Goal: Task Accomplishment & Management: Use online tool/utility

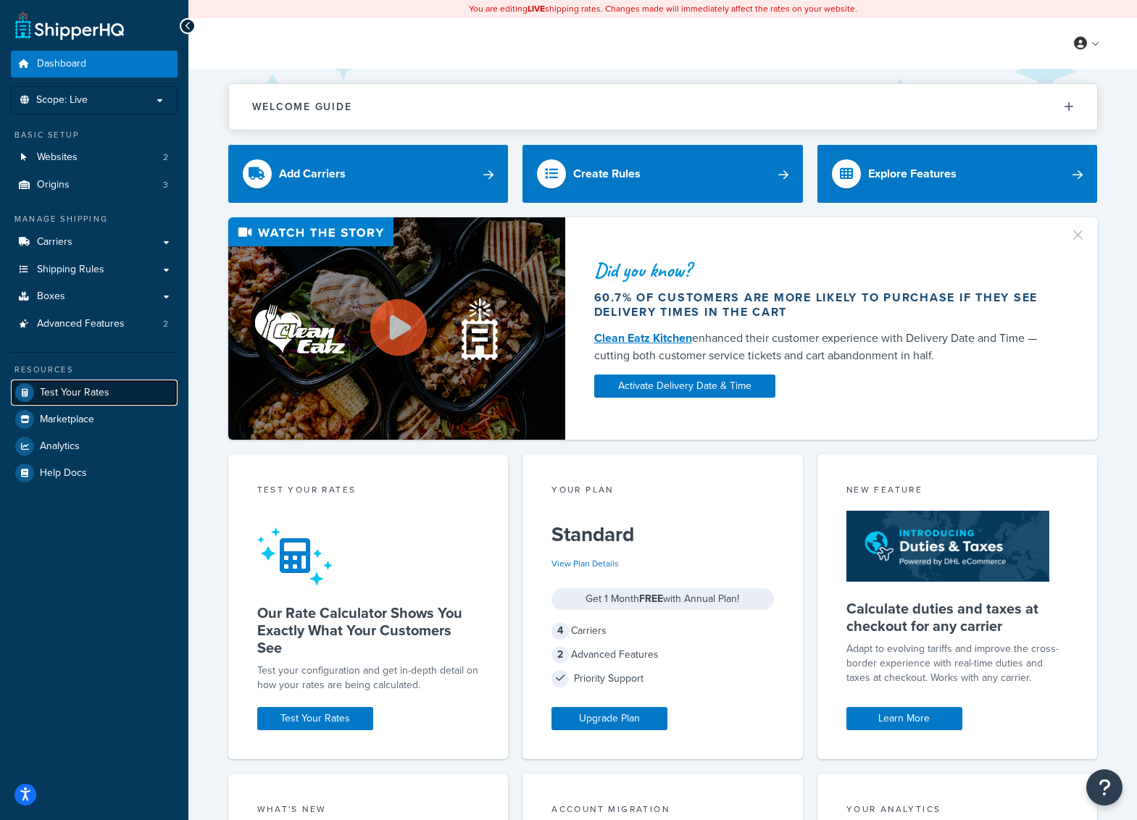
click at [65, 398] on span "Test Your Rates" at bounding box center [75, 393] width 70 height 12
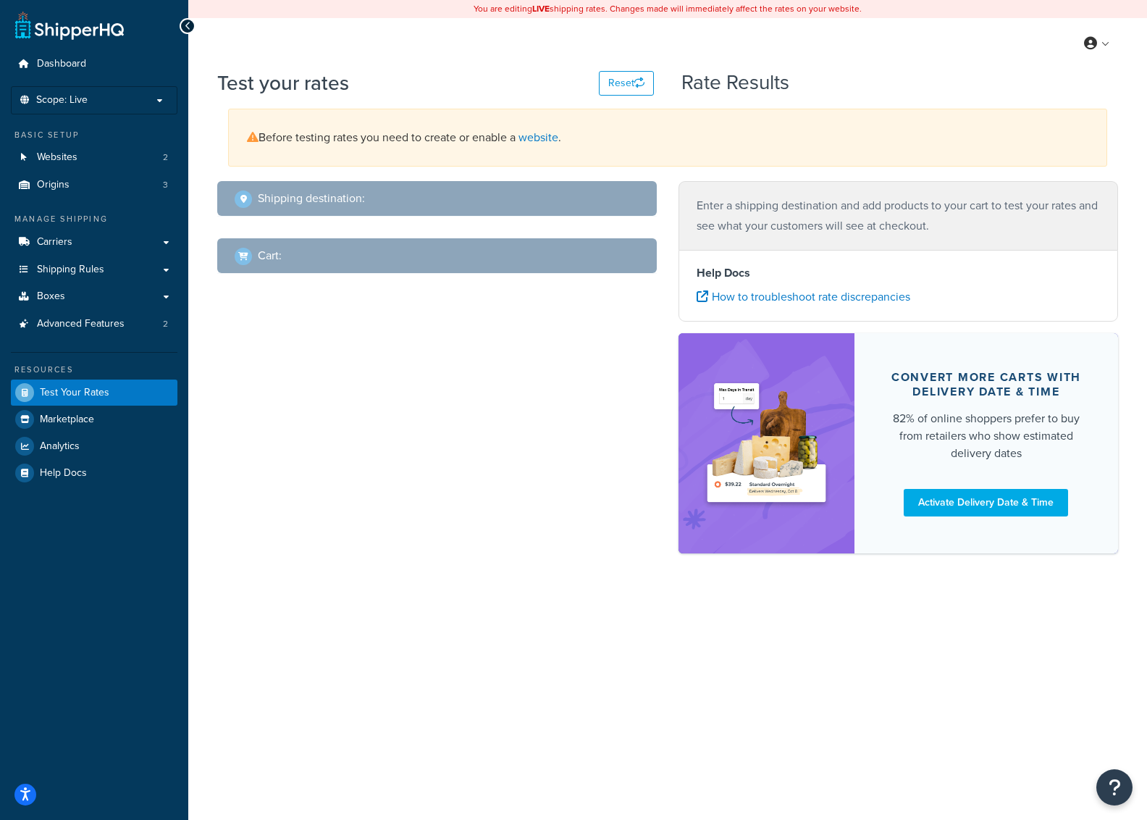
select select "TX"
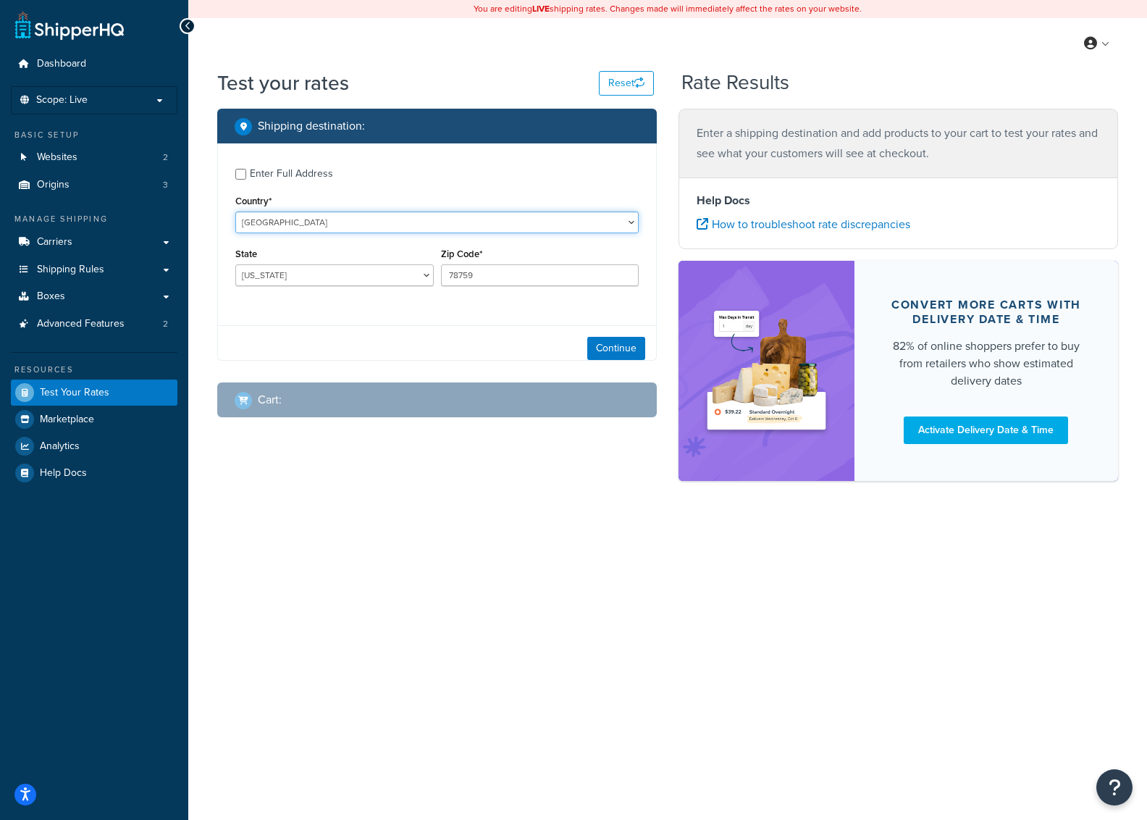
click at [335, 228] on select "United States United Kingdom Afghanistan Åland Islands Albania Algeria American…" at bounding box center [436, 223] width 403 height 22
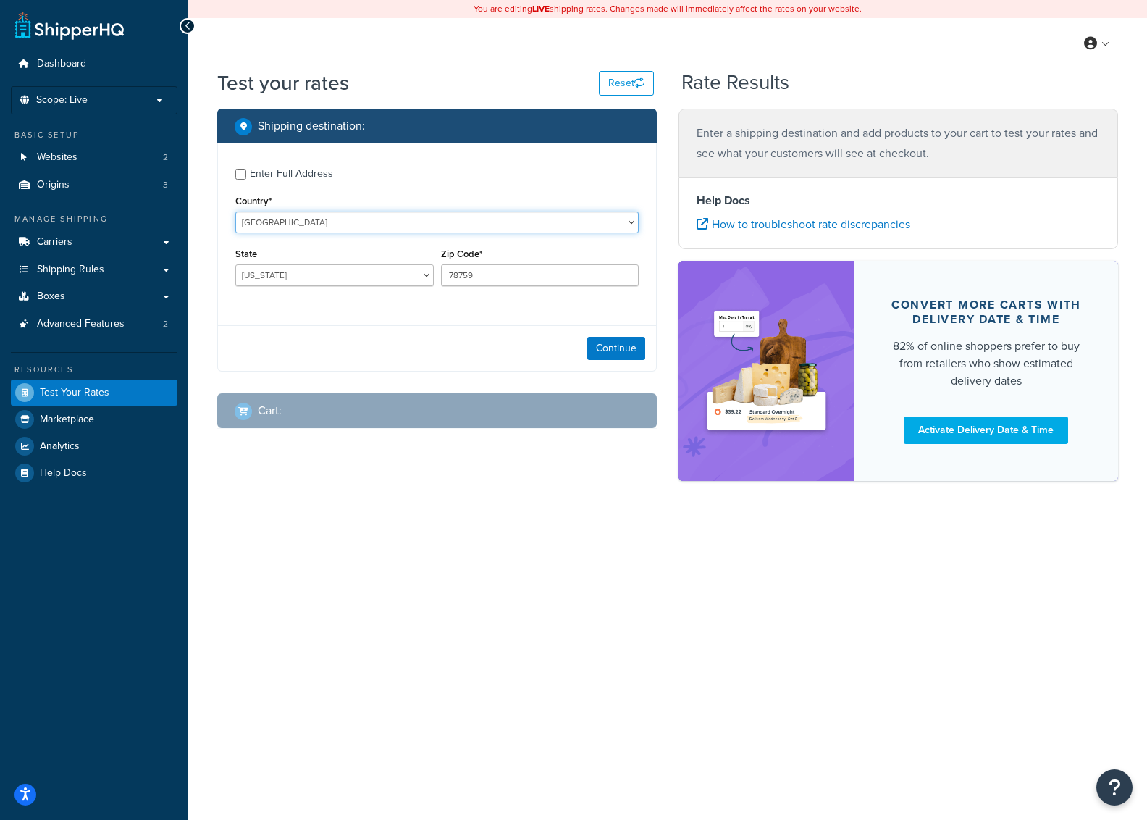
select select "GB"
click at [235, 212] on select "United States United Kingdom Afghanistan Åland Islands Albania Algeria American…" at bounding box center [436, 223] width 403 height 22
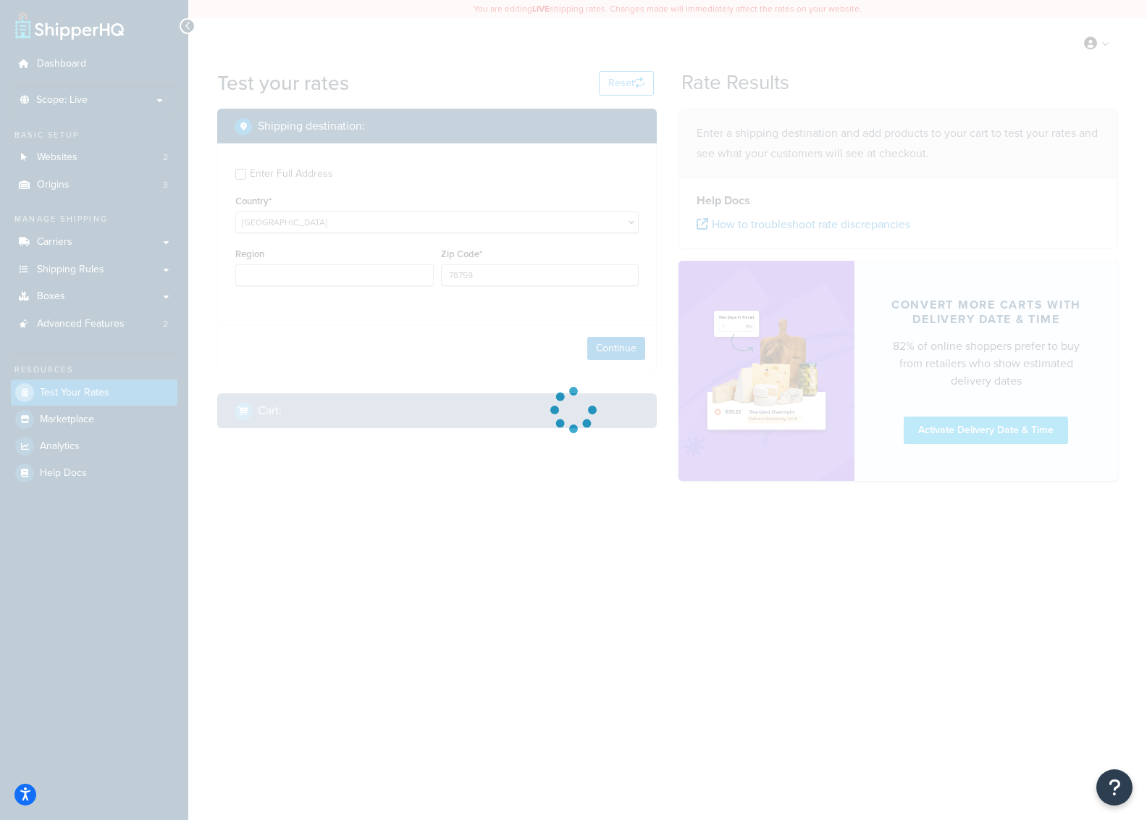
type input "TX"
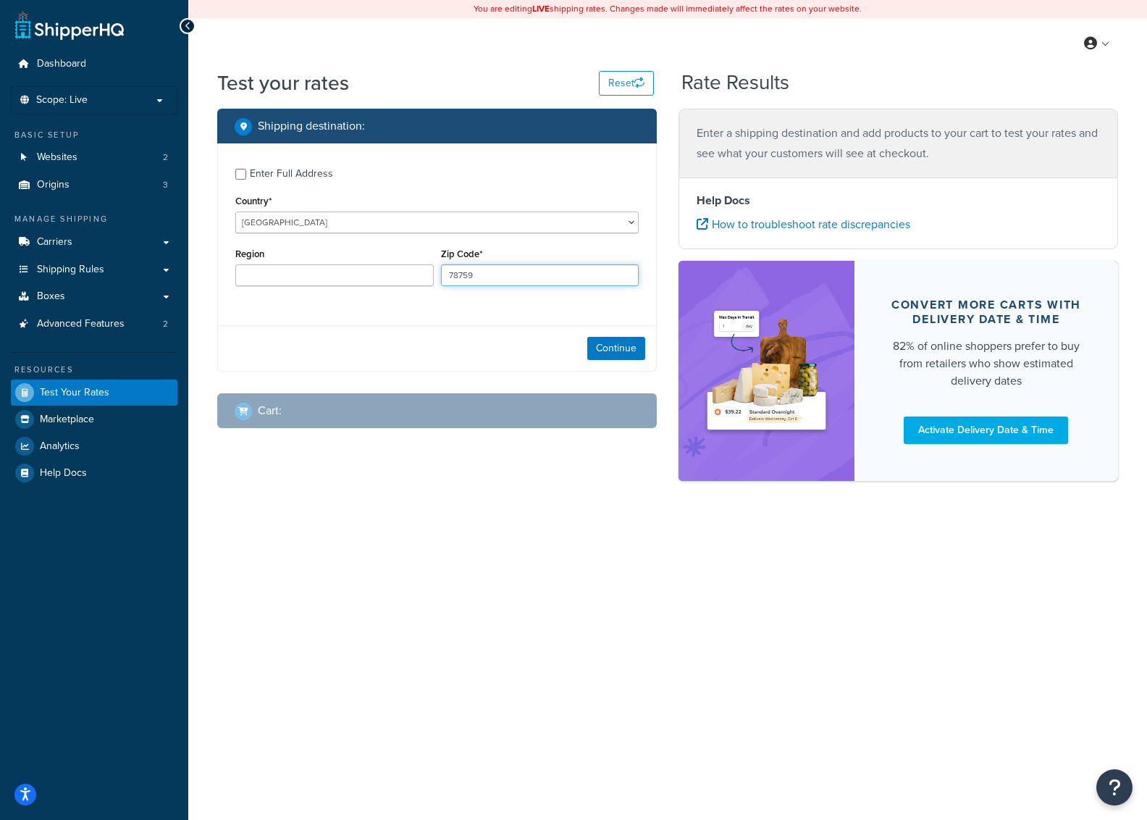
click at [498, 269] on input "78759" at bounding box center [540, 275] width 198 height 22
type input "GL208SF"
click at [643, 351] on button "Continue" at bounding box center [616, 348] width 58 height 23
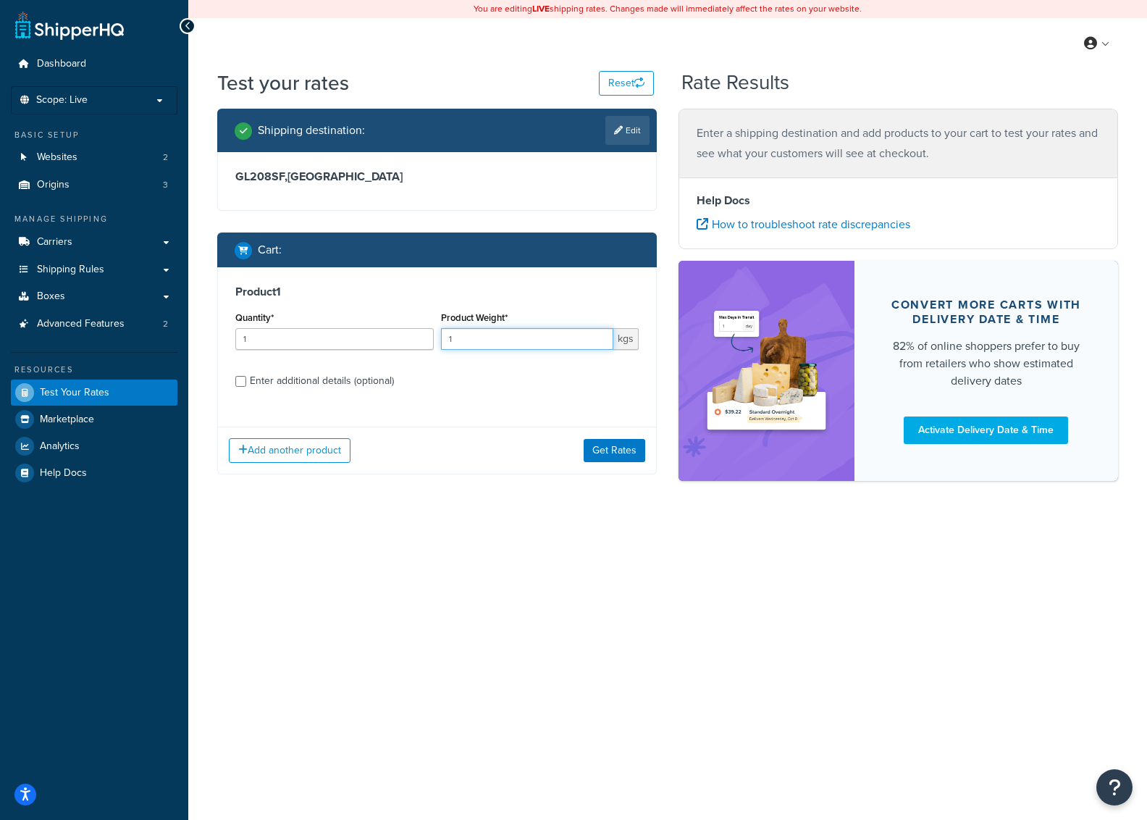
click at [464, 333] on input "1" at bounding box center [527, 339] width 173 height 22
type input "50"
click at [327, 379] on div "Enter additional details (optional)" at bounding box center [322, 381] width 144 height 20
click at [246, 379] on input "Enter additional details (optional)" at bounding box center [240, 381] width 11 height 11
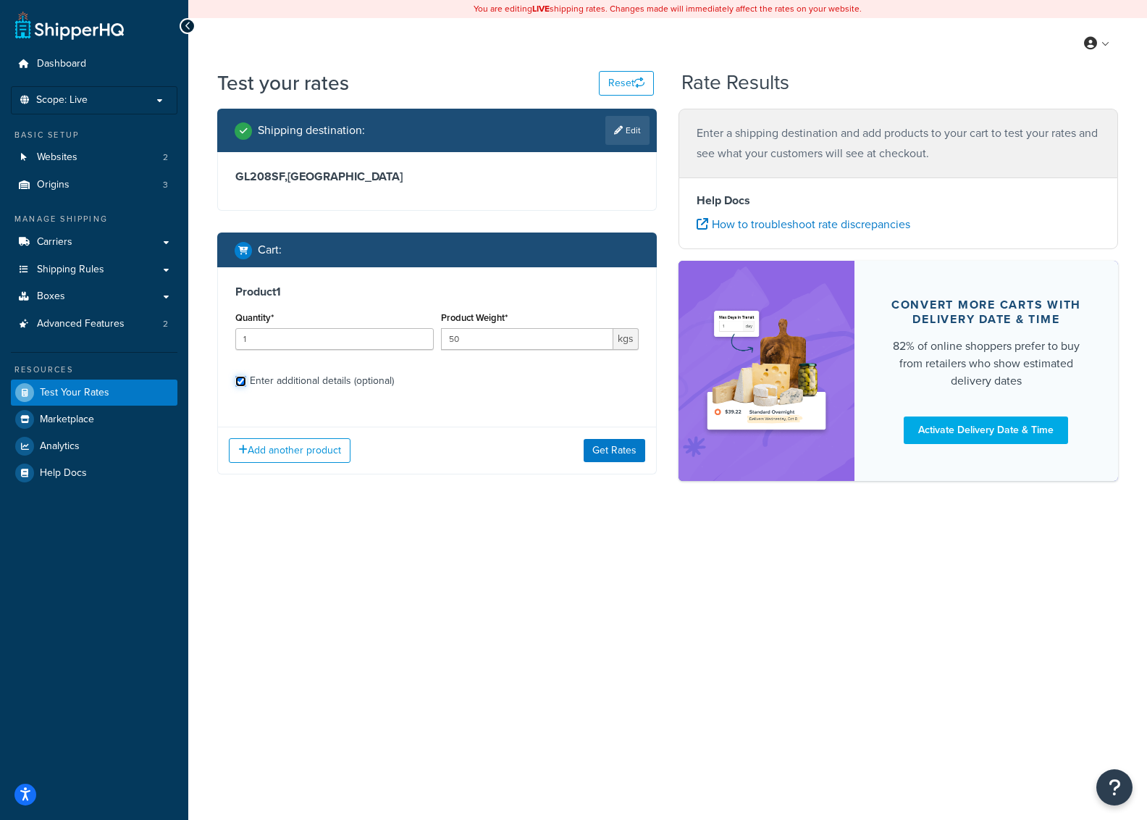
checkbox input "true"
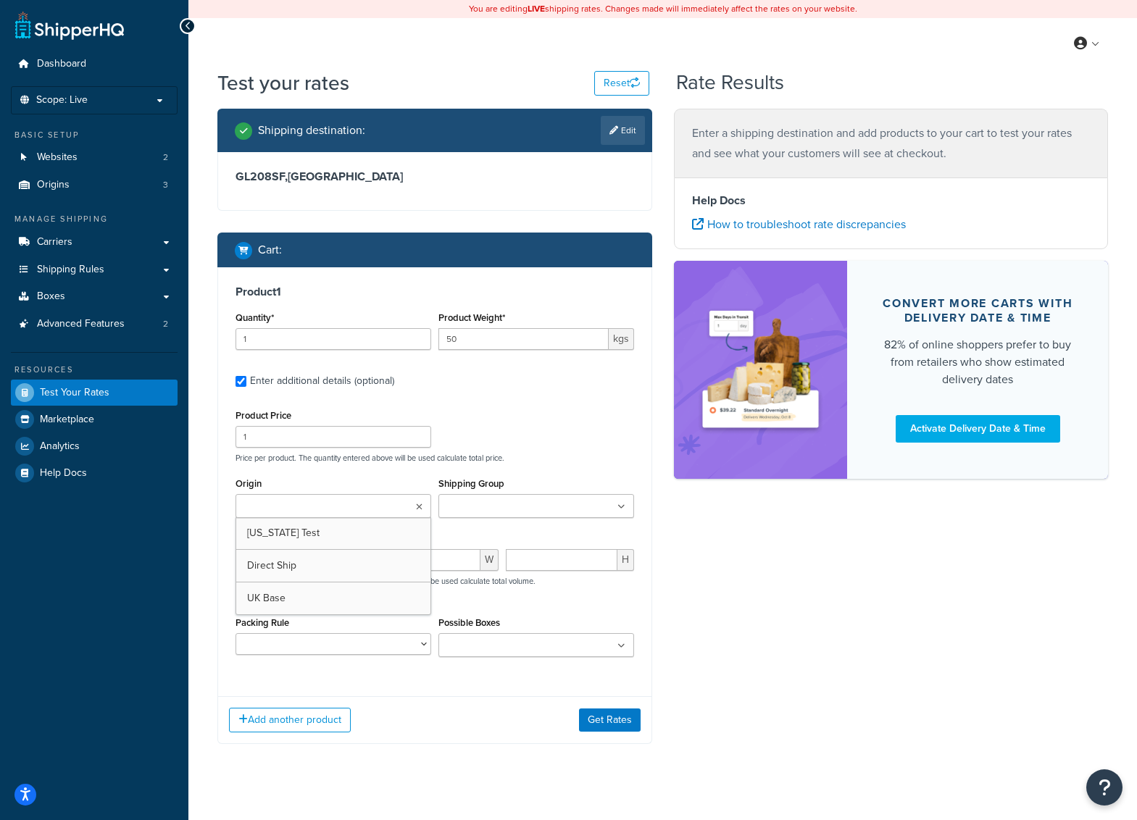
click at [420, 504] on icon at bounding box center [419, 507] width 7 height 9
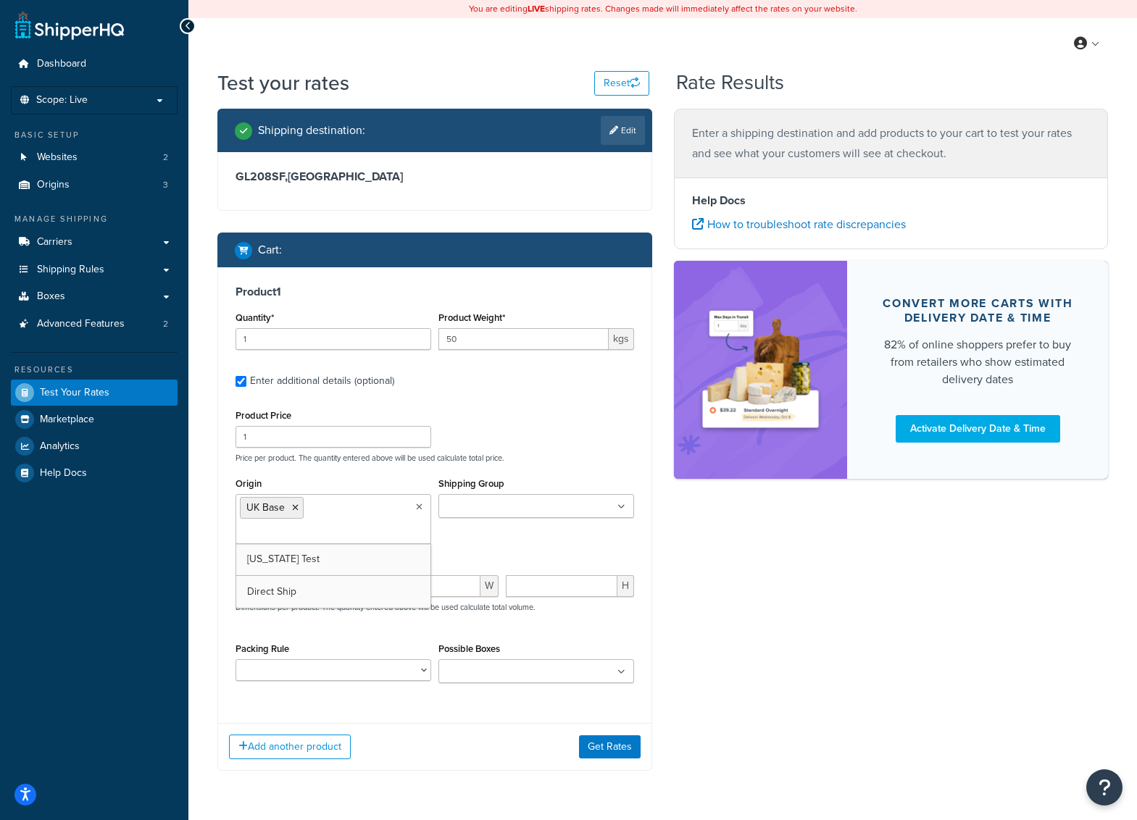
click at [625, 507] on ul at bounding box center [536, 506] width 196 height 24
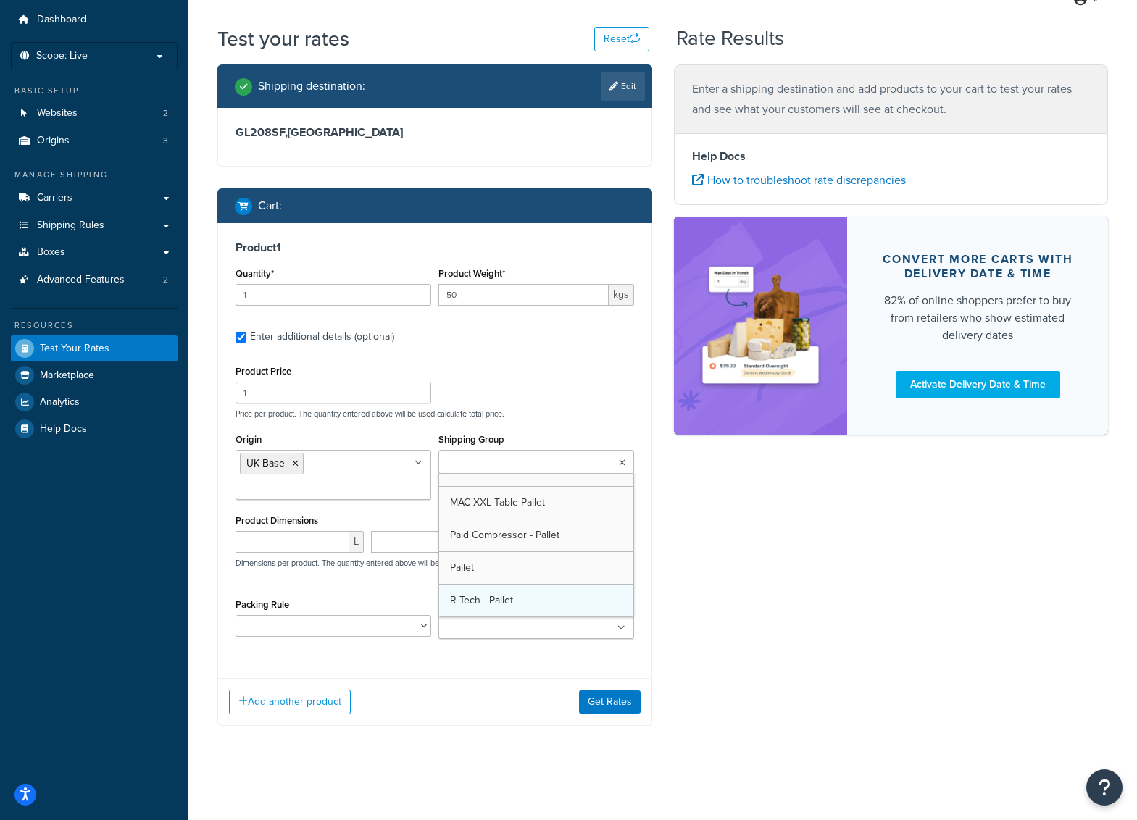
scroll to position [182, 0]
click at [713, 565] on div "Shipping destination : Edit GL208SF , United Kingdom Cart : Product 1 Quantity*…" at bounding box center [662, 405] width 912 height 683
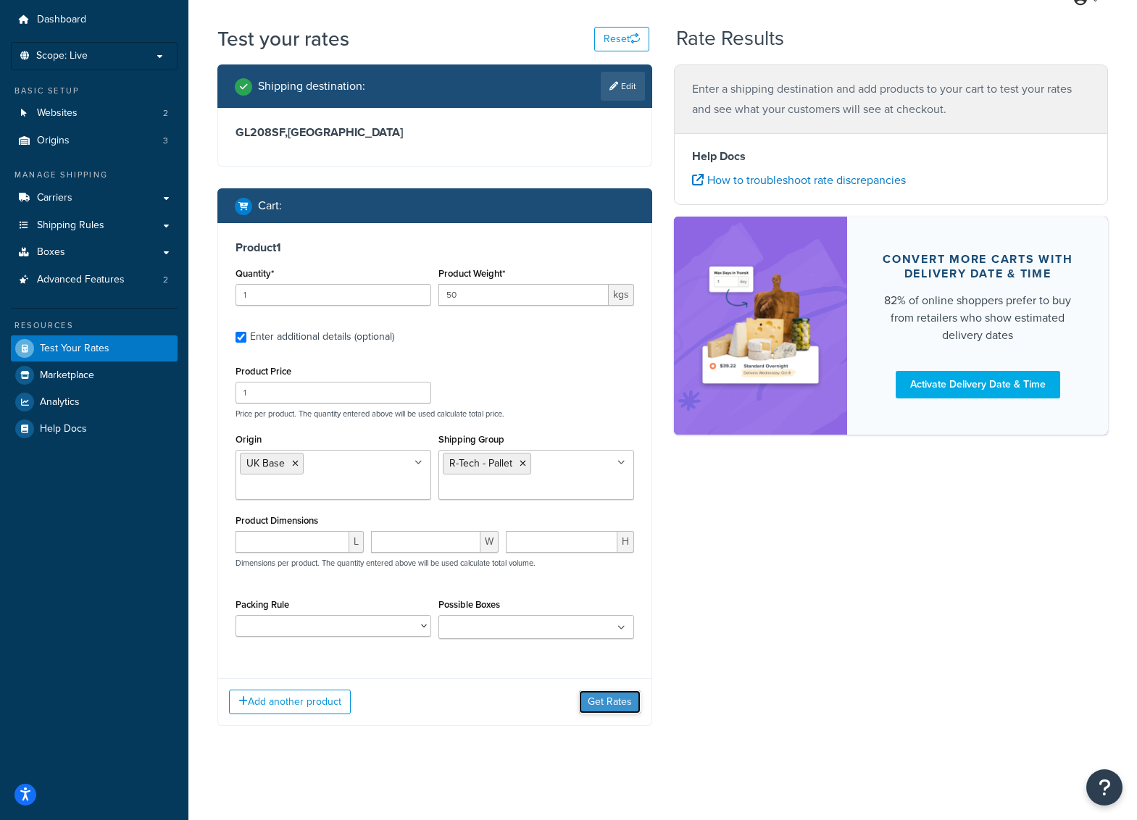
click at [613, 700] on button "Get Rates" at bounding box center [610, 701] width 62 height 23
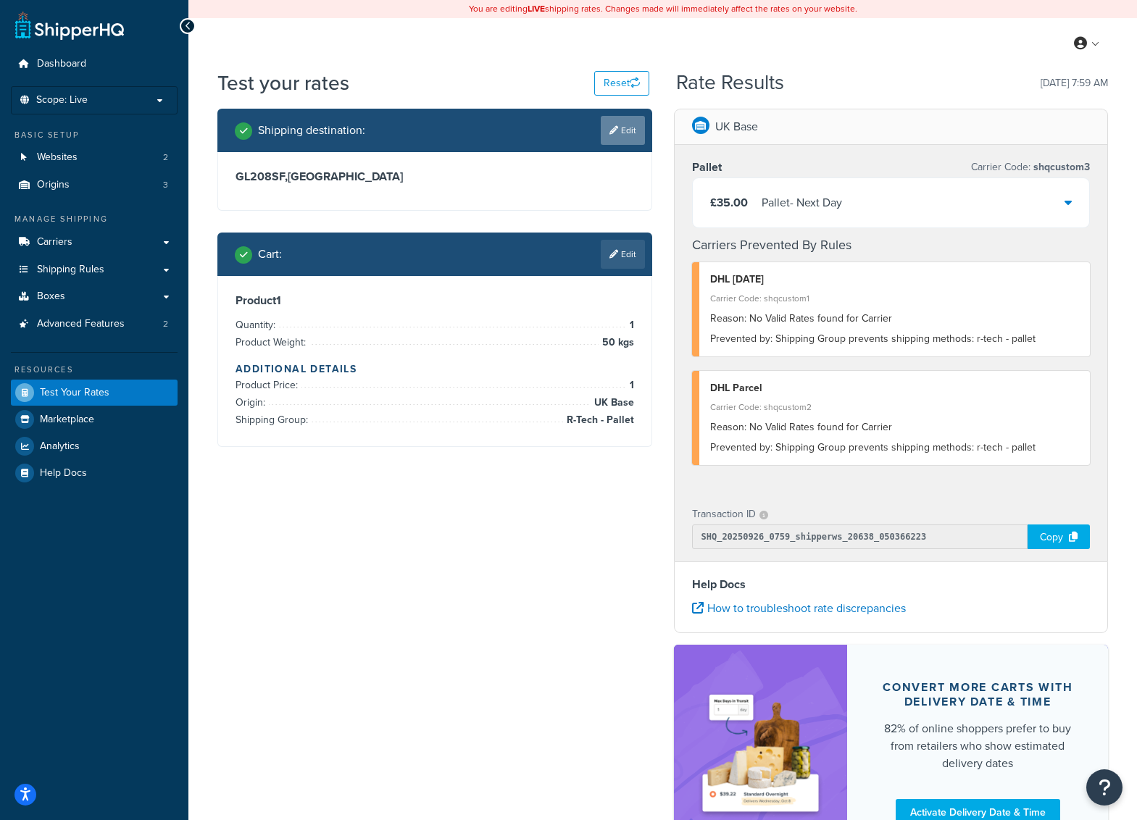
click at [623, 142] on link "Edit" at bounding box center [623, 130] width 44 height 29
select select "GB"
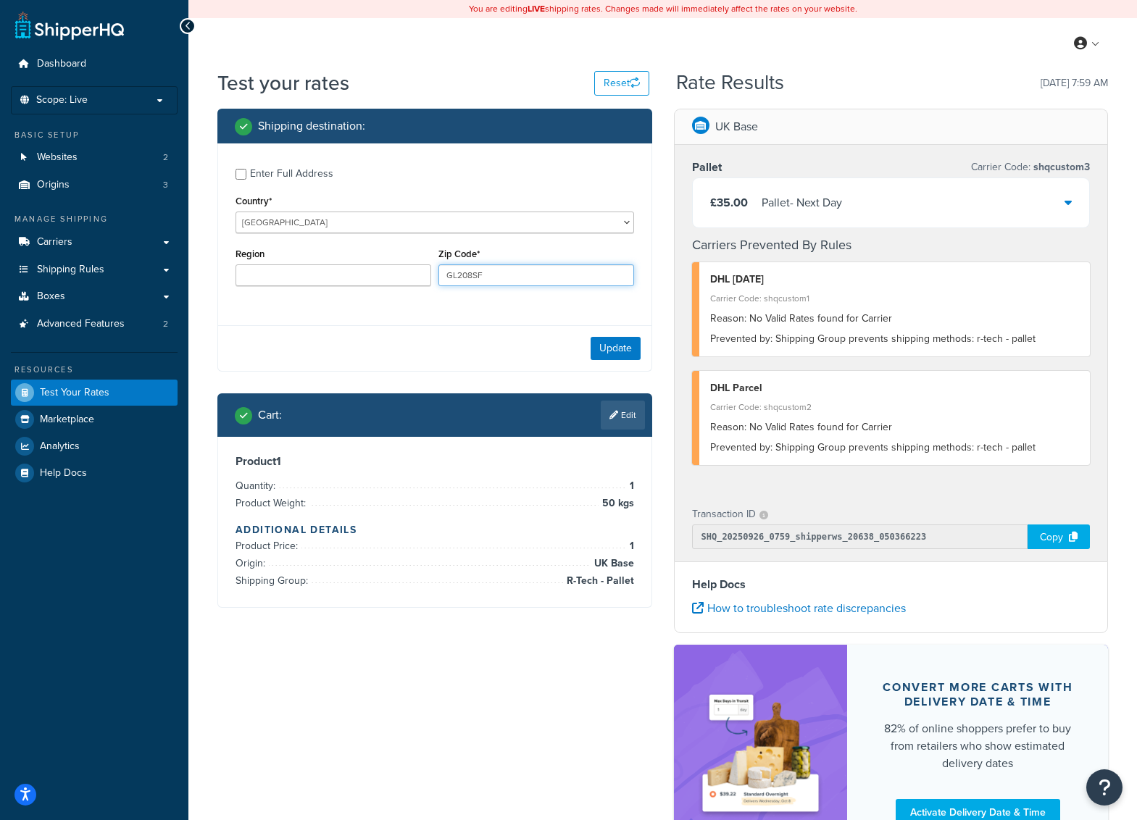
drag, startPoint x: 517, startPoint y: 276, endPoint x: 376, endPoint y: 265, distance: 141.7
click at [379, 265] on div "Region Zip Code* GL208SF" at bounding box center [435, 270] width 406 height 53
type input "PO377BU"
click at [635, 343] on button "Update" at bounding box center [615, 348] width 50 height 23
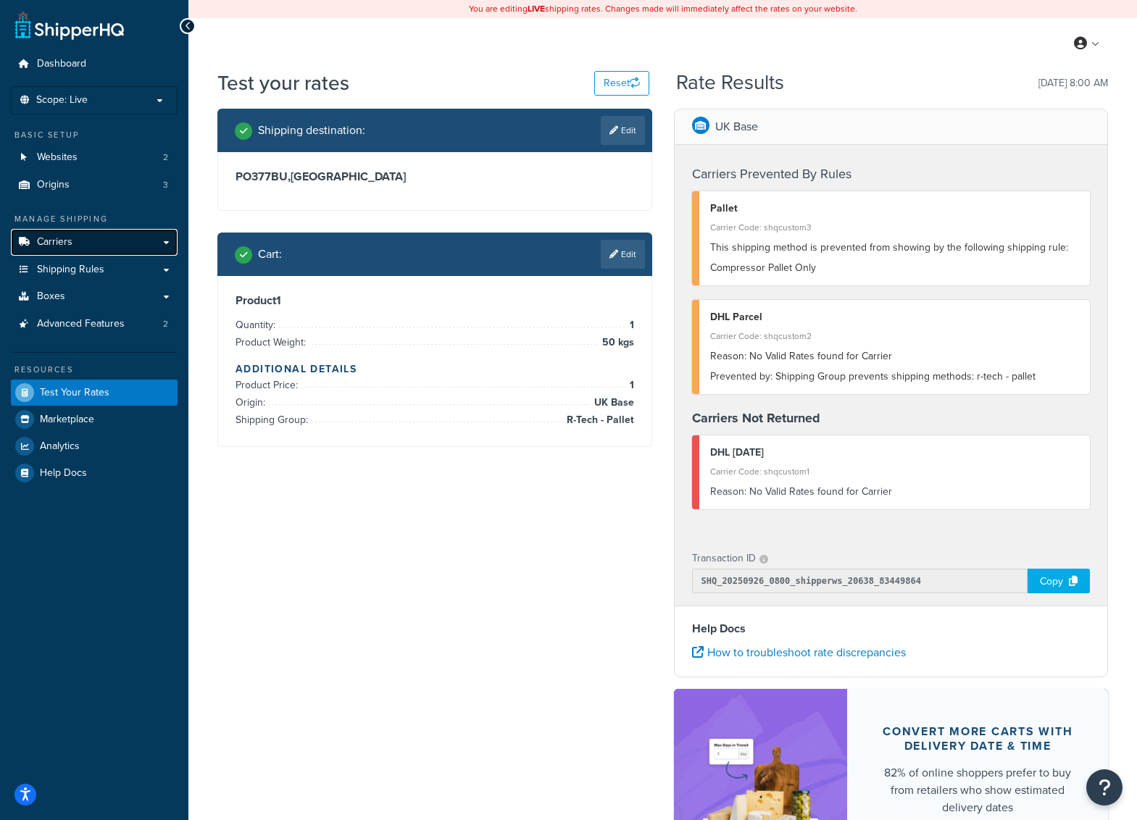
click at [90, 246] on link "Carriers" at bounding box center [94, 242] width 167 height 27
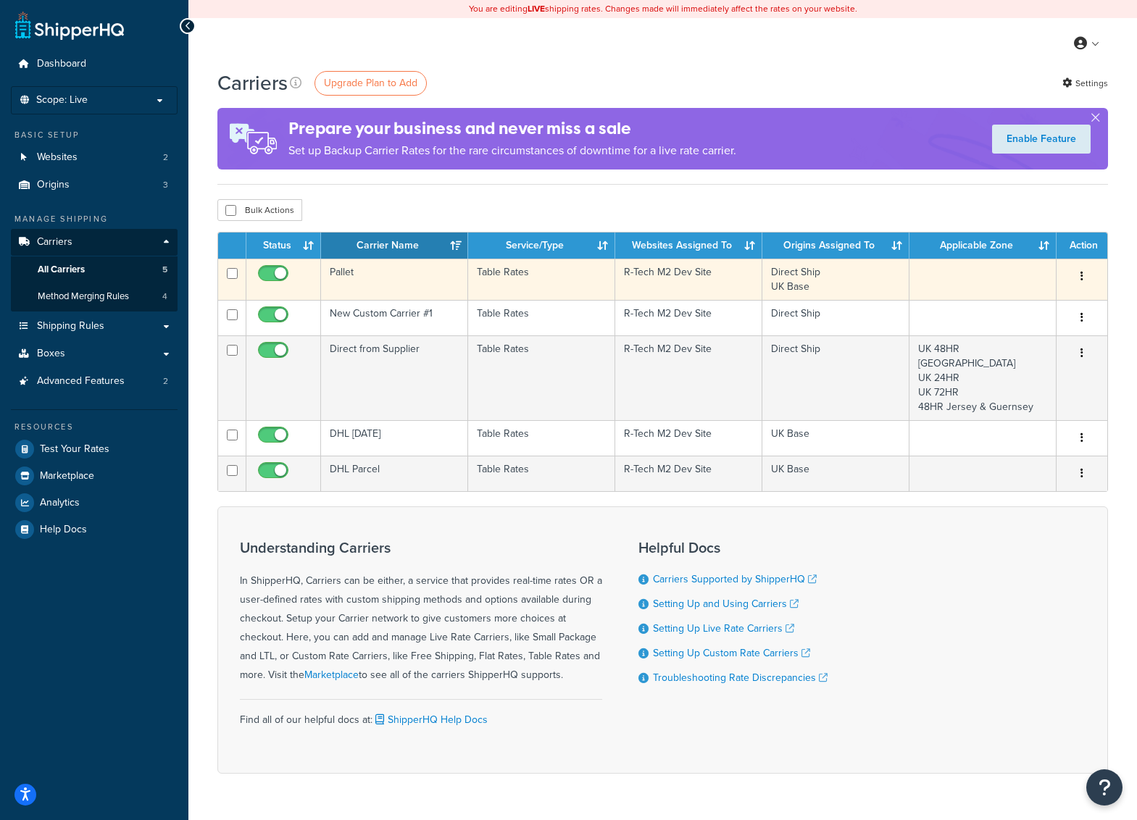
click at [1079, 280] on button "button" at bounding box center [1081, 276] width 20 height 23
click at [1019, 299] on link "Edit" at bounding box center [1023, 306] width 114 height 30
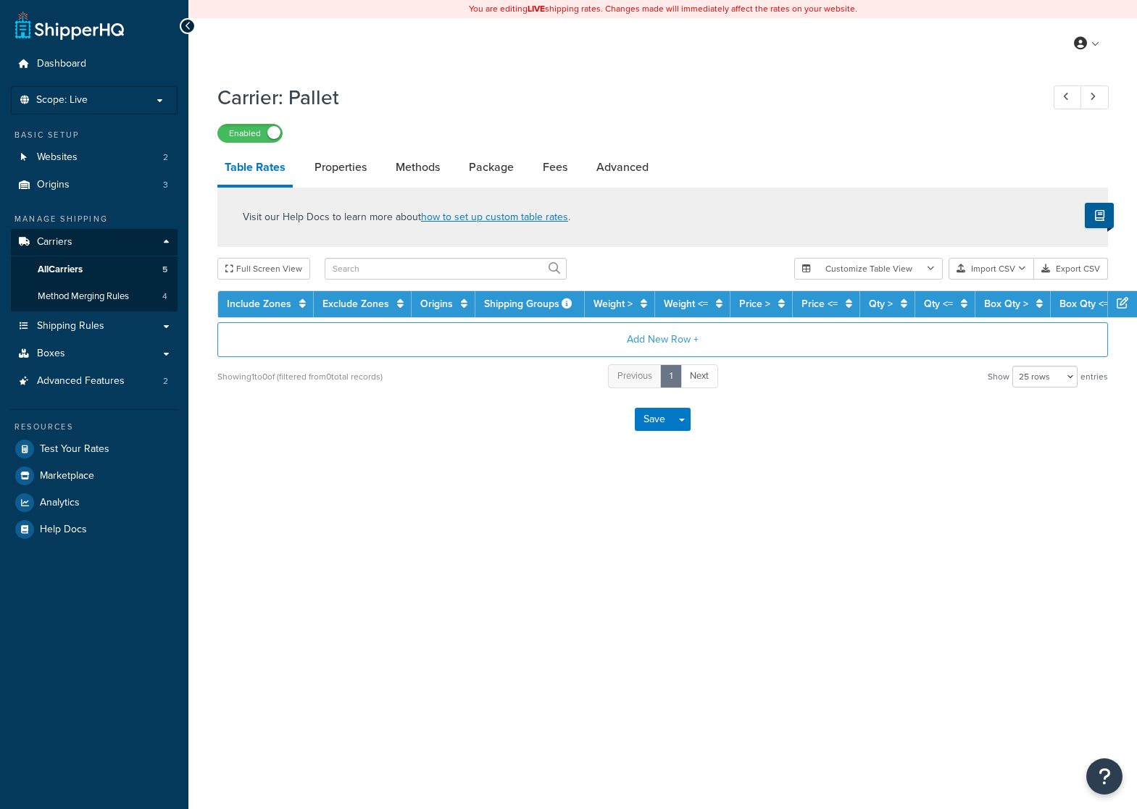
select select "25"
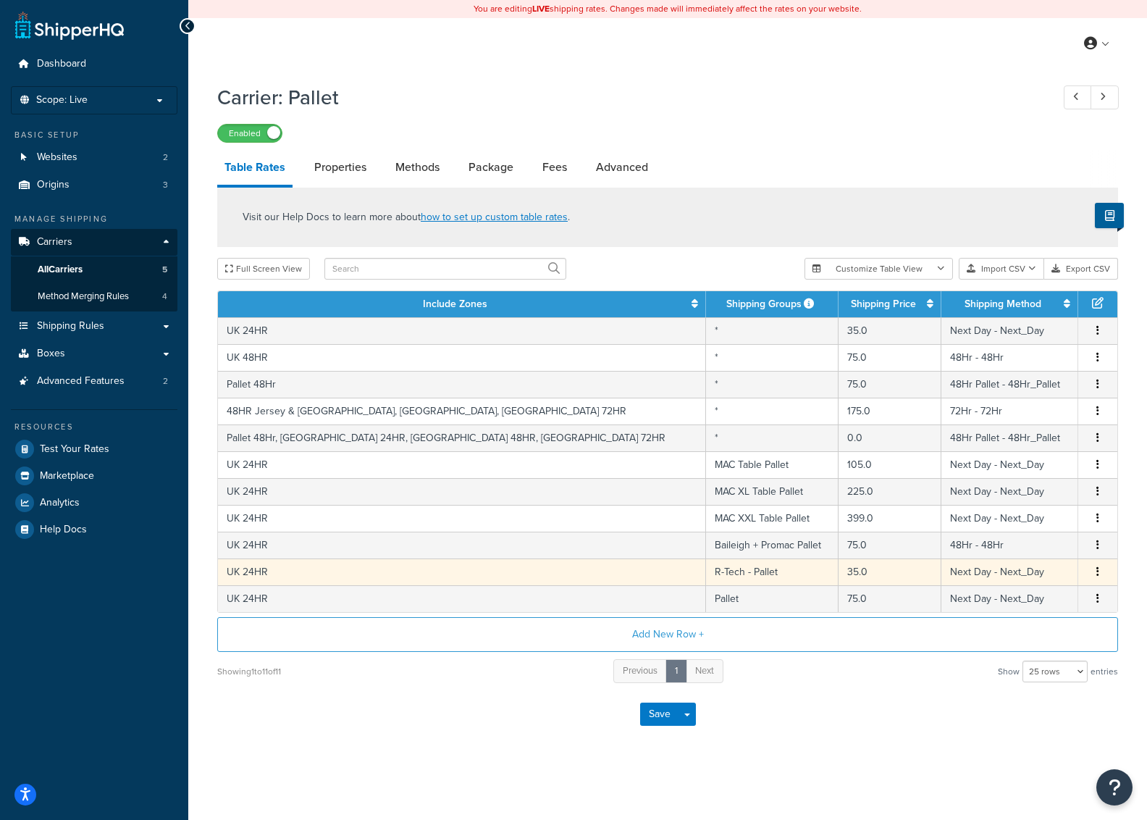
click at [1099, 568] on button "button" at bounding box center [1098, 572] width 12 height 16
click at [1038, 545] on div "Edit" at bounding box center [1024, 545] width 103 height 30
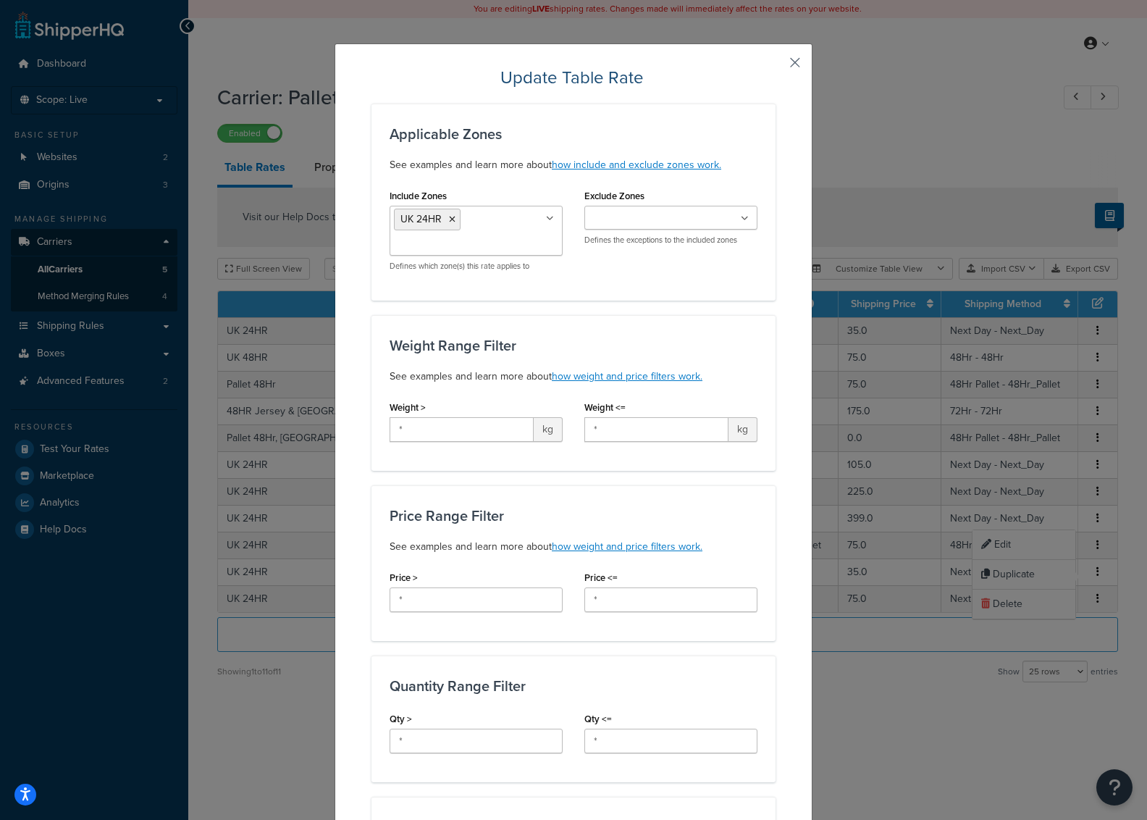
click at [776, 66] on button "button" at bounding box center [774, 68] width 4 height 4
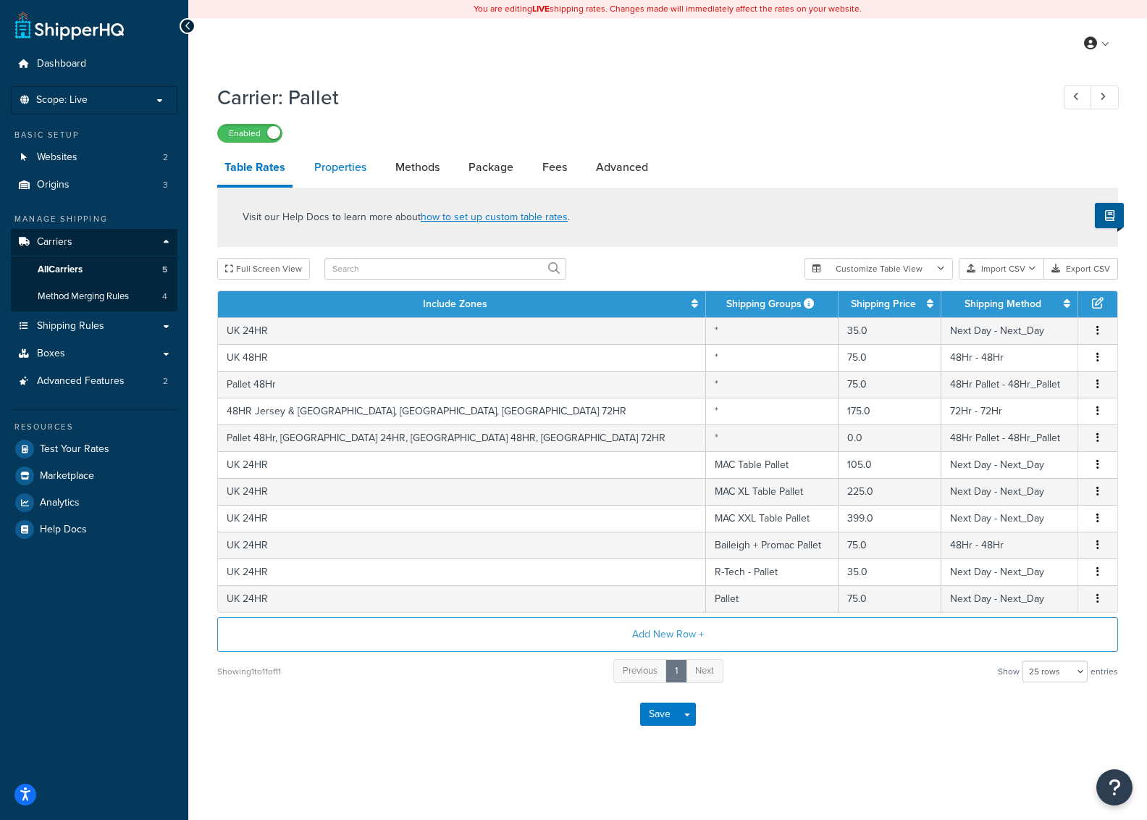
click at [345, 170] on link "Properties" at bounding box center [340, 167] width 67 height 35
select select "HIGHEST"
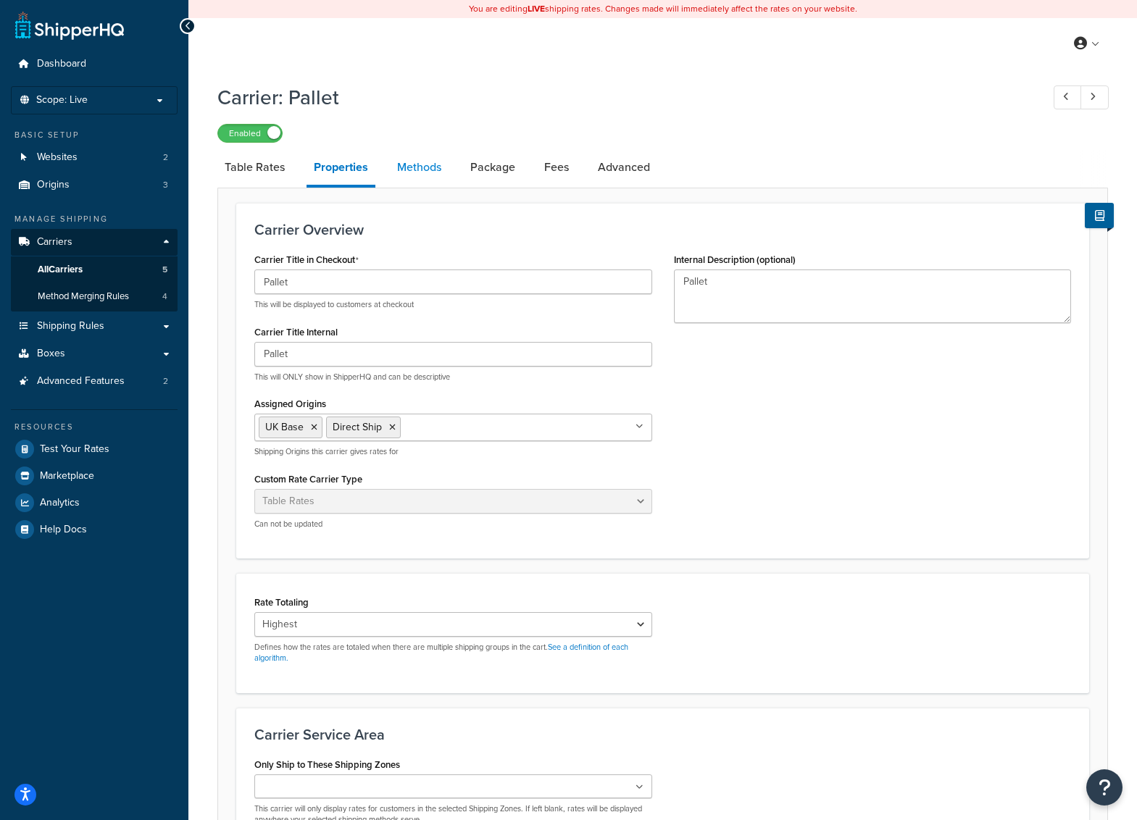
click at [424, 170] on link "Methods" at bounding box center [419, 167] width 59 height 35
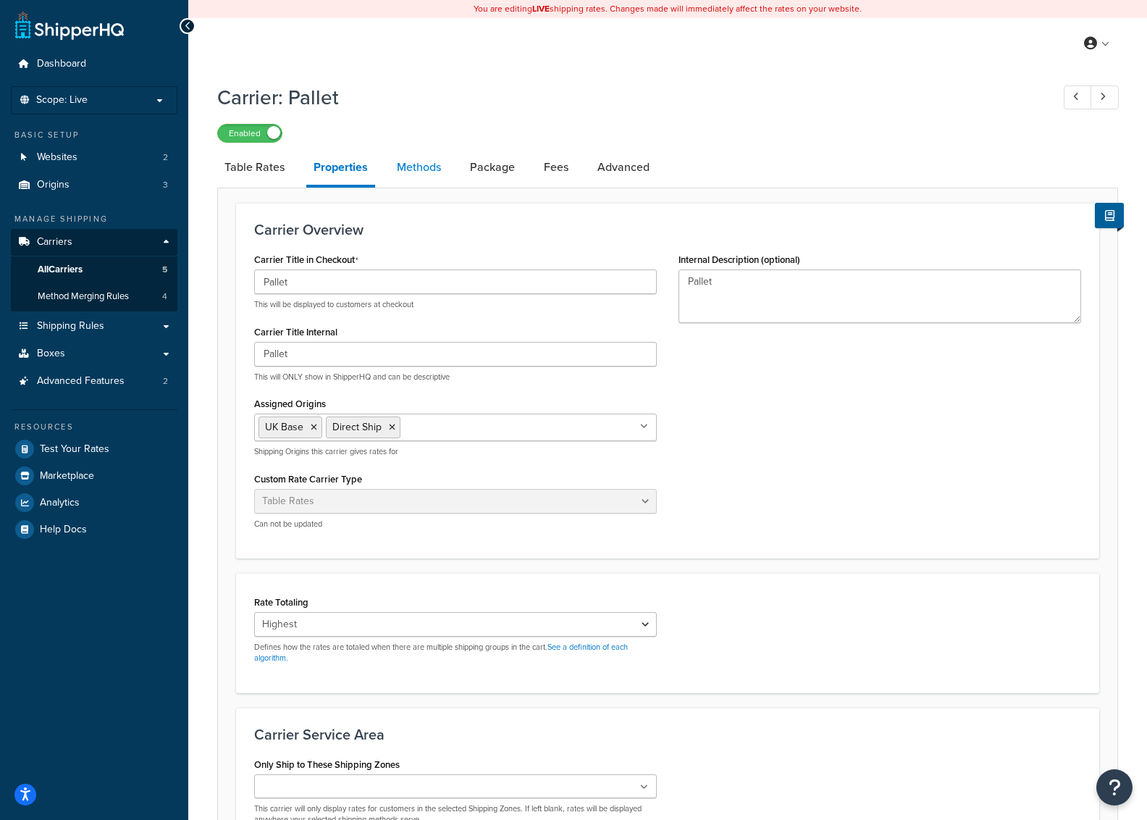
select select "25"
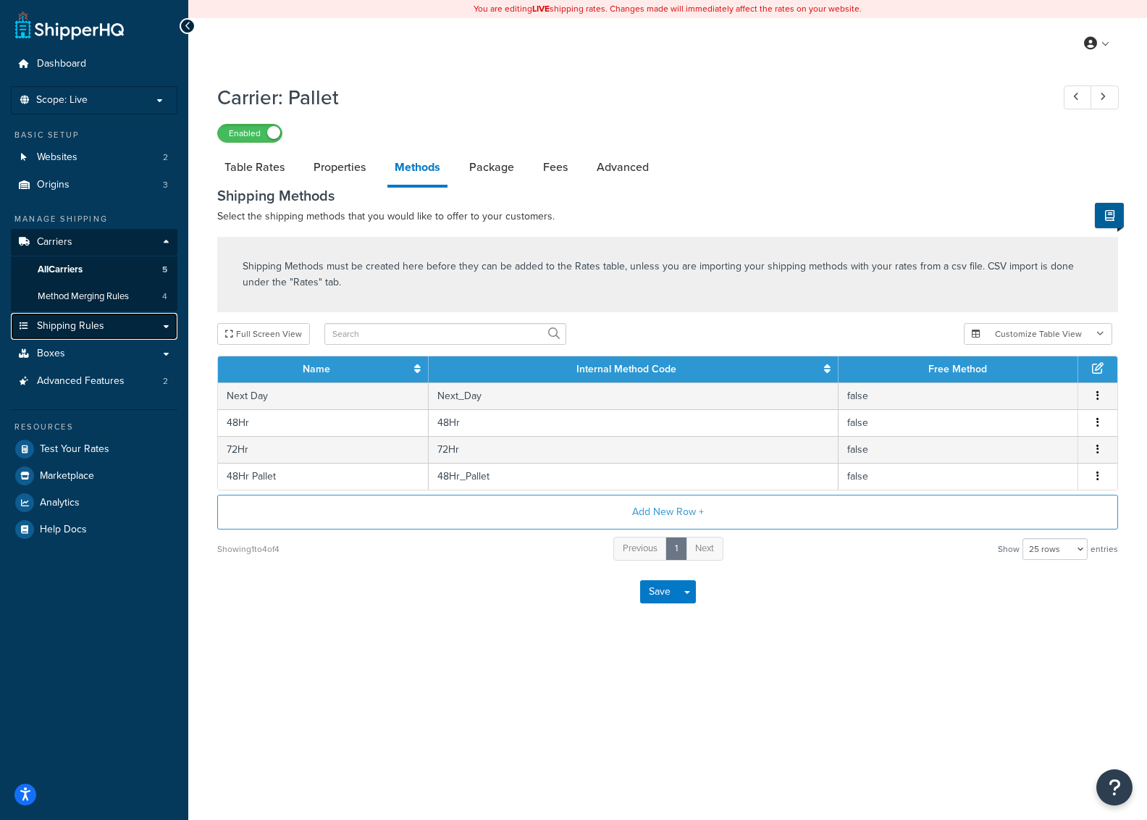
click at [97, 320] on span "Shipping Rules" at bounding box center [70, 326] width 67 height 12
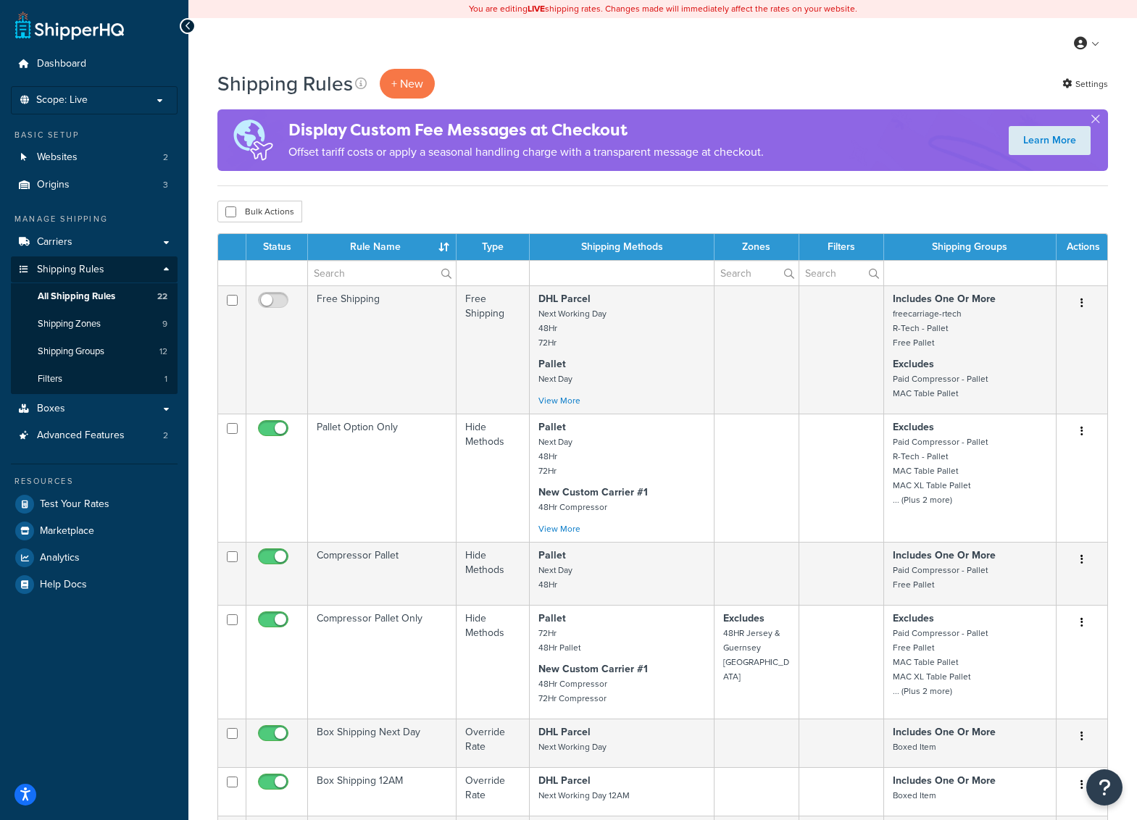
scroll to position [72, 0]
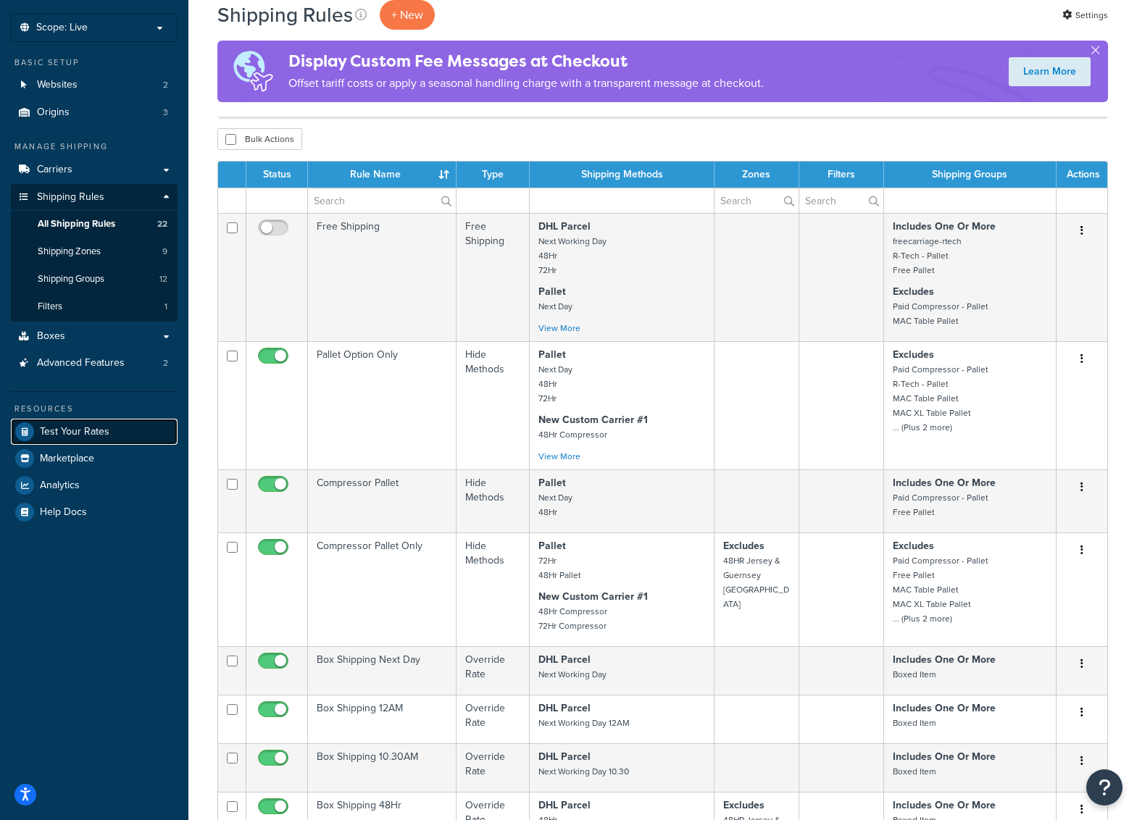
click at [93, 435] on span "Test Your Rates" at bounding box center [75, 432] width 70 height 12
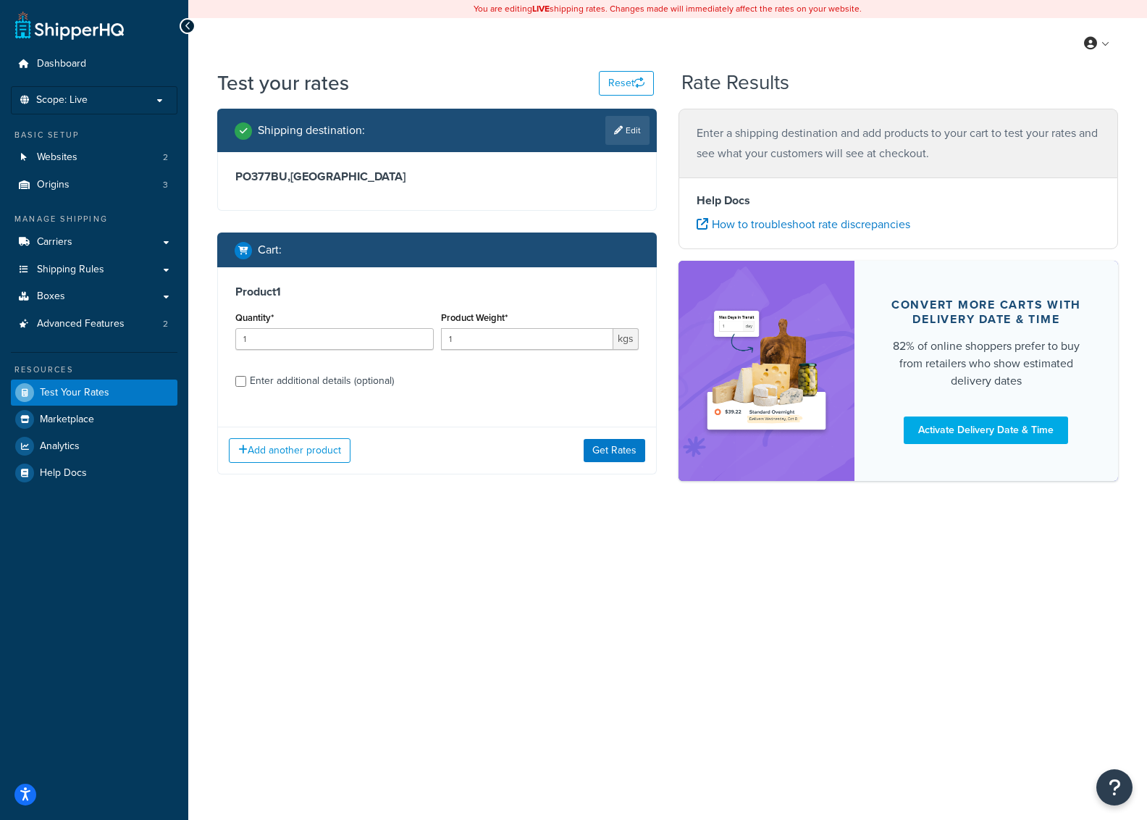
click at [327, 375] on div "Enter additional details (optional)" at bounding box center [322, 381] width 144 height 20
click at [246, 376] on input "Enter additional details (optional)" at bounding box center [240, 381] width 11 height 11
checkbox input "true"
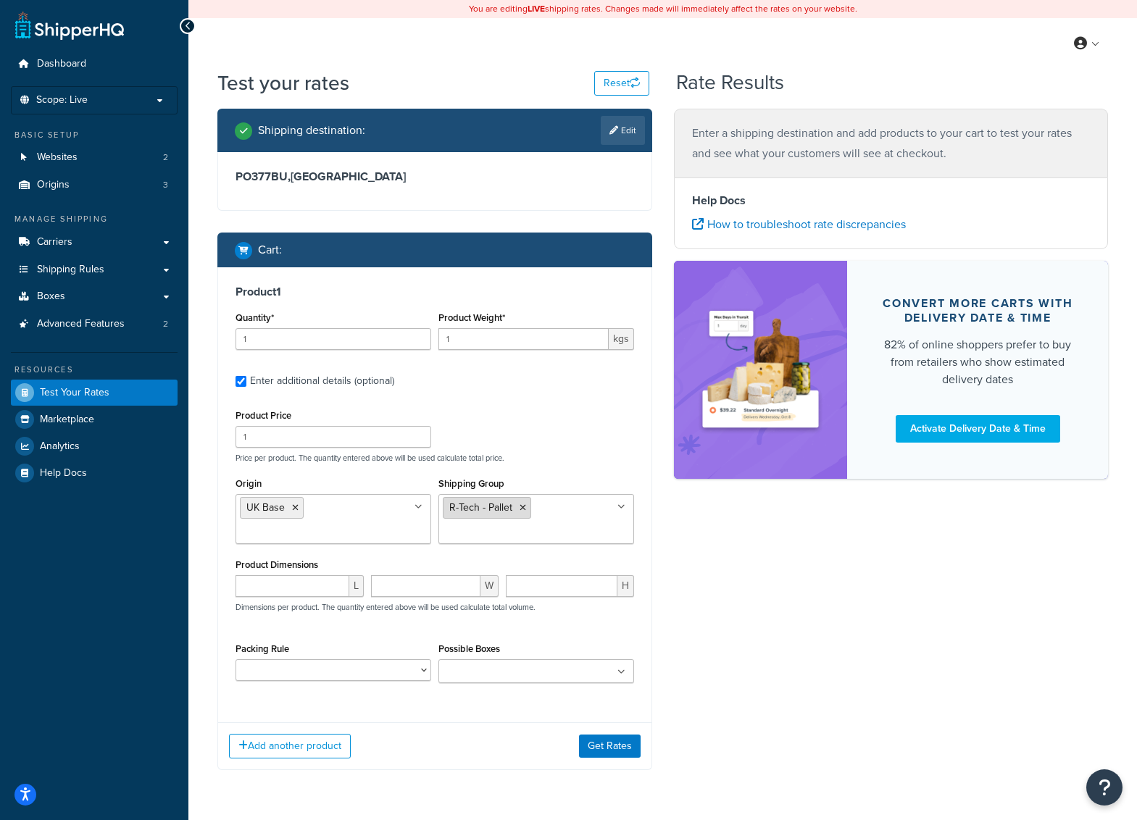
click at [518, 513] on li "R-Tech - Pallet" at bounding box center [487, 508] width 88 height 22
click at [522, 507] on icon at bounding box center [522, 507] width 7 height 9
click at [522, 507] on input "Shipping Group" at bounding box center [507, 507] width 128 height 16
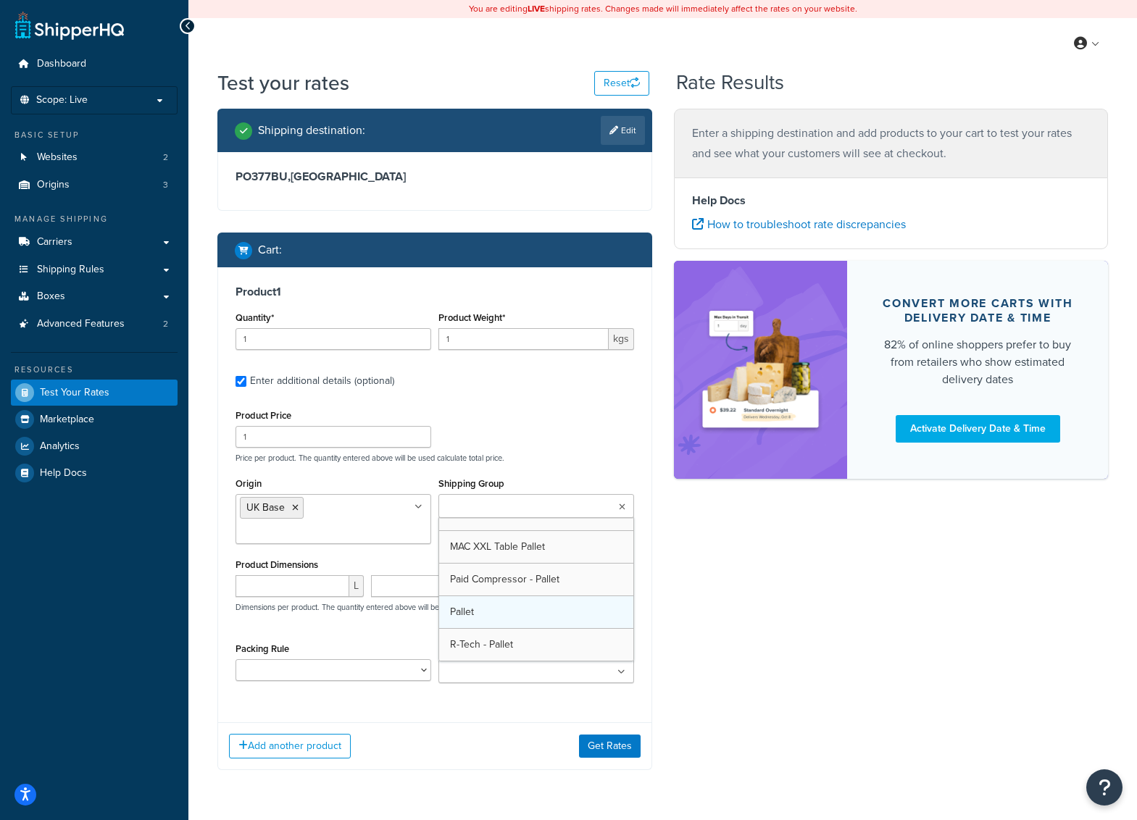
scroll to position [182, 0]
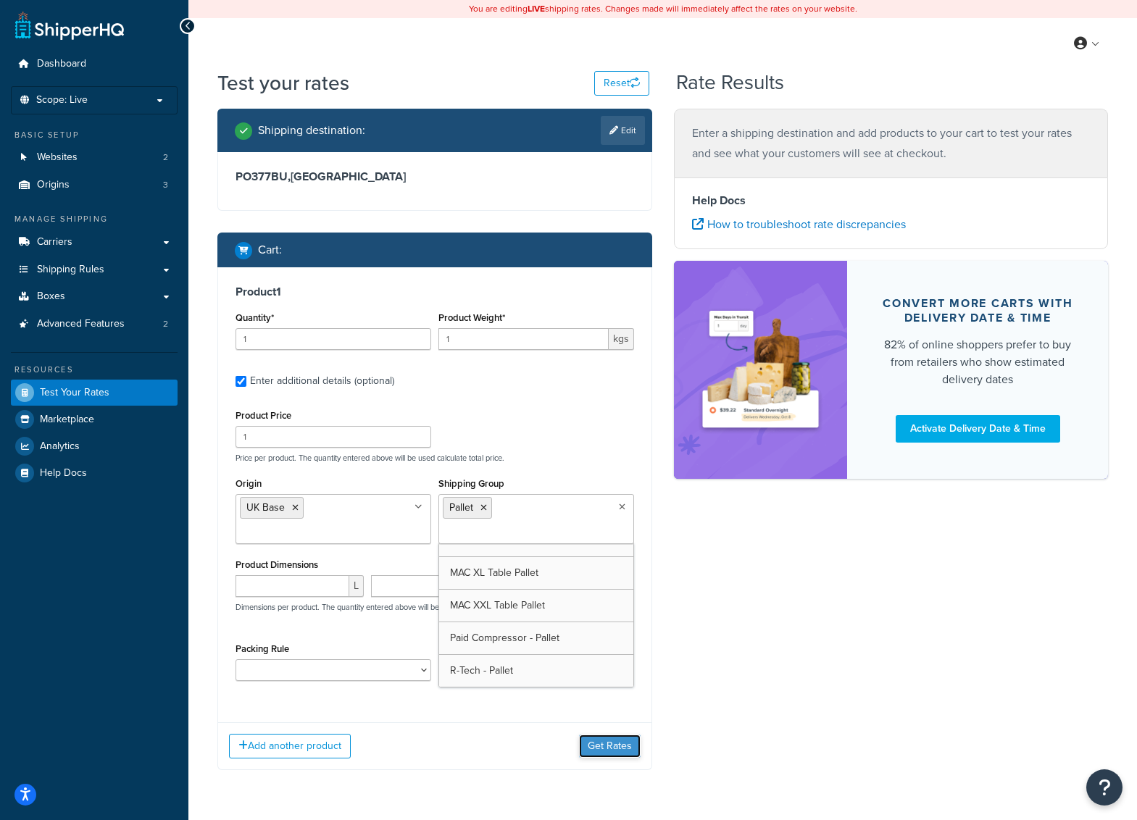
click at [616, 743] on button "Get Rates" at bounding box center [610, 746] width 62 height 23
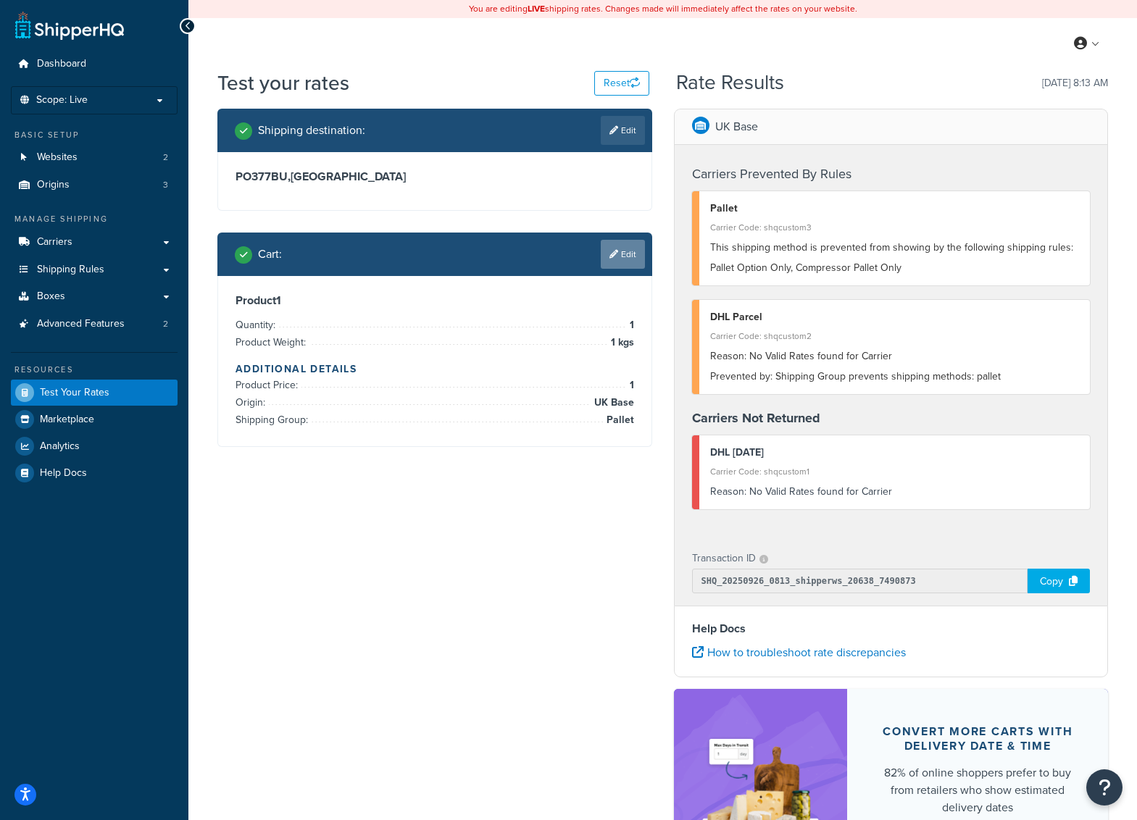
click at [616, 248] on link "Edit" at bounding box center [623, 254] width 44 height 29
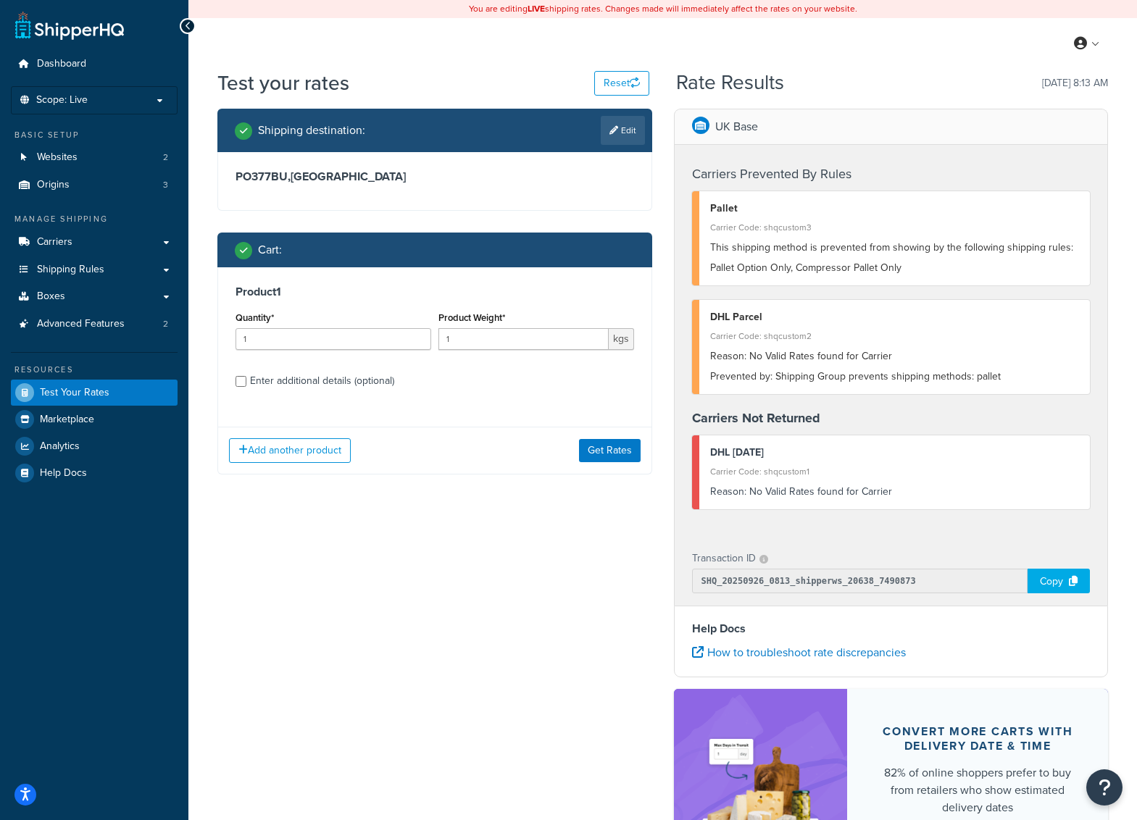
click at [275, 377] on div "Enter additional details (optional)" at bounding box center [322, 381] width 144 height 20
click at [246, 377] on input "Enter additional details (optional)" at bounding box center [240, 381] width 11 height 11
checkbox input "true"
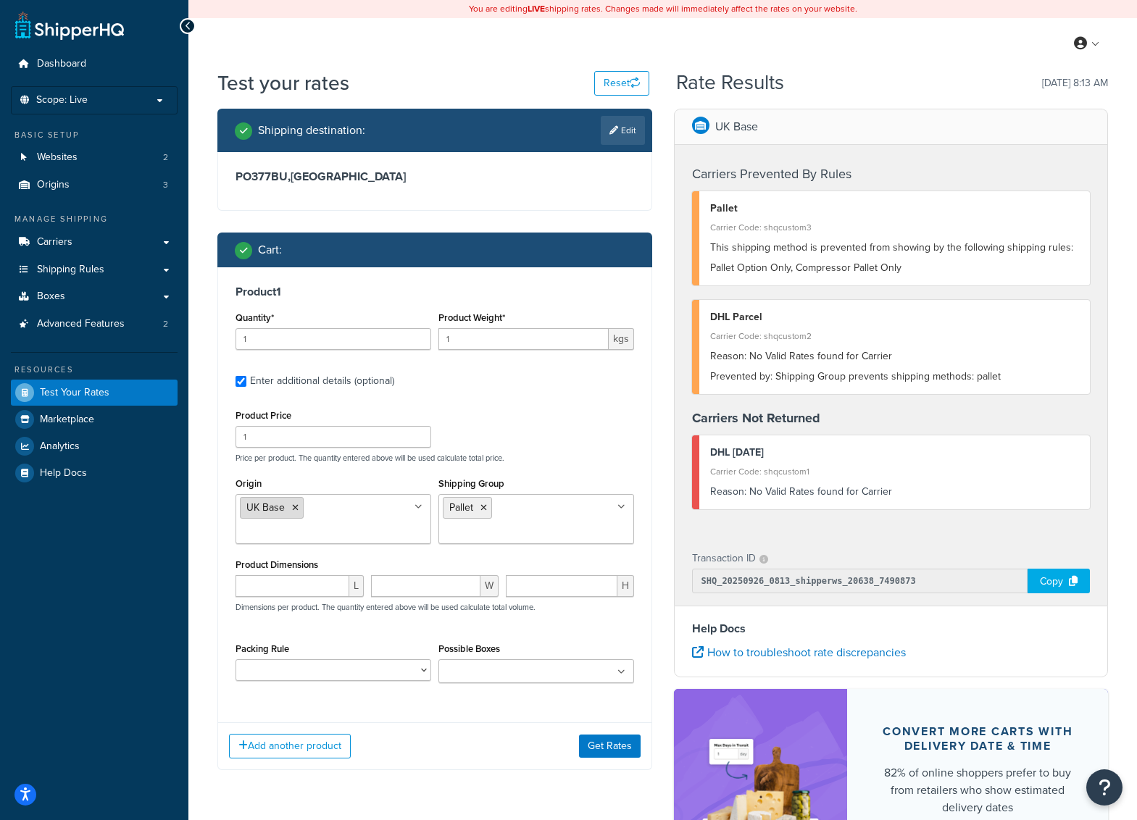
click at [299, 506] on li "UK Base" at bounding box center [272, 508] width 64 height 22
click at [530, 504] on ul "Pallet" at bounding box center [536, 519] width 196 height 50
click at [323, 506] on ul "UK Base" at bounding box center [333, 519] width 196 height 50
click at [373, 505] on icon at bounding box center [373, 507] width 7 height 9
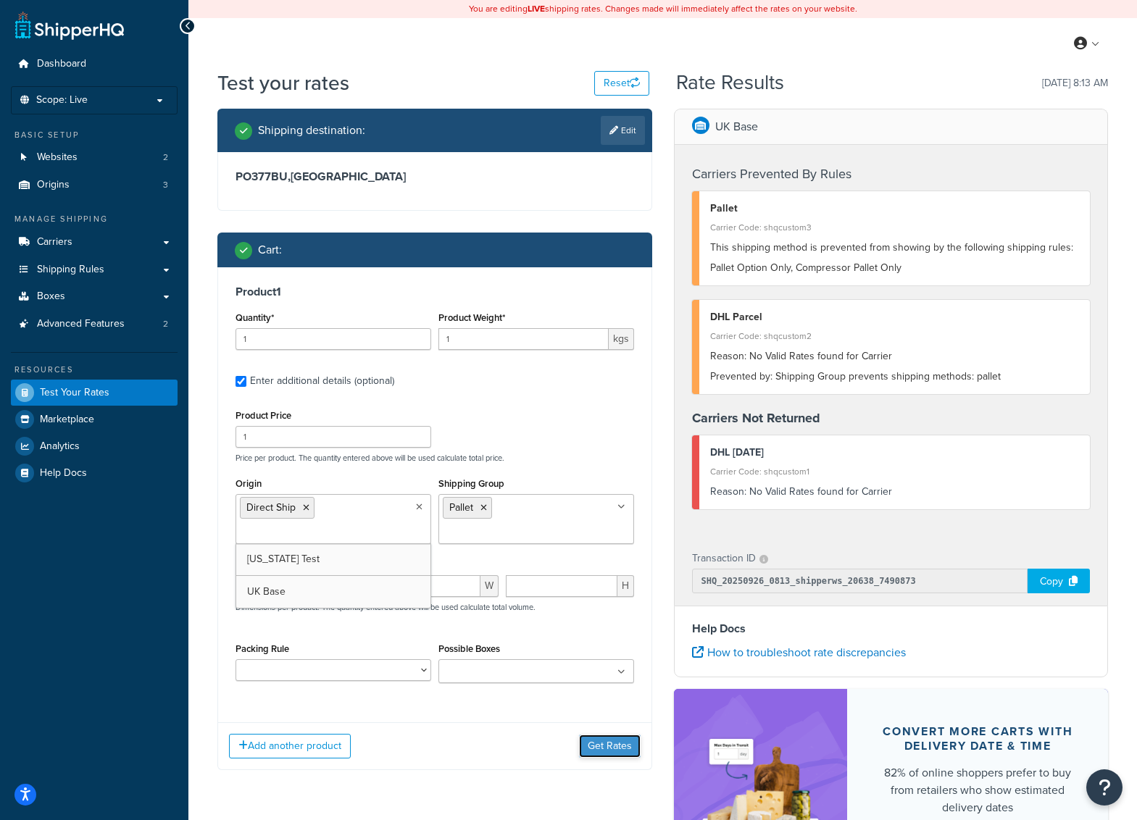
click at [610, 746] on button "Get Rates" at bounding box center [610, 746] width 62 height 23
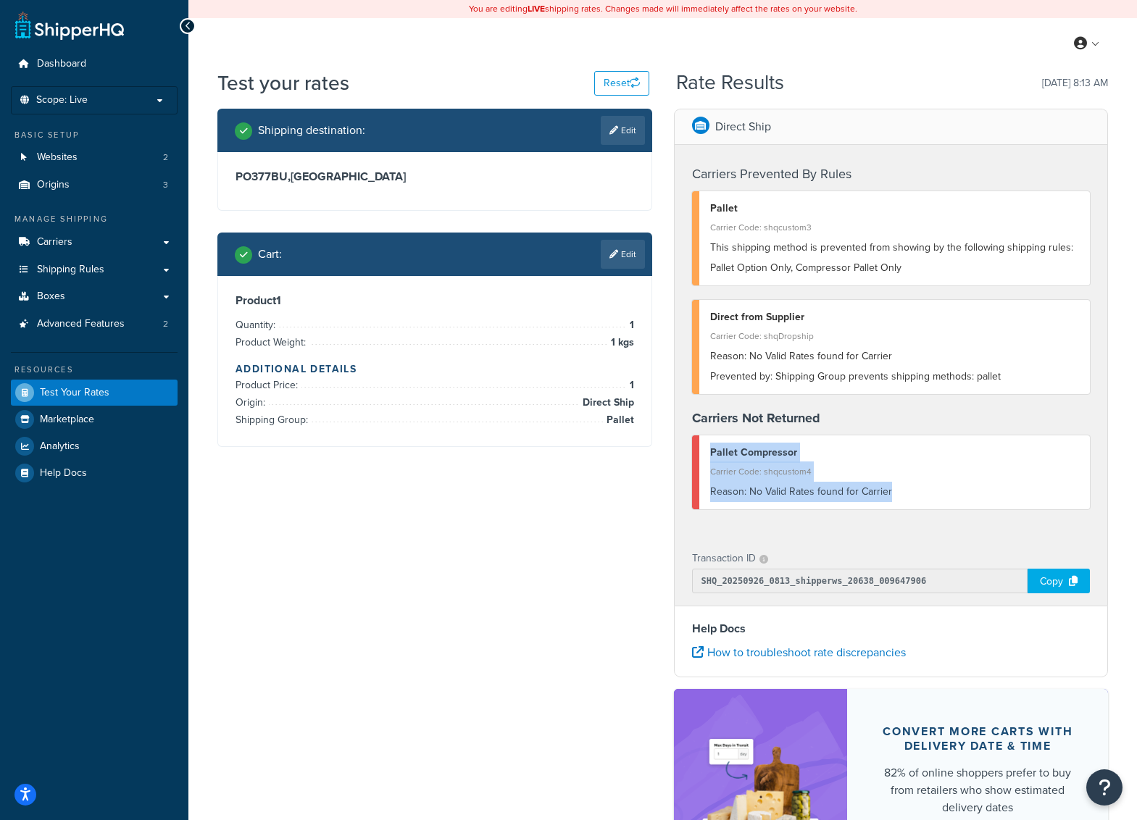
drag, startPoint x: 962, startPoint y: 488, endPoint x: 725, endPoint y: 434, distance: 243.0
click at [698, 440] on div "Pallet Compressor Carrier Code: shqcustom4 Reason: No Valid Rates found for Car…" at bounding box center [891, 472] width 398 height 74
click at [877, 441] on div "Pallet Compressor Carrier Code: shqcustom4 Reason: No Valid Rates found for Car…" at bounding box center [891, 472] width 398 height 74
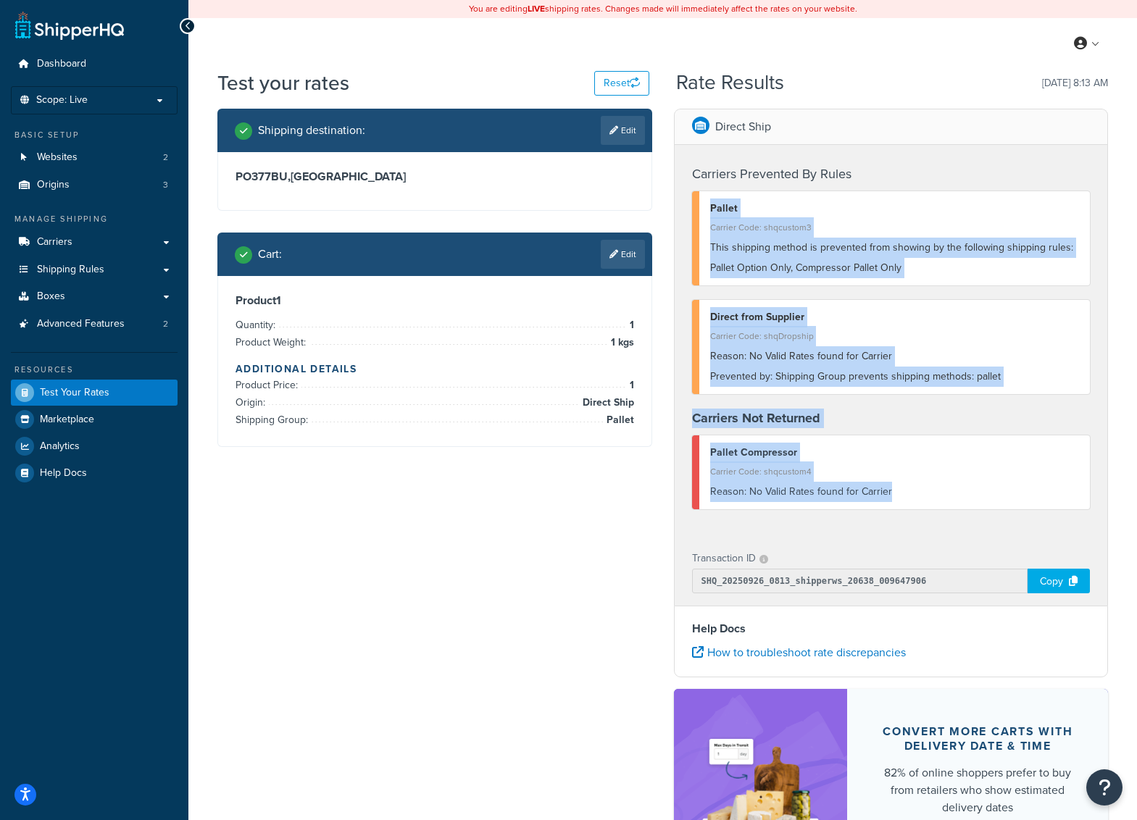
drag, startPoint x: 889, startPoint y: 504, endPoint x: 706, endPoint y: 201, distance: 354.6
click at [706, 201] on div "Carriers Prevented By Rules Pallet Carrier Code: shqcustom3 This shipping metho…" at bounding box center [890, 340] width 433 height 391
click at [706, 201] on div "Pallet Carrier Code: shqcustom3 This shipping method is prevented from showing …" at bounding box center [891, 238] width 398 height 94
drag, startPoint x: 707, startPoint y: 201, endPoint x: 972, endPoint y: 504, distance: 403.0
click at [972, 504] on div "Carriers Prevented By Rules Pallet Carrier Code: shqcustom3 This shipping metho…" at bounding box center [890, 340] width 433 height 391
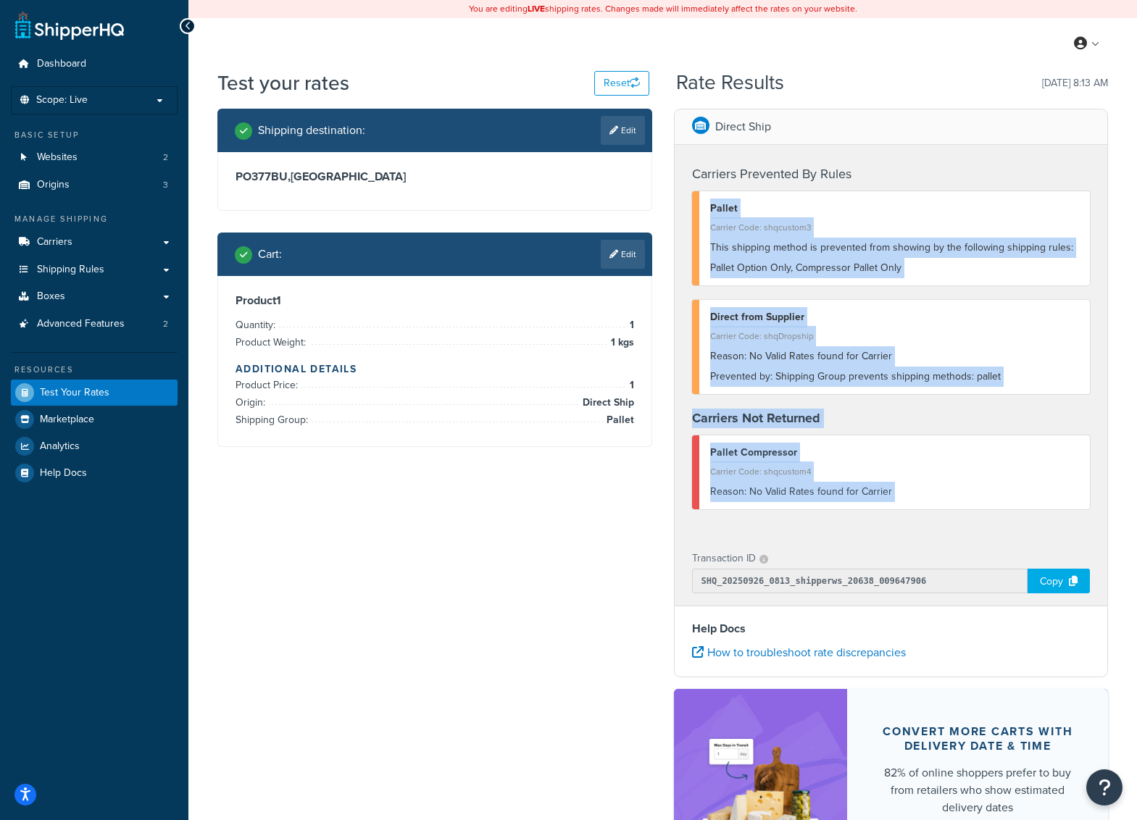
click at [972, 504] on div "Pallet Compressor Carrier Code: shqcustom4 Reason: No Valid Rates found for Car…" at bounding box center [891, 472] width 398 height 74
drag, startPoint x: 1007, startPoint y: 493, endPoint x: 706, endPoint y: 191, distance: 426.2
click at [706, 191] on div "Carriers Prevented By Rules Pallet Carrier Code: shqcustom3 This shipping metho…" at bounding box center [890, 340] width 433 height 391
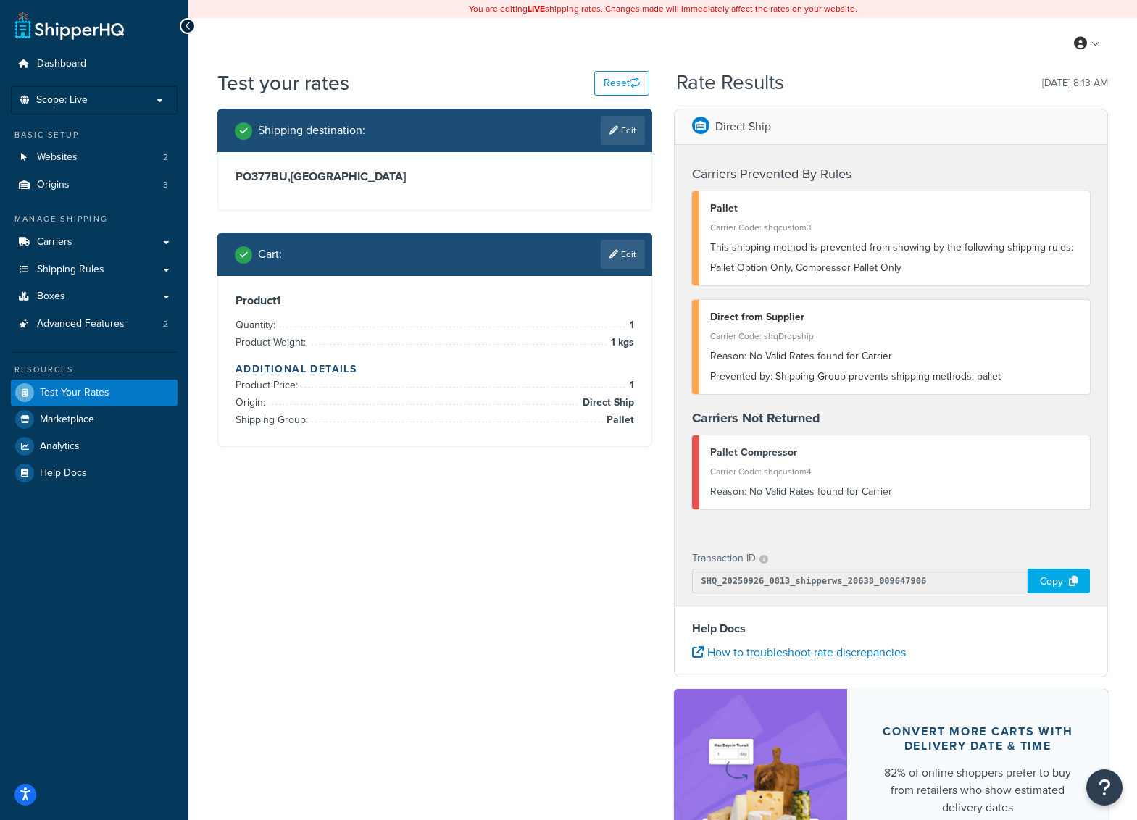
click at [441, 523] on div "Shipping destination : Edit PO377BU , United Kingdom Cart : Edit Product 1 Quan…" at bounding box center [662, 515] width 912 height 813
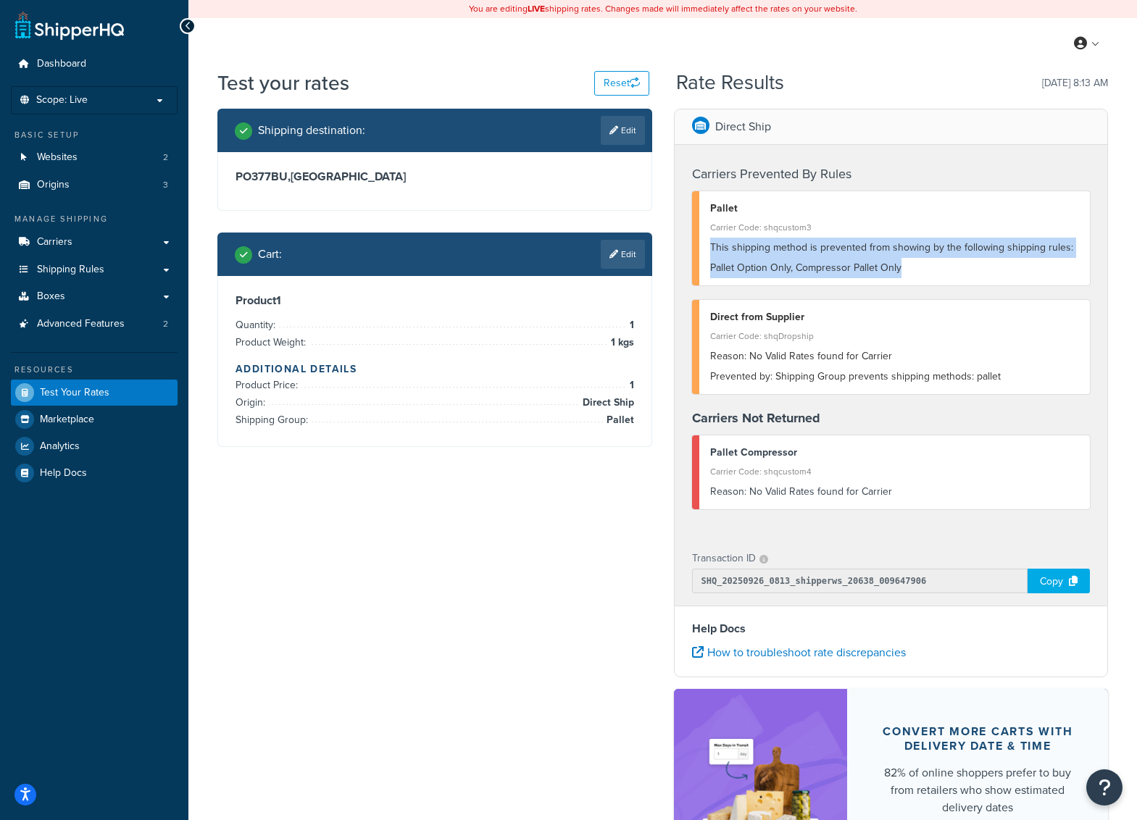
drag, startPoint x: 711, startPoint y: 247, endPoint x: 919, endPoint y: 272, distance: 209.4
click at [919, 272] on div "This shipping method is prevented from showing by the following shipping rules:…" at bounding box center [894, 258] width 369 height 41
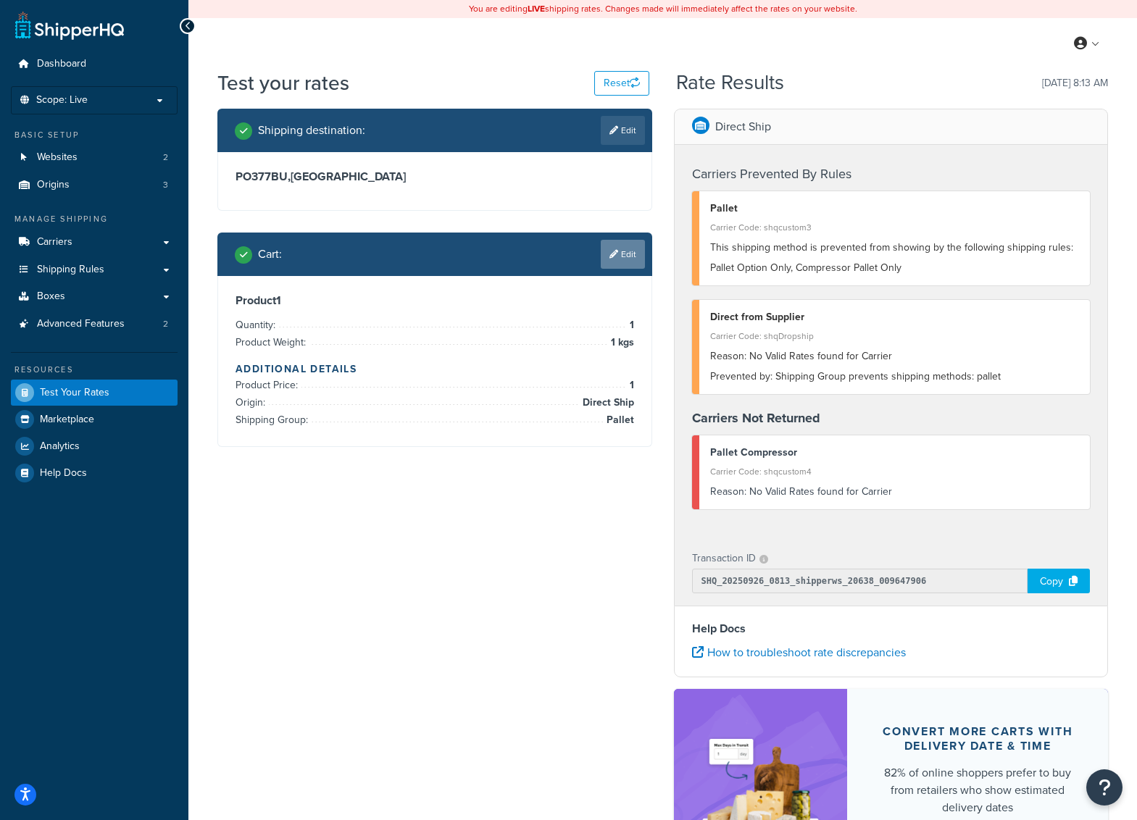
click at [623, 247] on link "Edit" at bounding box center [623, 254] width 44 height 29
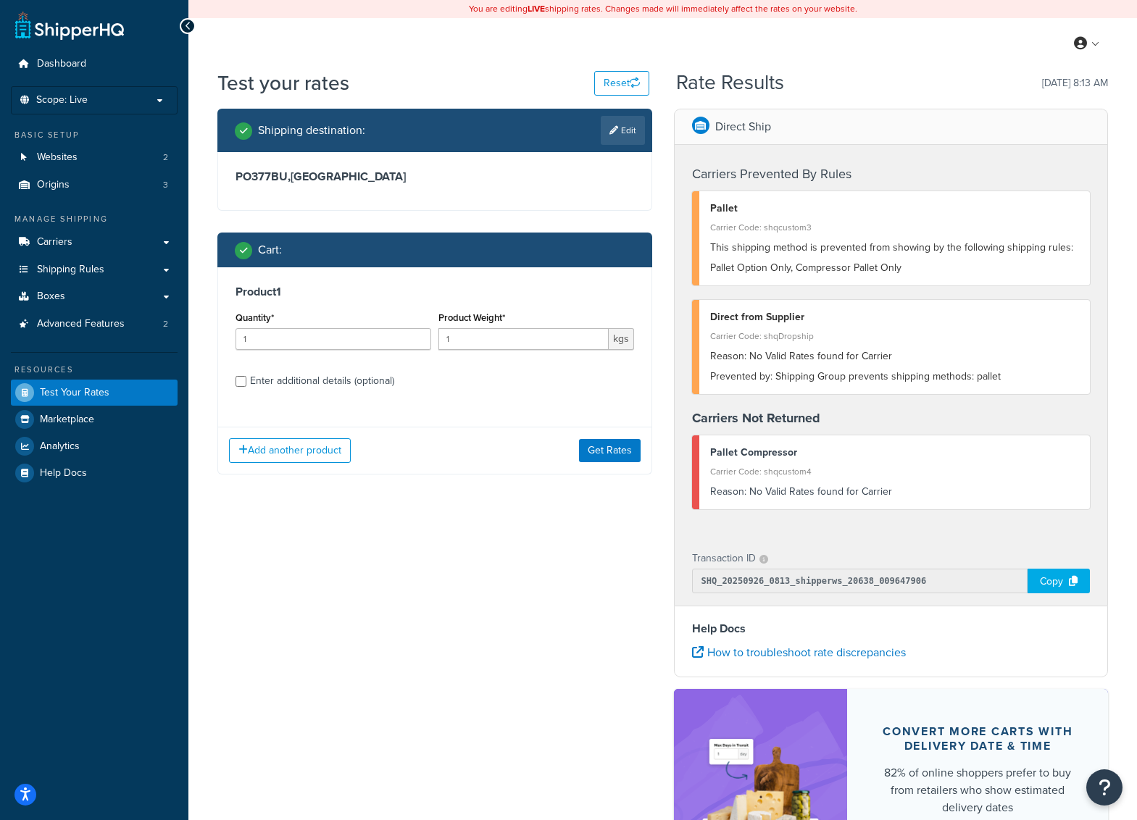
click at [337, 390] on div "Enter additional details (optional)" at bounding box center [322, 381] width 144 height 20
click at [246, 387] on input "Enter additional details (optional)" at bounding box center [240, 381] width 11 height 11
checkbox input "true"
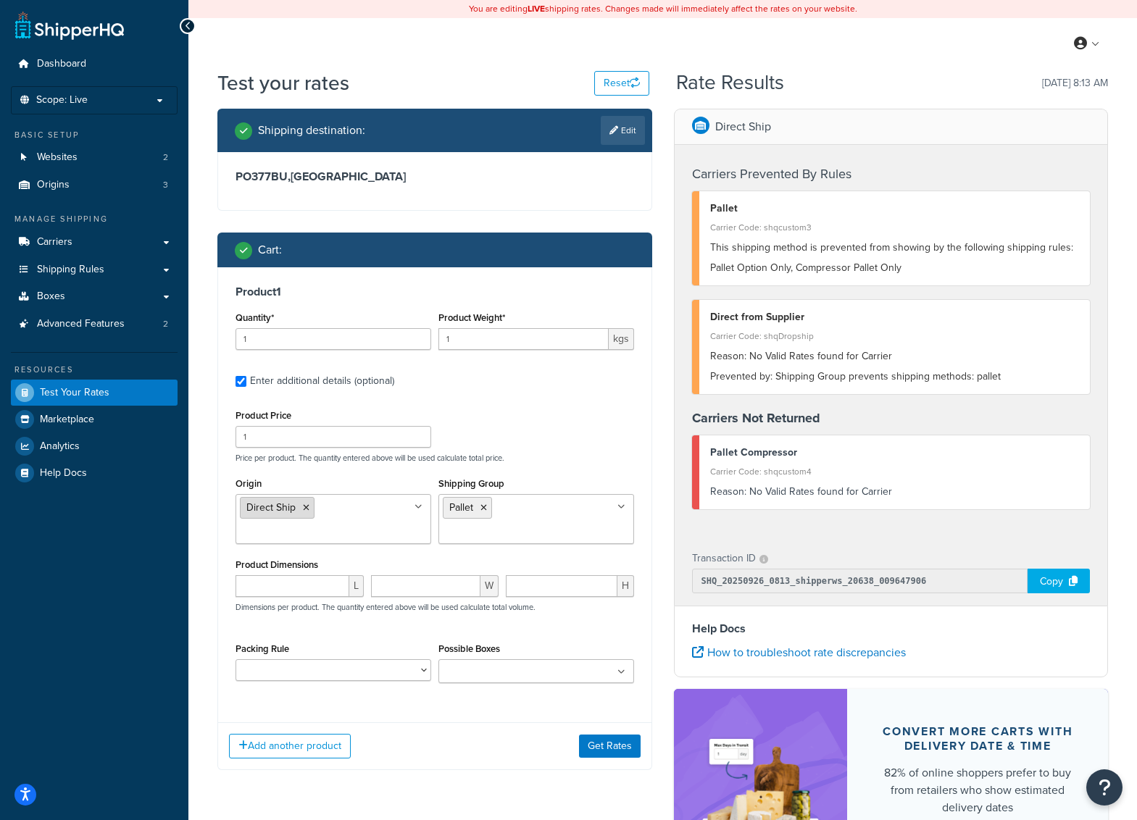
click at [305, 509] on icon at bounding box center [306, 507] width 7 height 9
click at [309, 506] on icon at bounding box center [306, 507] width 7 height 9
click at [486, 509] on icon at bounding box center [483, 507] width 7 height 9
click at [608, 745] on button "Get Rates" at bounding box center [610, 746] width 62 height 23
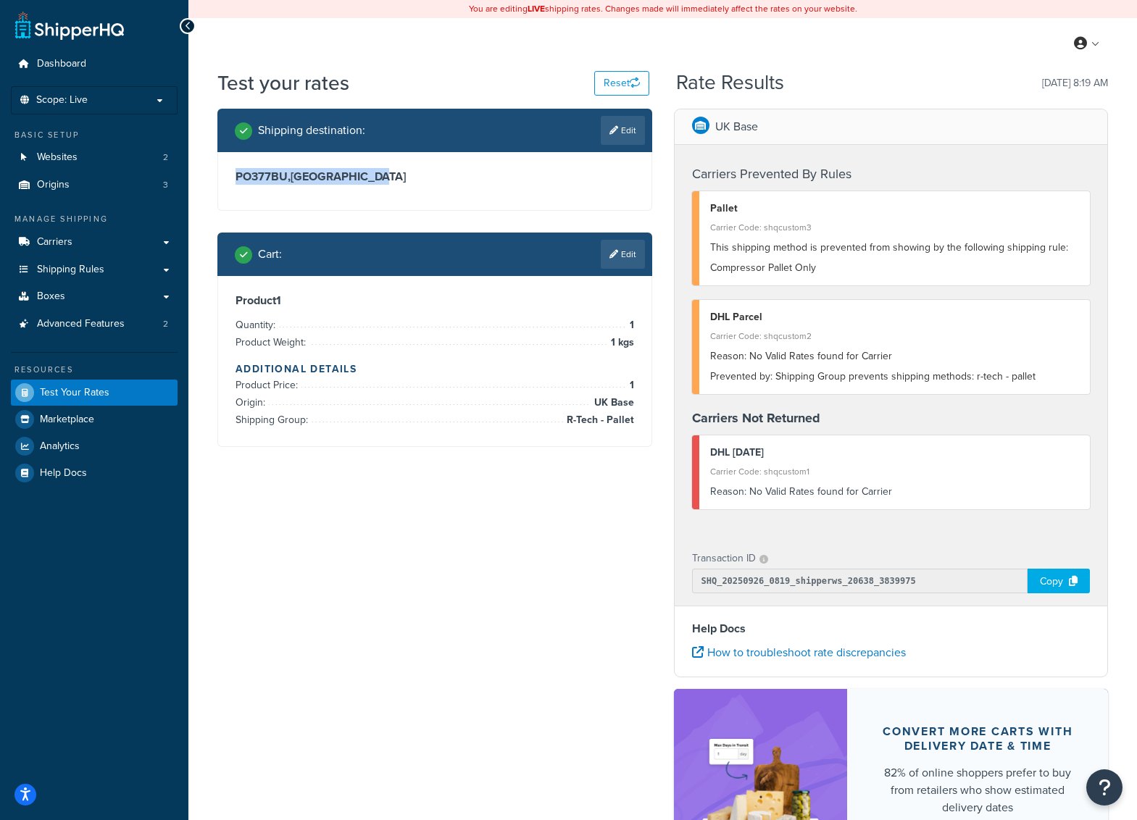
drag, startPoint x: 384, startPoint y: 178, endPoint x: 236, endPoint y: 185, distance: 147.9
click at [236, 185] on div "PO377BU , United Kingdom" at bounding box center [434, 181] width 433 height 58
drag, startPoint x: 235, startPoint y: 178, endPoint x: 417, endPoint y: 188, distance: 182.8
click at [417, 188] on div "PO377BU , United Kingdom" at bounding box center [434, 181] width 433 height 58
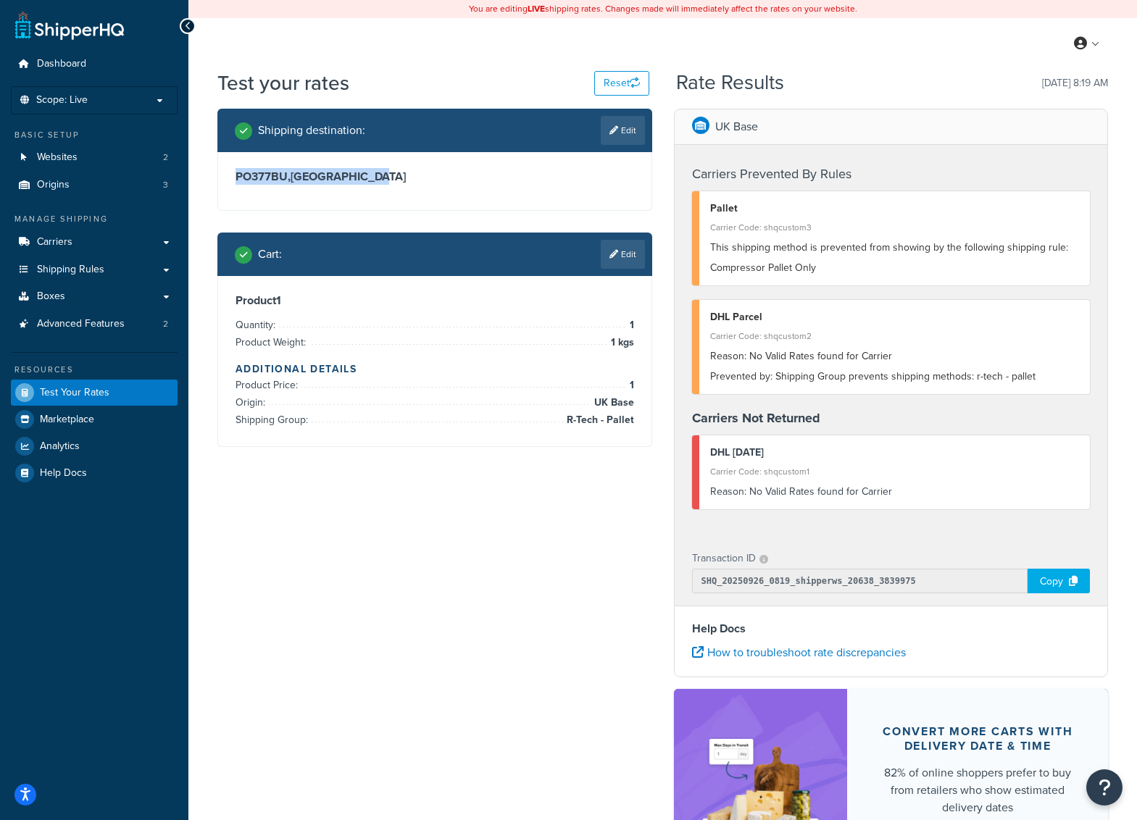
click at [417, 188] on div "PO377BU , United Kingdom" at bounding box center [434, 181] width 433 height 58
drag, startPoint x: 394, startPoint y: 175, endPoint x: 238, endPoint y: 179, distance: 156.5
click at [238, 179] on h3 "PO377BU , United Kingdom" at bounding box center [434, 177] width 398 height 14
drag, startPoint x: 231, startPoint y: 172, endPoint x: 434, endPoint y: 188, distance: 203.5
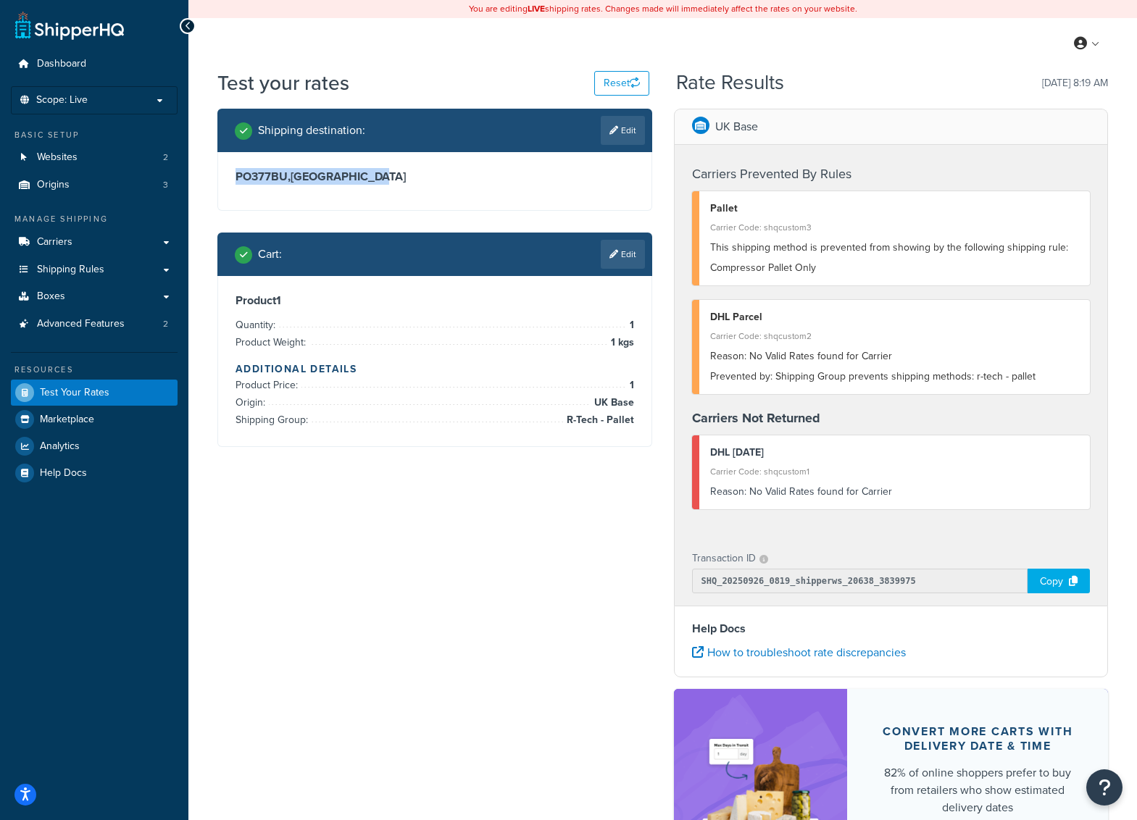
click at [434, 188] on div "PO377BU , United Kingdom" at bounding box center [434, 181] width 433 height 58
drag, startPoint x: 384, startPoint y: 171, endPoint x: 227, endPoint y: 182, distance: 156.8
click at [227, 182] on div "PO377BU , United Kingdom" at bounding box center [434, 181] width 433 height 58
click at [227, 180] on div "PO377BU , United Kingdom" at bounding box center [434, 181] width 433 height 58
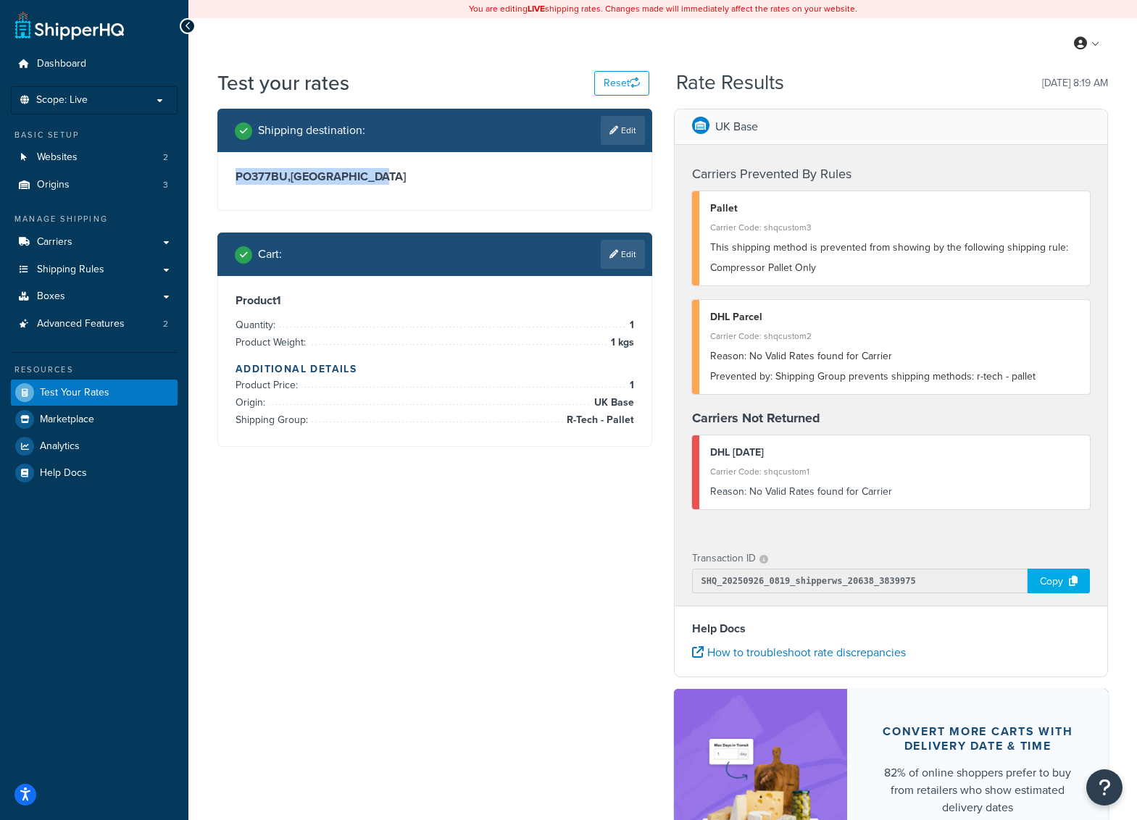
drag, startPoint x: 238, startPoint y: 175, endPoint x: 378, endPoint y: 176, distance: 140.5
click at [378, 176] on h3 "PO377BU , United Kingdom" at bounding box center [434, 177] width 398 height 14
click at [379, 176] on h3 "PO377BU , United Kingdom" at bounding box center [434, 177] width 398 height 14
click at [167, 241] on link "Carriers" at bounding box center [94, 242] width 167 height 27
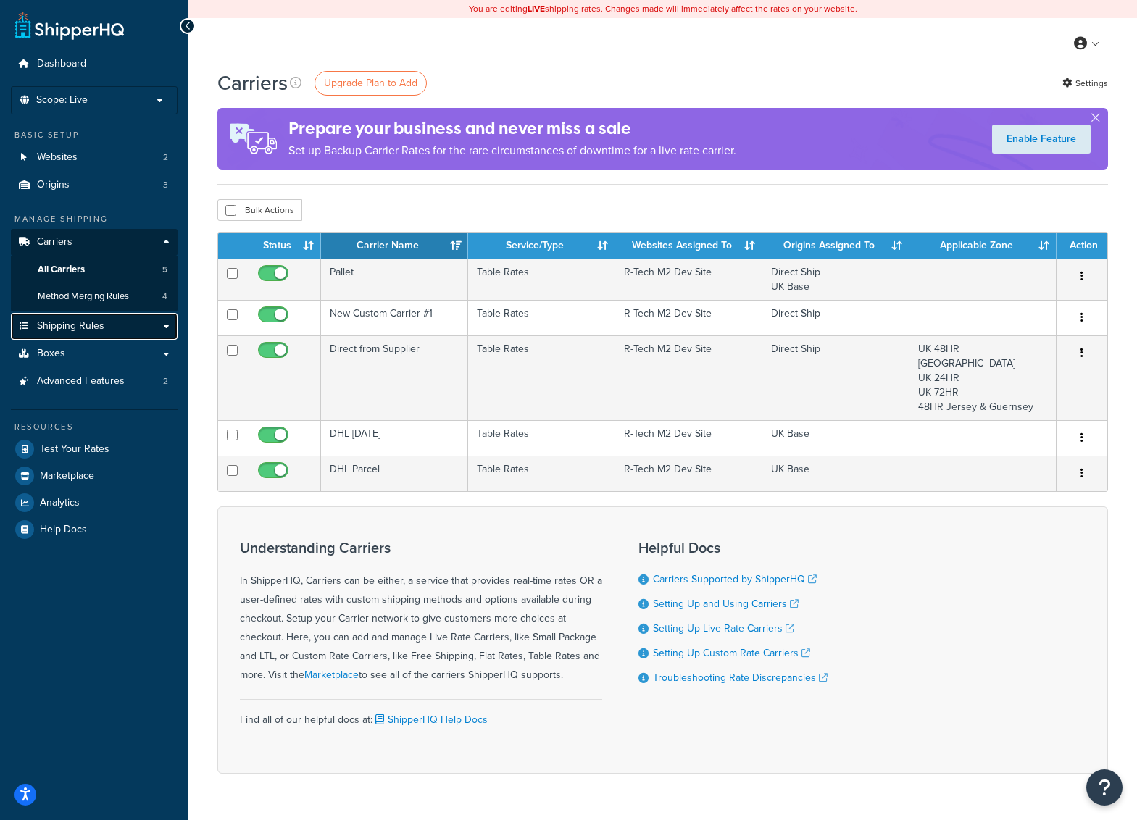
click at [145, 319] on link "Shipping Rules" at bounding box center [94, 326] width 167 height 27
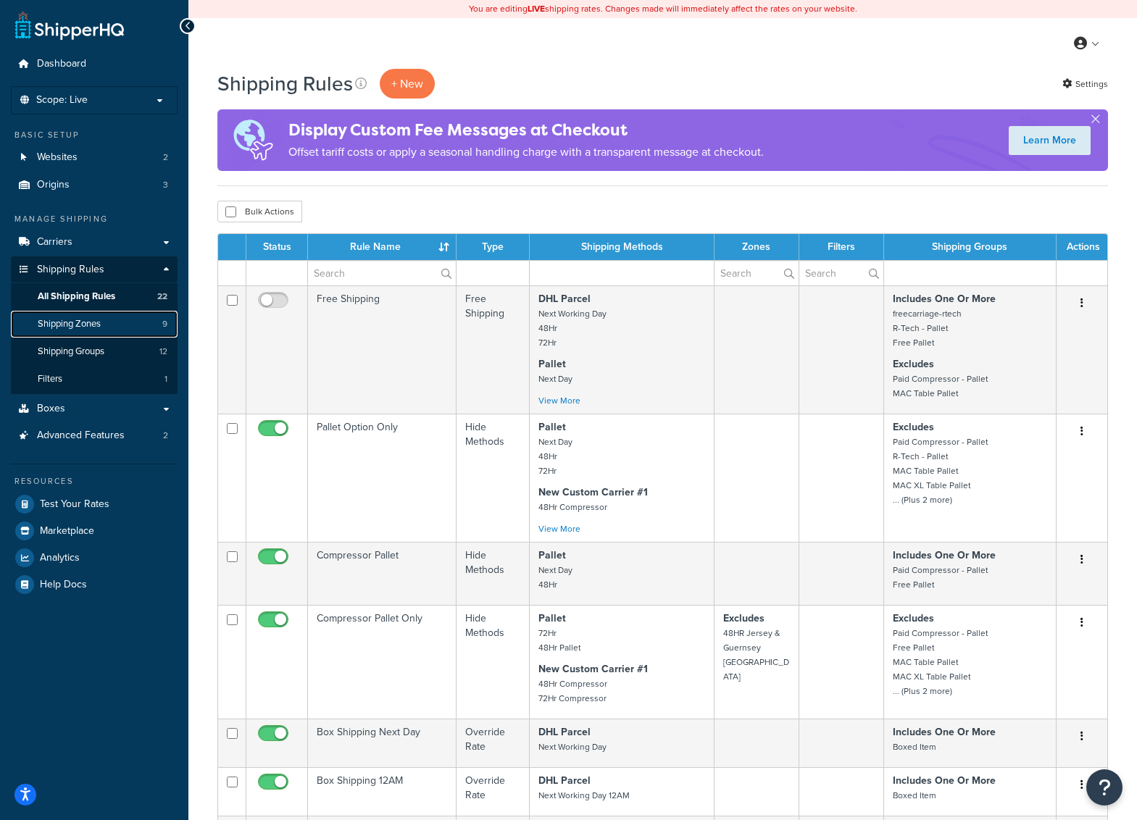
click at [110, 325] on link "Shipping Zones 9" at bounding box center [94, 324] width 167 height 27
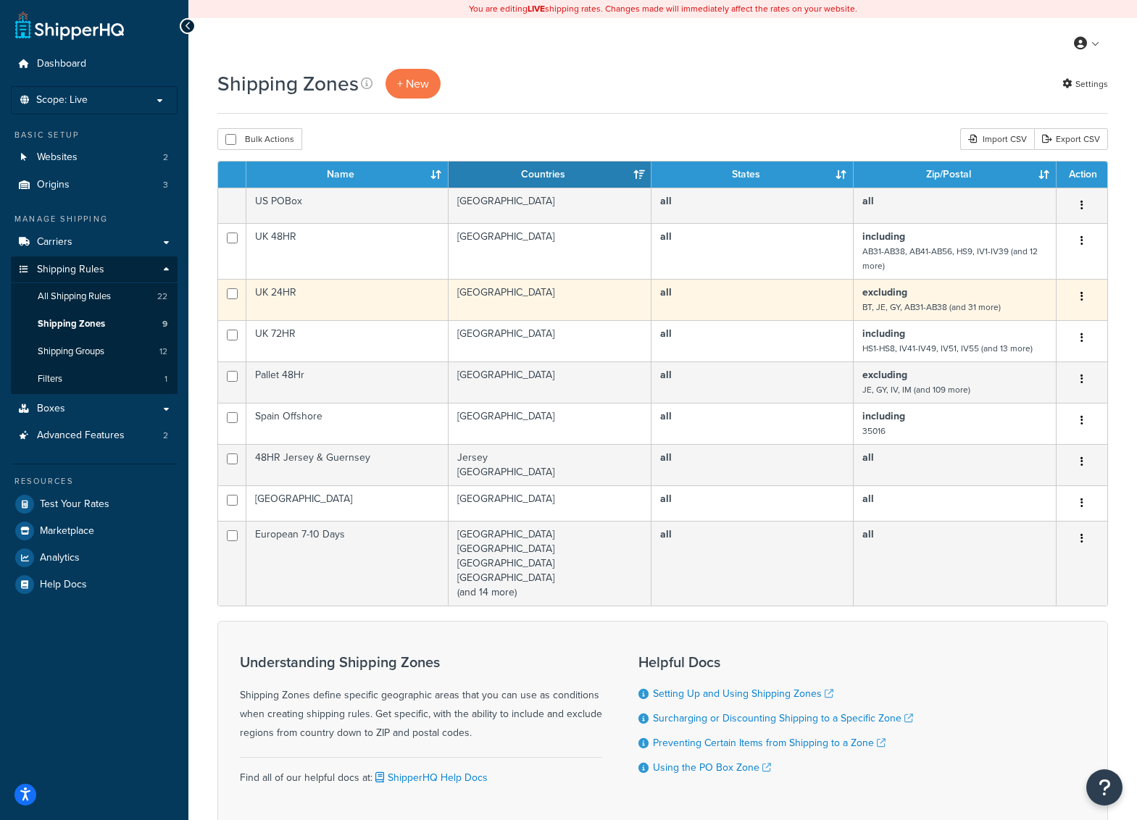
click at [1006, 298] on td "excluding BT, JE, GY, AB31-AB38 (and 31 more)" at bounding box center [954, 299] width 203 height 41
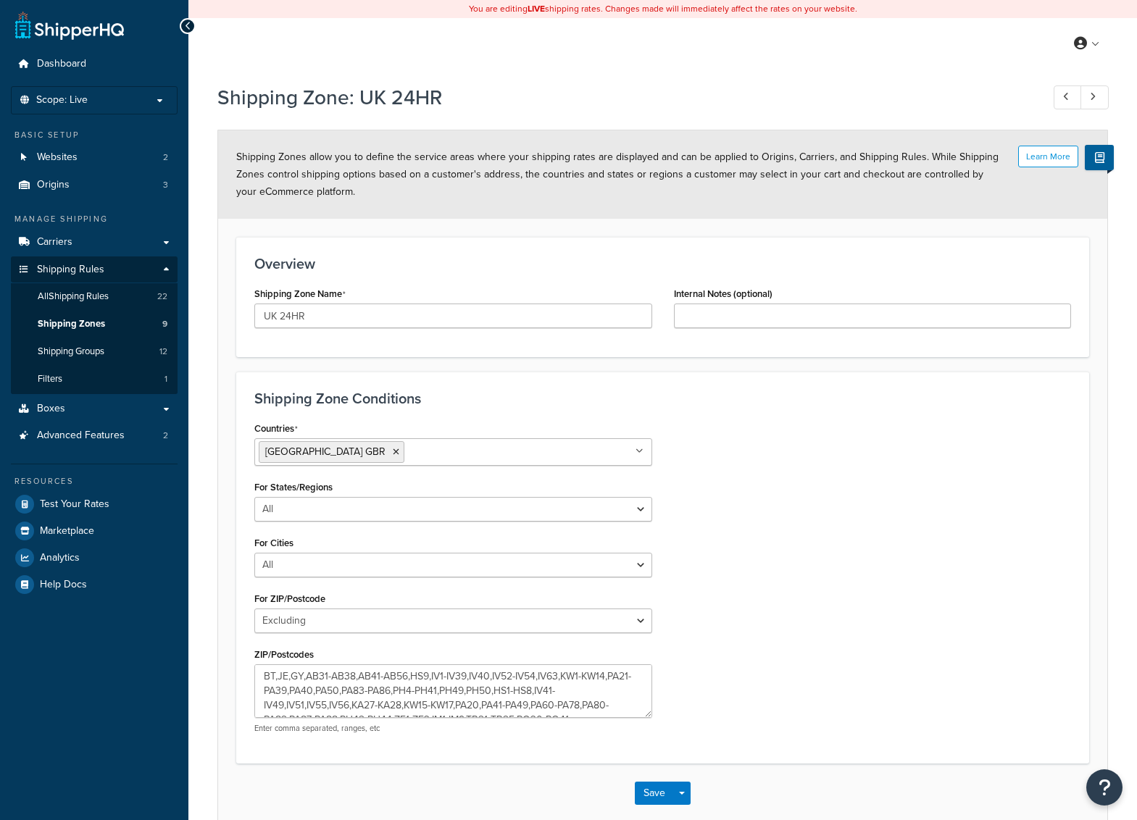
select select "excluding"
click at [103, 322] on span "Shipping Zones" at bounding box center [71, 324] width 67 height 12
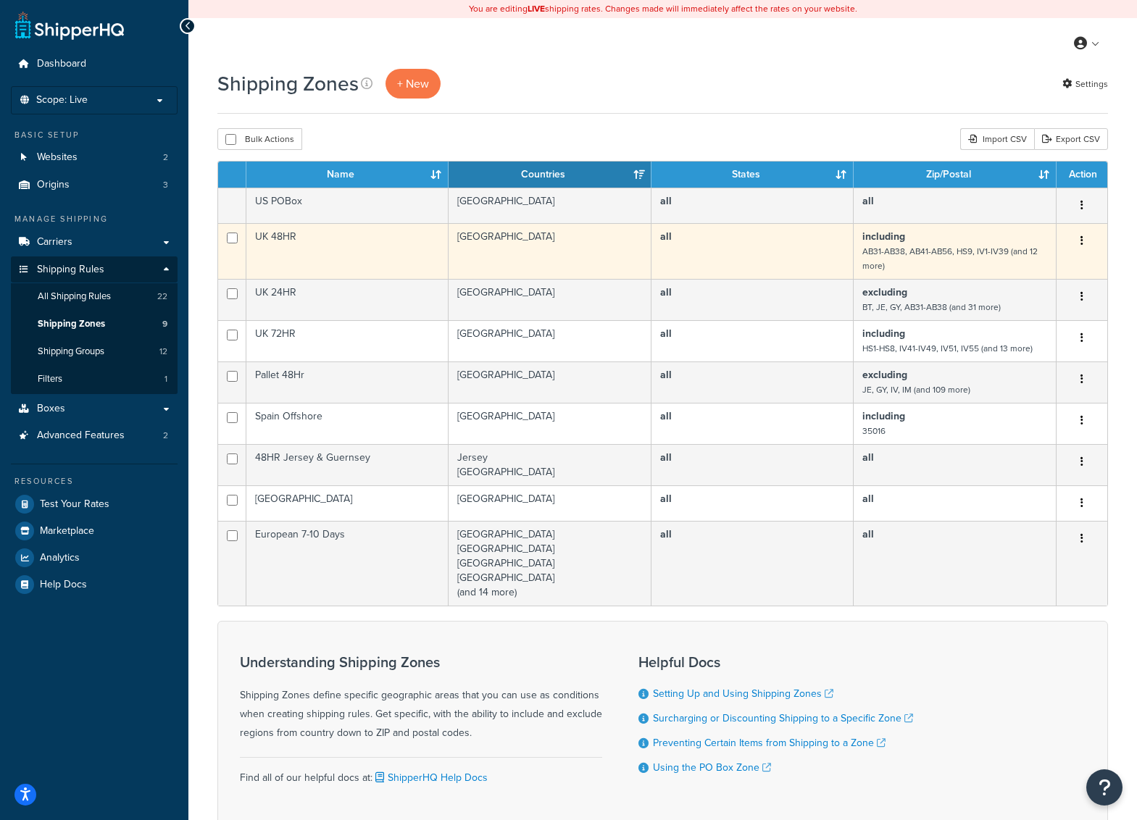
click at [986, 250] on small "AB31-AB38, AB41-AB56, HS9, IV1-IV39 (and 12 more)" at bounding box center [949, 259] width 175 height 28
click at [335, 249] on td "UK 48HR" at bounding box center [347, 251] width 202 height 56
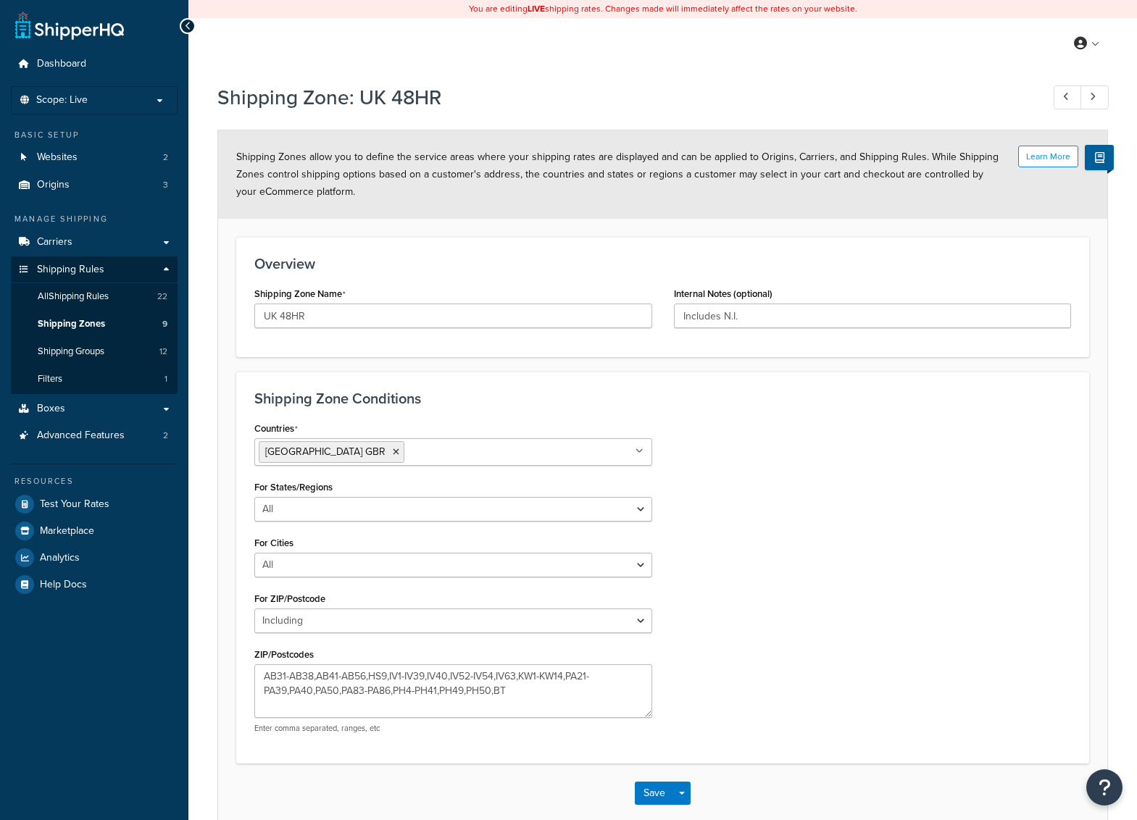
select select "including"
click at [62, 323] on span "Shipping Zones" at bounding box center [71, 324] width 67 height 12
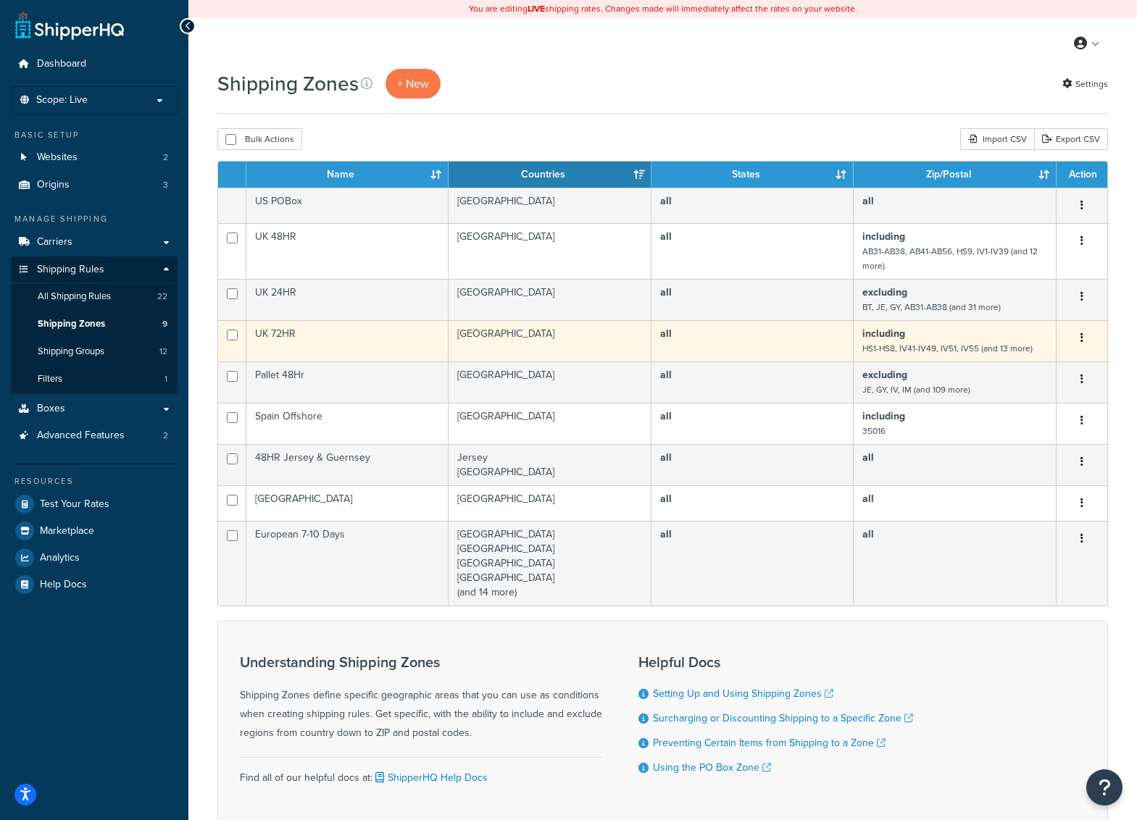
click at [335, 343] on td "UK 72HR" at bounding box center [347, 340] width 202 height 41
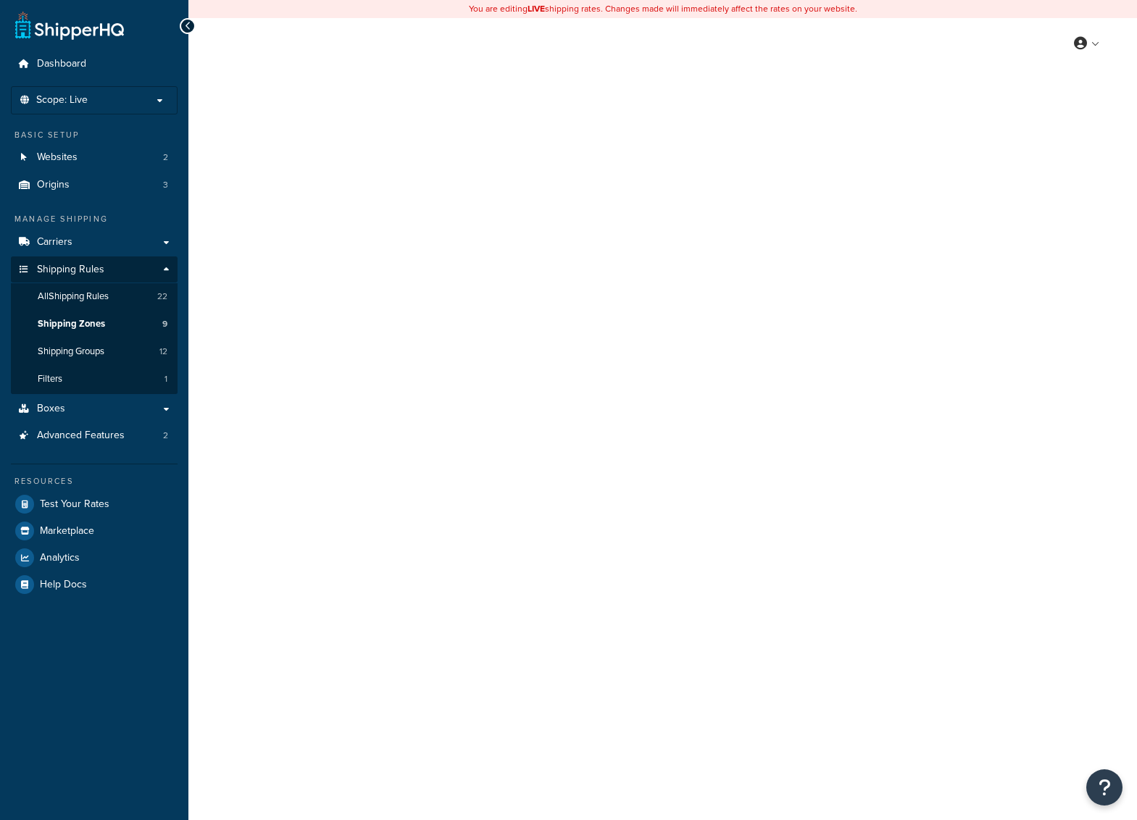
select select "including"
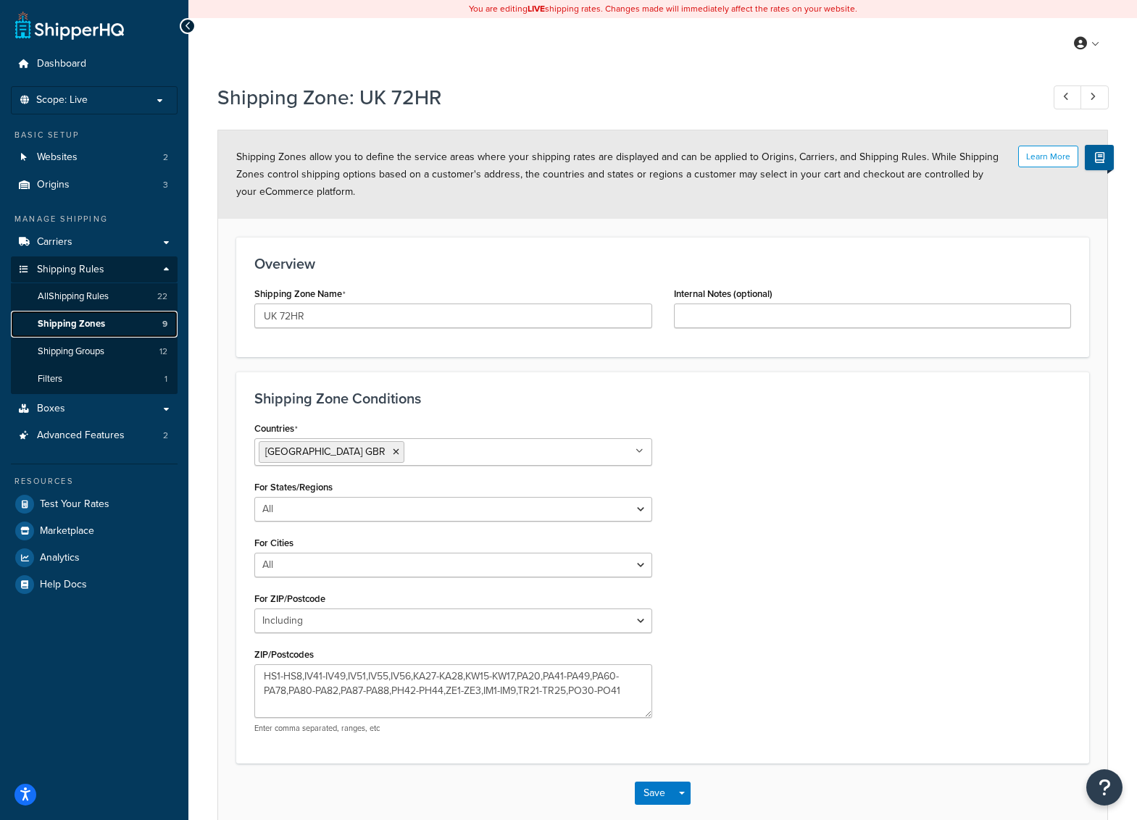
click at [105, 323] on link "Shipping Zones 9" at bounding box center [94, 324] width 167 height 27
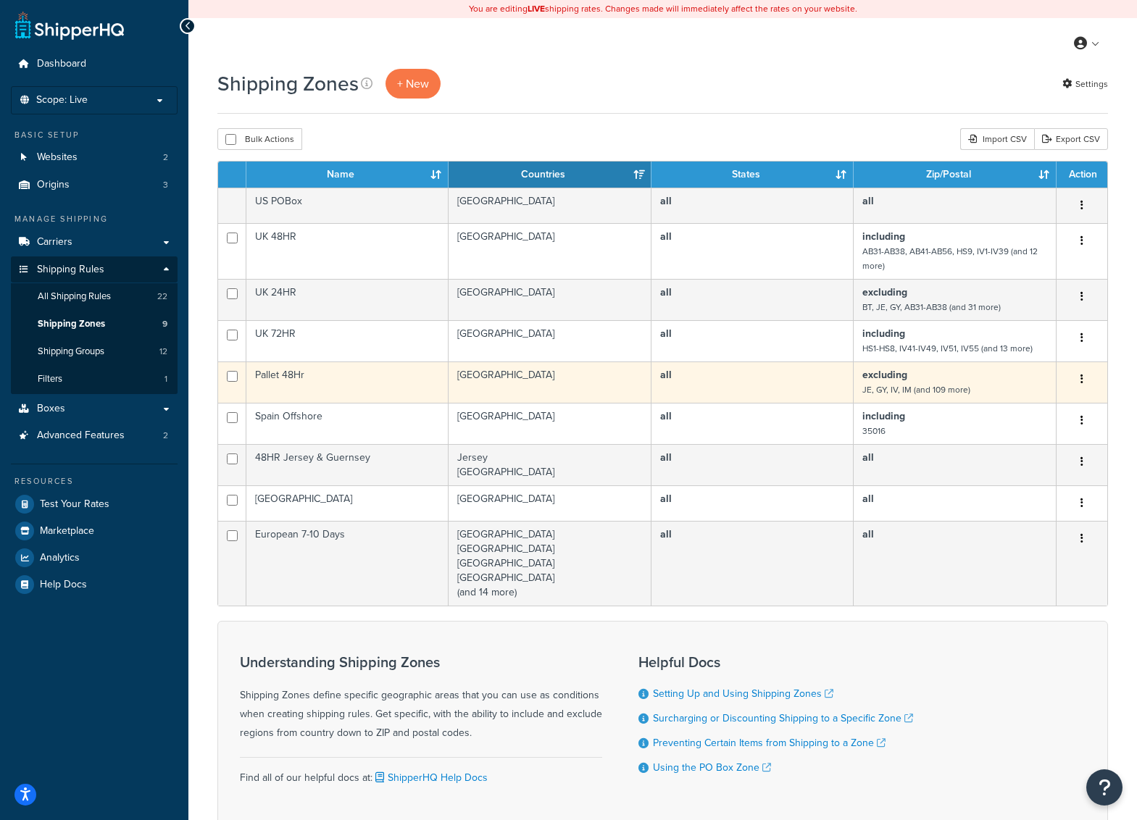
click at [531, 384] on td "[GEOGRAPHIC_DATA]" at bounding box center [549, 381] width 203 height 41
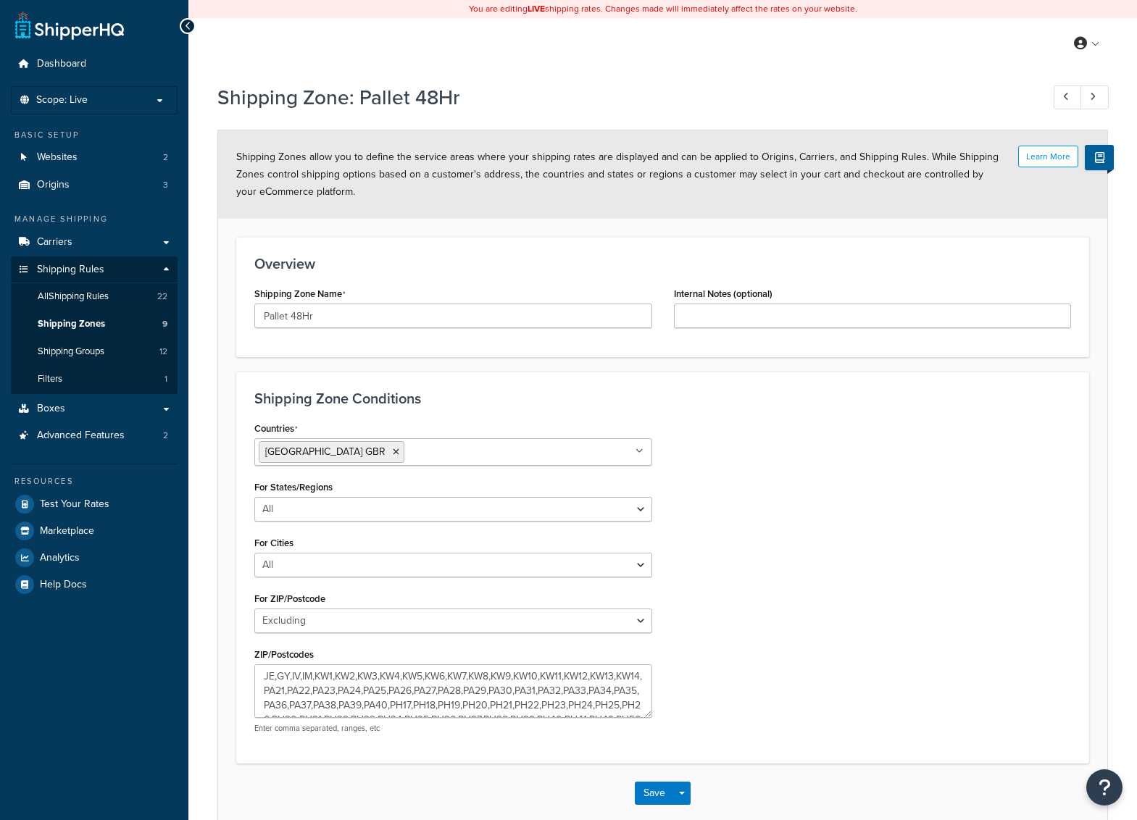
select select "excluding"
click at [779, 567] on div "Countries United Kingdom GBR All Countries ALL United States USA Afghanistan AF…" at bounding box center [662, 581] width 838 height 327
click at [113, 325] on link "Shipping Zones 9" at bounding box center [94, 324] width 167 height 27
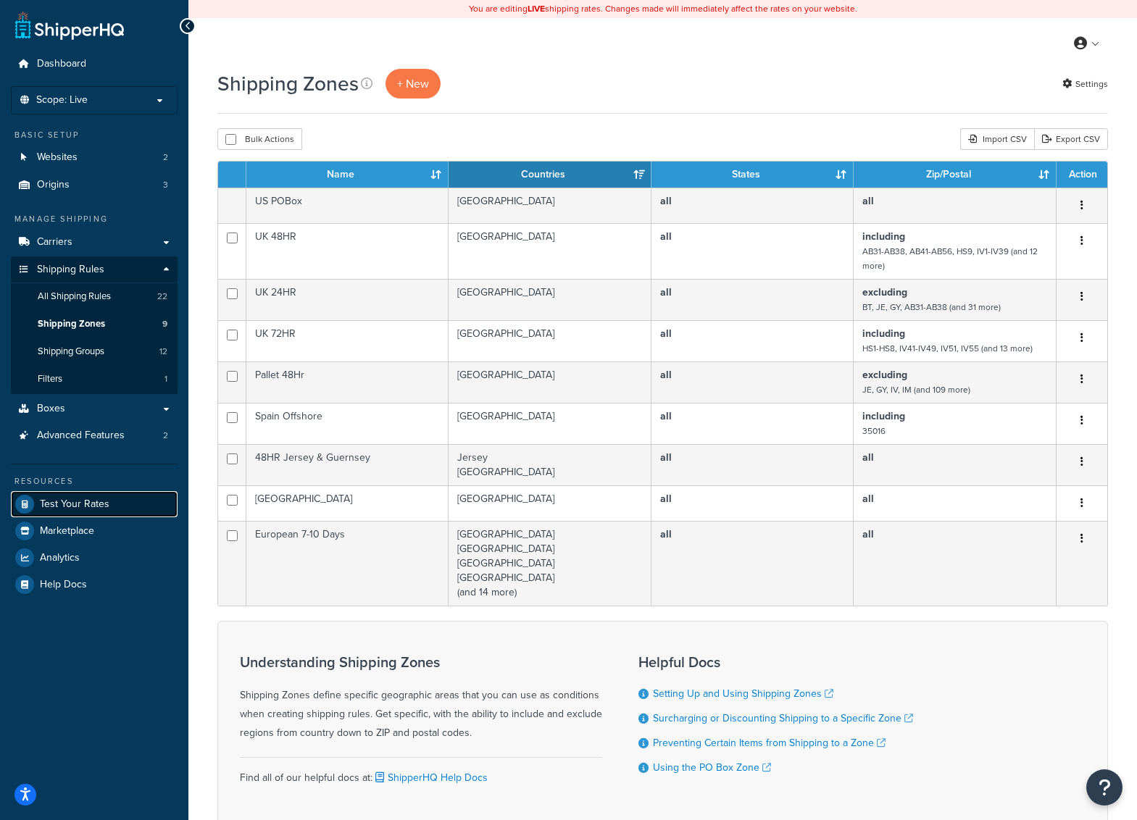
click at [85, 501] on span "Test Your Rates" at bounding box center [75, 504] width 70 height 12
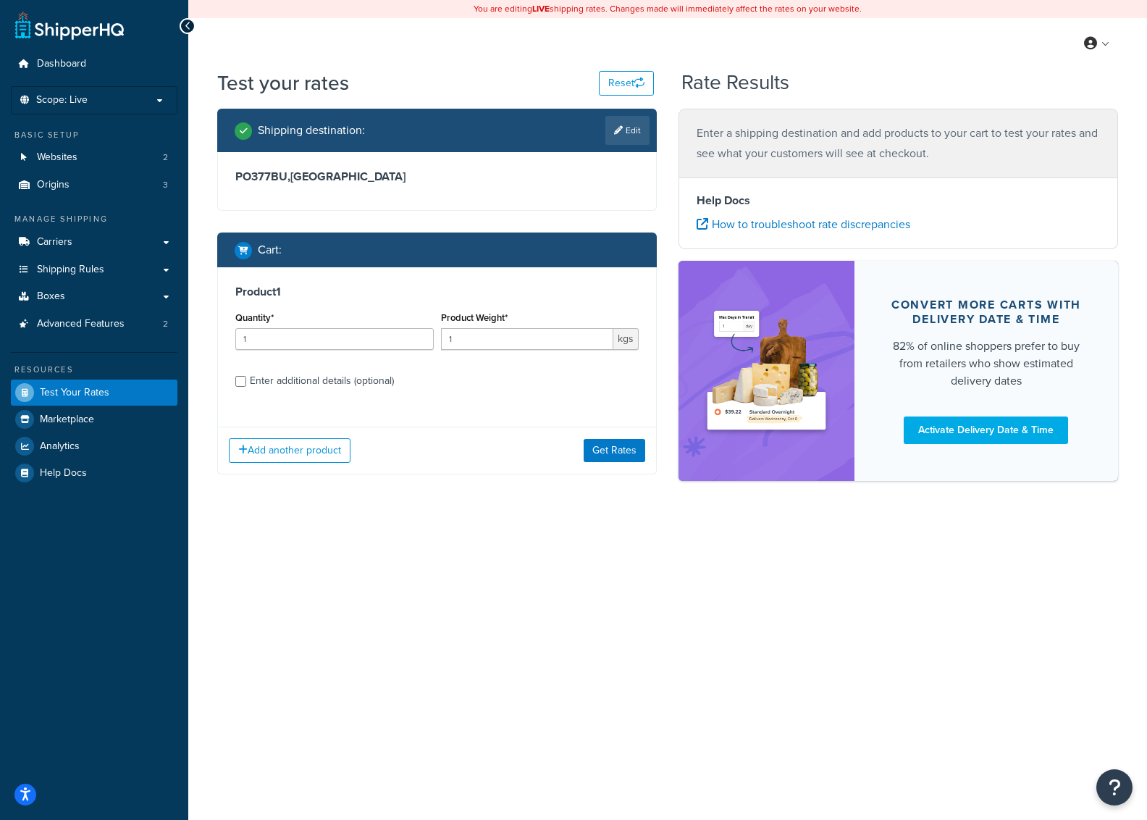
click at [326, 371] on div "Enter additional details (optional)" at bounding box center [322, 381] width 144 height 20
click at [246, 376] on input "Enter additional details (optional)" at bounding box center [240, 381] width 11 height 11
checkbox input "true"
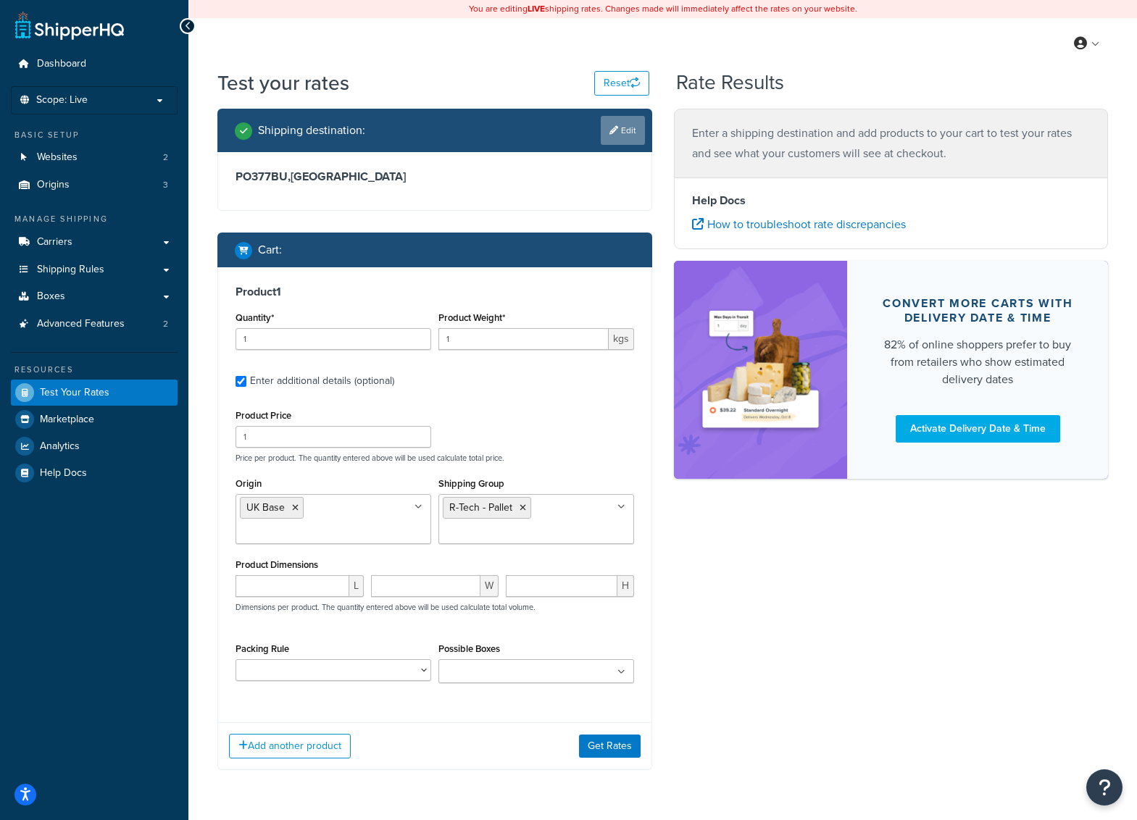
click at [622, 136] on link "Edit" at bounding box center [623, 130] width 44 height 29
select select "GB"
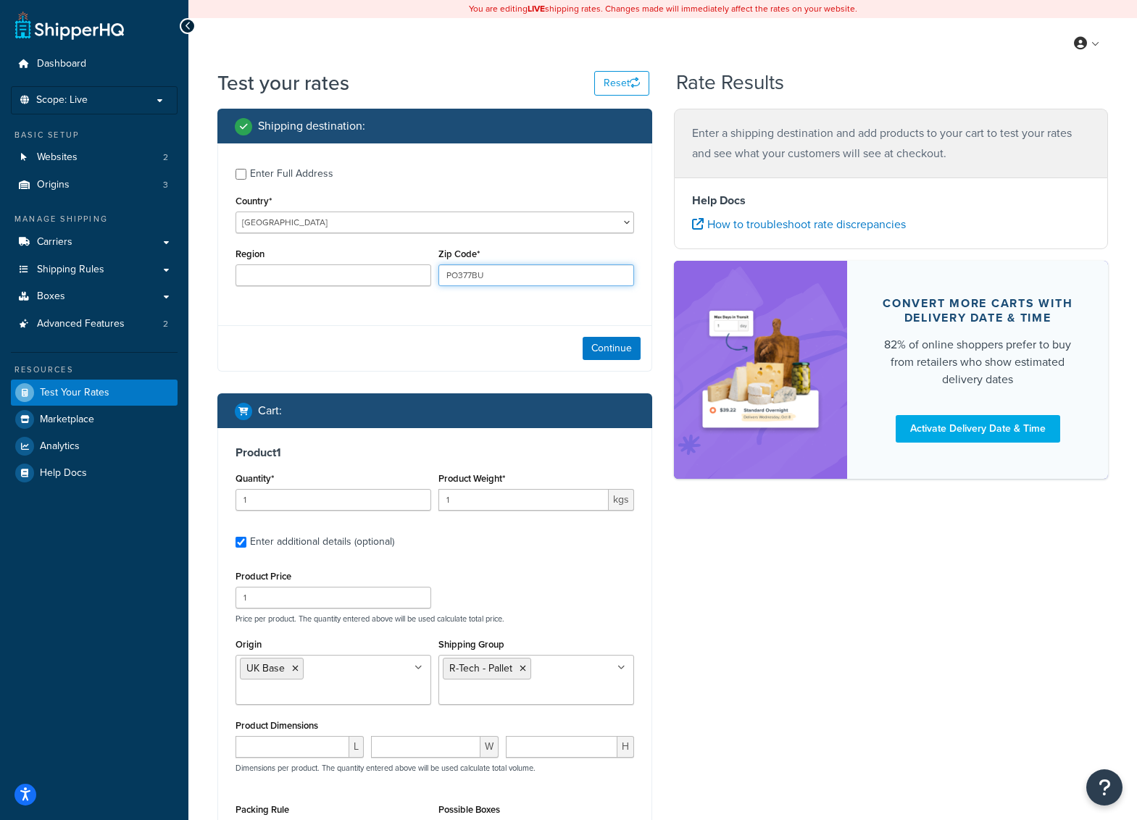
click at [514, 274] on input "PO377BU" at bounding box center [536, 275] width 196 height 22
type input "AB41"
click at [602, 361] on div "Continue" at bounding box center [434, 348] width 433 height 46
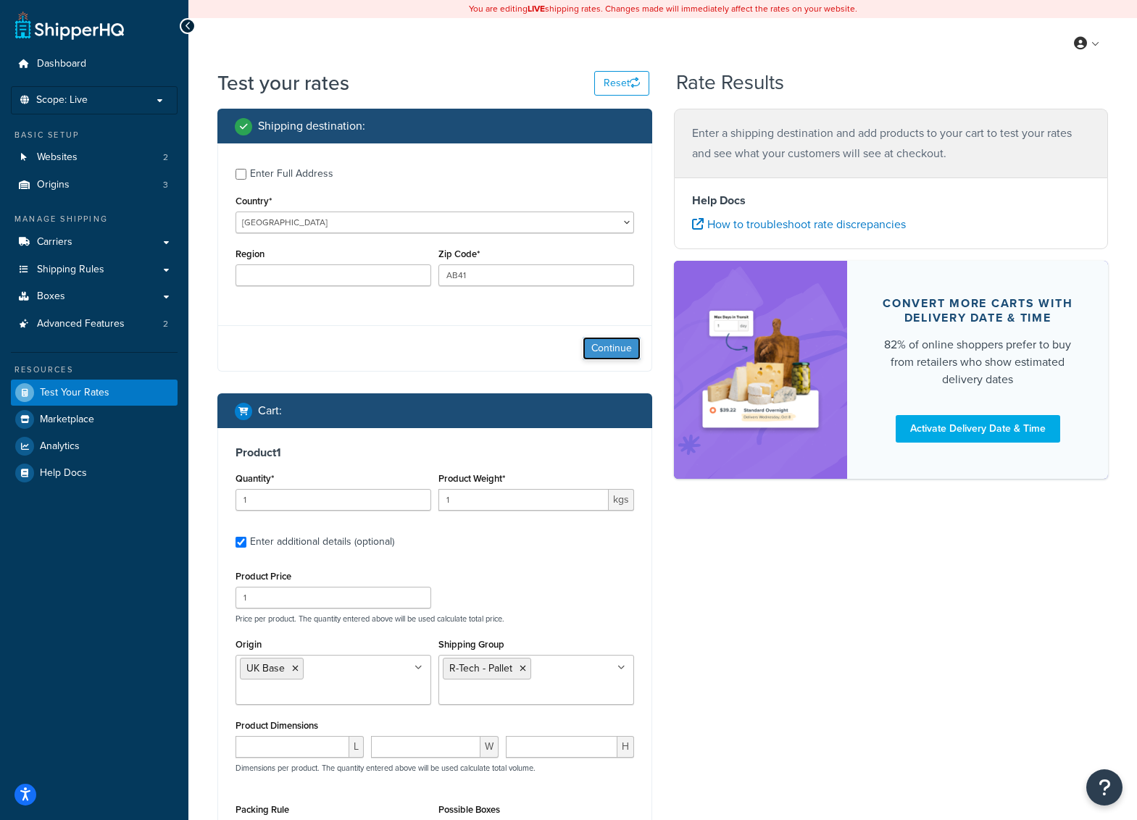
click at [603, 352] on button "Continue" at bounding box center [611, 348] width 58 height 23
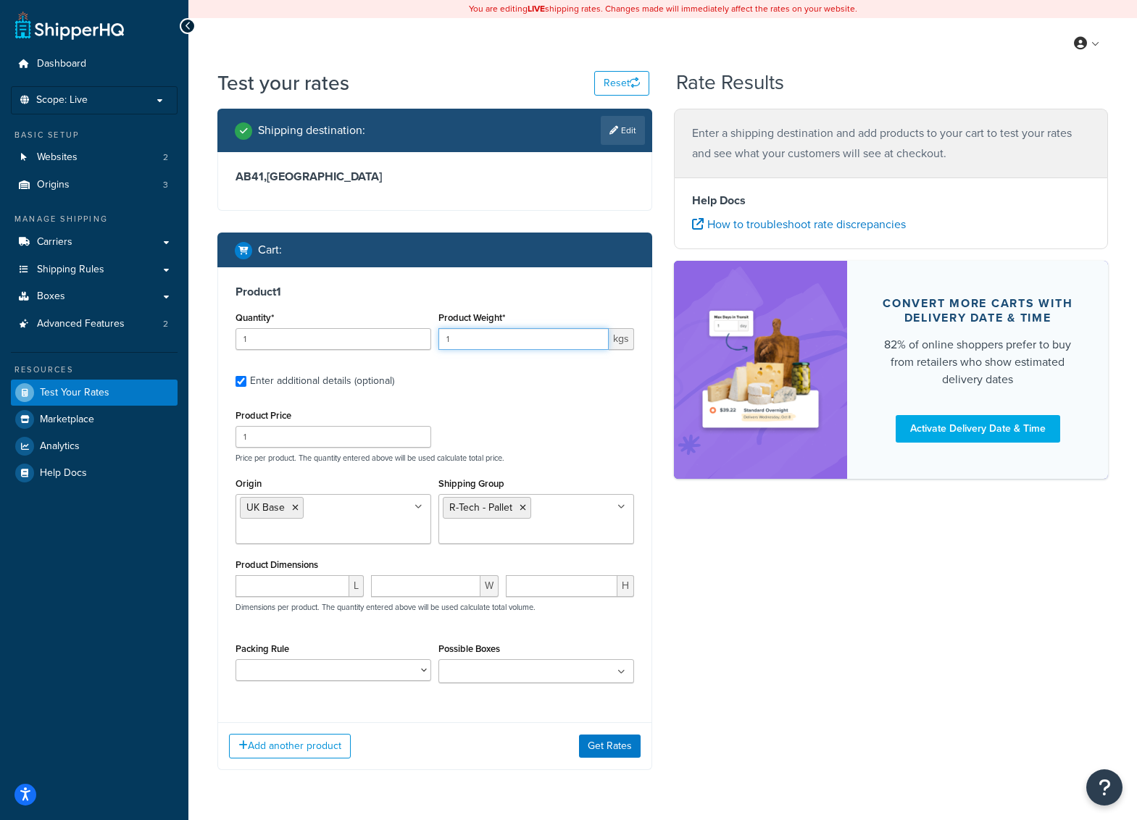
click at [460, 333] on input "1" at bounding box center [523, 339] width 170 height 22
type input "50"
click at [614, 737] on button "Get Rates" at bounding box center [610, 746] width 62 height 23
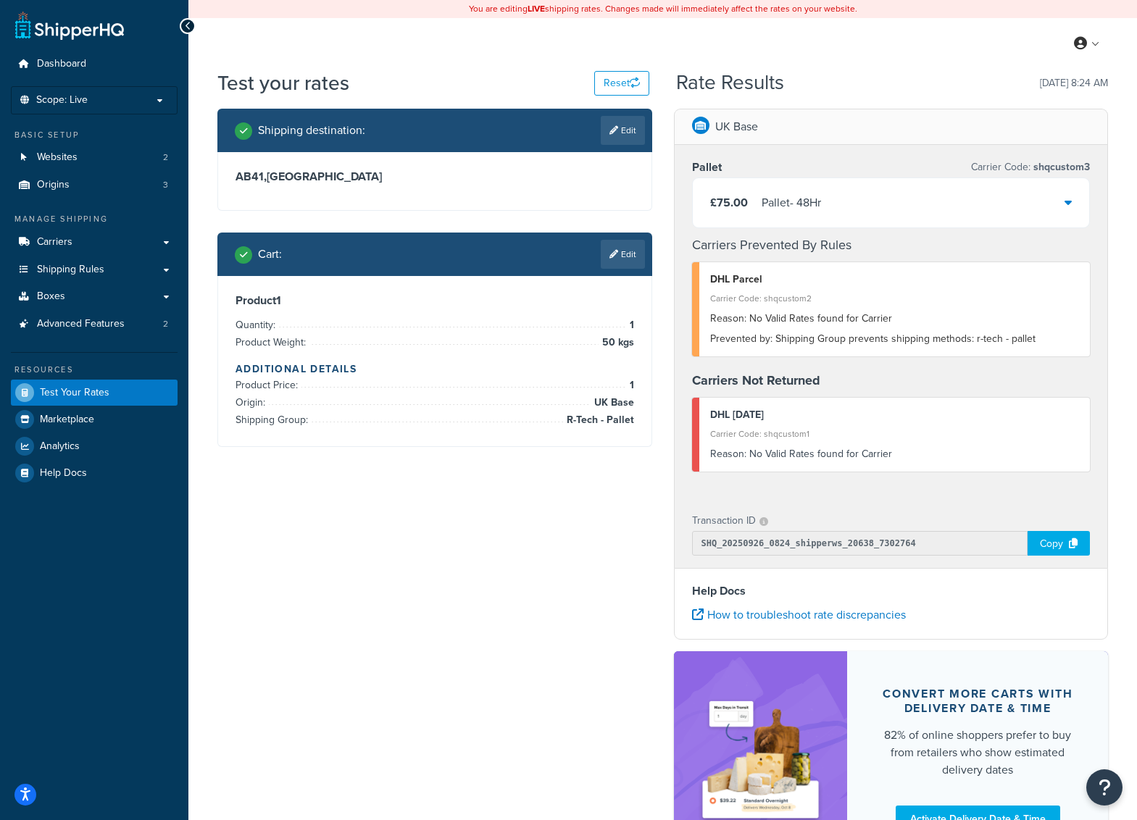
click at [850, 214] on div "£75.00 Pallet - 48Hr" at bounding box center [891, 202] width 397 height 49
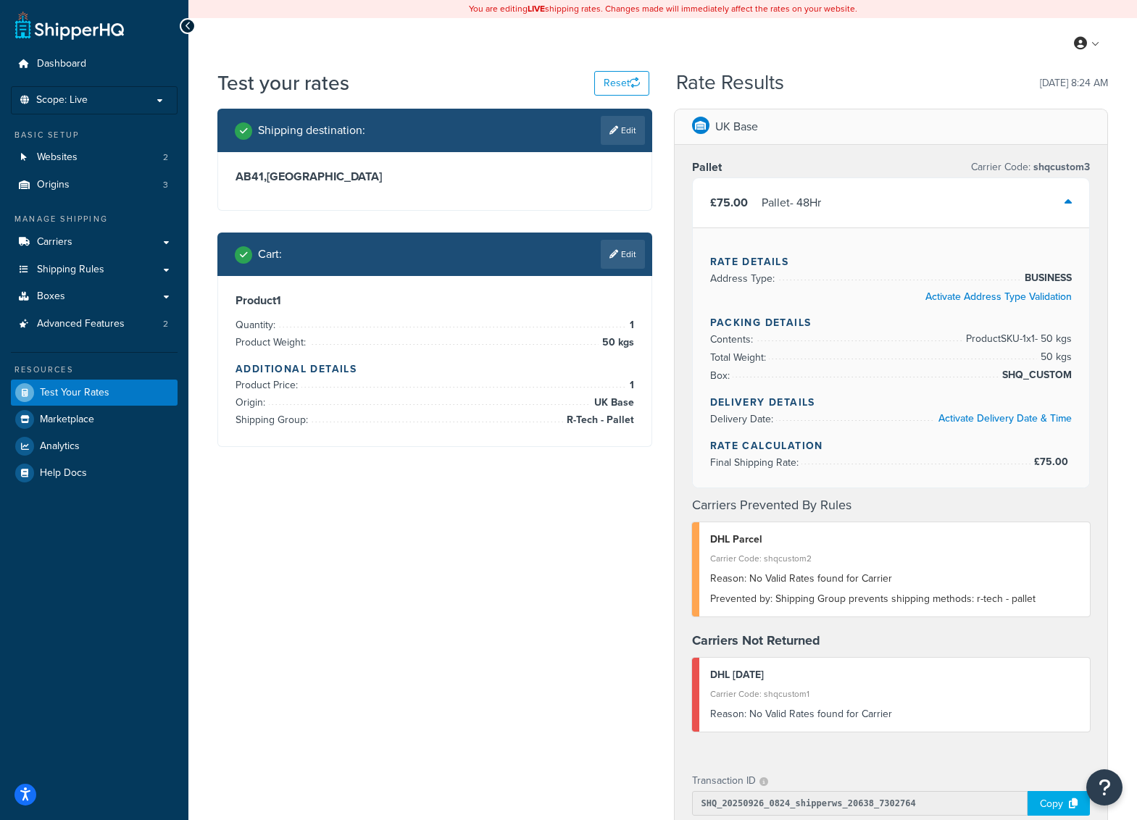
click at [480, 569] on div "Shipping destination : Edit AB41 , [GEOGRAPHIC_DATA] Cart : Edit Product 1 Quan…" at bounding box center [662, 626] width 912 height 1035
click at [430, 490] on div "Shipping destination : Edit AB41 , [GEOGRAPHIC_DATA] Cart : Edit Product 1 Quan…" at bounding box center [662, 626] width 912 height 1035
click at [810, 185] on div "£75.00 Pallet - 48Hr" at bounding box center [891, 202] width 397 height 49
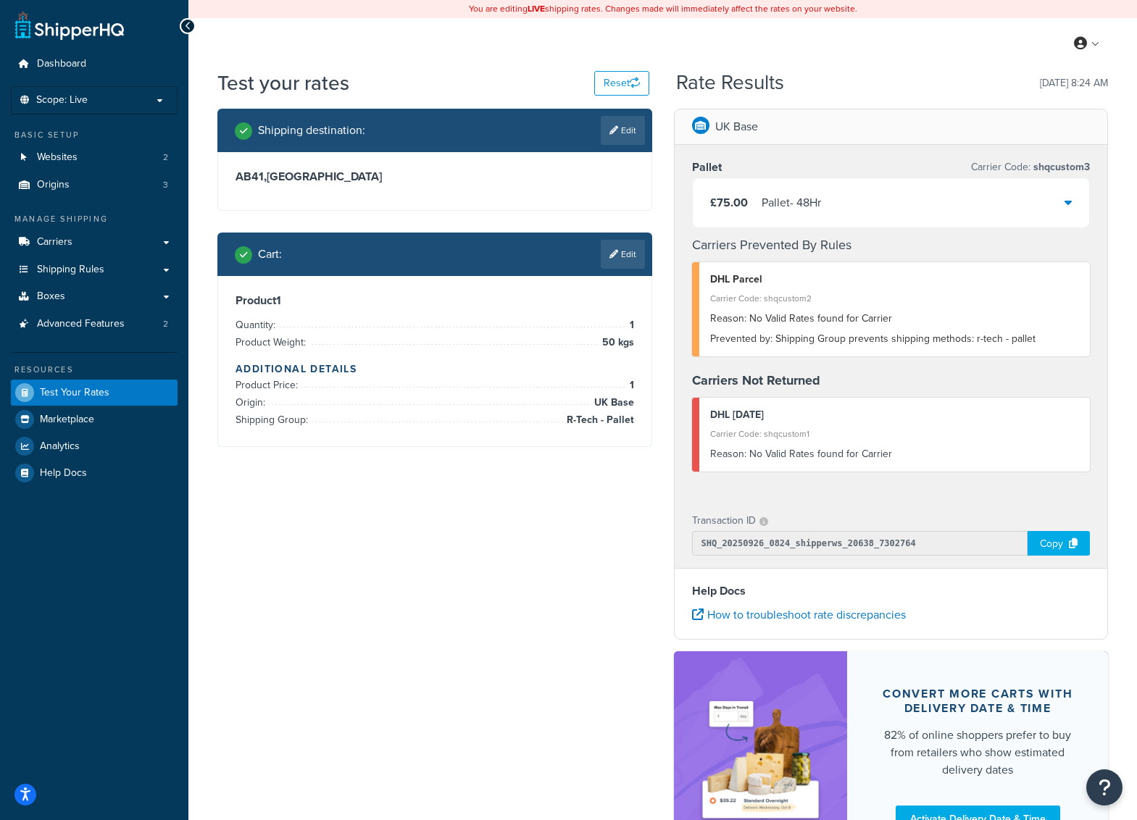
click at [810, 185] on div "£75.00 Pallet - 48Hr" at bounding box center [891, 202] width 397 height 49
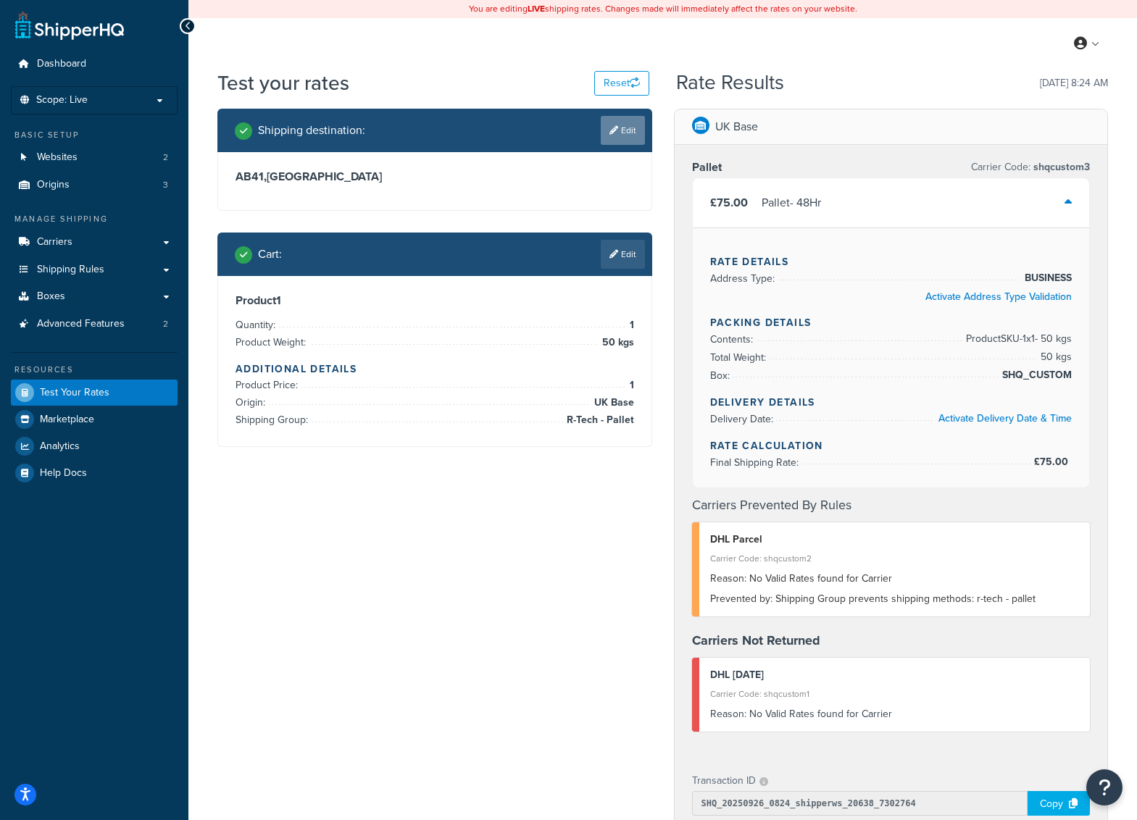
click at [634, 138] on link "Edit" at bounding box center [623, 130] width 44 height 29
select select "GB"
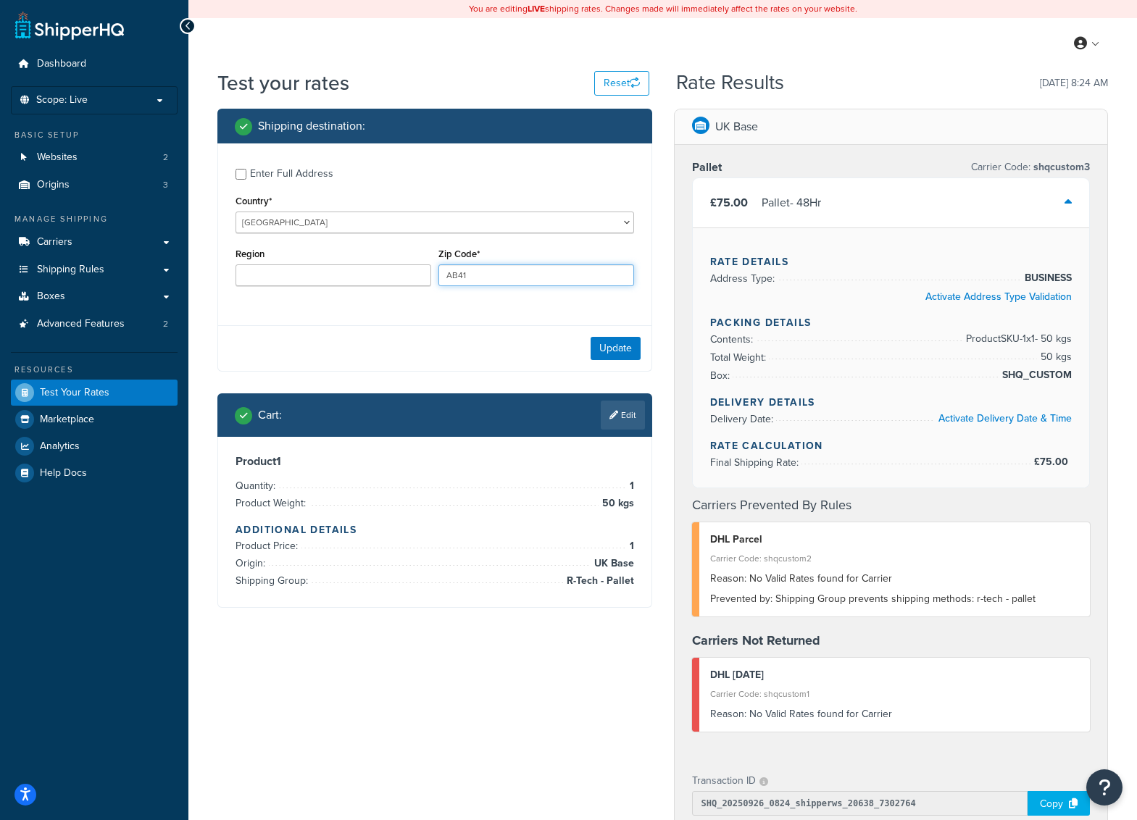
drag, startPoint x: 517, startPoint y: 280, endPoint x: 283, endPoint y: 263, distance: 234.6
click at [286, 263] on div "Region Zip Code* AB41" at bounding box center [435, 270] width 406 height 53
type input "PO31"
click at [392, 346] on div "Update" at bounding box center [434, 348] width 433 height 46
click at [629, 343] on button "Update" at bounding box center [615, 348] width 50 height 23
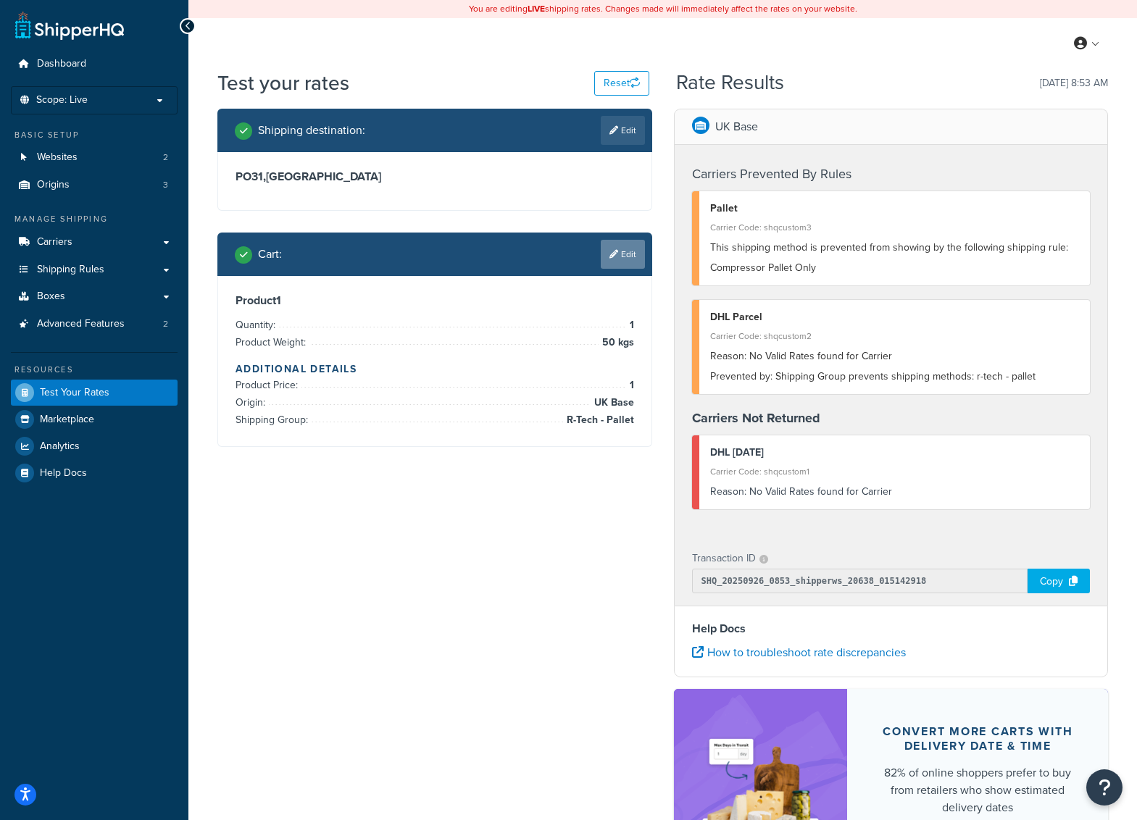
click at [622, 251] on link "Edit" at bounding box center [623, 254] width 44 height 29
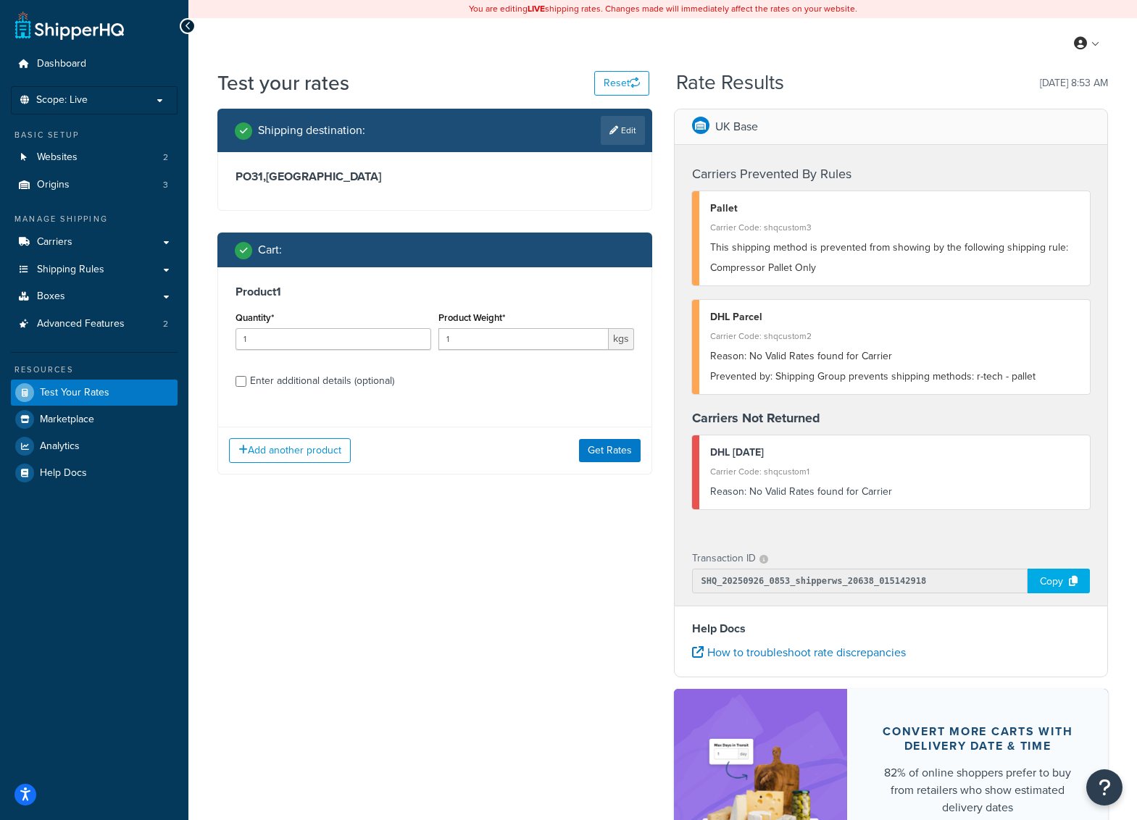
click at [290, 379] on div "Enter additional details (optional)" at bounding box center [322, 381] width 144 height 20
click at [246, 379] on input "Enter additional details (optional)" at bounding box center [240, 381] width 11 height 11
checkbox input "true"
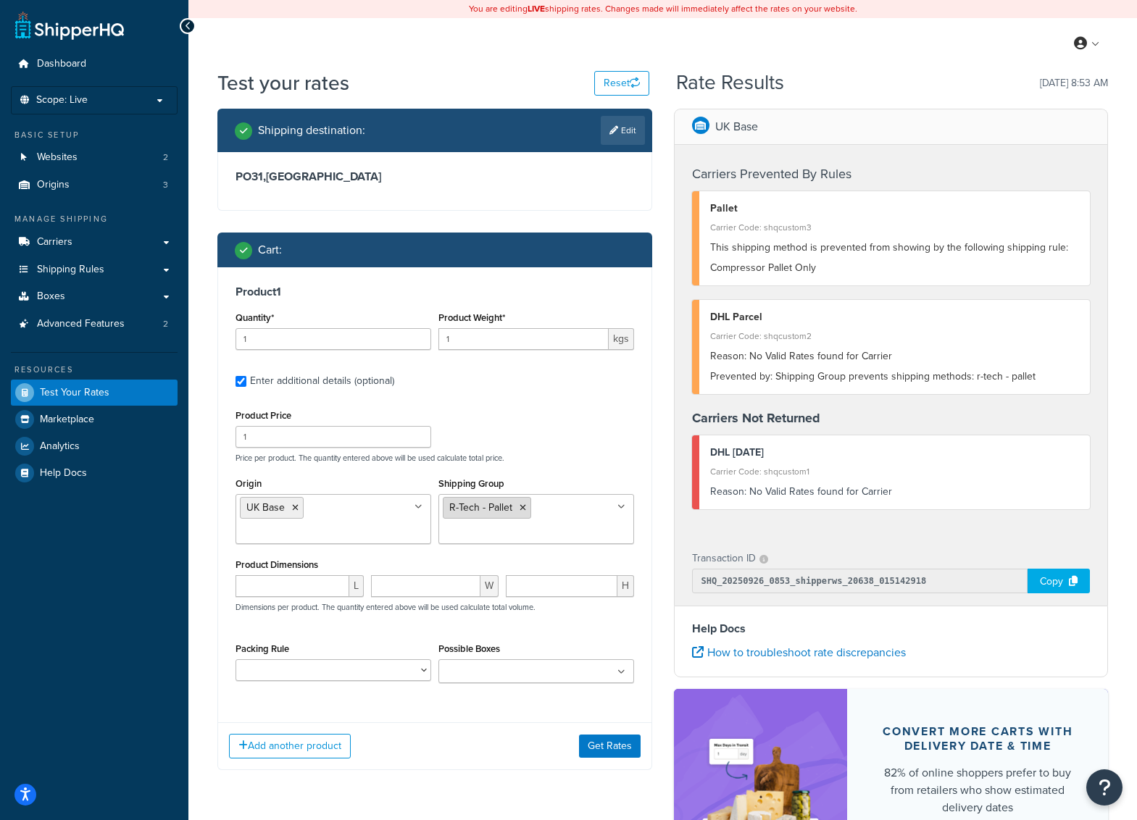
click at [522, 506] on icon at bounding box center [522, 507] width 7 height 9
click at [611, 754] on button "Get Rates" at bounding box center [610, 746] width 62 height 23
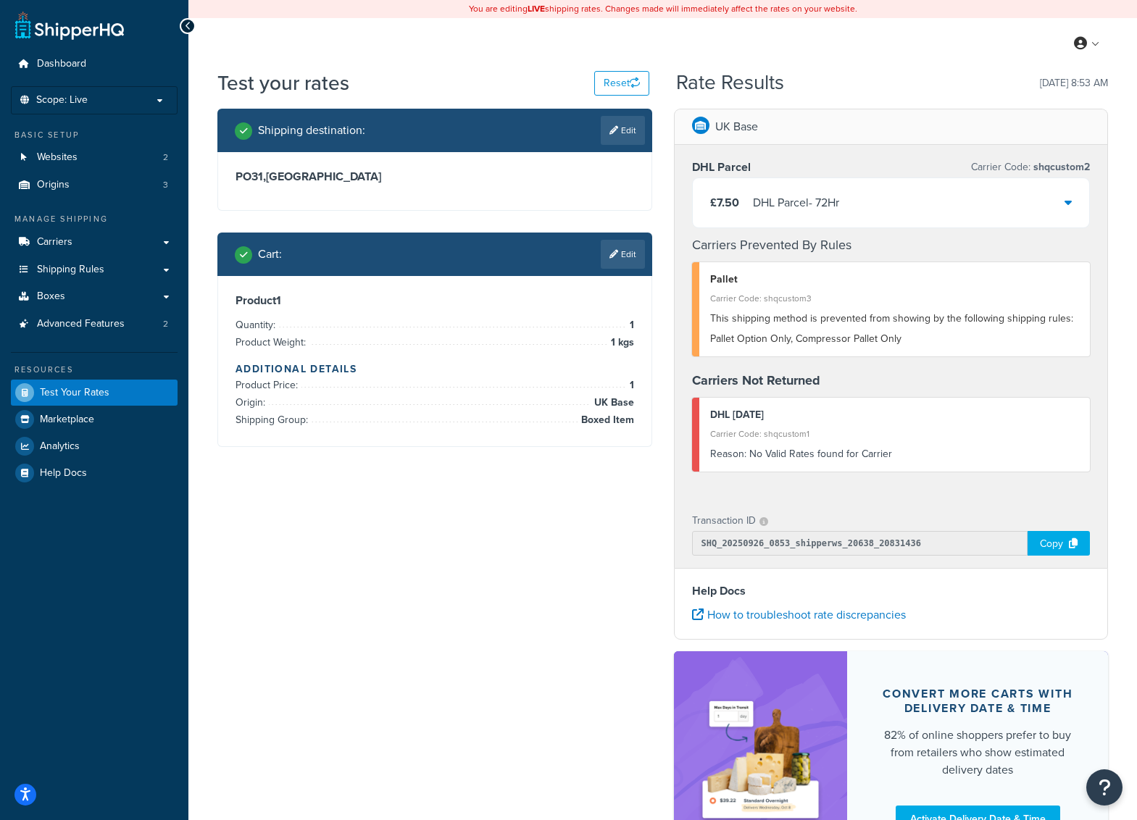
click at [958, 196] on div "£7.50 DHL Parcel - 72Hr" at bounding box center [891, 202] width 397 height 49
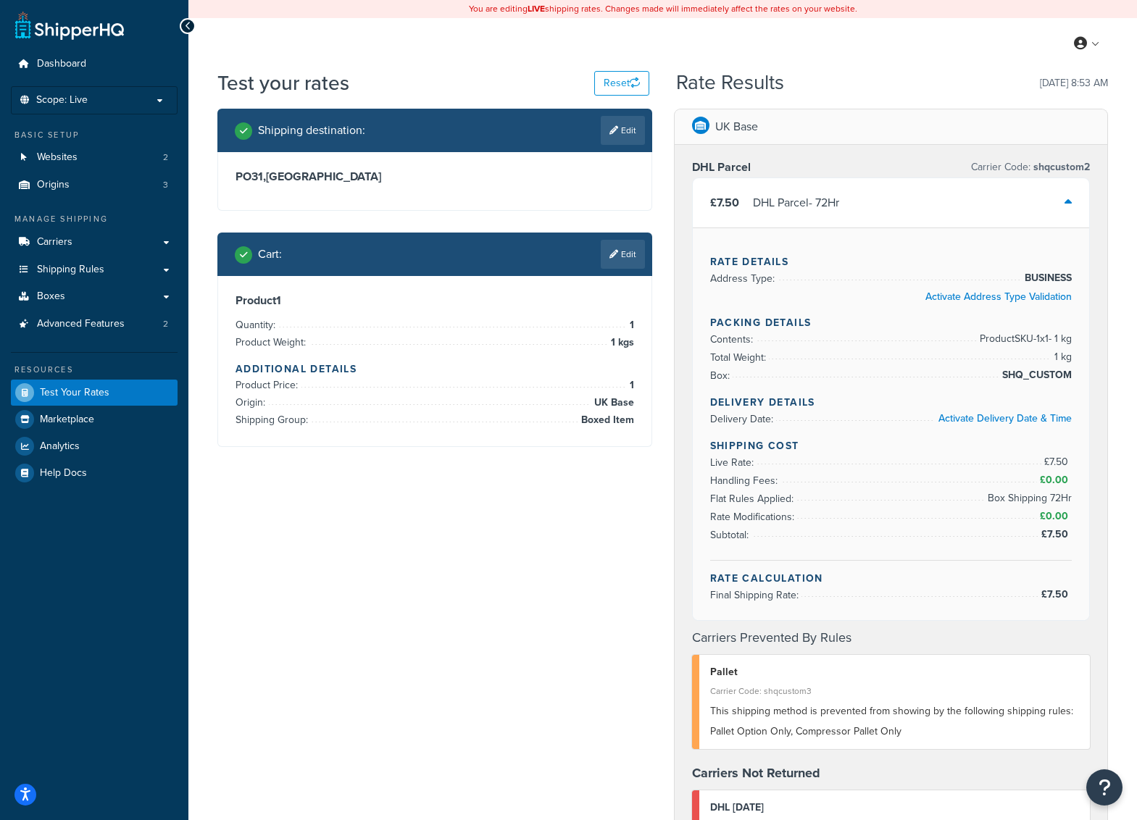
click at [272, 552] on div "Shipping destination : Edit PO31 , [GEOGRAPHIC_DATA] Cart : Edit Product 1 Quan…" at bounding box center [662, 693] width 912 height 1168
click at [870, 188] on div "£7.50 DHL Parcel - 72Hr" at bounding box center [891, 202] width 397 height 49
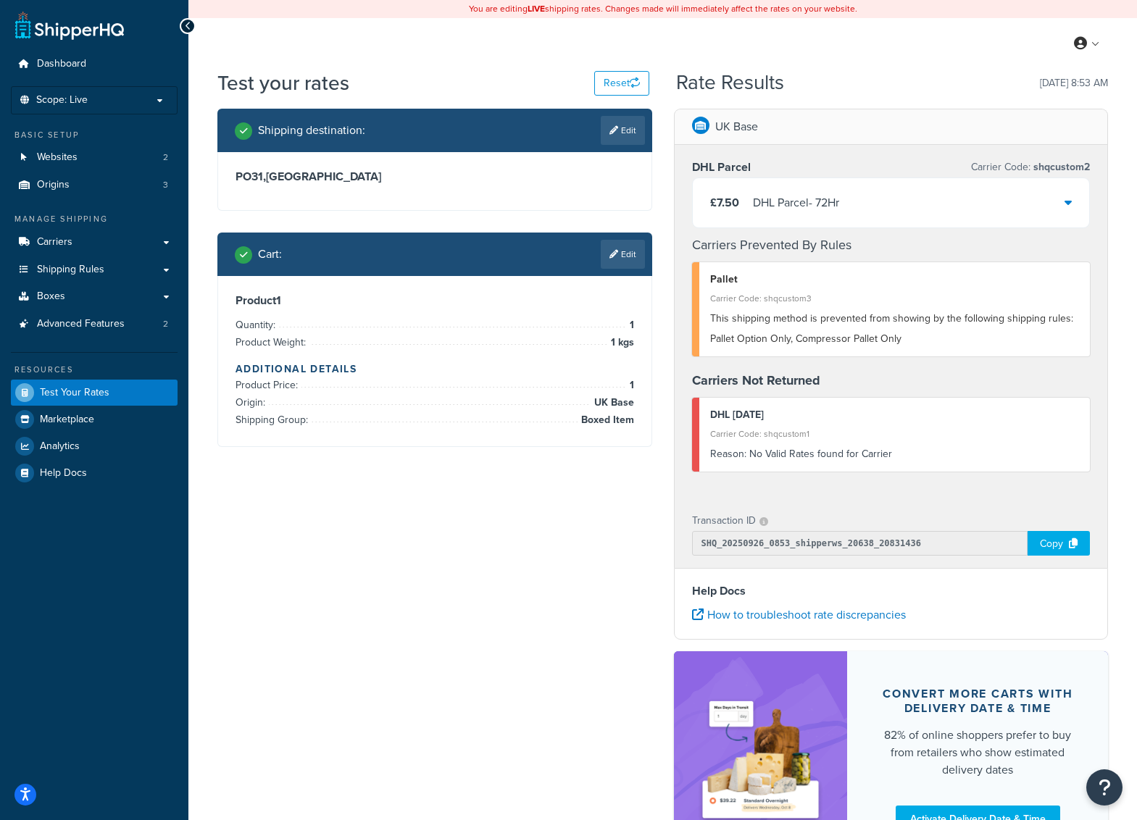
click at [870, 188] on div "£7.50 DHL Parcel - 72Hr" at bounding box center [891, 202] width 397 height 49
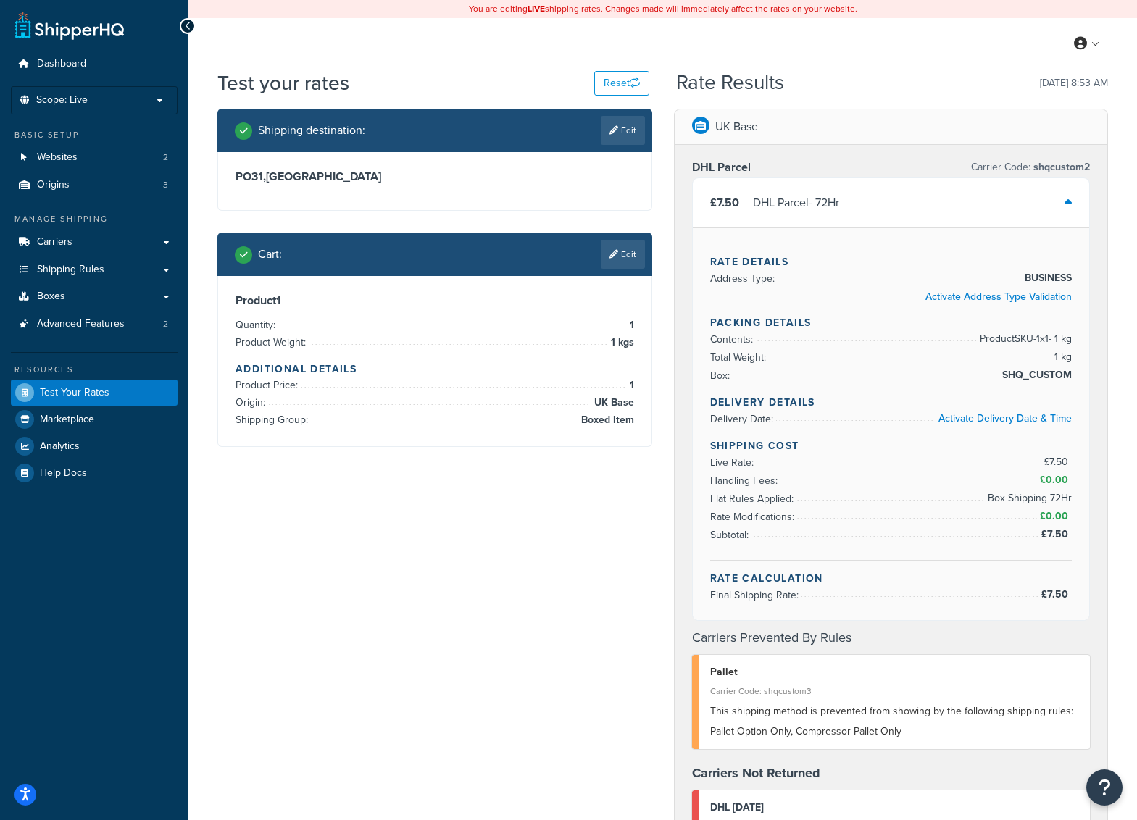
click at [874, 193] on div "£7.50 DHL Parcel - 72Hr" at bounding box center [891, 202] width 397 height 49
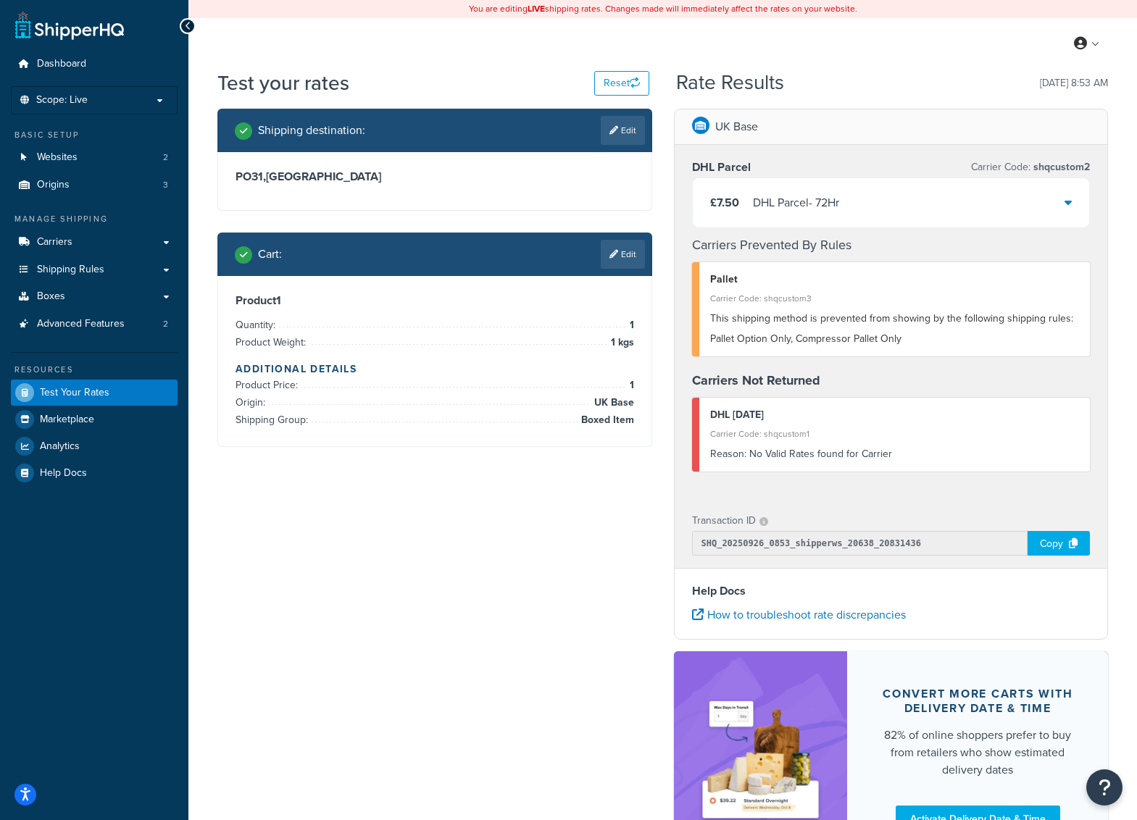
click at [874, 193] on div "£7.50 DHL Parcel - 72Hr" at bounding box center [891, 202] width 397 height 49
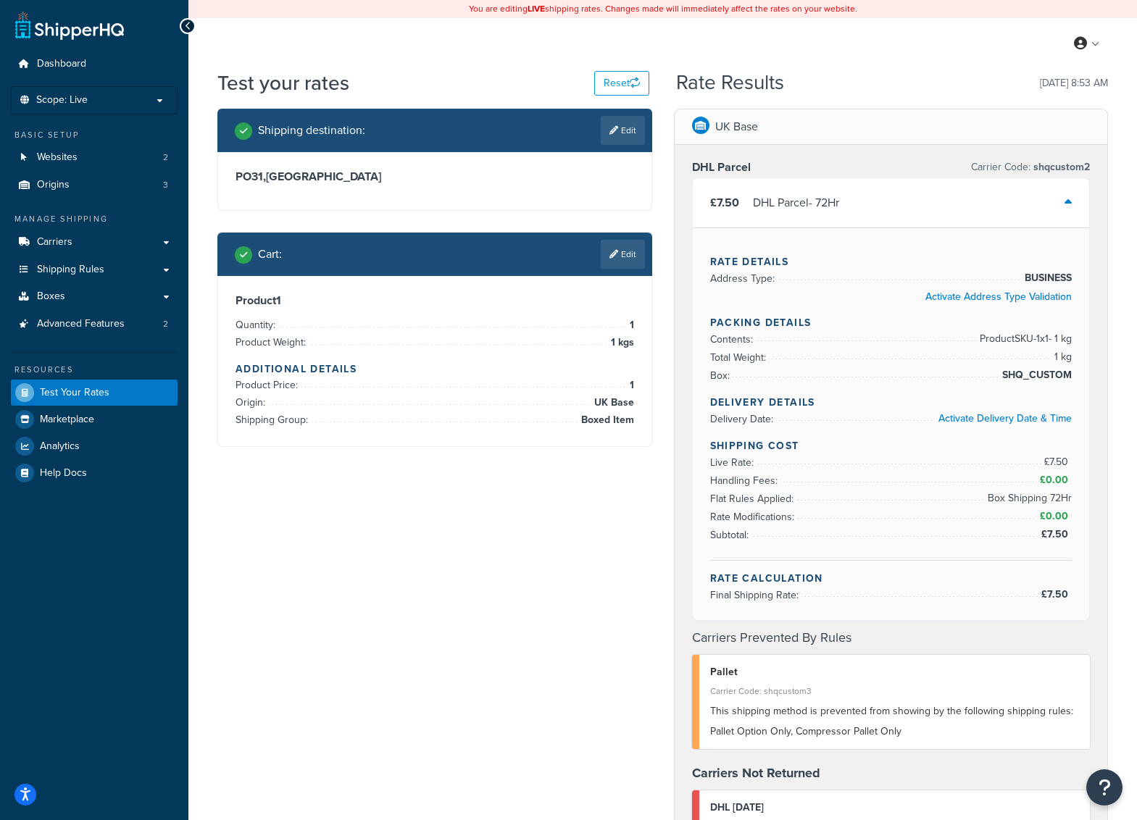
click at [874, 193] on div "£7.50 DHL Parcel - 72Hr" at bounding box center [891, 202] width 397 height 49
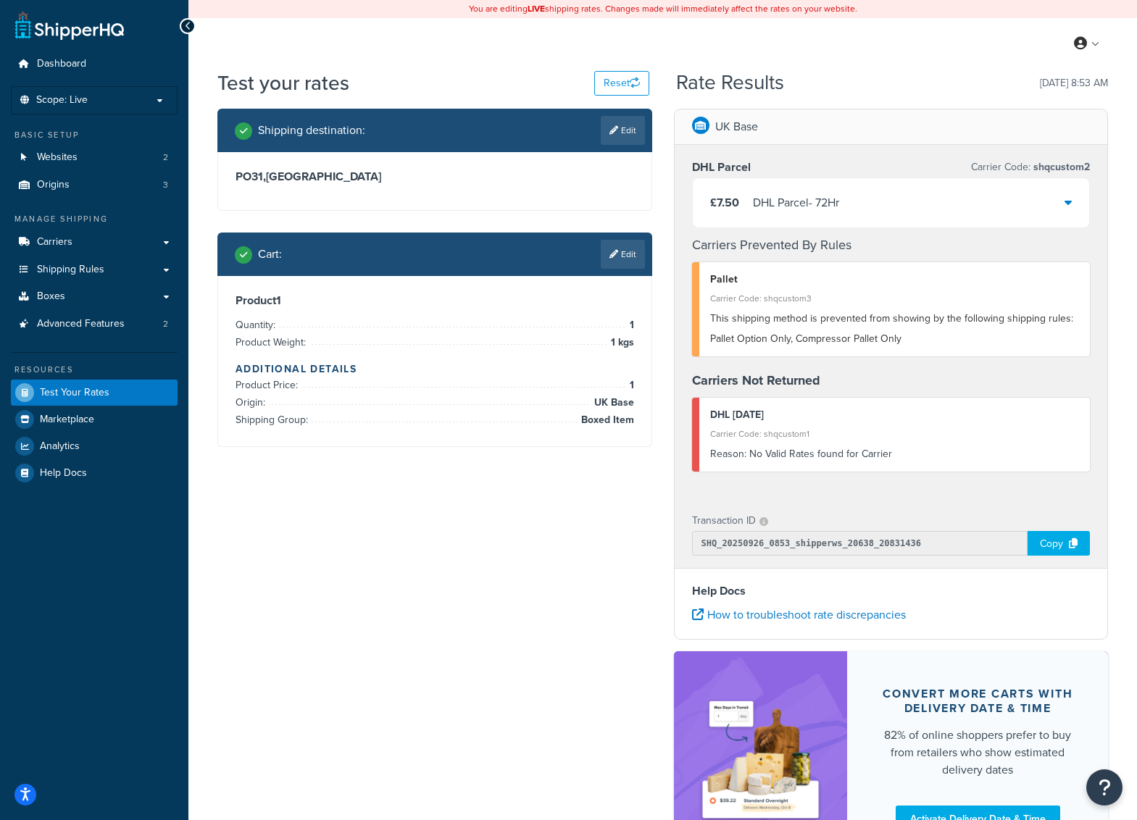
click at [874, 193] on div "£7.50 DHL Parcel - 72Hr" at bounding box center [891, 202] width 397 height 49
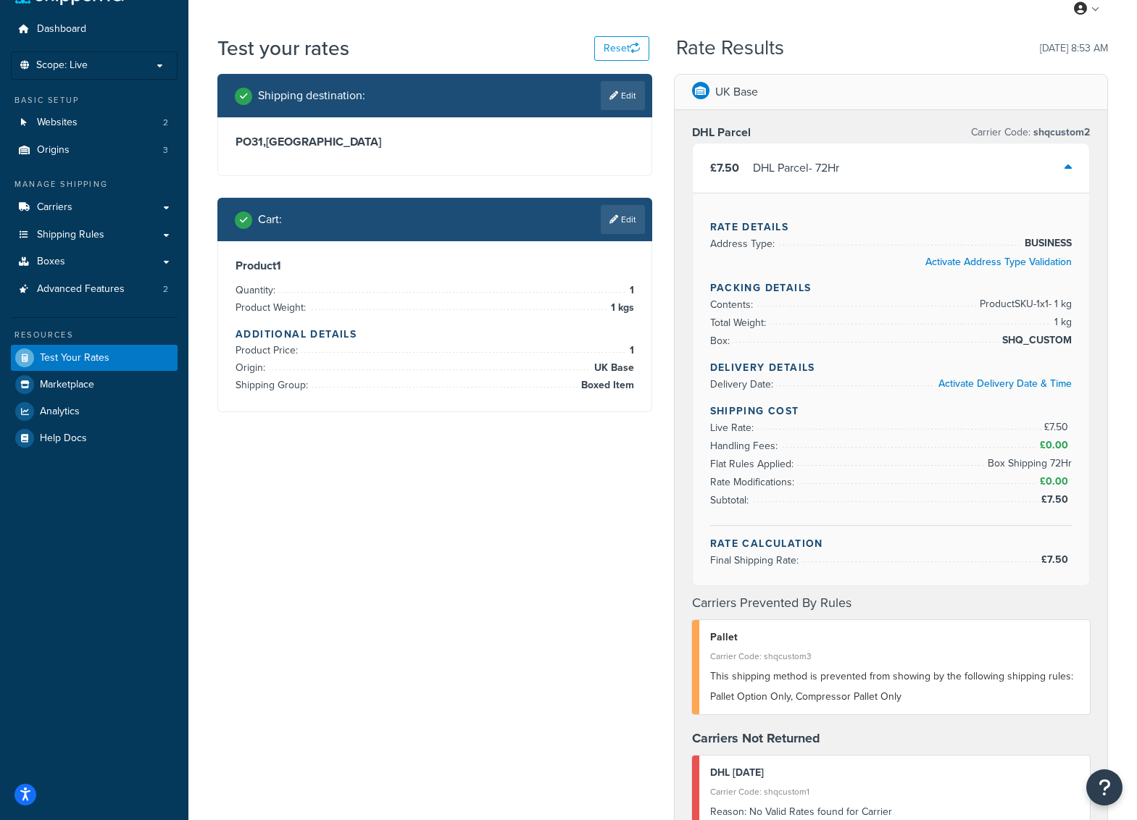
scroll to position [43, 0]
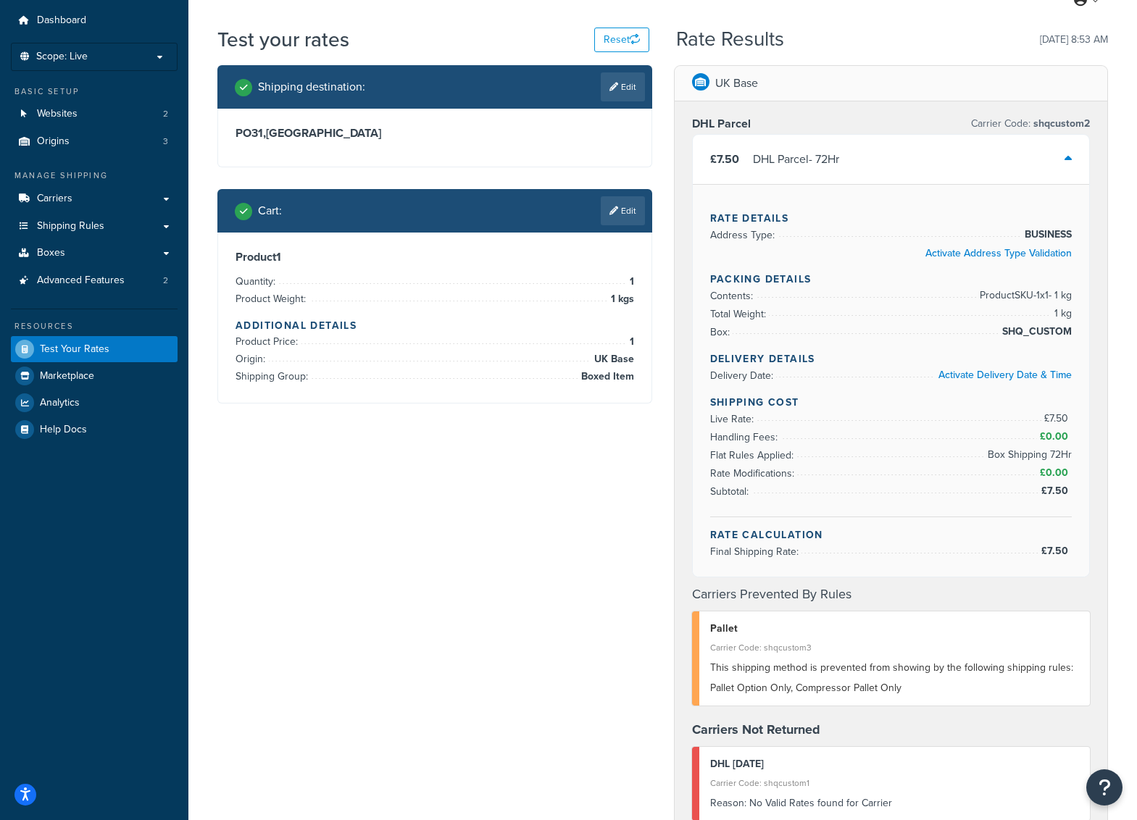
click at [1112, 209] on div "UK Base DHL Parcel Carrier Code: shqcustom2 £7.50 DHL Parcel - 72Hr Rate Detail…" at bounding box center [891, 649] width 456 height 1168
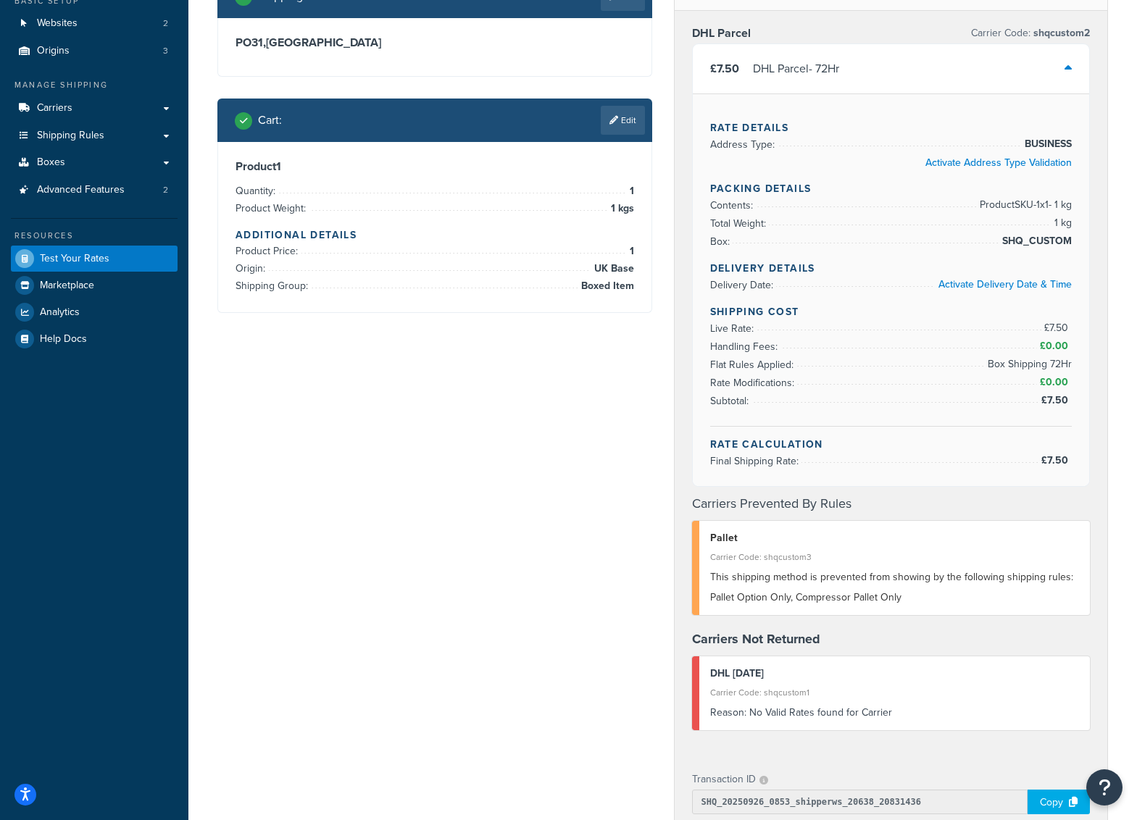
scroll to position [0, 0]
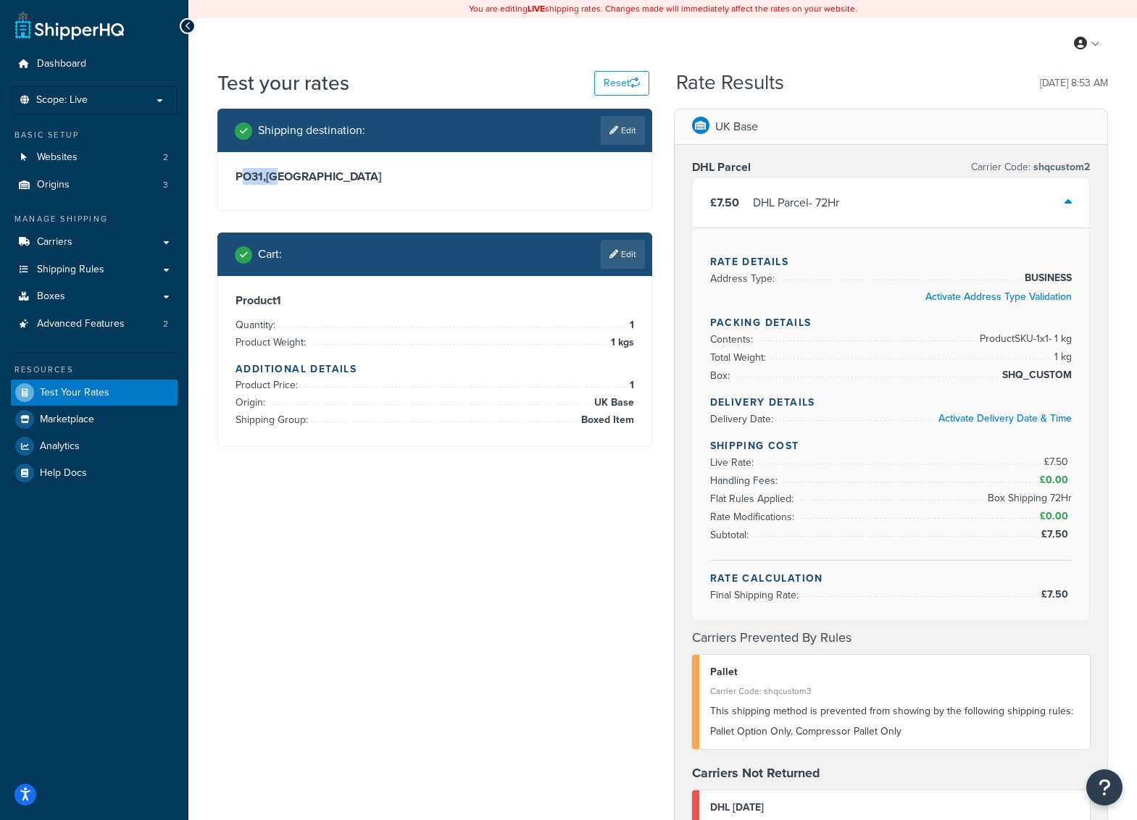
drag, startPoint x: 251, startPoint y: 180, endPoint x: 283, endPoint y: 180, distance: 31.9
click at [283, 180] on h3 "PO31 , [GEOGRAPHIC_DATA]" at bounding box center [434, 177] width 398 height 14
click at [378, 172] on h3 "PO31 , United Kingdom" at bounding box center [434, 177] width 398 height 14
drag, startPoint x: 378, startPoint y: 172, endPoint x: 231, endPoint y: 179, distance: 147.2
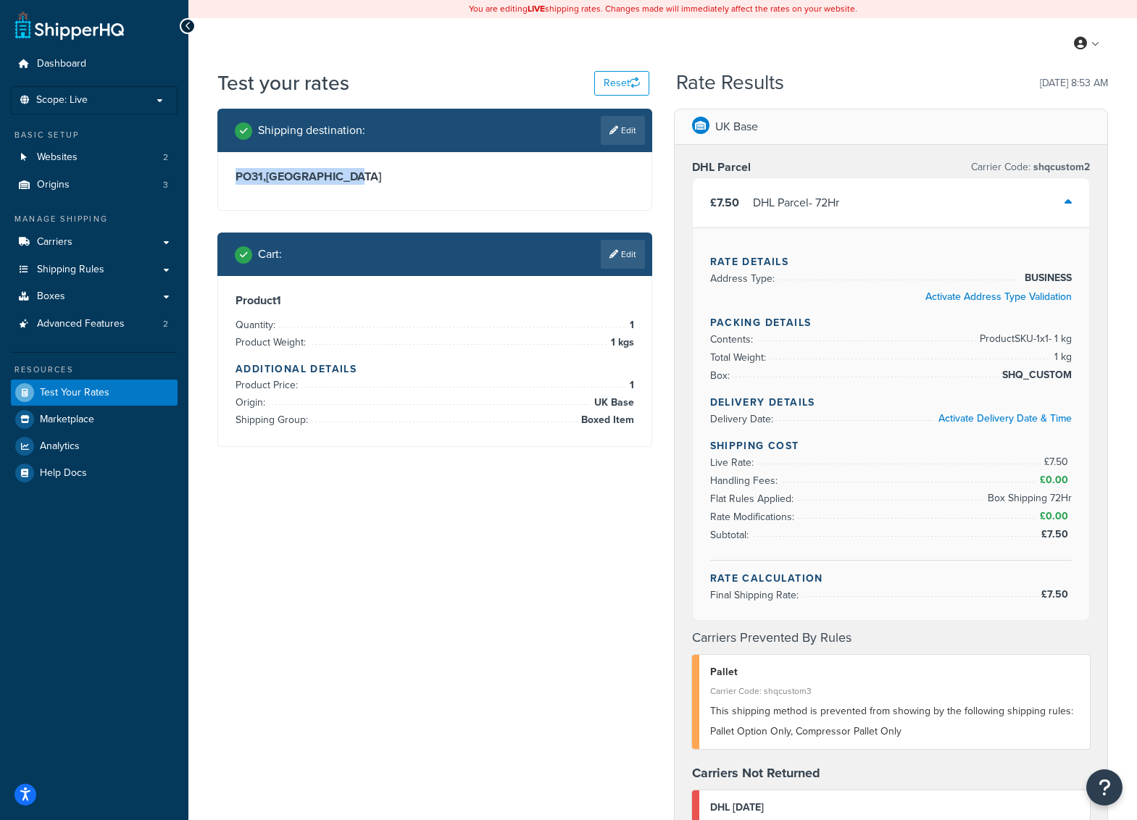
click at [231, 179] on div "PO31 , United Kingdom" at bounding box center [434, 181] width 433 height 58
click at [889, 206] on div "£7.50 DHL Parcel - 72Hr" at bounding box center [891, 202] width 397 height 49
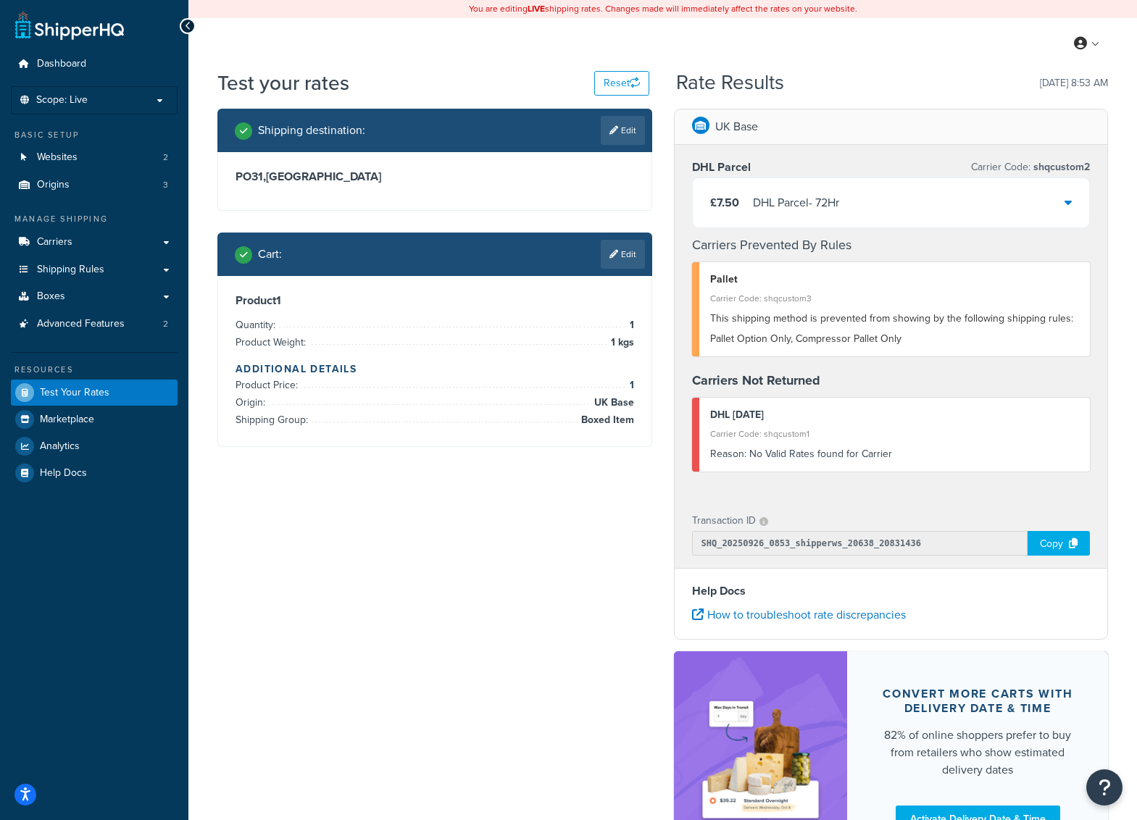
click at [889, 206] on div "£7.50 DHL Parcel - 72Hr" at bounding box center [891, 202] width 397 height 49
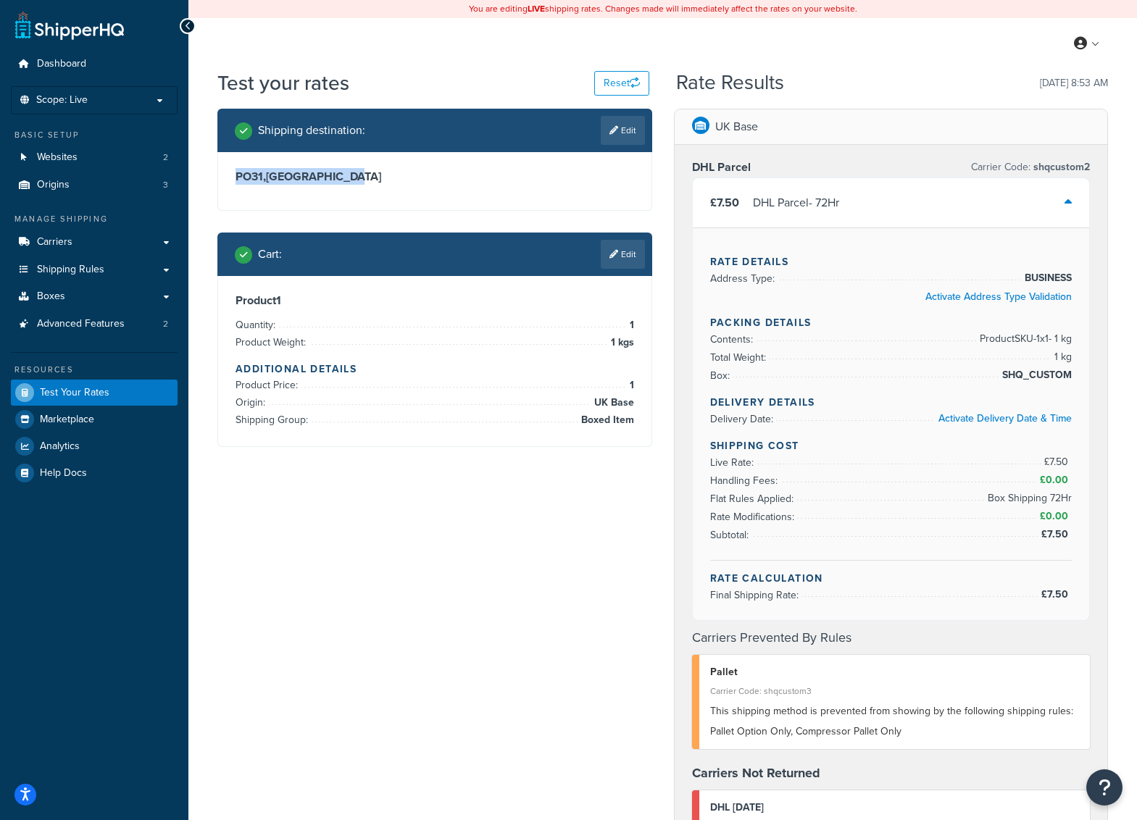
drag, startPoint x: 370, startPoint y: 174, endPoint x: 231, endPoint y: 169, distance: 139.2
click at [231, 170] on div "PO31 , United Kingdom" at bounding box center [434, 181] width 433 height 58
click at [231, 169] on div "PO31 , United Kingdom" at bounding box center [434, 181] width 433 height 58
drag, startPoint x: 219, startPoint y: 89, endPoint x: 355, endPoint y: 83, distance: 135.6
click at [355, 83] on div "Test your rates Reset" at bounding box center [433, 83] width 432 height 28
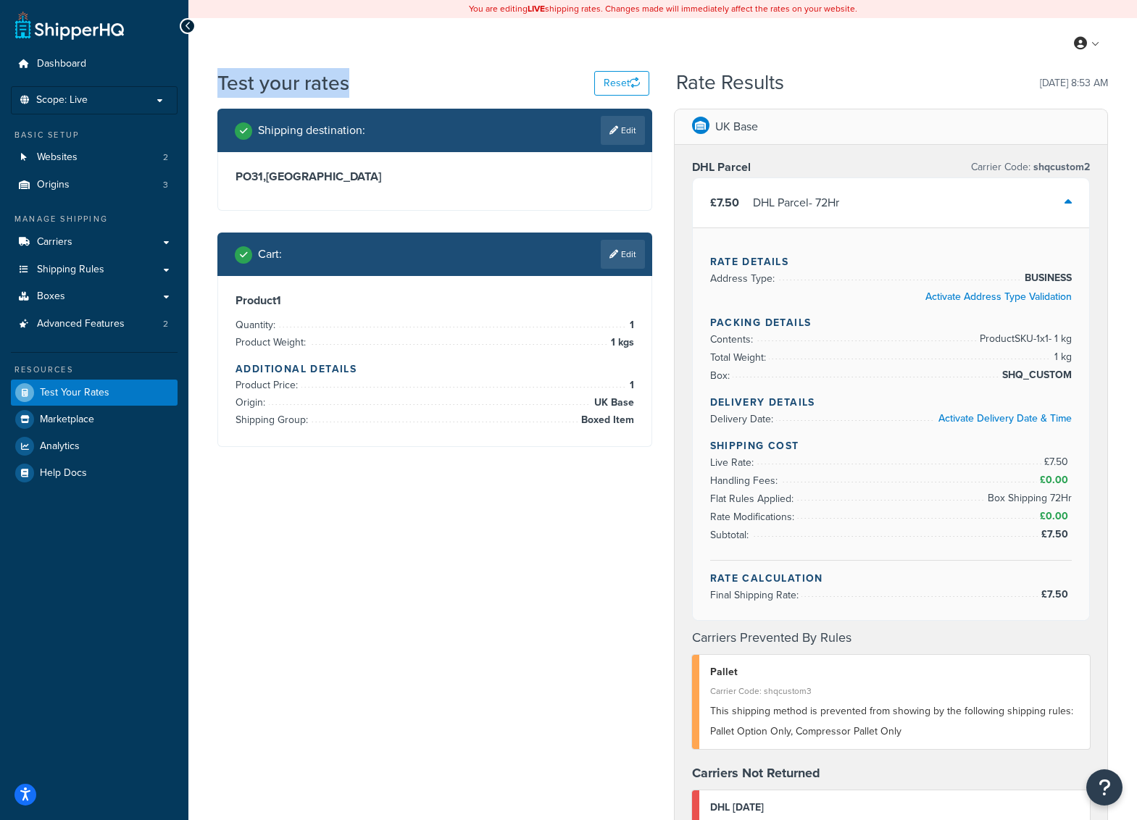
click at [355, 83] on div "Test your rates Reset" at bounding box center [433, 83] width 432 height 28
drag, startPoint x: 355, startPoint y: 83, endPoint x: 222, endPoint y: 84, distance: 133.3
click at [222, 84] on div "Test your rates Reset" at bounding box center [433, 83] width 432 height 28
click at [222, 84] on h1 "Test your rates" at bounding box center [283, 83] width 132 height 28
drag, startPoint x: 222, startPoint y: 84, endPoint x: 361, endPoint y: 84, distance: 139.8
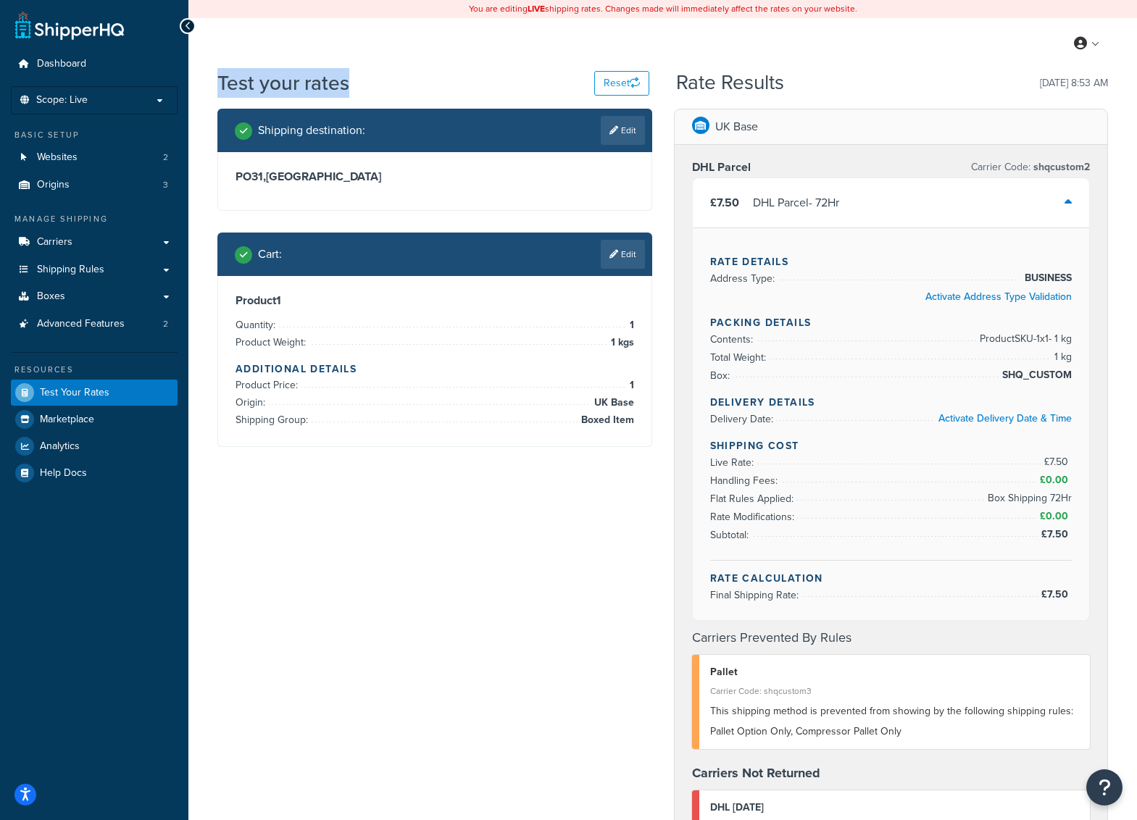
click at [361, 84] on div "Test your rates Reset" at bounding box center [433, 83] width 432 height 28
drag, startPoint x: 397, startPoint y: 81, endPoint x: 218, endPoint y: 83, distance: 178.9
click at [218, 83] on div "Test your rates Reset" at bounding box center [433, 83] width 432 height 28
click at [218, 83] on h1 "Test your rates" at bounding box center [283, 83] width 132 height 28
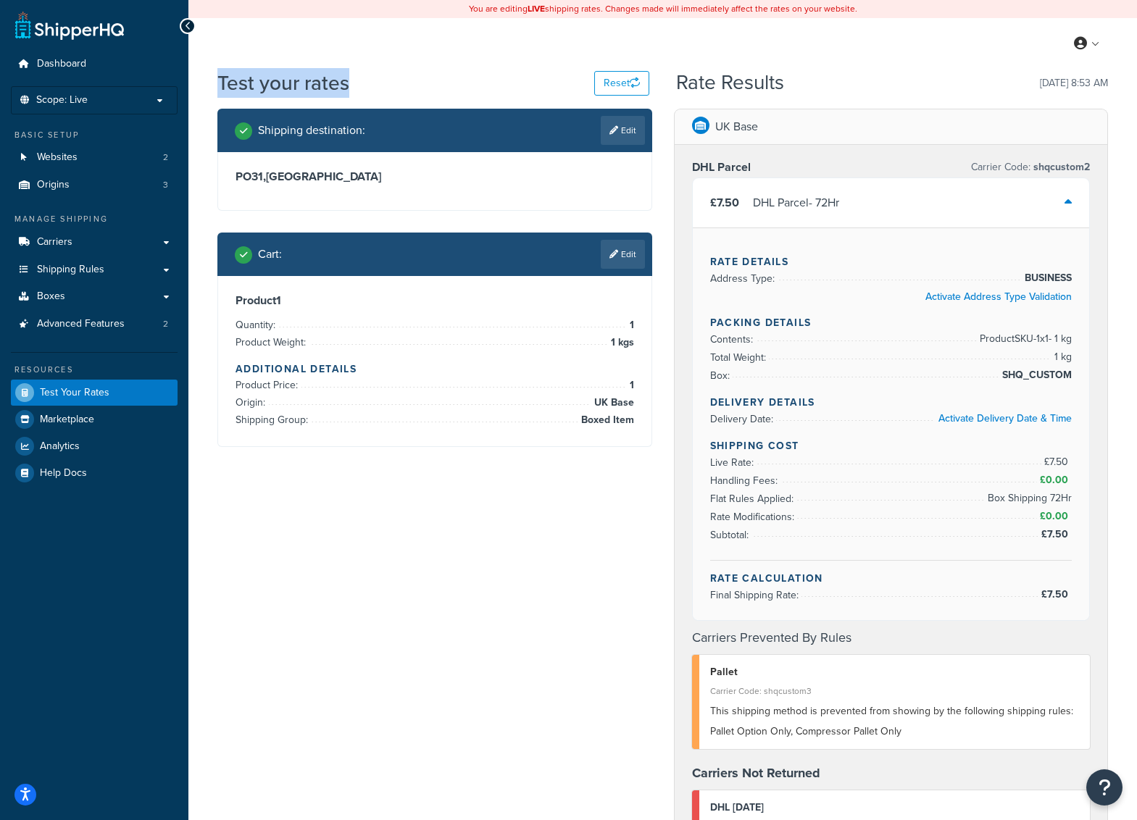
drag, startPoint x: 222, startPoint y: 81, endPoint x: 377, endPoint y: 79, distance: 155.0
click at [377, 79] on div "Test your rates Reset" at bounding box center [433, 83] width 432 height 28
drag, startPoint x: 422, startPoint y: 76, endPoint x: 219, endPoint y: 80, distance: 202.9
click at [219, 80] on div "Test your rates Reset" at bounding box center [433, 83] width 432 height 28
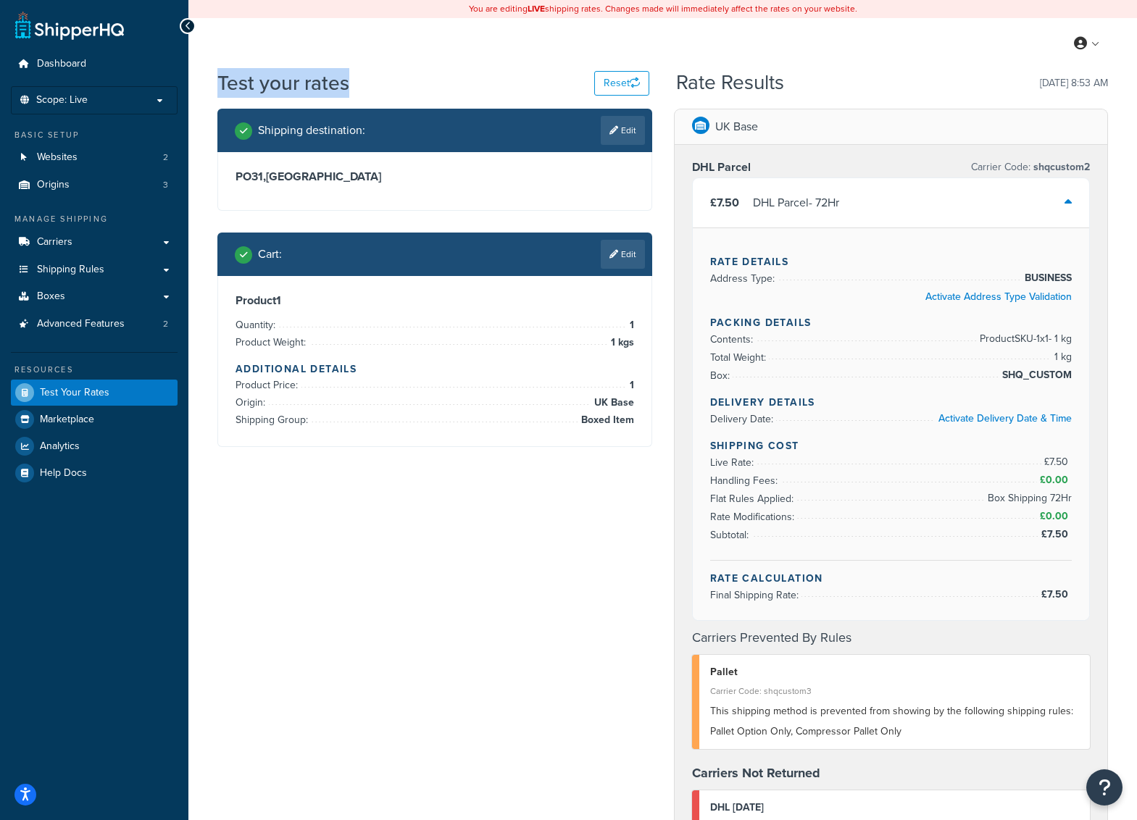
click at [219, 80] on h1 "Test your rates" at bounding box center [283, 83] width 132 height 28
drag, startPoint x: 217, startPoint y: 80, endPoint x: 359, endPoint y: 83, distance: 141.3
click at [359, 83] on div "Test your rates Reset" at bounding box center [433, 83] width 432 height 28
drag, startPoint x: 397, startPoint y: 83, endPoint x: 219, endPoint y: 85, distance: 177.5
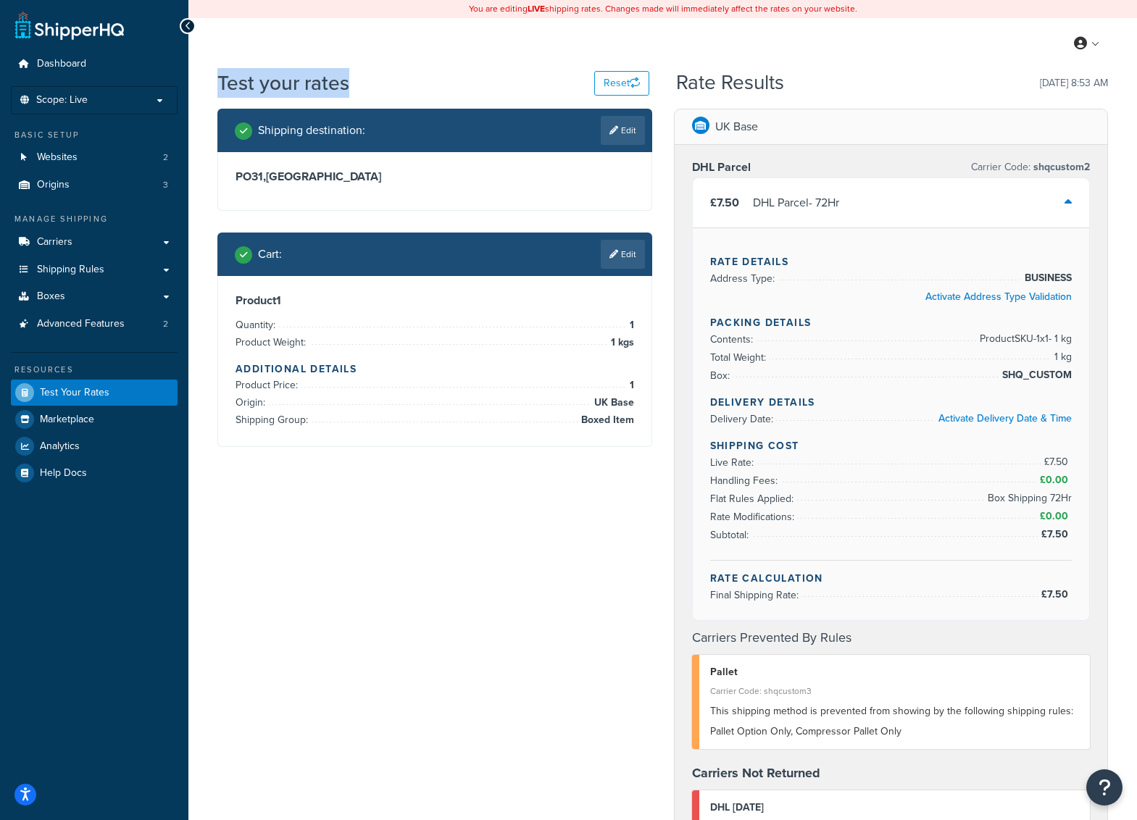
click at [219, 85] on div "Test your rates Reset" at bounding box center [433, 83] width 432 height 28
click at [219, 85] on h1 "Test your rates" at bounding box center [283, 83] width 132 height 28
drag, startPoint x: 366, startPoint y: 80, endPoint x: 216, endPoint y: 83, distance: 150.0
click at [216, 83] on div "Test your rates Reset Rate Results 26/09/2025, 8:53 AM Shipping destination : E…" at bounding box center [662, 691] width 948 height 1244
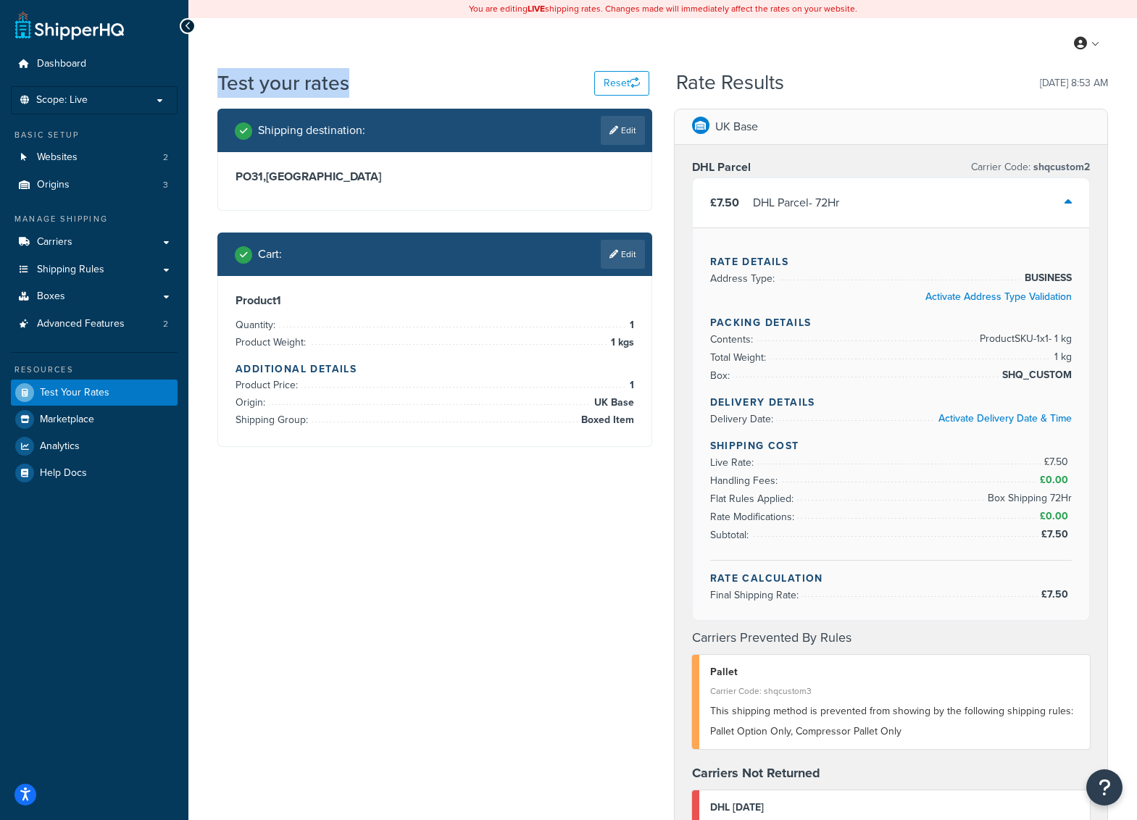
drag, startPoint x: 211, startPoint y: 83, endPoint x: 425, endPoint y: 83, distance: 214.4
click at [423, 83] on div "Test your rates Reset Rate Results 26/09/2025, 8:53 AM Shipping destination : E…" at bounding box center [662, 691] width 948 height 1244
click at [425, 83] on div "Test your rates Reset" at bounding box center [433, 83] width 432 height 28
drag, startPoint x: 460, startPoint y: 78, endPoint x: 197, endPoint y: 78, distance: 263.0
click at [197, 78] on div "Test your rates Reset Rate Results 26/09/2025, 8:53 AM Shipping destination : E…" at bounding box center [662, 691] width 948 height 1244
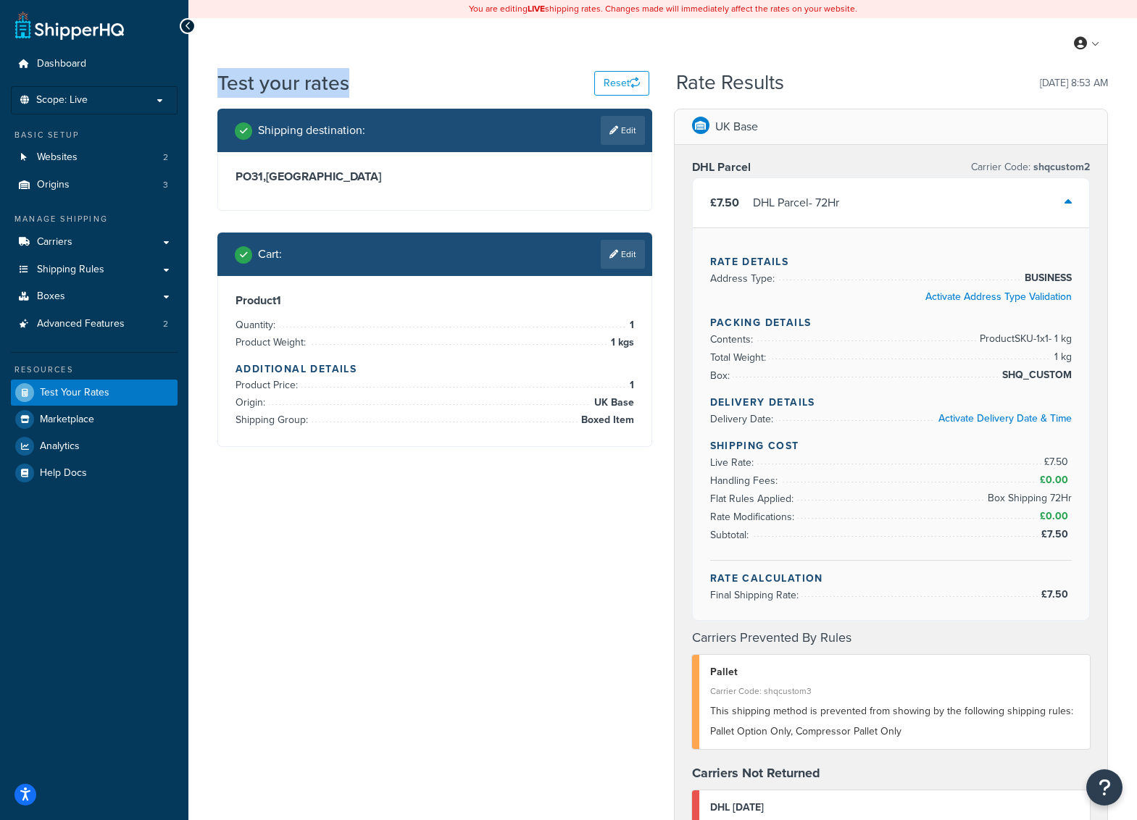
click at [196, 78] on div "Test your rates Reset Rate Results 26/09/2025, 8:53 AM Shipping destination : E…" at bounding box center [662, 691] width 948 height 1244
drag, startPoint x: 312, startPoint y: 79, endPoint x: 406, endPoint y: 78, distance: 94.2
click at [404, 78] on div "Test your rates Reset Rate Results 26/09/2025, 8:53 AM Shipping destination : E…" at bounding box center [662, 691] width 948 height 1244
click at [406, 78] on div "Test your rates Reset" at bounding box center [433, 83] width 432 height 28
drag, startPoint x: 352, startPoint y: 80, endPoint x: 229, endPoint y: 78, distance: 123.2
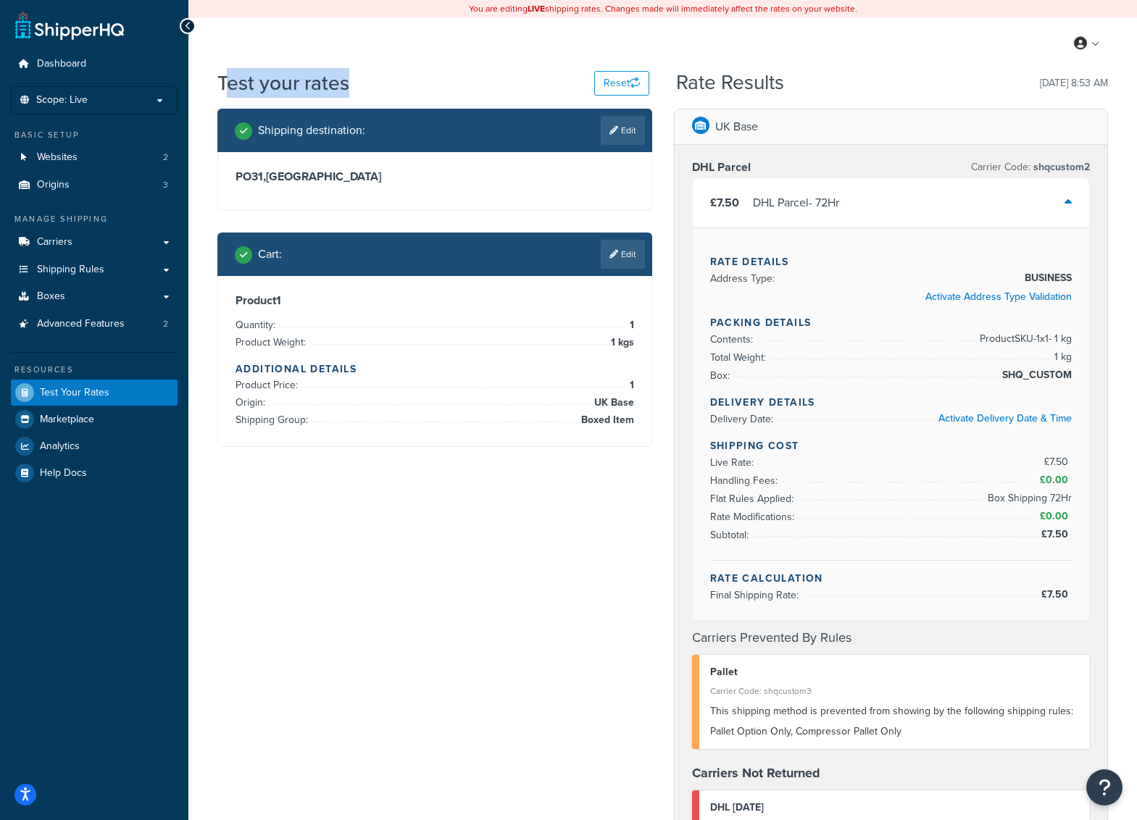
click at [229, 78] on div "Test your rates Reset" at bounding box center [433, 83] width 432 height 28
click at [229, 78] on h1 "Test your rates" at bounding box center [283, 83] width 132 height 28
drag, startPoint x: 221, startPoint y: 78, endPoint x: 350, endPoint y: 80, distance: 129.0
click at [350, 80] on div "Test your rates Reset" at bounding box center [433, 83] width 432 height 28
click at [351, 80] on div "Test your rates Reset" at bounding box center [433, 83] width 432 height 28
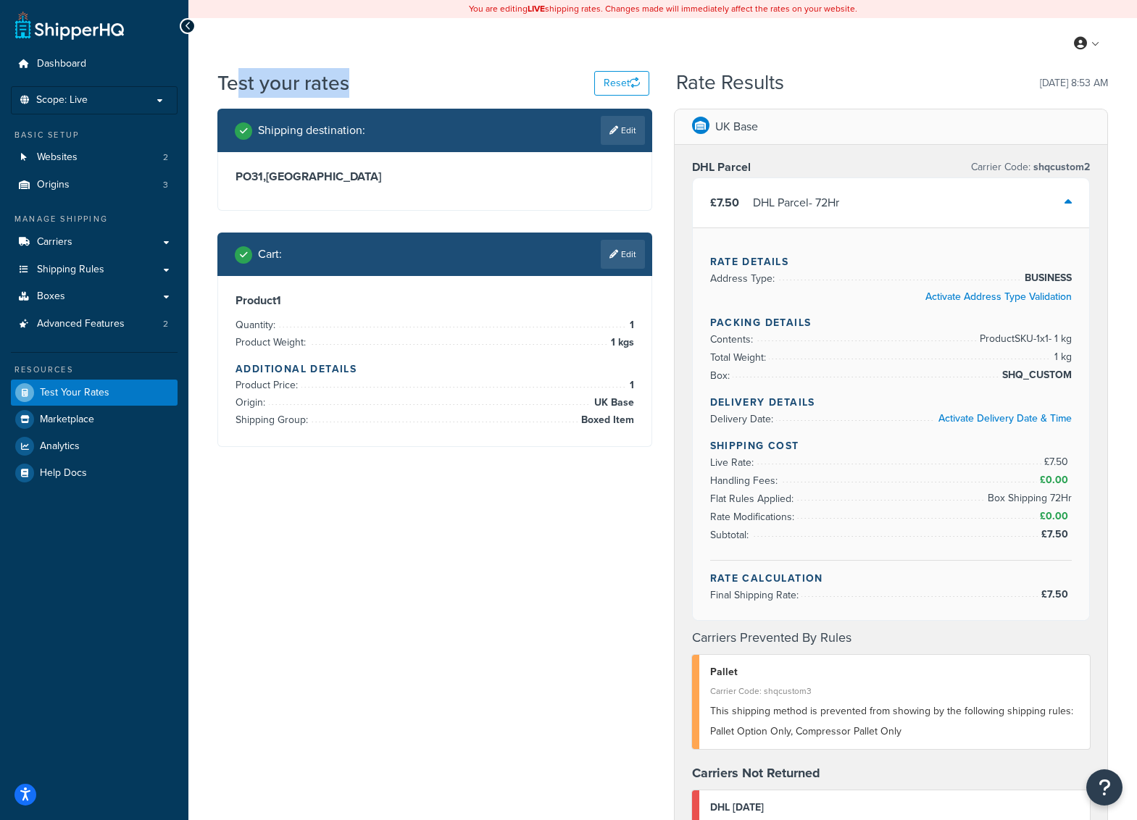
drag, startPoint x: 393, startPoint y: 84, endPoint x: 234, endPoint y: 84, distance: 159.4
click at [234, 84] on div "Test your rates Reset" at bounding box center [433, 83] width 432 height 28
drag, startPoint x: 219, startPoint y: 83, endPoint x: 359, endPoint y: 83, distance: 139.8
click at [359, 83] on div "Test your rates Reset" at bounding box center [433, 83] width 432 height 28
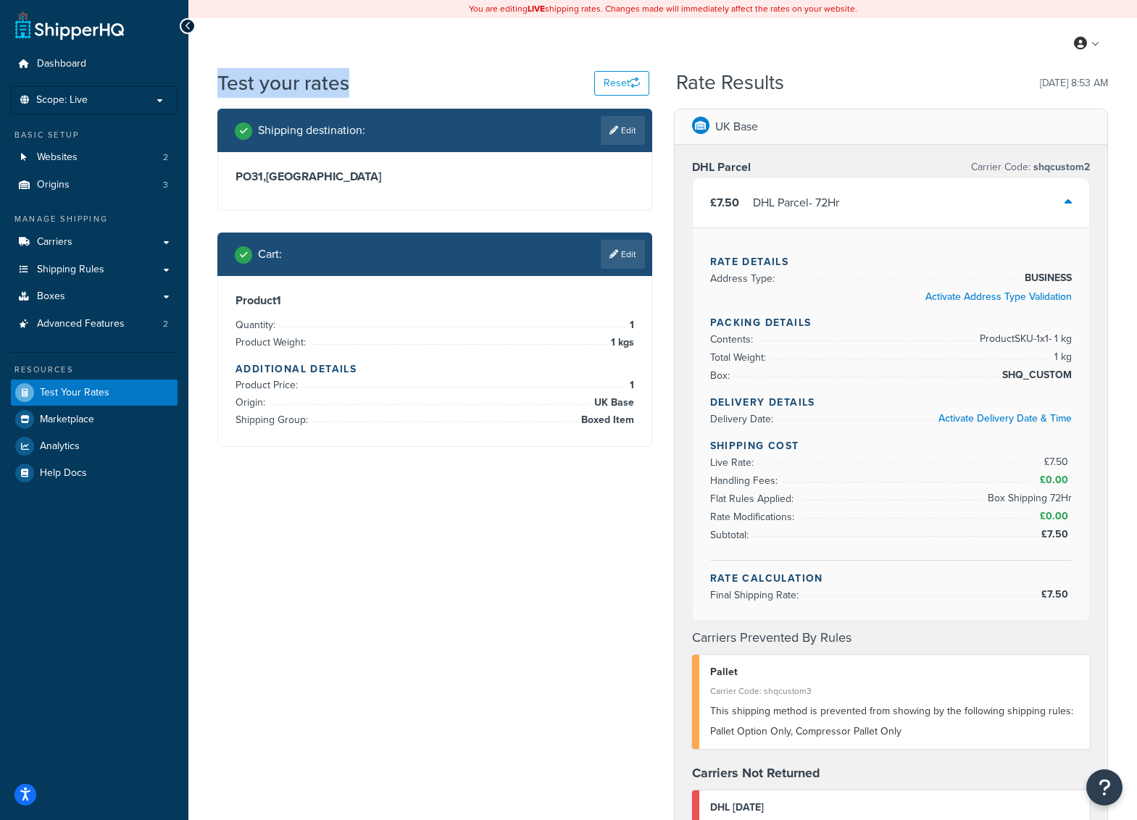
drag, startPoint x: 382, startPoint y: 83, endPoint x: 207, endPoint y: 80, distance: 175.3
click at [207, 80] on div "Test your rates Reset Rate Results 26/09/2025, 8:53 AM Shipping destination : E…" at bounding box center [662, 691] width 948 height 1244
drag, startPoint x: 217, startPoint y: 80, endPoint x: 379, endPoint y: 81, distance: 161.5
click at [377, 81] on div "Test your rates Reset" at bounding box center [433, 83] width 432 height 28
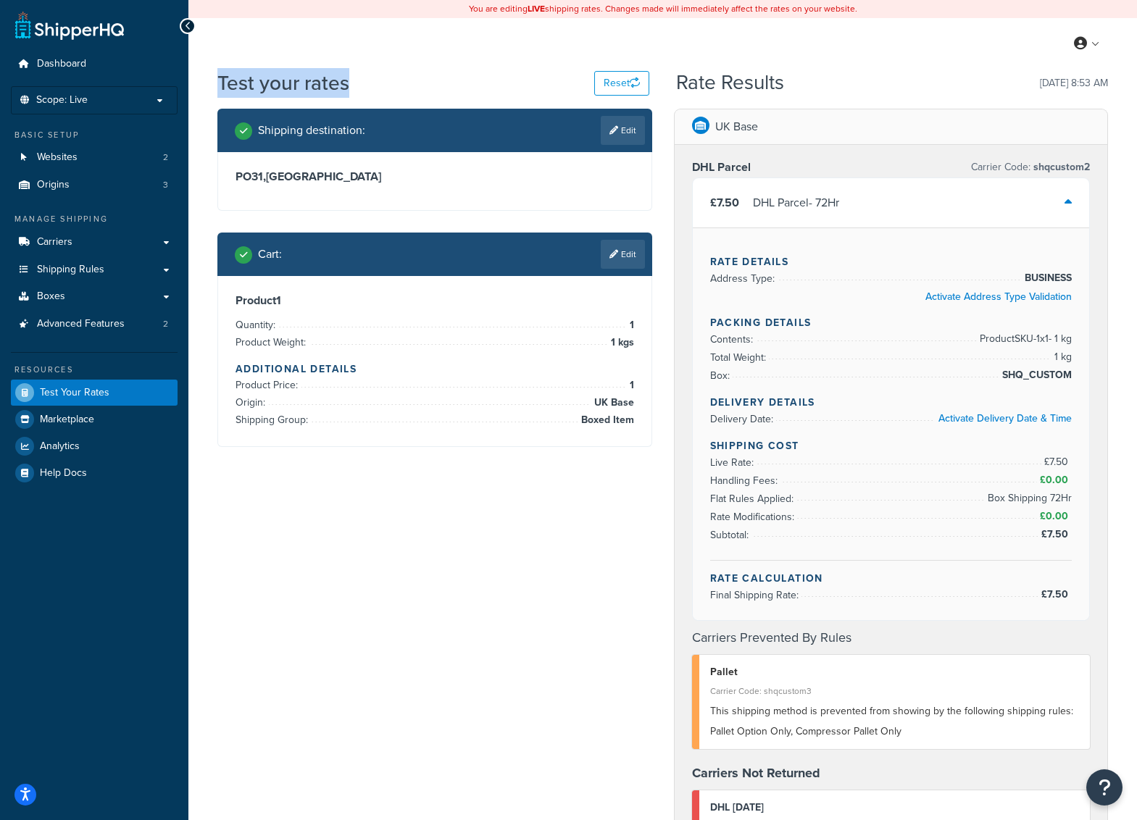
click at [379, 81] on div "Test your rates Reset" at bounding box center [433, 83] width 432 height 28
drag, startPoint x: 407, startPoint y: 81, endPoint x: 213, endPoint y: 80, distance: 194.1
click at [213, 80] on div "Test your rates Reset Rate Results 26/09/2025, 8:53 AM Shipping destination : E…" at bounding box center [662, 691] width 948 height 1244
drag, startPoint x: 213, startPoint y: 80, endPoint x: 382, endPoint y: 80, distance: 169.5
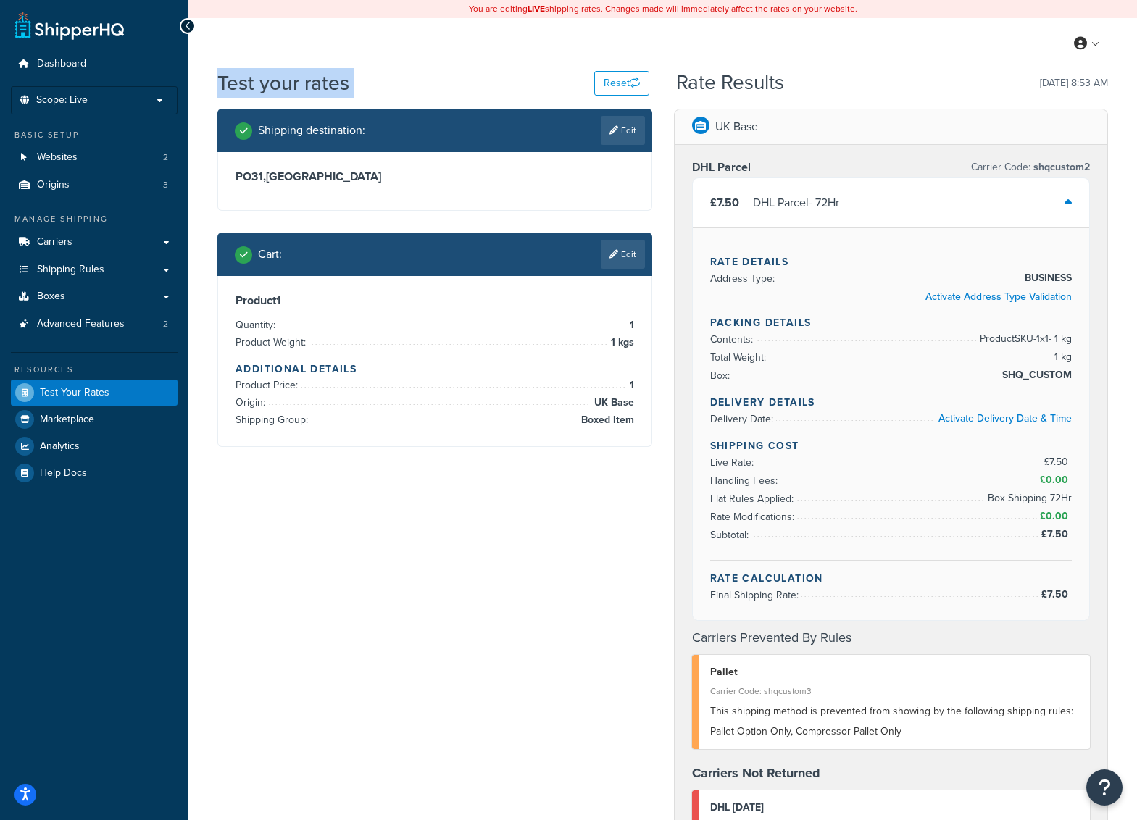
click at [375, 80] on div "Test your rates Reset Rate Results 26/09/2025, 8:53 AM Shipping destination : E…" at bounding box center [662, 691] width 948 height 1244
click at [403, 80] on div "Test your rates Reset" at bounding box center [433, 83] width 432 height 28
drag, startPoint x: 444, startPoint y: 79, endPoint x: 218, endPoint y: 81, distance: 226.0
click at [218, 81] on div "Test your rates Reset" at bounding box center [433, 83] width 432 height 28
click at [217, 81] on h1 "Test your rates" at bounding box center [283, 83] width 132 height 28
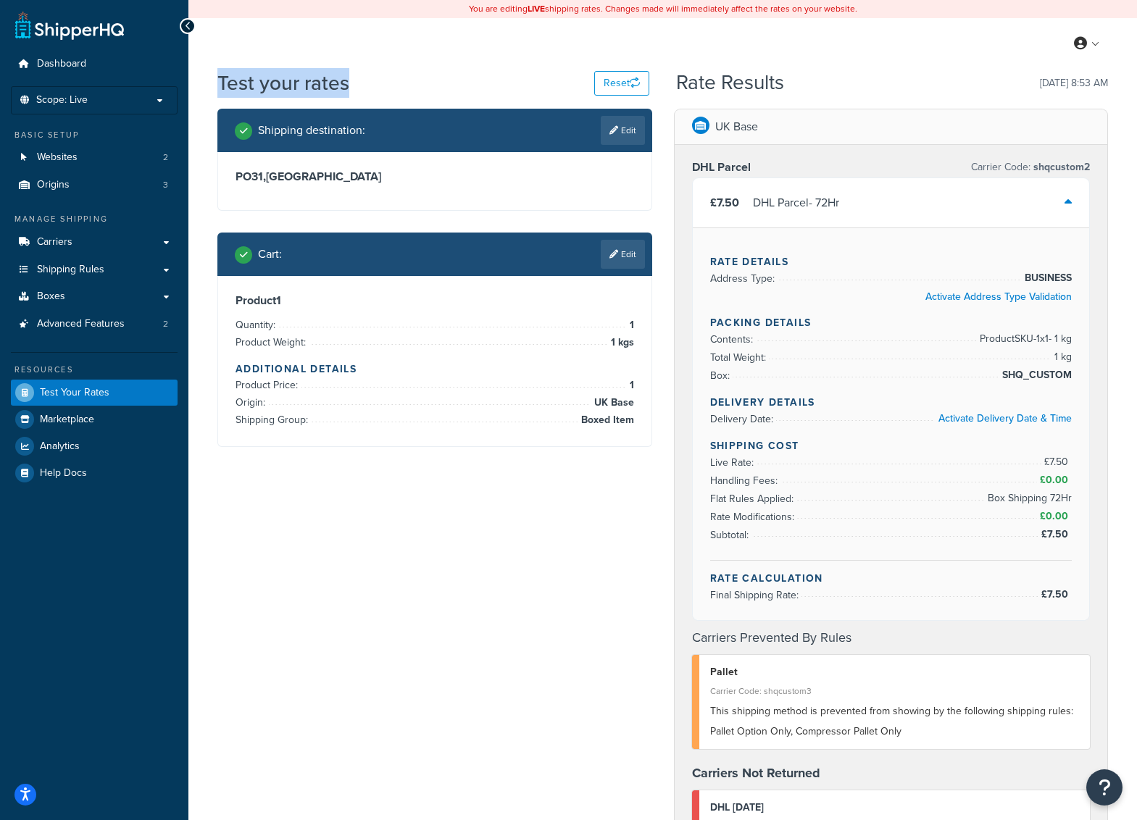
click at [404, 85] on div "Test your rates Reset" at bounding box center [433, 83] width 432 height 28
drag, startPoint x: 378, startPoint y: 84, endPoint x: 214, endPoint y: 80, distance: 163.8
click at [214, 80] on div "Test your rates Reset Rate Results 26/09/2025, 8:53 AM Shipping destination : E…" at bounding box center [662, 691] width 948 height 1244
drag, startPoint x: 397, startPoint y: 79, endPoint x: 222, endPoint y: 79, distance: 175.3
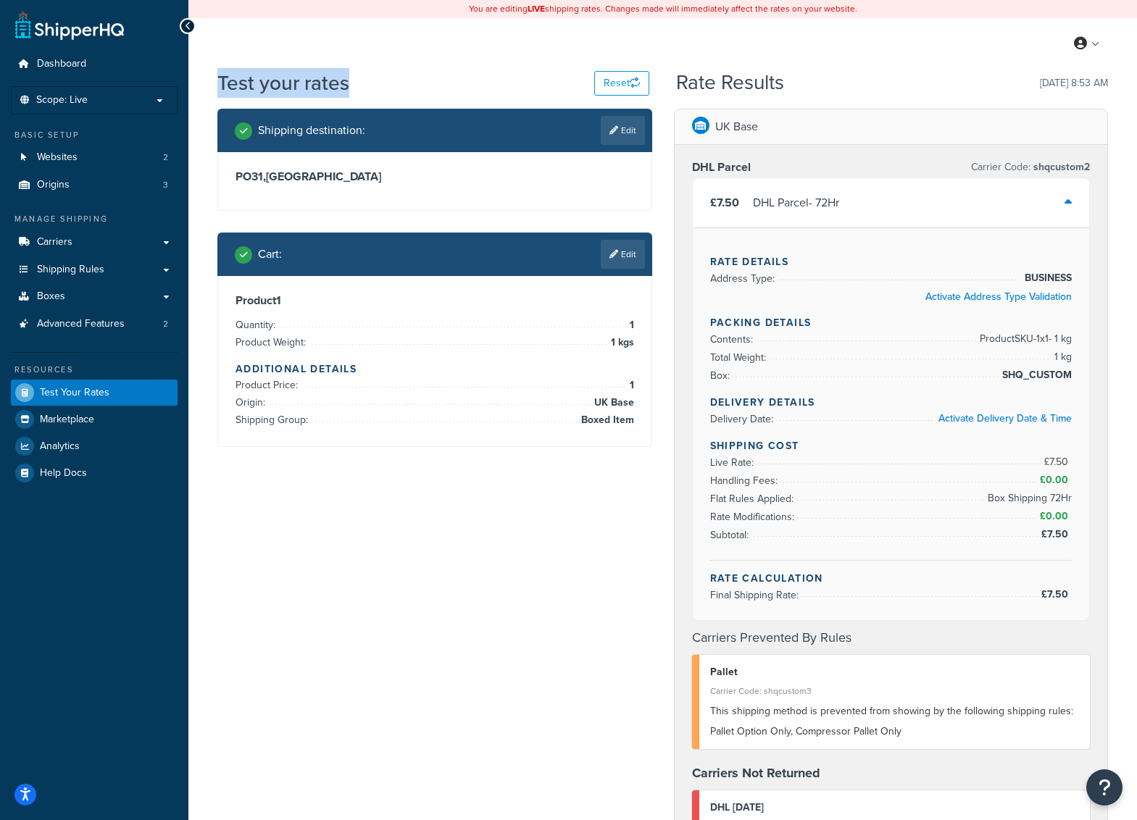
click at [222, 79] on div "Test your rates Reset" at bounding box center [433, 83] width 432 height 28
click at [222, 79] on h1 "Test your rates" at bounding box center [283, 83] width 132 height 28
drag, startPoint x: 222, startPoint y: 79, endPoint x: 382, endPoint y: 83, distance: 160.1
click at [382, 83] on div "Test your rates Reset" at bounding box center [433, 83] width 432 height 28
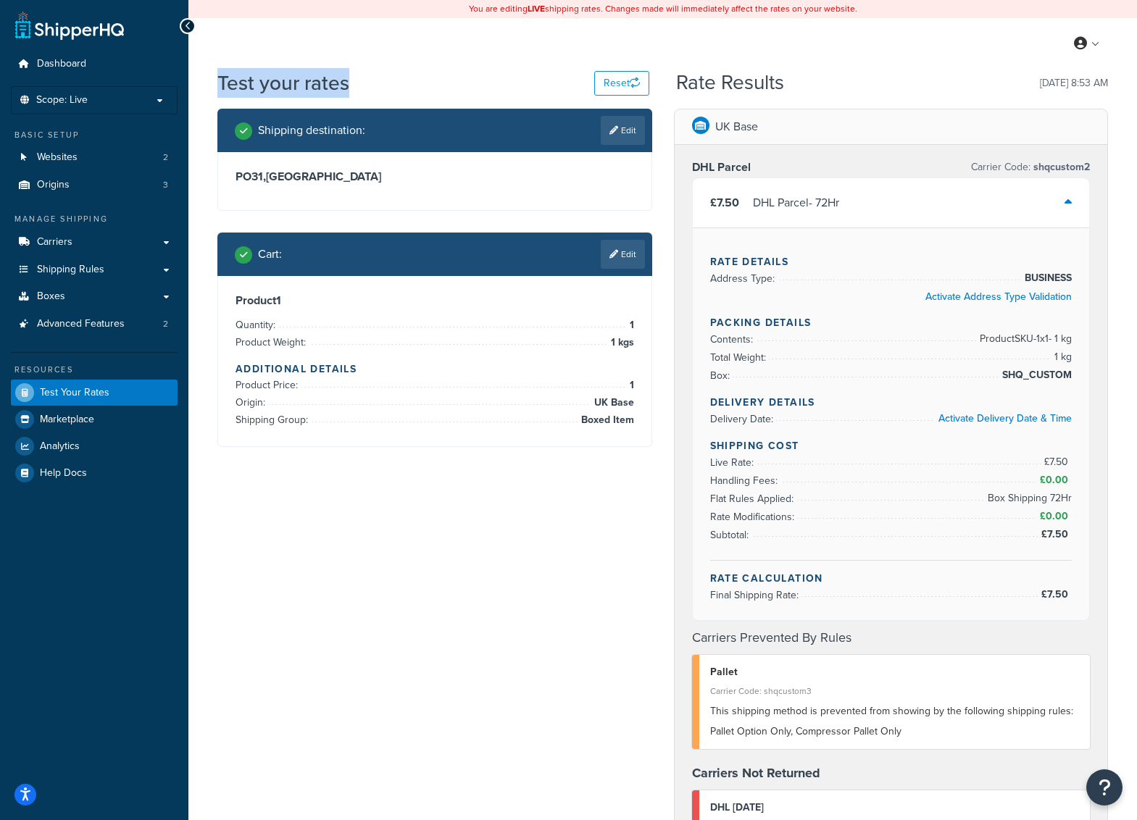
drag, startPoint x: 352, startPoint y: 84, endPoint x: 213, endPoint y: 85, distance: 139.1
click at [213, 85] on div "Test your rates Reset Rate Results 26/09/2025, 8:53 AM Shipping destination : E…" at bounding box center [662, 691] width 948 height 1244
drag, startPoint x: 364, startPoint y: 81, endPoint x: 209, endPoint y: 80, distance: 155.0
click at [209, 80] on div "Test your rates Reset Rate Results 26/09/2025, 8:53 AM Shipping destination : E…" at bounding box center [662, 691] width 948 height 1244
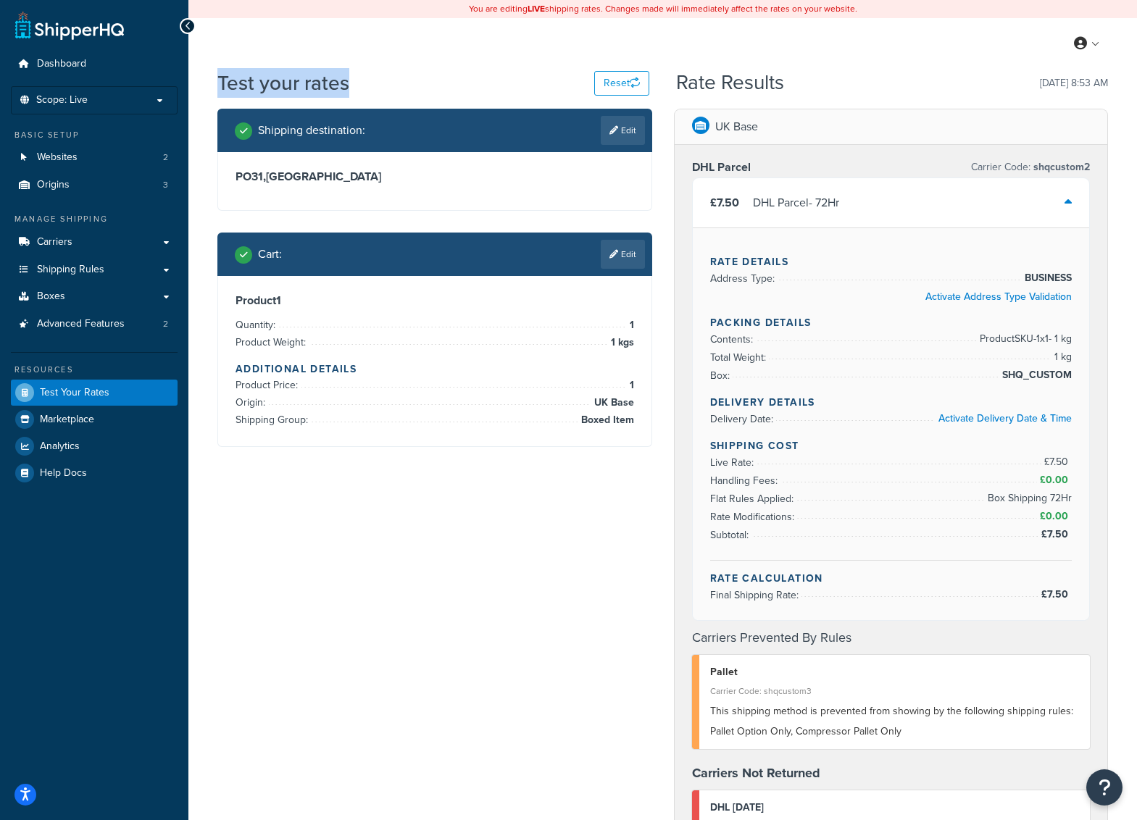
click at [209, 80] on div "Test your rates Reset Rate Results 26/09/2025, 8:53 AM Shipping destination : E…" at bounding box center [662, 691] width 948 height 1244
click at [1050, 209] on div "£7.50 DHL Parcel - 72Hr" at bounding box center [891, 202] width 397 height 49
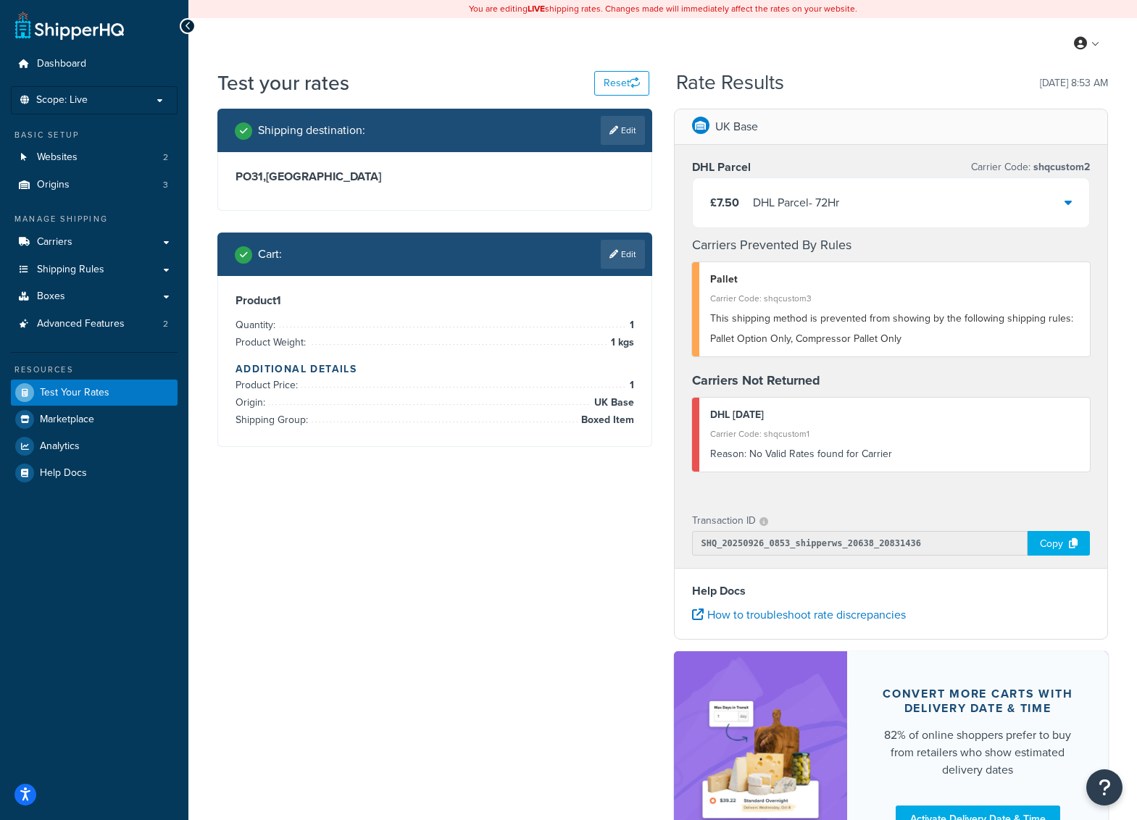
click at [427, 540] on div "Shipping destination : Edit PO31 , United Kingdom Cart : Edit Product 1 Quantit…" at bounding box center [662, 496] width 912 height 775
click at [471, 630] on div "Shipping destination : Edit PO31 , United Kingdom Cart : Edit Product 1 Quantit…" at bounding box center [662, 496] width 912 height 775
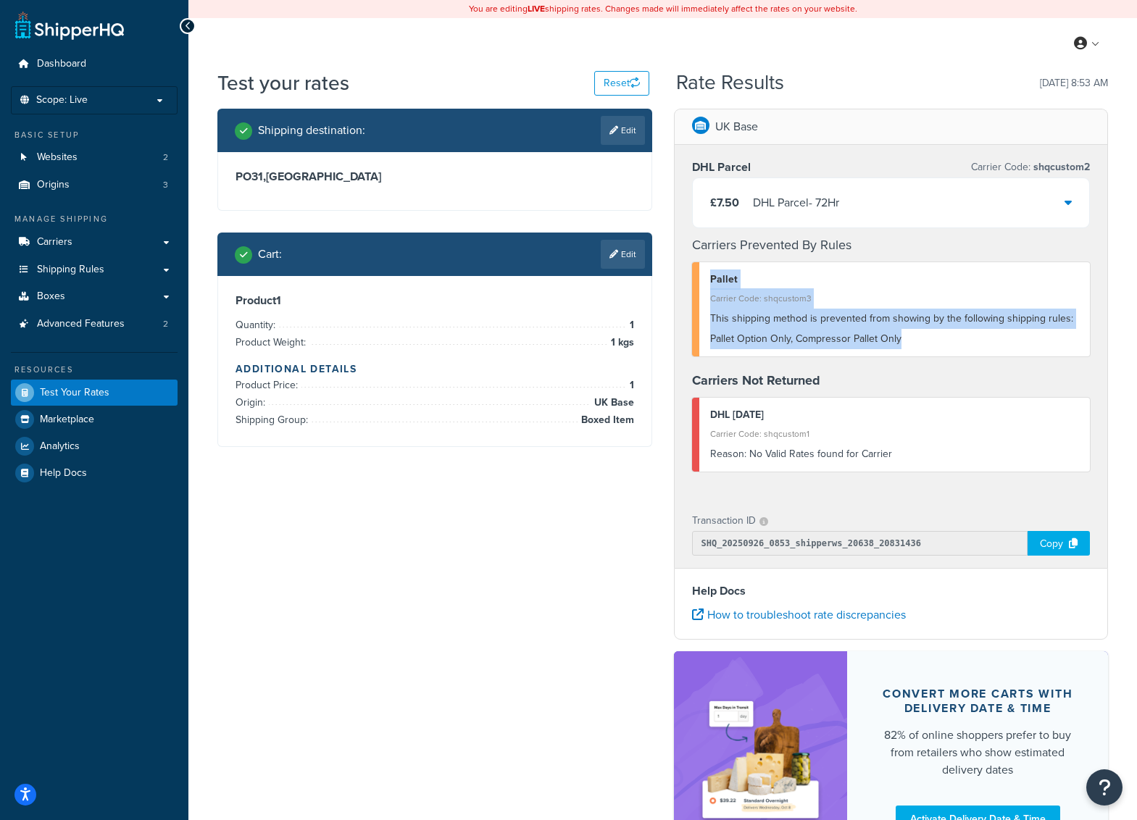
drag, startPoint x: 911, startPoint y: 341, endPoint x: 935, endPoint y: 323, distance: 30.6
click at [703, 280] on div "Pallet Carrier Code: shqcustom3 This shipping method is prevented from showing …" at bounding box center [891, 309] width 398 height 94
click at [935, 323] on span "This shipping method is prevented from showing by the following shipping rules:…" at bounding box center [891, 328] width 363 height 35
drag, startPoint x: 924, startPoint y: 343, endPoint x: 683, endPoint y: 280, distance: 248.6
click at [683, 280] on div "DHL Parcel Carrier Code: shqcustom2 £7.50 DHL Parcel - 72Hr Carriers Prevented …" at bounding box center [890, 321] width 433 height 353
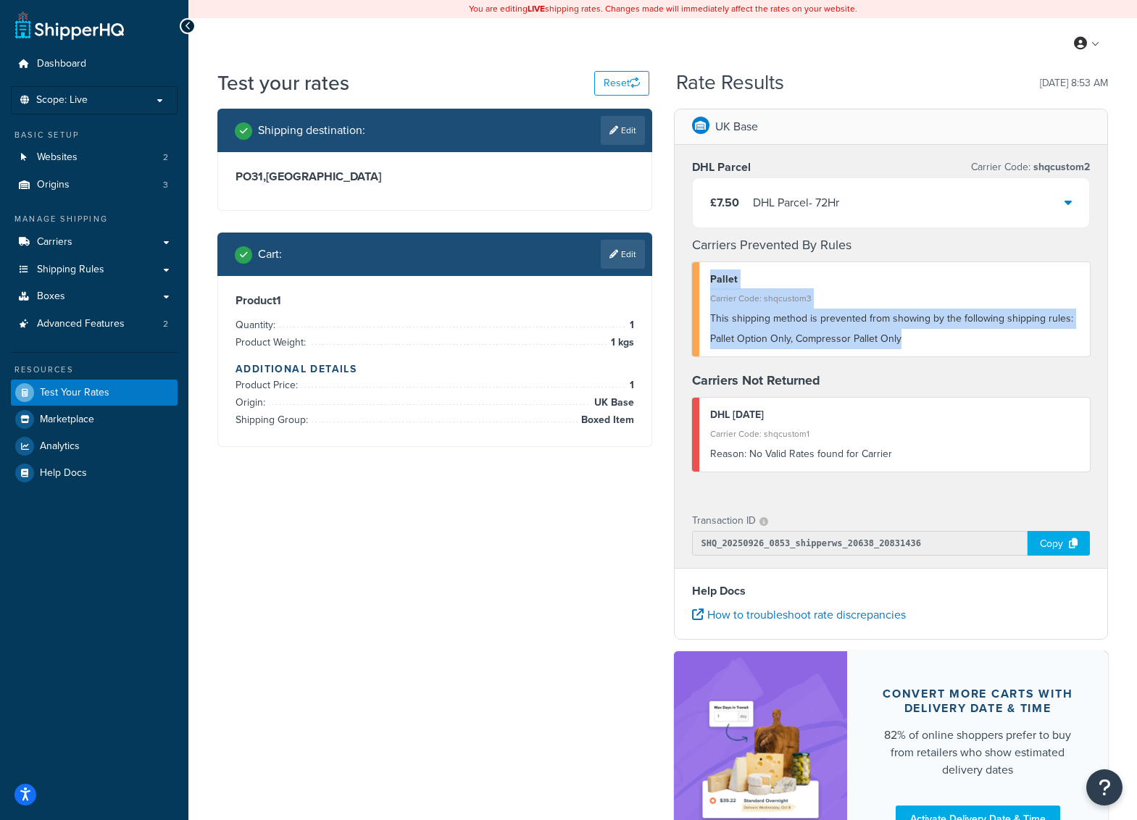
click at [683, 280] on div "DHL Parcel Carrier Code: shqcustom2 £7.50 DHL Parcel - 72Hr Carriers Prevented …" at bounding box center [890, 321] width 433 height 353
drag, startPoint x: 976, startPoint y: 343, endPoint x: 674, endPoint y: 276, distance: 308.6
click at [674, 276] on div "DHL Parcel Carrier Code: shqcustom2 £7.50 DHL Parcel - 72Hr Carriers Prevented …" at bounding box center [890, 321] width 433 height 353
click at [679, 276] on div "DHL Parcel Carrier Code: shqcustom2 £7.50 DHL Parcel - 72Hr Carriers Prevented …" at bounding box center [890, 321] width 433 height 353
drag
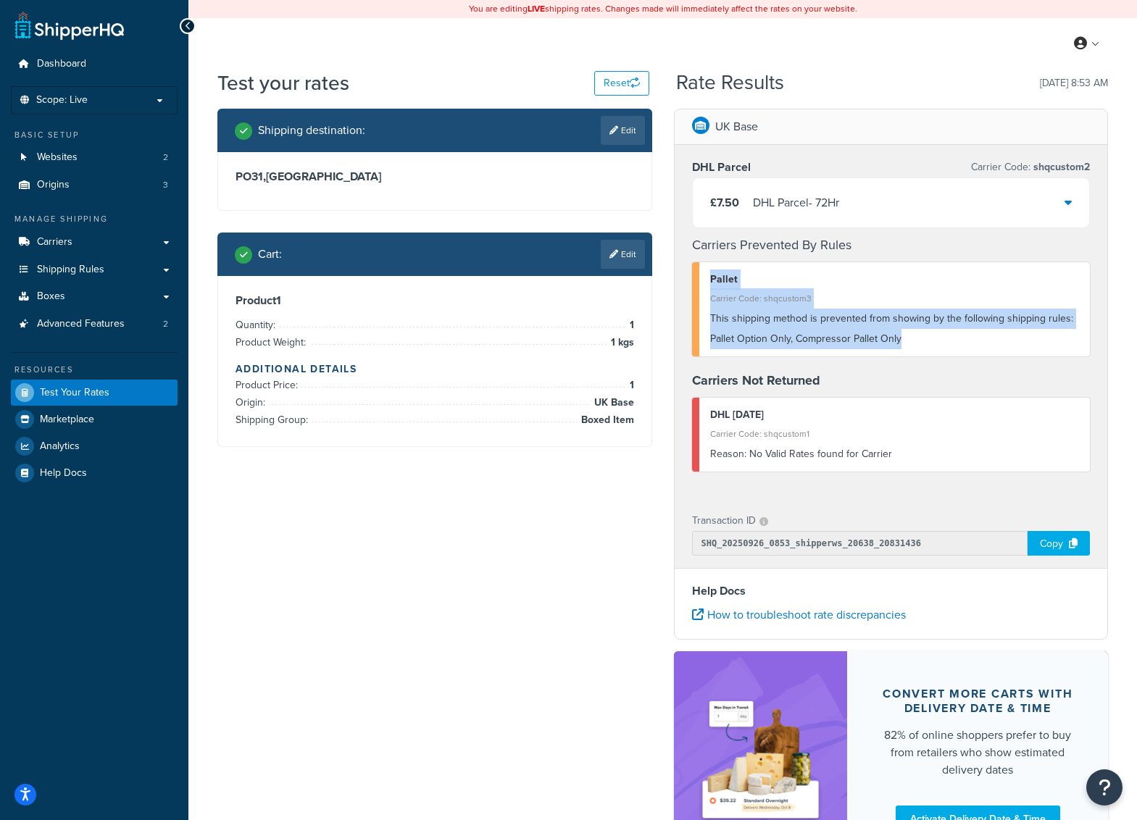
click at [698, 281] on div "Pallet Carrier Code: shqcustom3 This shipping method is prevented from showing …" at bounding box center [891, 309] width 398 height 94
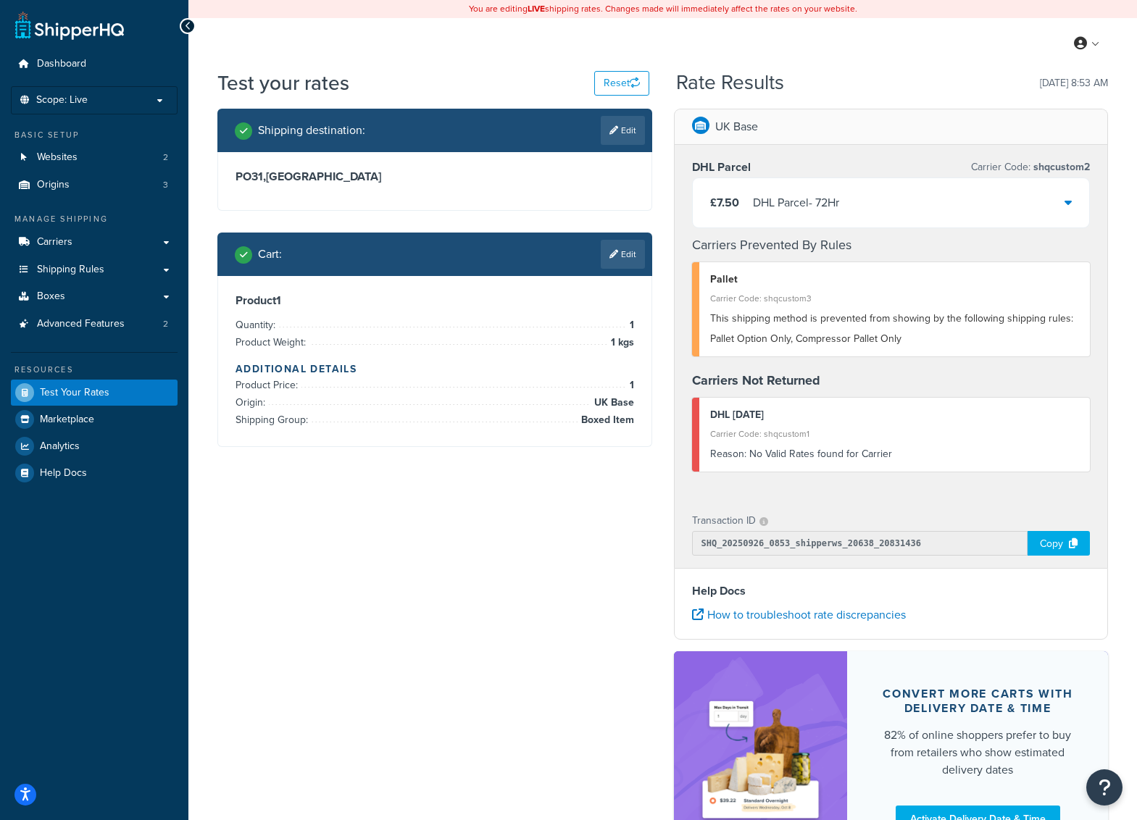
click at [411, 643] on div "Shipping destination : Edit PO31 , United Kingdom Cart : Edit Product 1 Quantit…" at bounding box center [662, 496] width 912 height 775
click at [570, 634] on div "Shipping destination : Edit PO31 , United Kingdom Cart : Edit Product 1 Quantit…" at bounding box center [662, 496] width 912 height 775
click at [463, 562] on div "Shipping destination : Edit PO31 , United Kingdom Cart : Edit Product 1 Quantit…" at bounding box center [662, 496] width 912 height 775
click at [143, 233] on link "Carriers" at bounding box center [94, 242] width 167 height 27
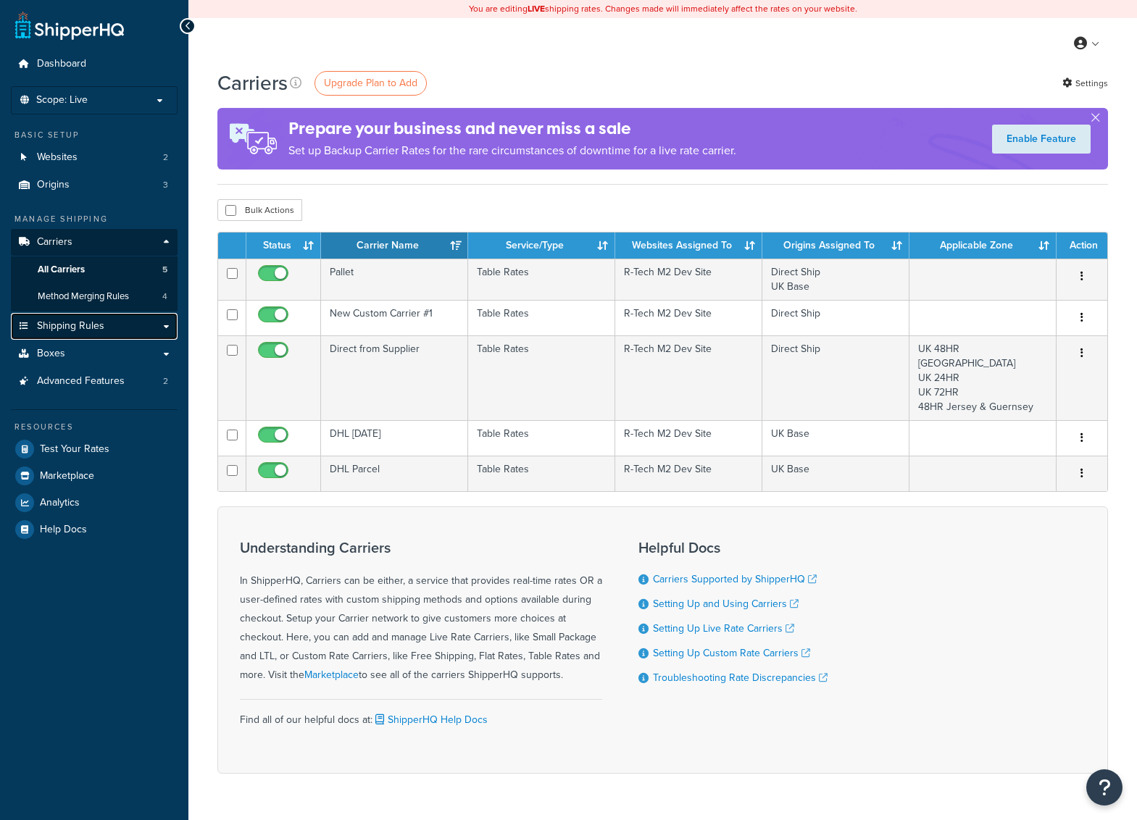
click at [101, 323] on span "Shipping Rules" at bounding box center [70, 326] width 67 height 12
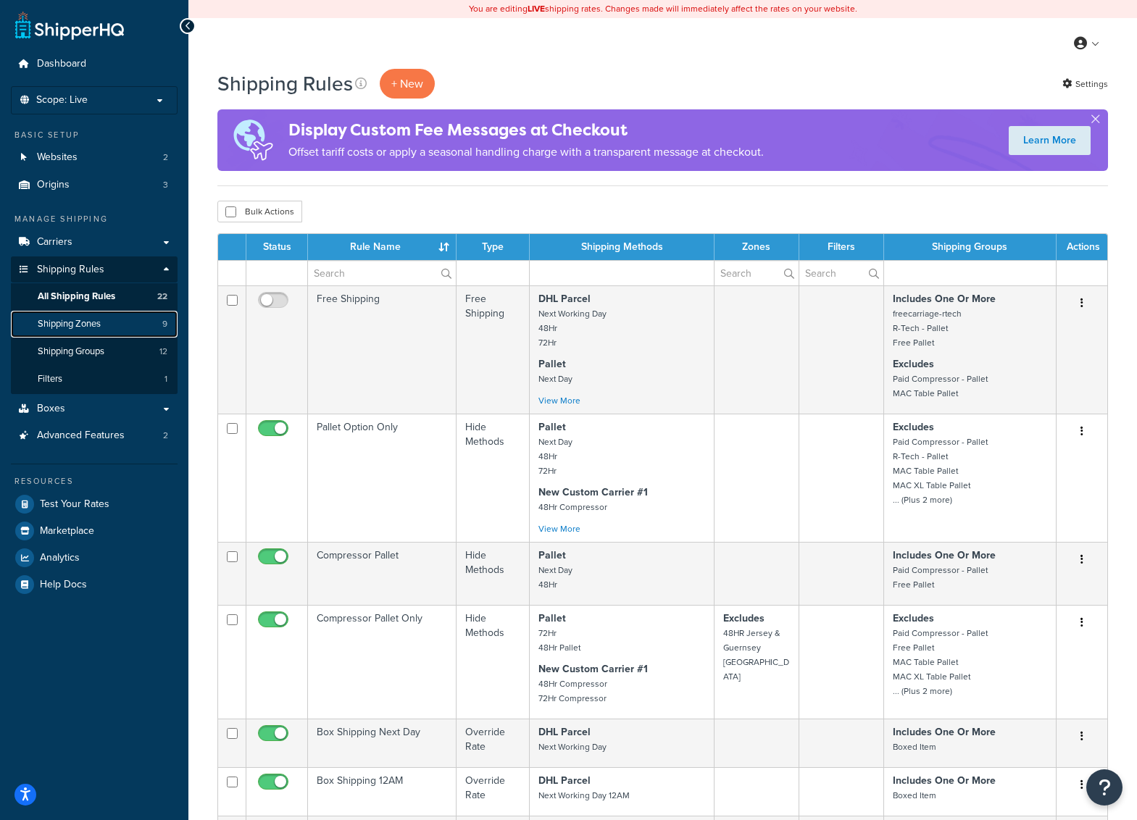
click at [104, 322] on link "Shipping Zones 9" at bounding box center [94, 324] width 167 height 27
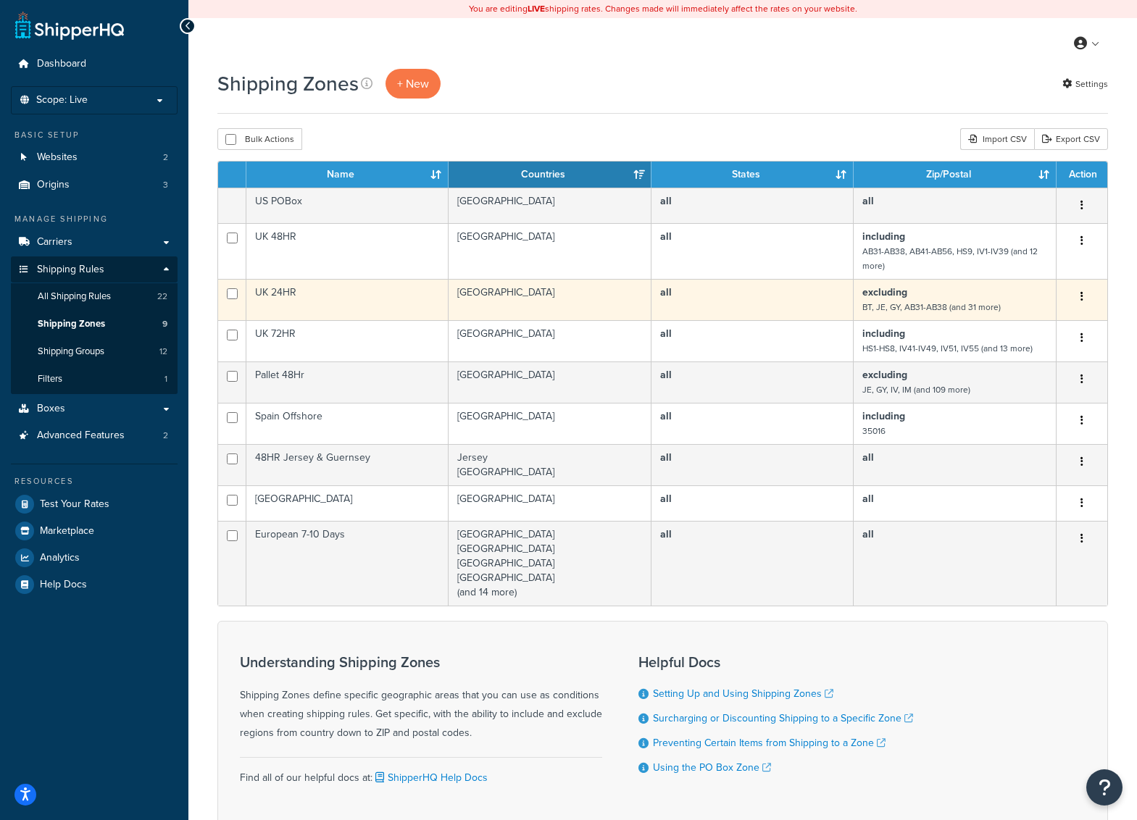
click at [986, 295] on td "excluding BT, JE, GY, AB31-AB38 (and 31 more)" at bounding box center [954, 299] width 203 height 41
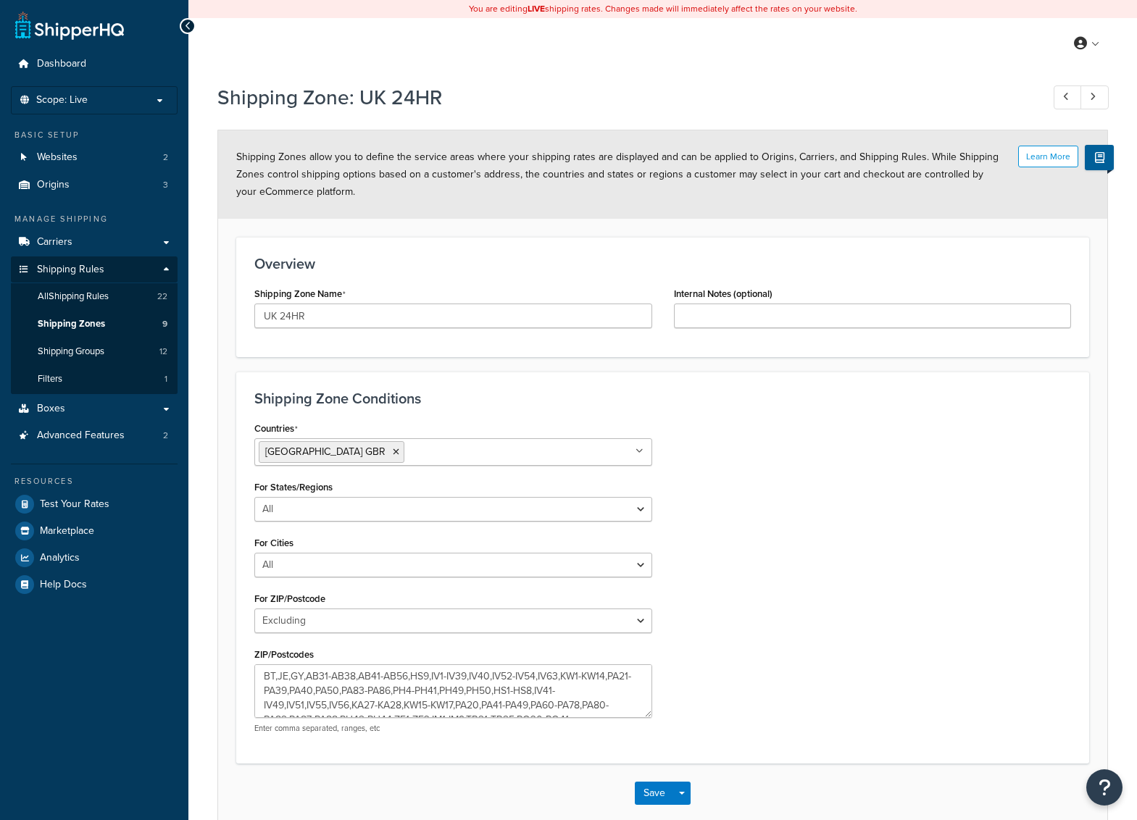
select select "excluding"
click at [92, 320] on span "Shipping Zones" at bounding box center [71, 324] width 67 height 12
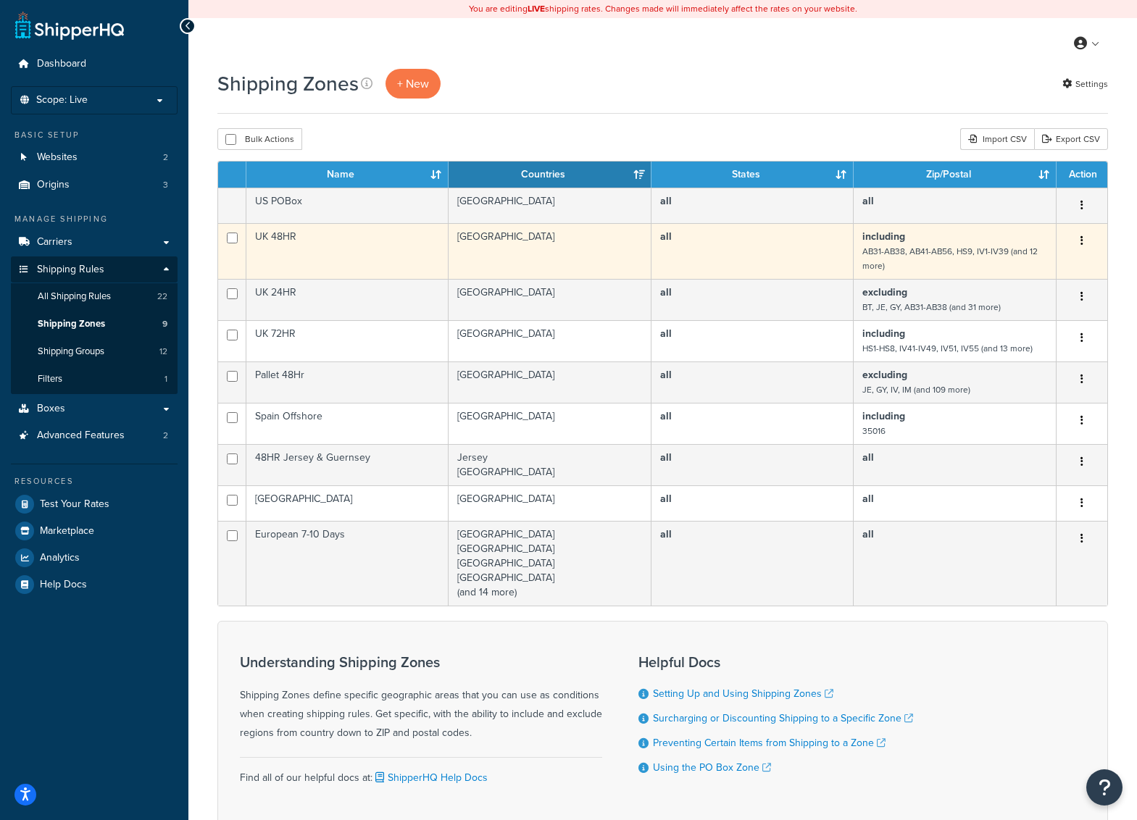
click at [590, 243] on td "[GEOGRAPHIC_DATA]" at bounding box center [549, 251] width 203 height 56
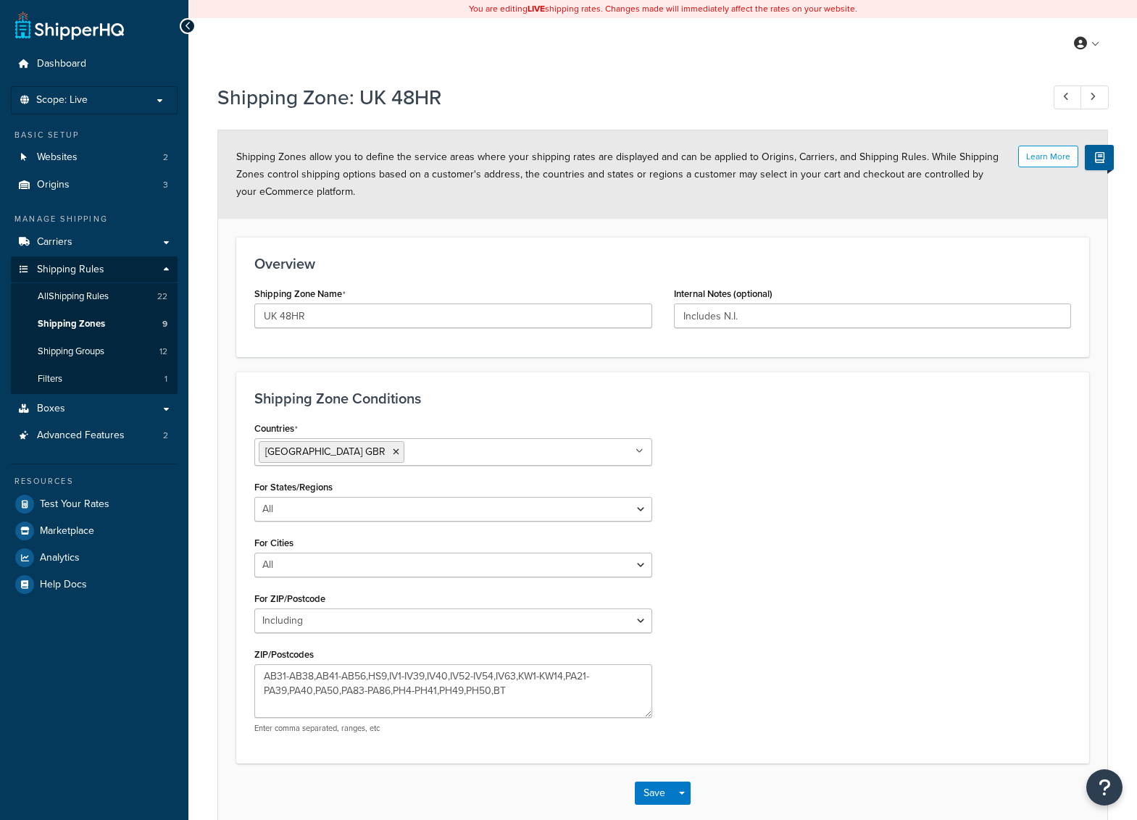
select select "including"
click at [87, 320] on span "Shipping Zones" at bounding box center [71, 324] width 67 height 12
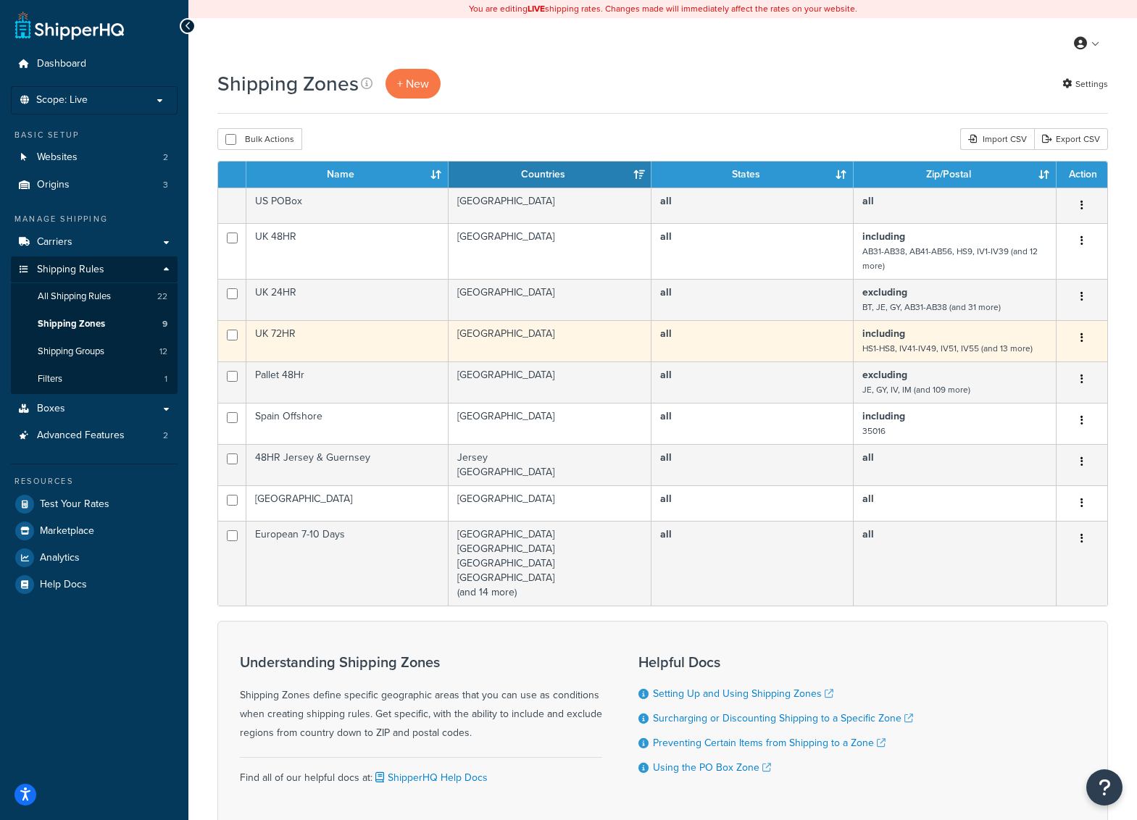
click at [549, 336] on td "[GEOGRAPHIC_DATA]" at bounding box center [549, 340] width 203 height 41
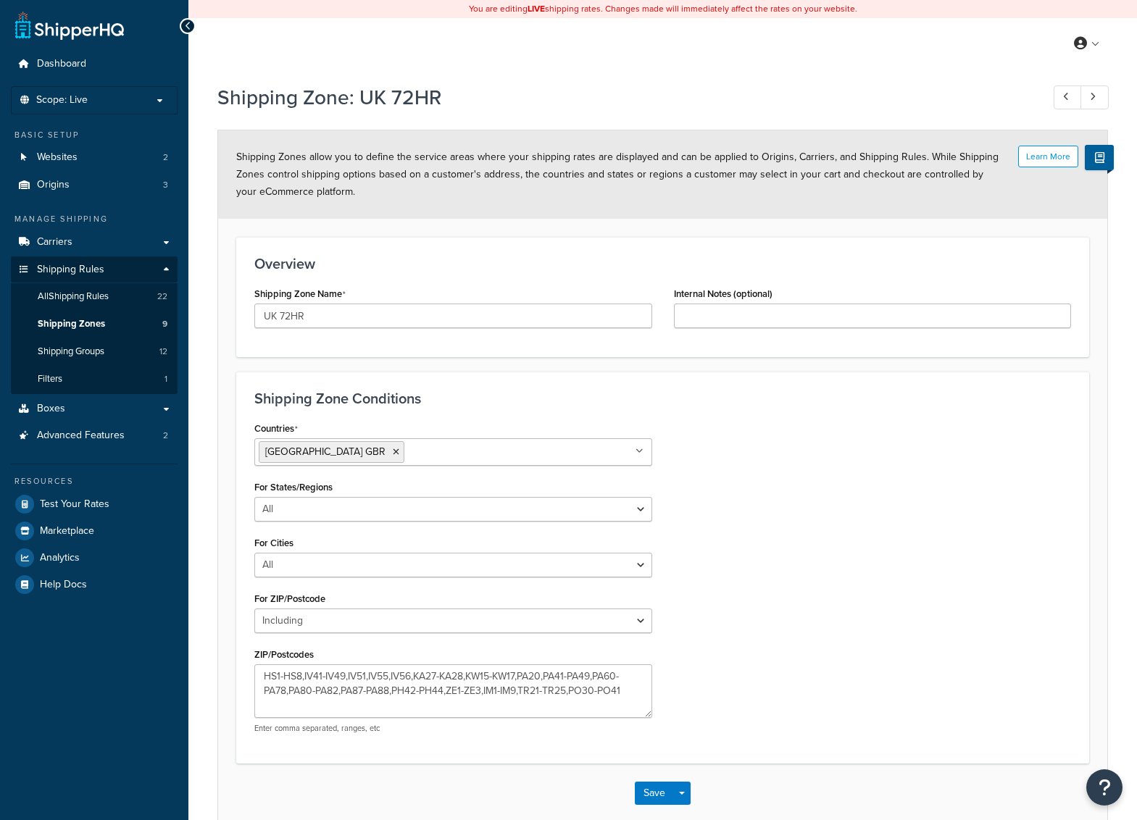
select select "including"
drag, startPoint x: 624, startPoint y: 691, endPoint x: 573, endPoint y: 695, distance: 50.9
click at [573, 695] on textarea "HS1-HS8,IV41-IV49,IV51,IV55,IV56,KA27-KA28,KW15-KW17,PA20,PA41-PA49,PA60-PA78,P…" at bounding box center [453, 691] width 398 height 54
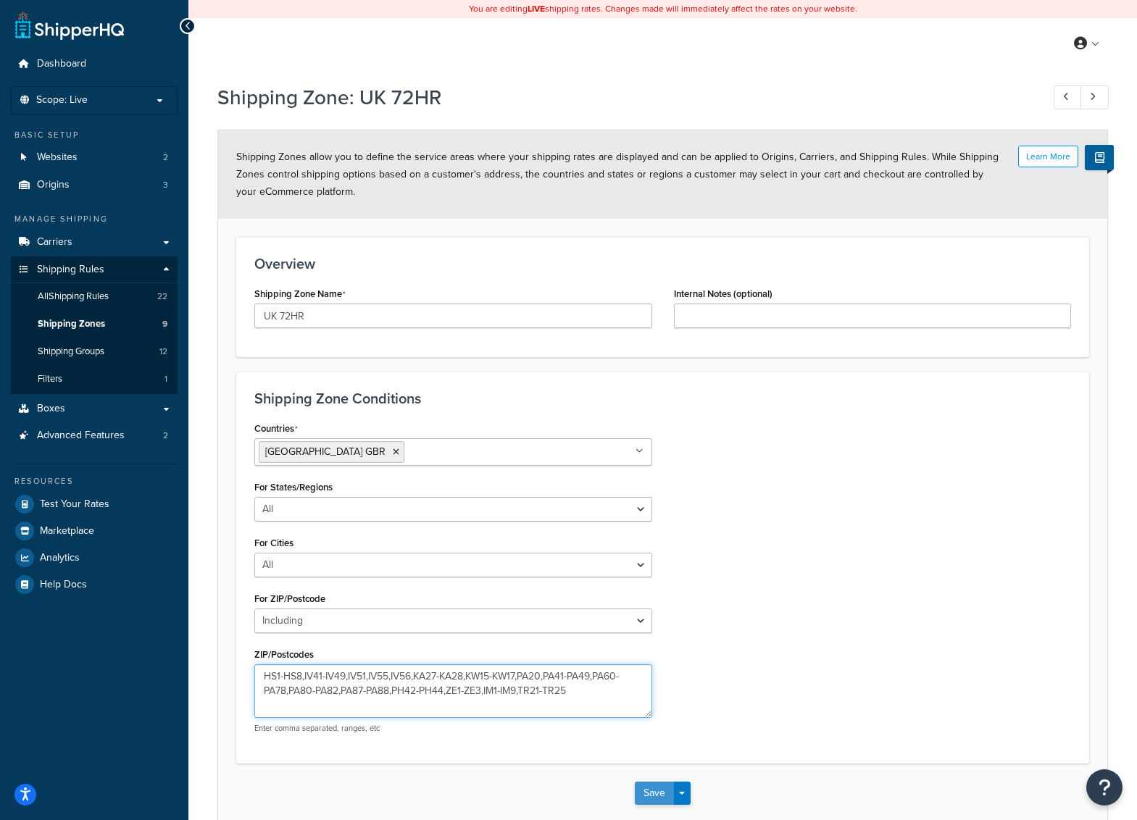
type textarea "HS1-HS8,IV41-IV49,IV51,IV55,IV56,KA27-KA28,KW15-KW17,PA20,PA41-PA49,PA60-PA78,P…"
click at [656, 785] on button "Save" at bounding box center [654, 793] width 39 height 23
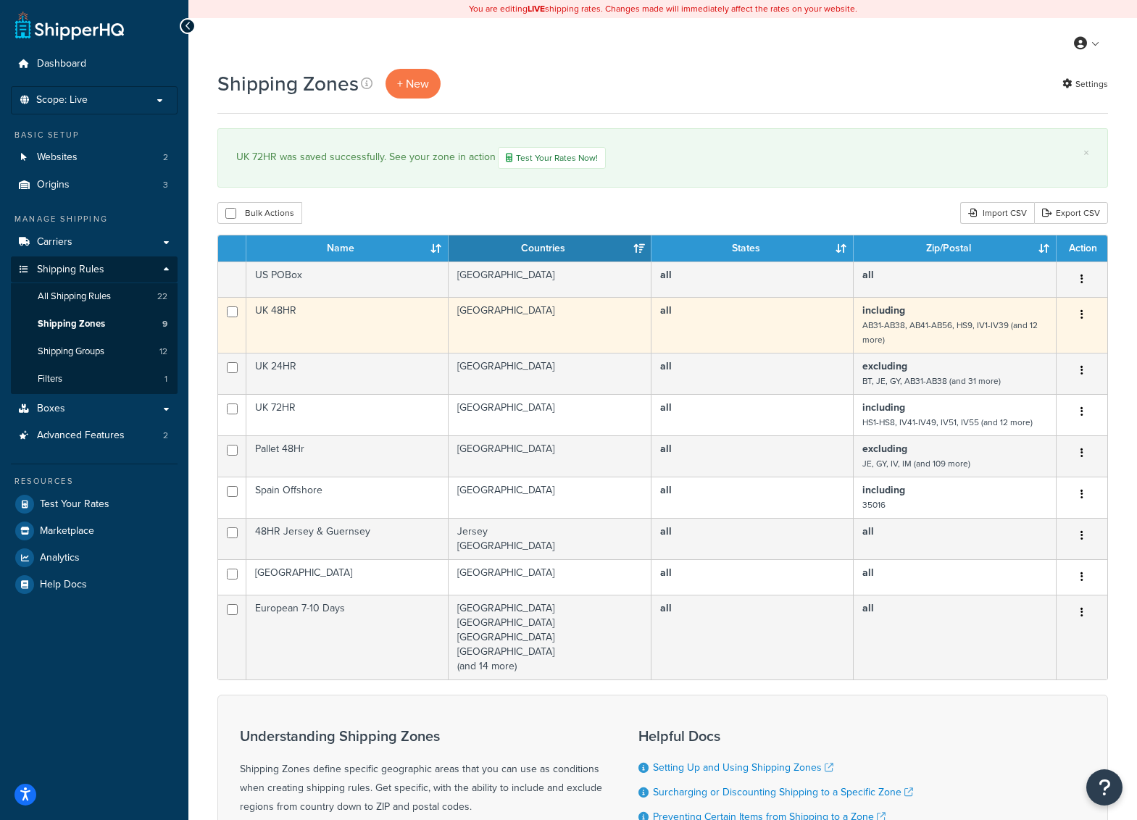
click at [582, 317] on td "[GEOGRAPHIC_DATA]" at bounding box center [549, 325] width 203 height 56
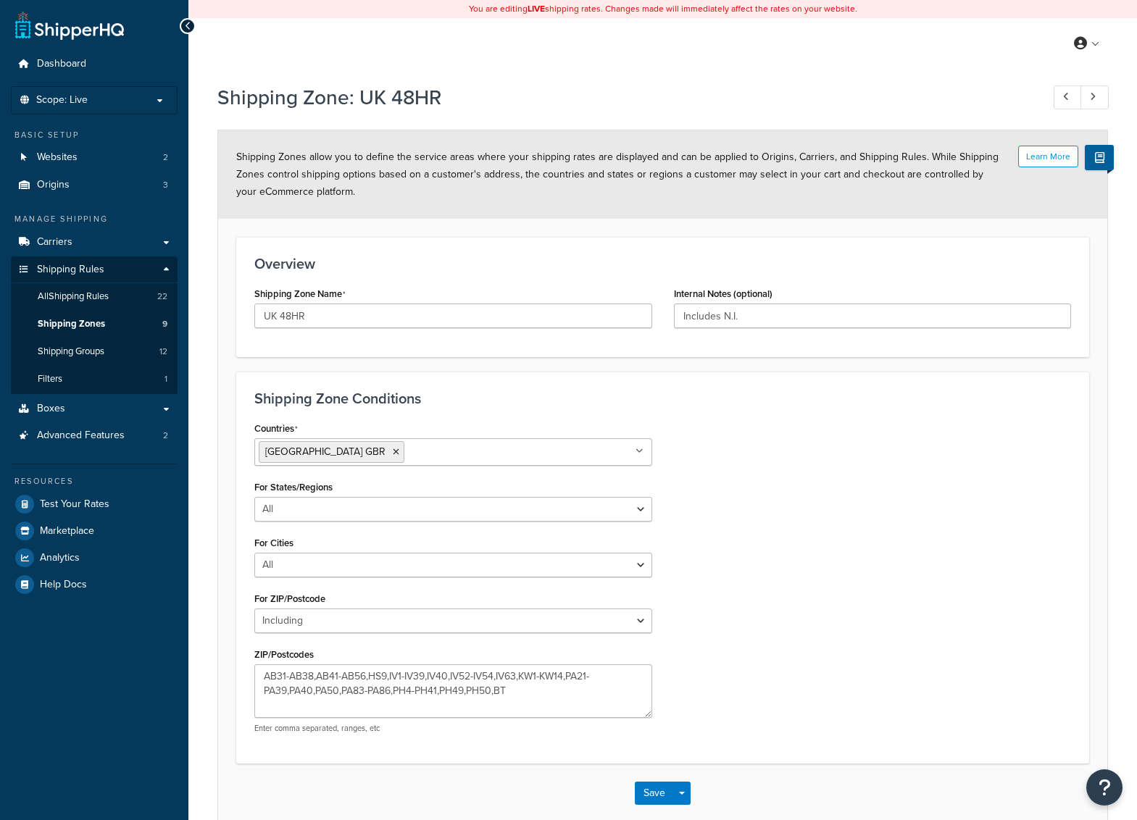
select select "including"
click at [513, 691] on textarea "AB31-AB38,AB41-AB56,HS9,IV1-IV39,IV40,IV52-IV54,IV63,KW1-KW14,PA21-PA39,PA40,PA…" at bounding box center [453, 691] width 398 height 54
paste textarea "PO30-PO41"
click at [506, 691] on textarea "AB31-AB38,AB41-AB56,HS9,IV1-IV39,IV40,IV52-IV54,IV63,KW1-KW14,PA21-PA39,PA40,PA…" at bounding box center [453, 691] width 398 height 54
paste textarea "PO30-PO41"
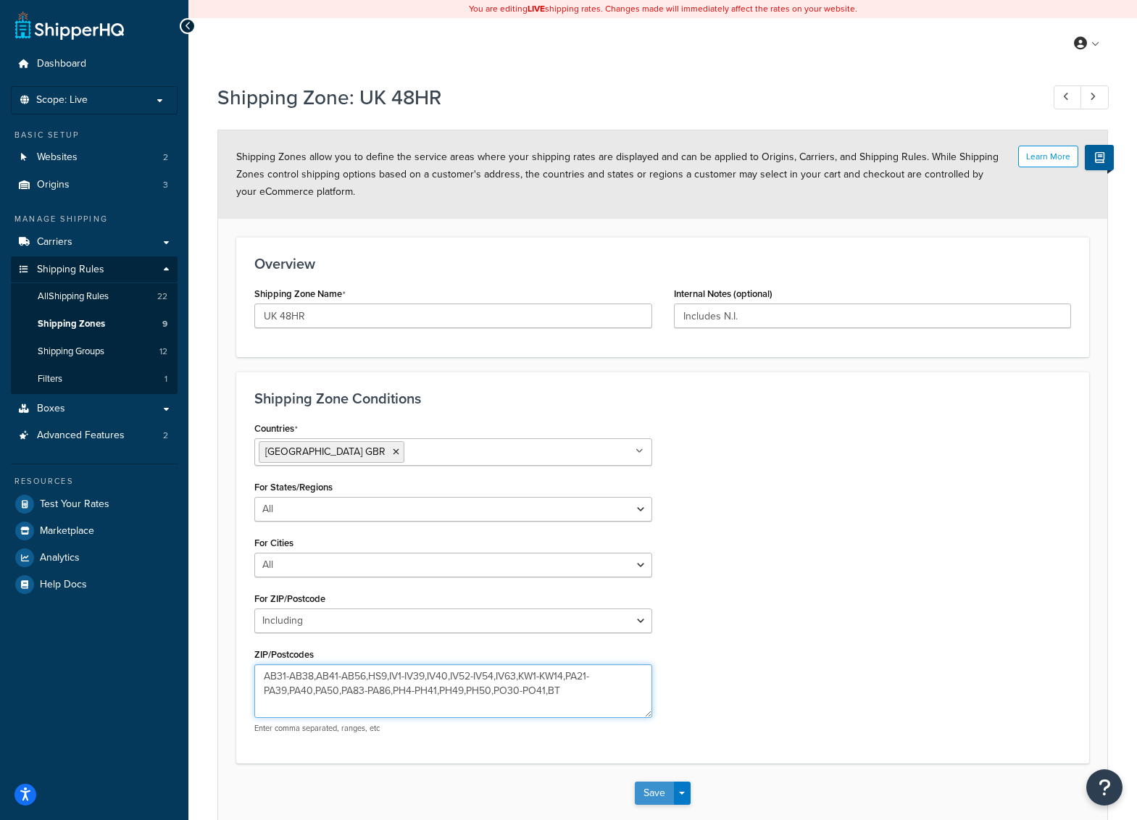
type textarea "AB31-AB38,AB41-AB56,HS9,IV1-IV39,IV40,IV52-IV54,IV63,KW1-KW14,PA21-PA39,PA40,PA…"
click at [650, 791] on button "Save" at bounding box center [654, 793] width 39 height 23
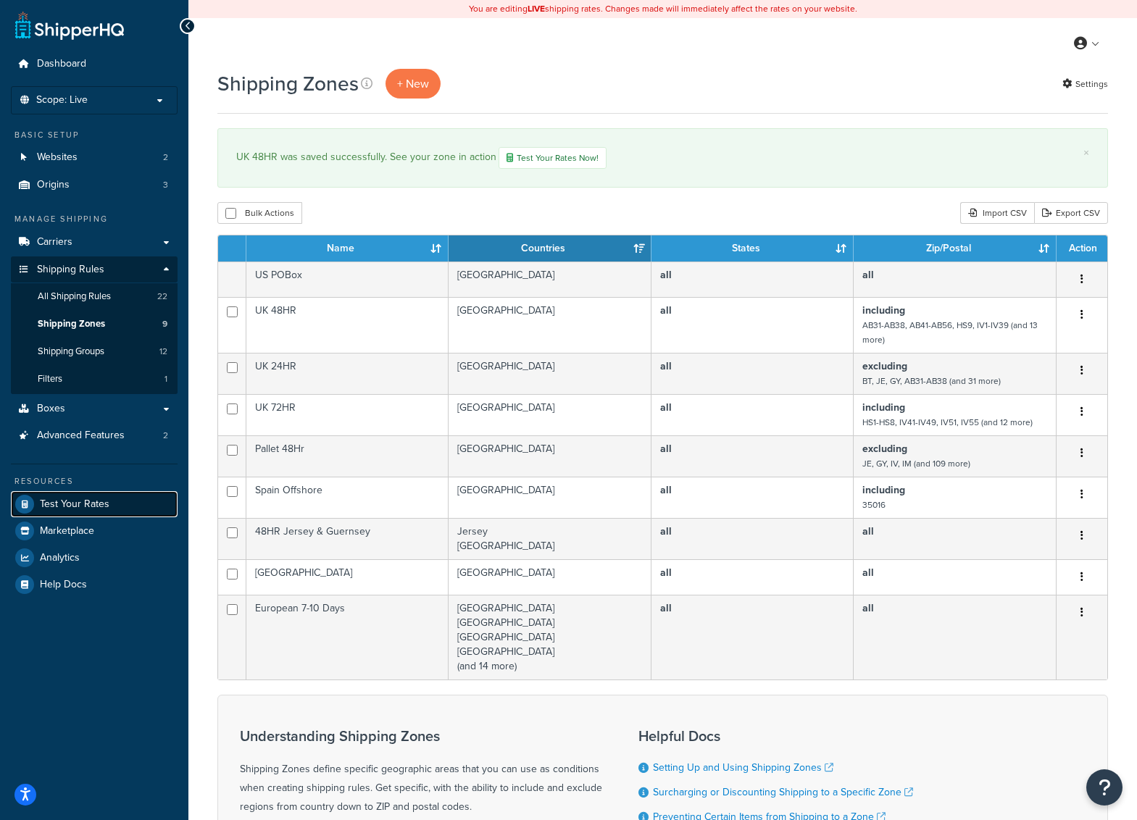
click at [91, 498] on span "Test Your Rates" at bounding box center [75, 504] width 70 height 12
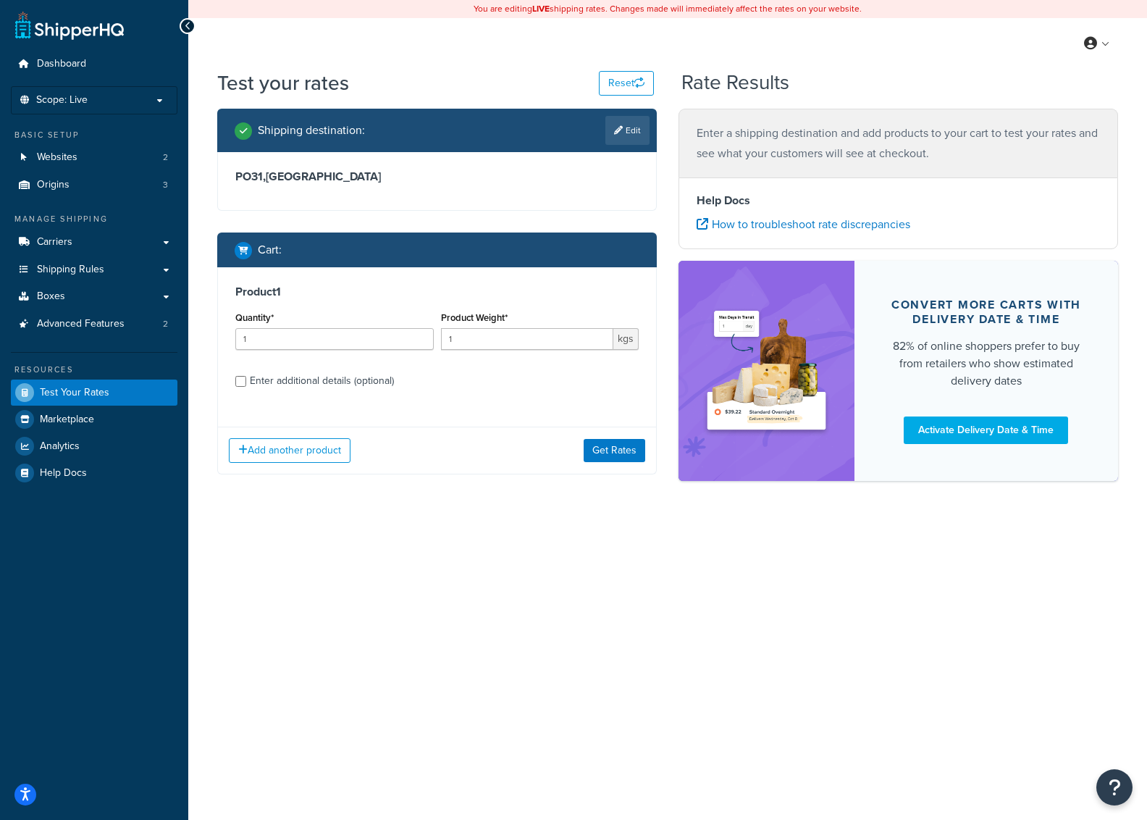
click at [301, 385] on div "Enter additional details (optional)" at bounding box center [322, 381] width 144 height 20
click at [246, 385] on input "Enter additional details (optional)" at bounding box center [240, 381] width 11 height 11
checkbox input "true"
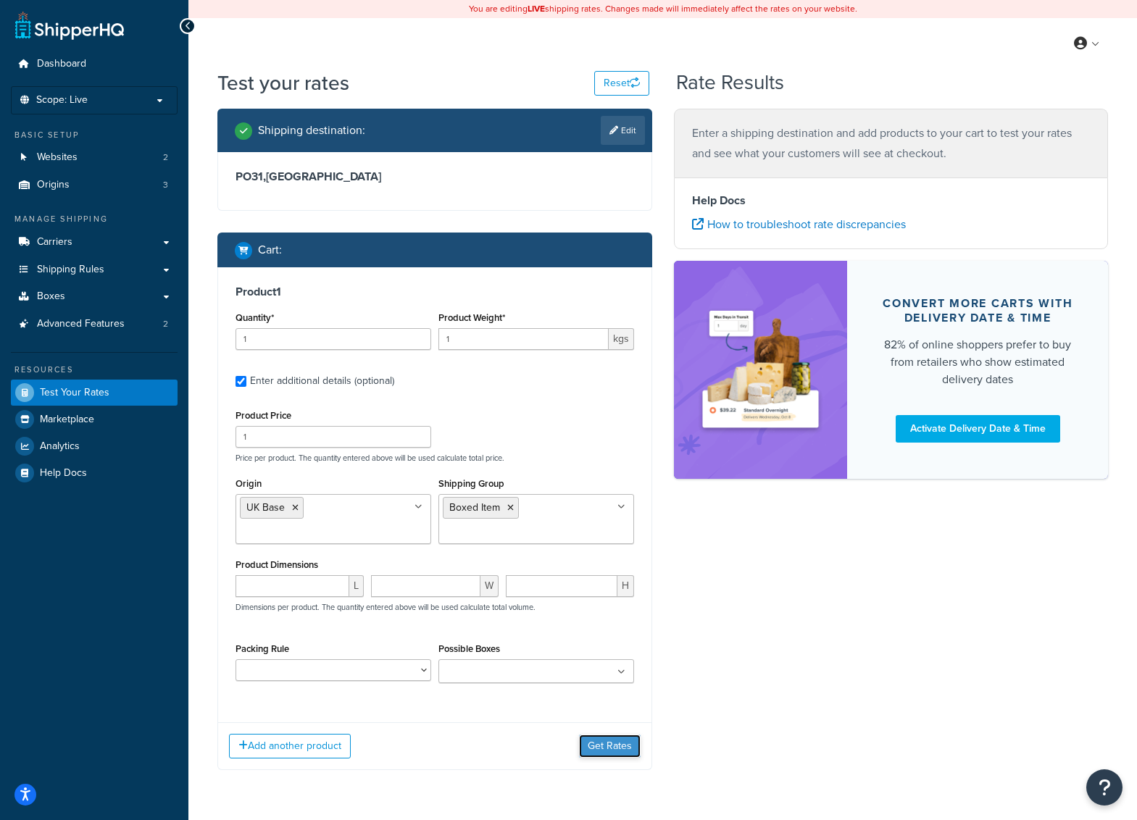
click at [611, 745] on button "Get Rates" at bounding box center [610, 746] width 62 height 23
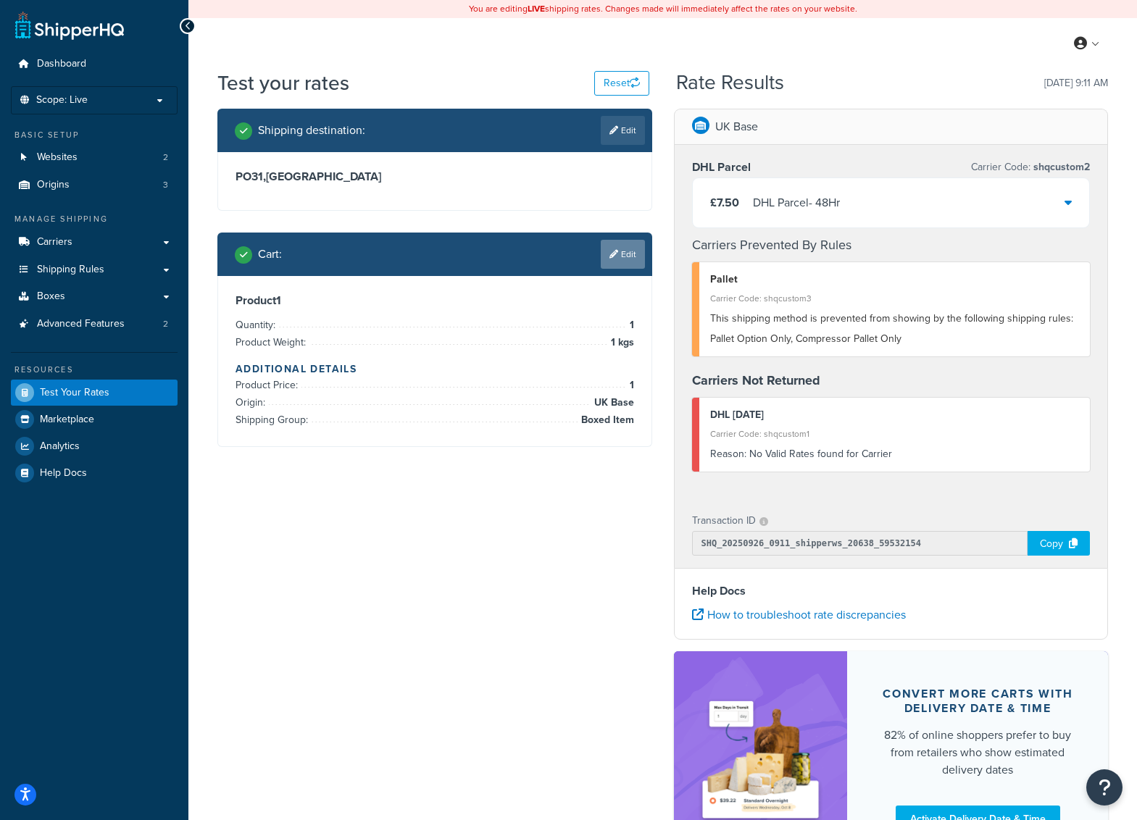
click at [627, 259] on link "Edit" at bounding box center [623, 254] width 44 height 29
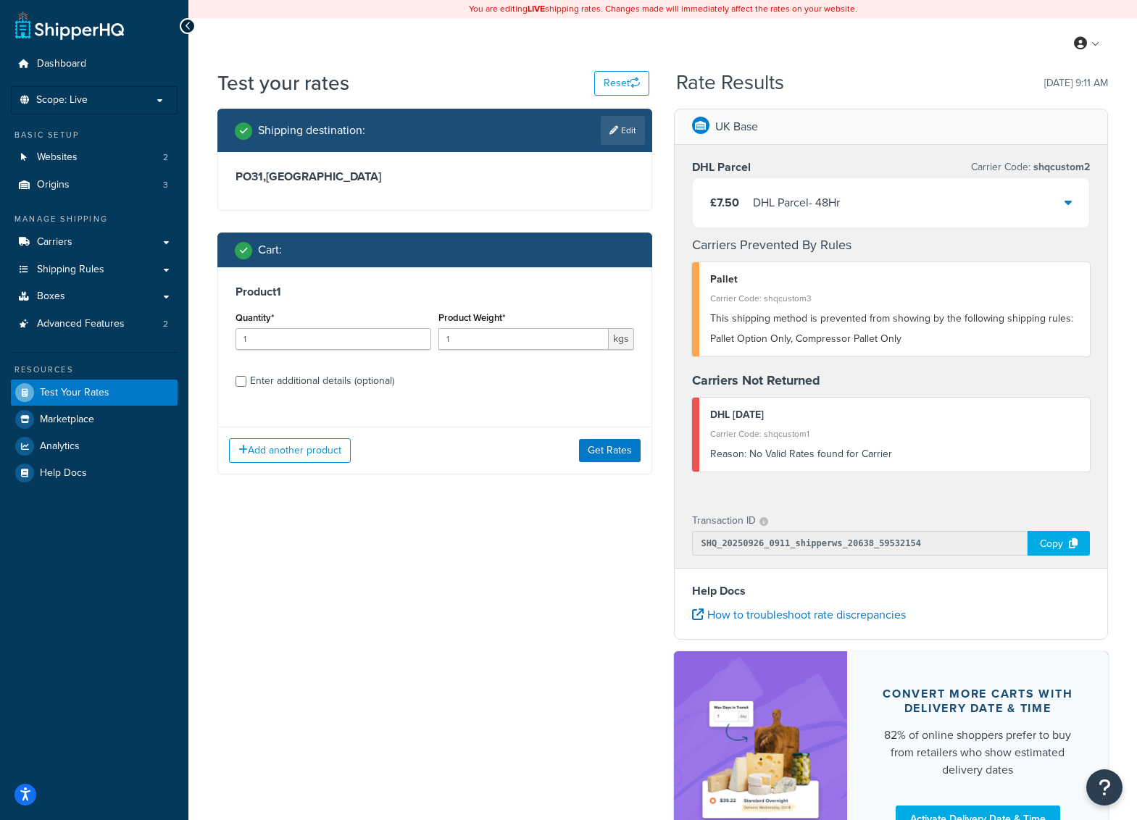
click at [281, 385] on div "Enter additional details (optional)" at bounding box center [322, 381] width 144 height 20
click at [246, 385] on input "Enter additional details (optional)" at bounding box center [240, 381] width 11 height 11
checkbox input "true"
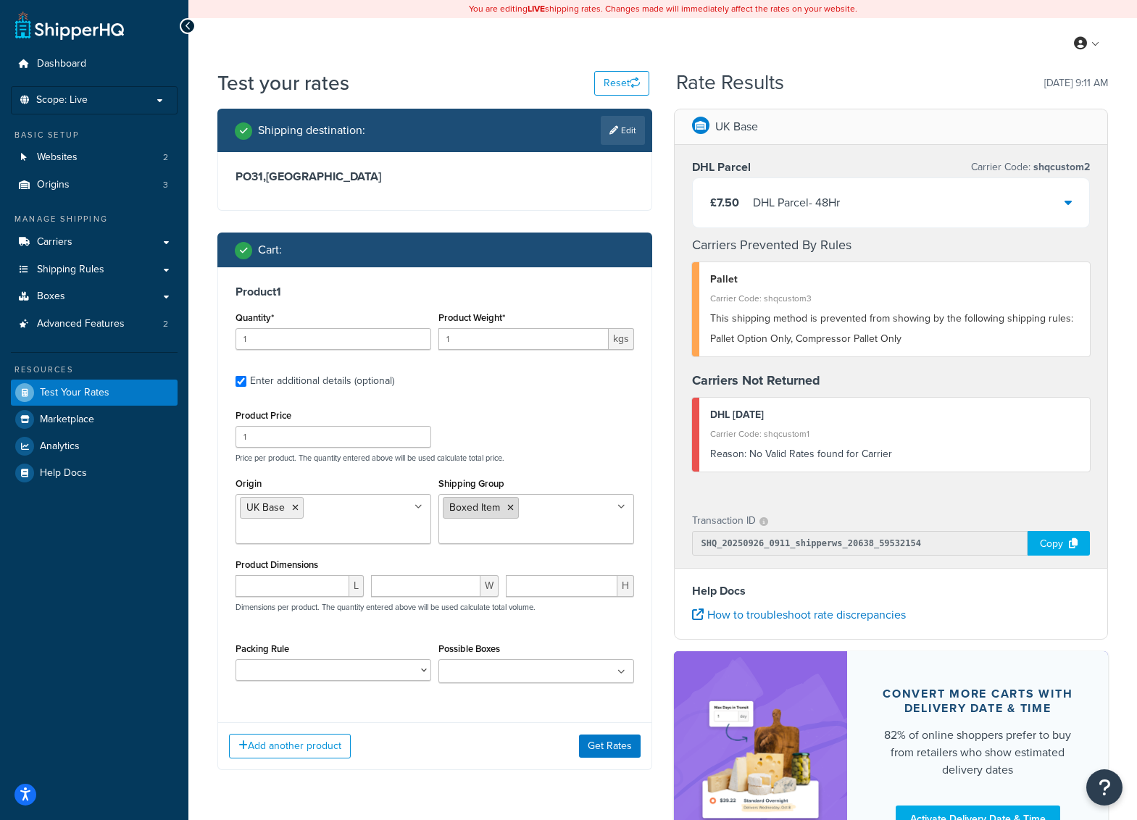
click at [509, 508] on icon at bounding box center [510, 507] width 7 height 9
click at [509, 508] on input "Shipping Group" at bounding box center [507, 507] width 128 height 16
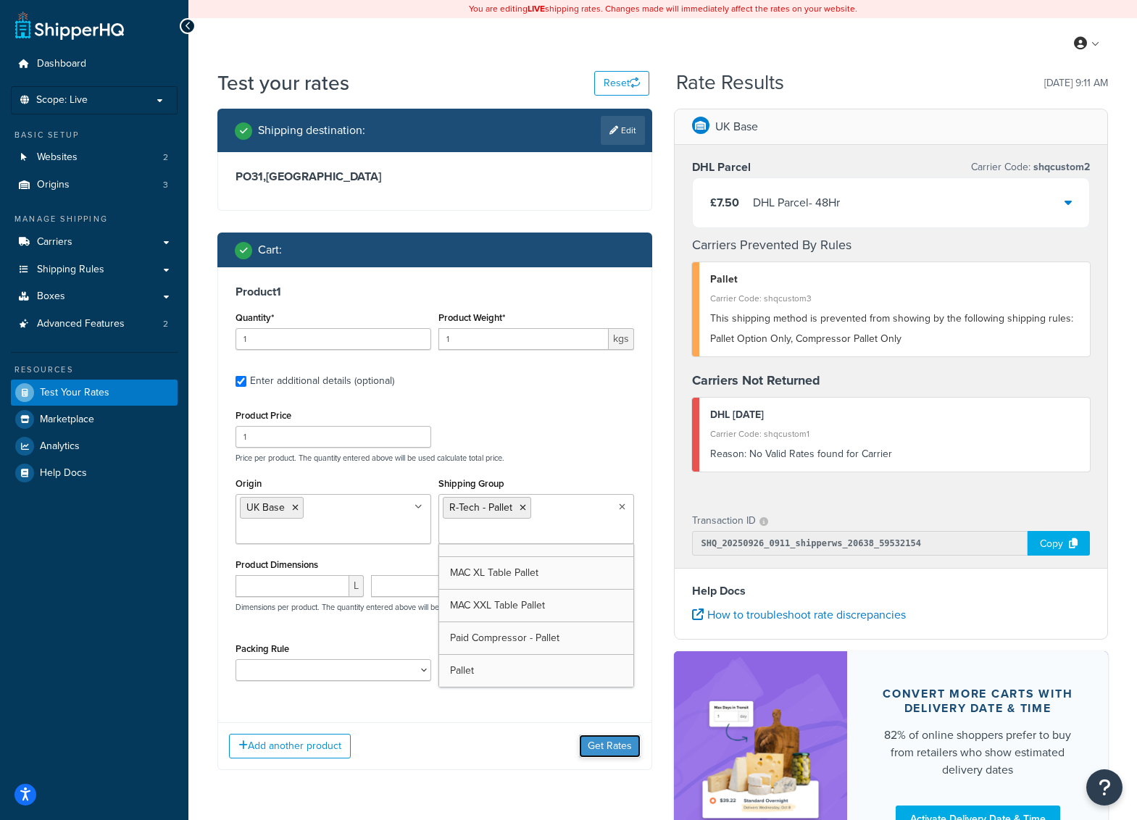
click at [639, 748] on button "Get Rates" at bounding box center [610, 746] width 62 height 23
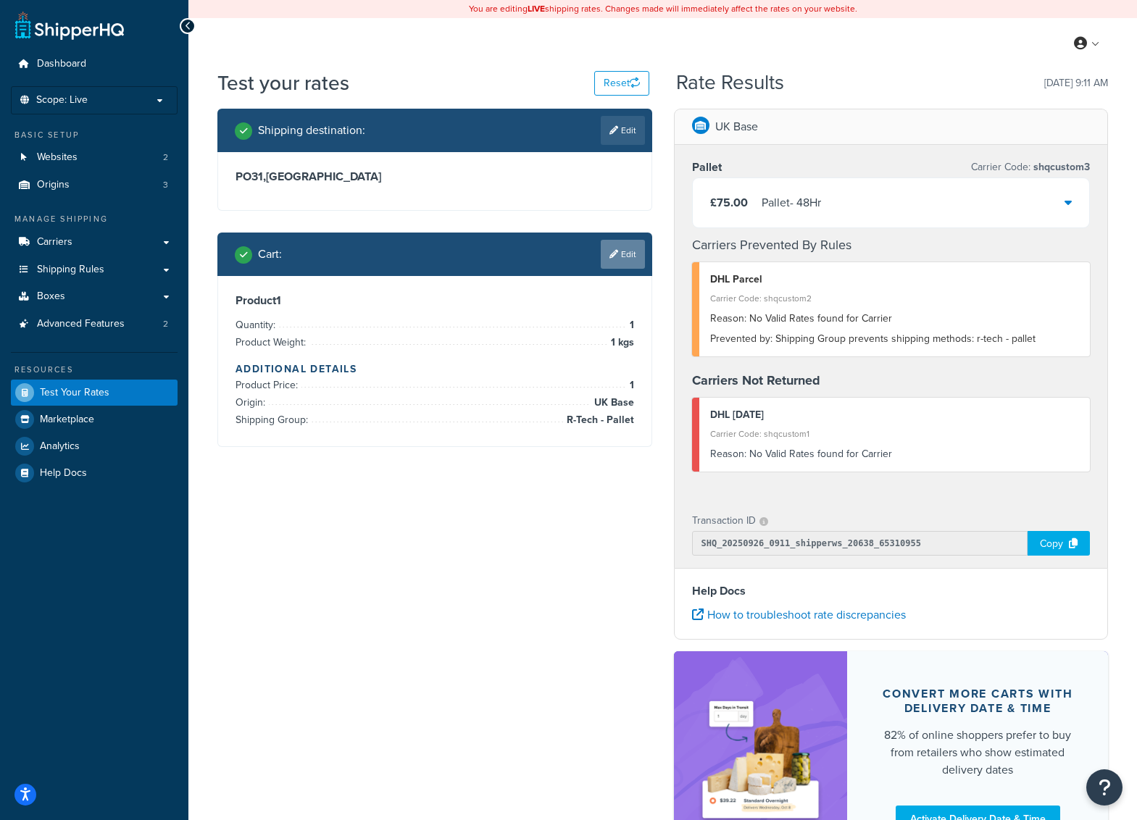
click at [627, 251] on link "Edit" at bounding box center [623, 254] width 44 height 29
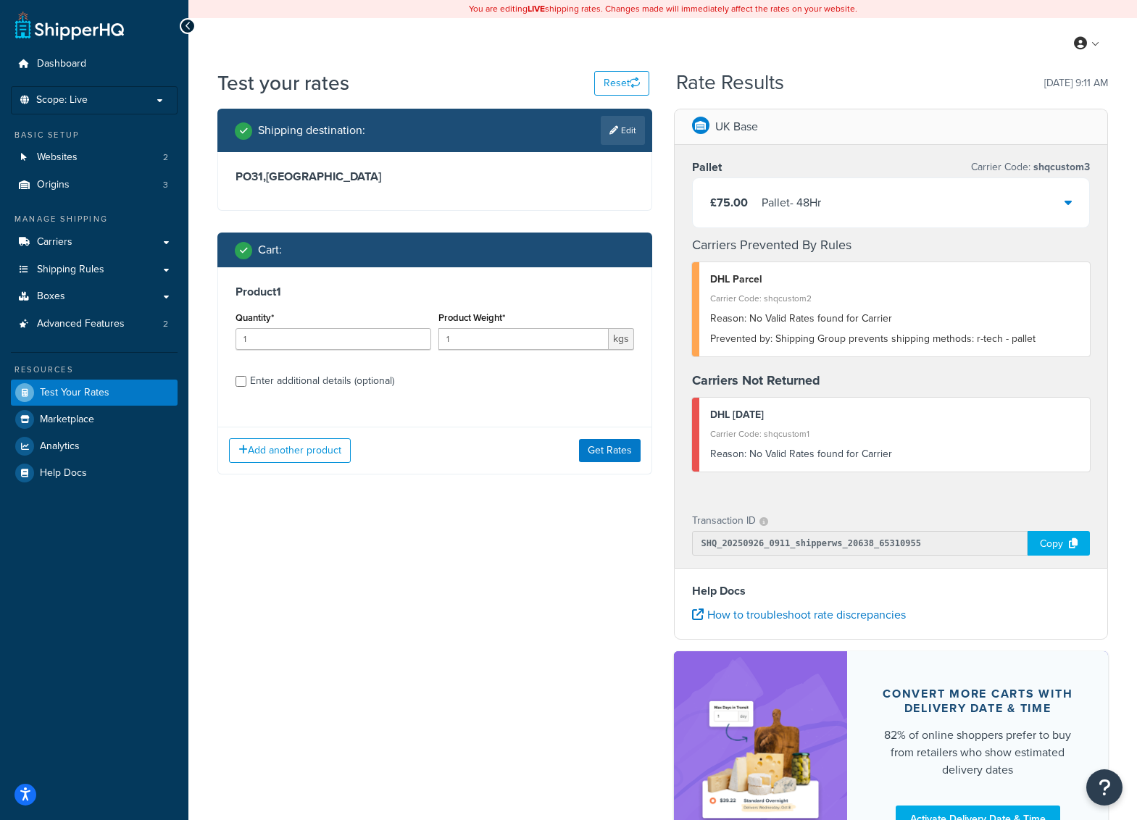
click at [289, 383] on div "Enter additional details (optional)" at bounding box center [322, 381] width 144 height 20
click at [246, 383] on input "Enter additional details (optional)" at bounding box center [240, 381] width 11 height 11
checkbox input "true"
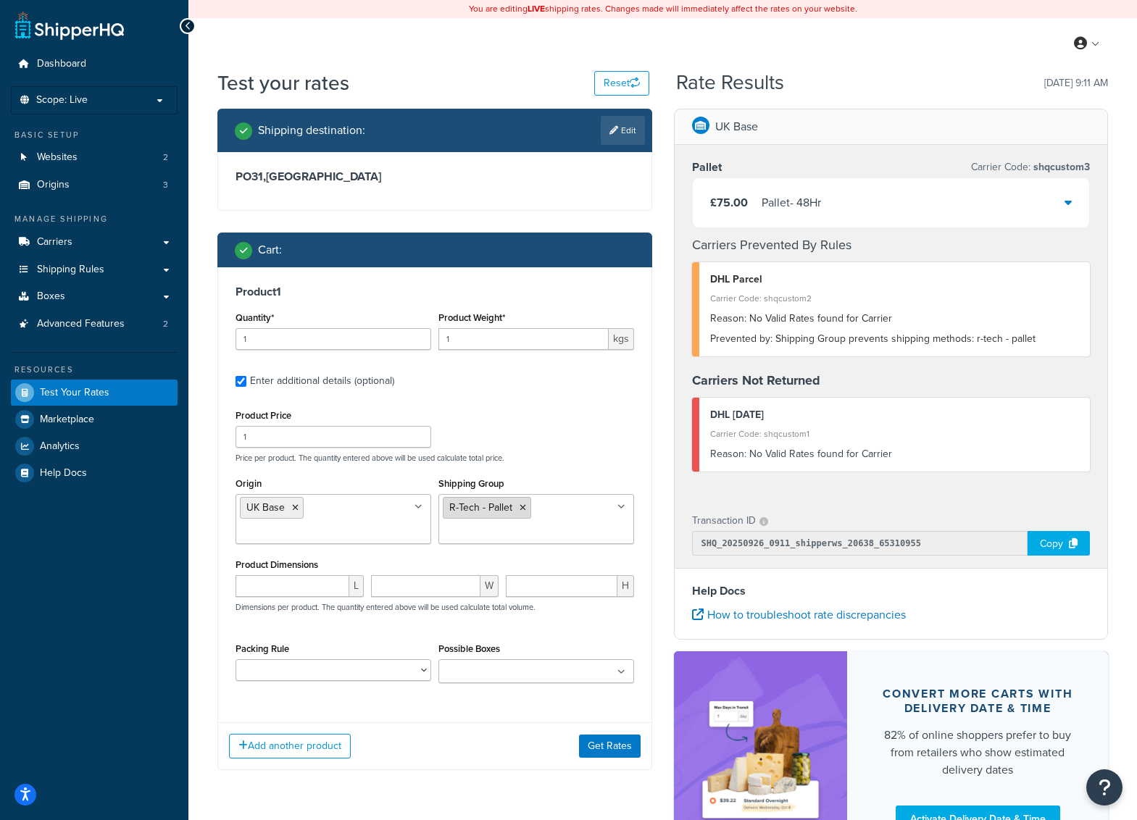
click at [521, 508] on icon at bounding box center [522, 507] width 7 height 9
click at [522, 508] on input "Shipping Group" at bounding box center [507, 507] width 128 height 16
click at [614, 756] on button "Get Rates" at bounding box center [610, 746] width 62 height 23
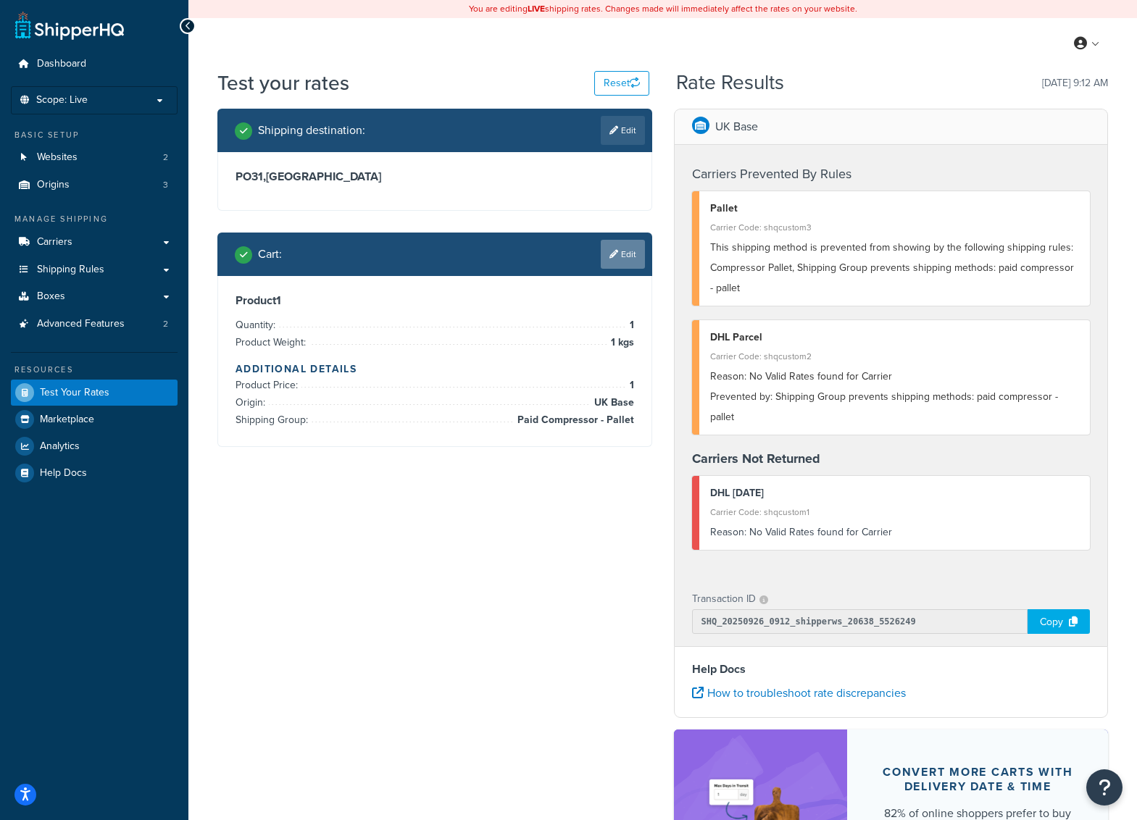
click at [626, 242] on link "Edit" at bounding box center [623, 254] width 44 height 29
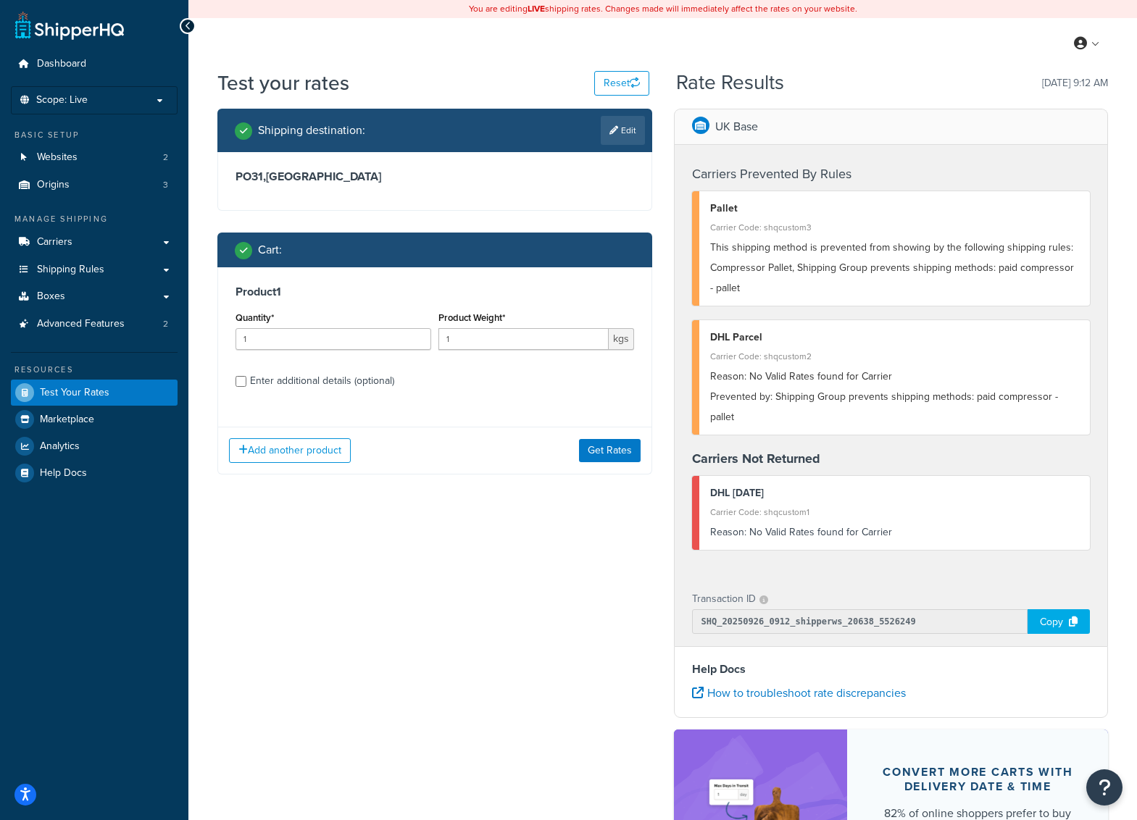
click at [317, 368] on label "Enter additional details (optional)" at bounding box center [442, 379] width 384 height 23
click at [246, 376] on input "Enter additional details (optional)" at bounding box center [240, 381] width 11 height 11
checkbox input "true"
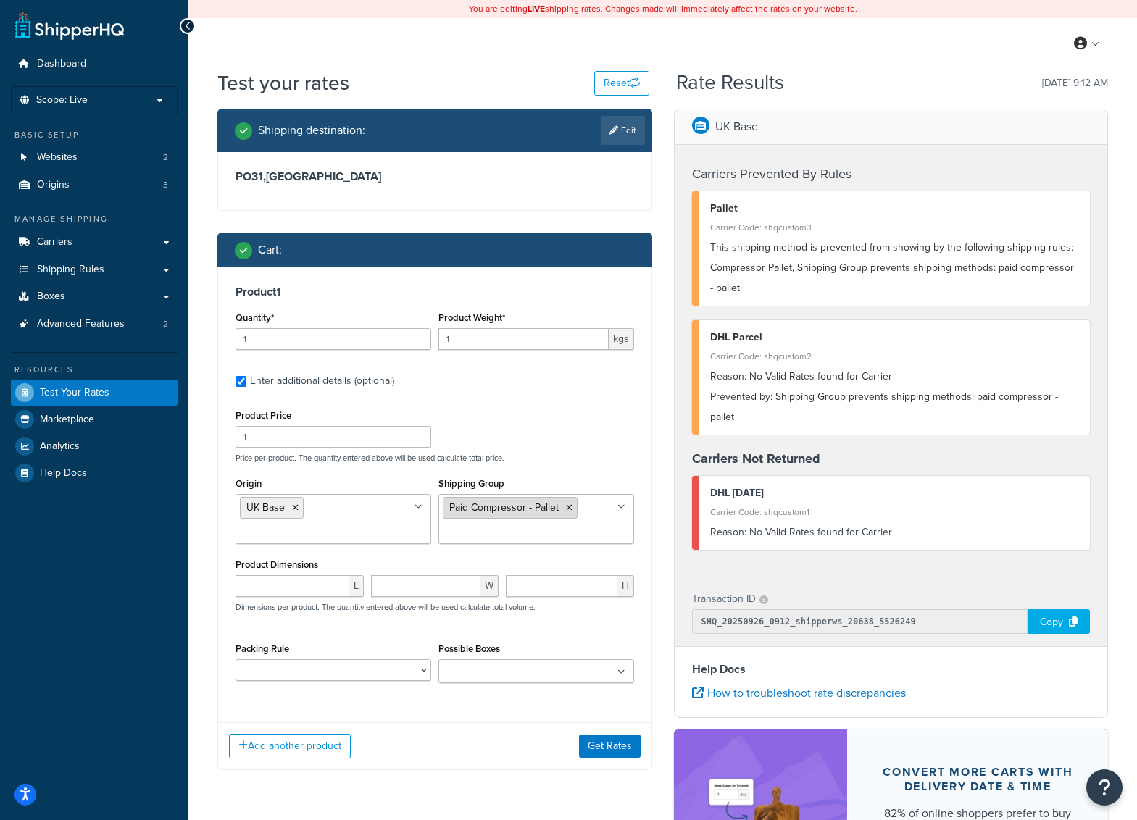
click at [570, 506] on icon at bounding box center [569, 507] width 7 height 9
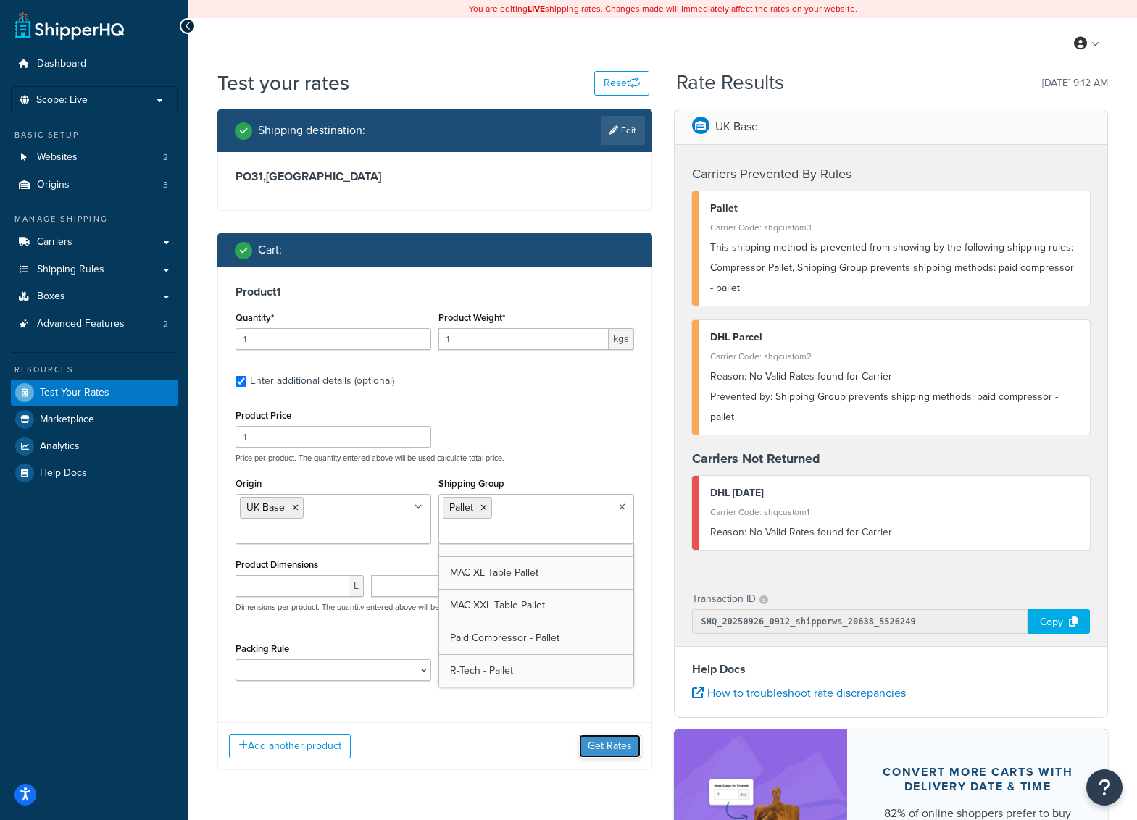
click at [608, 746] on button "Get Rates" at bounding box center [610, 746] width 62 height 23
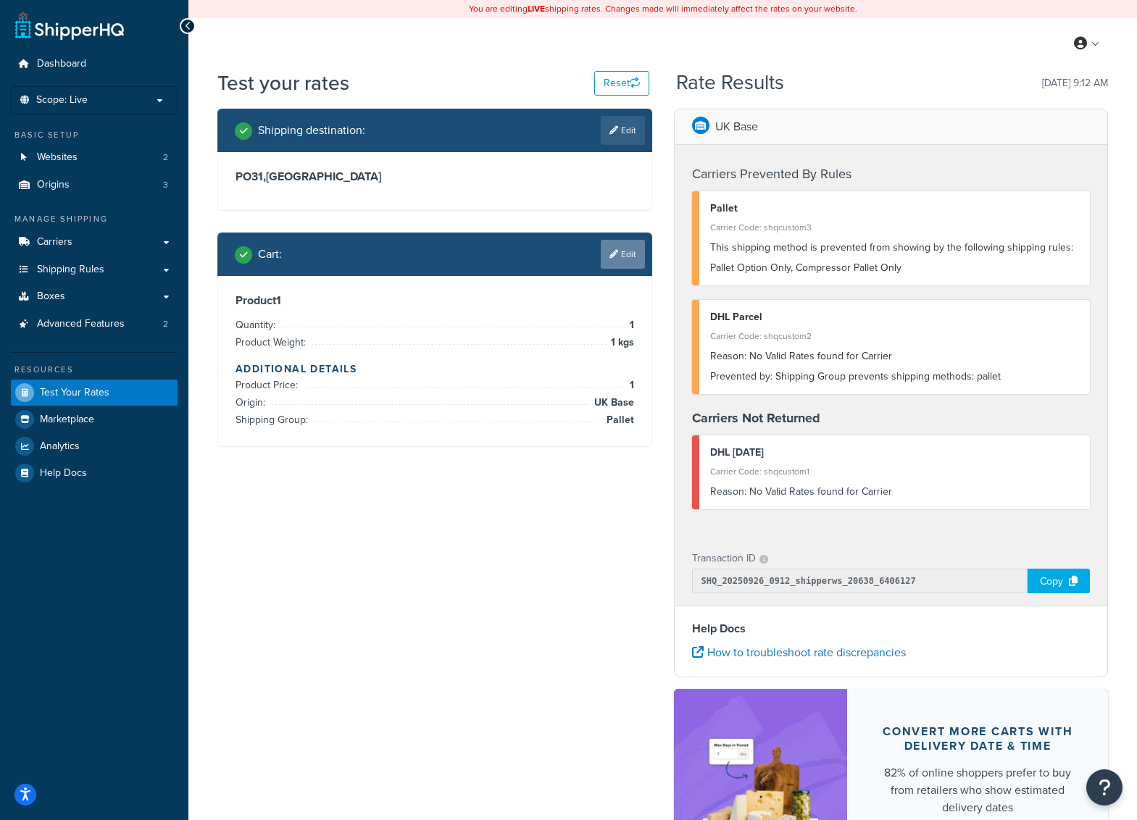
click at [623, 257] on link "Edit" at bounding box center [623, 254] width 44 height 29
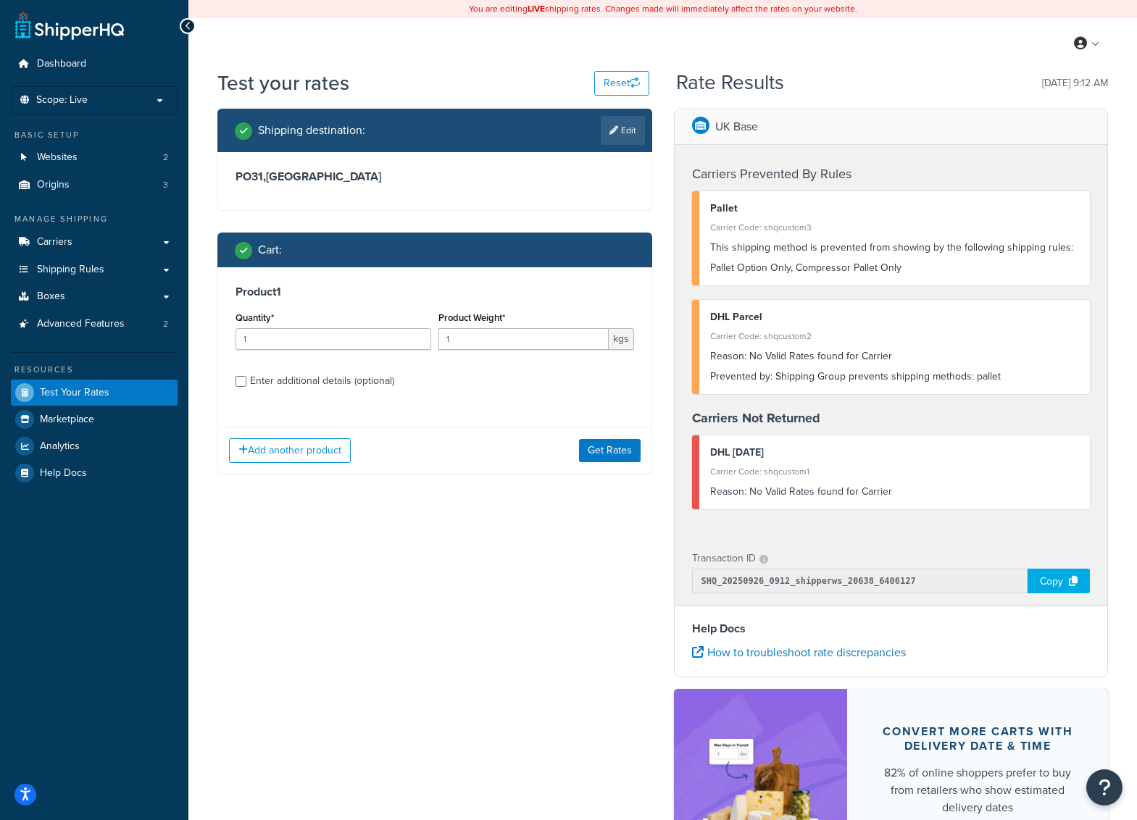
click at [327, 384] on div "Enter additional details (optional)" at bounding box center [322, 381] width 144 height 20
click at [246, 384] on input "Enter additional details (optional)" at bounding box center [240, 381] width 11 height 11
checkbox input "true"
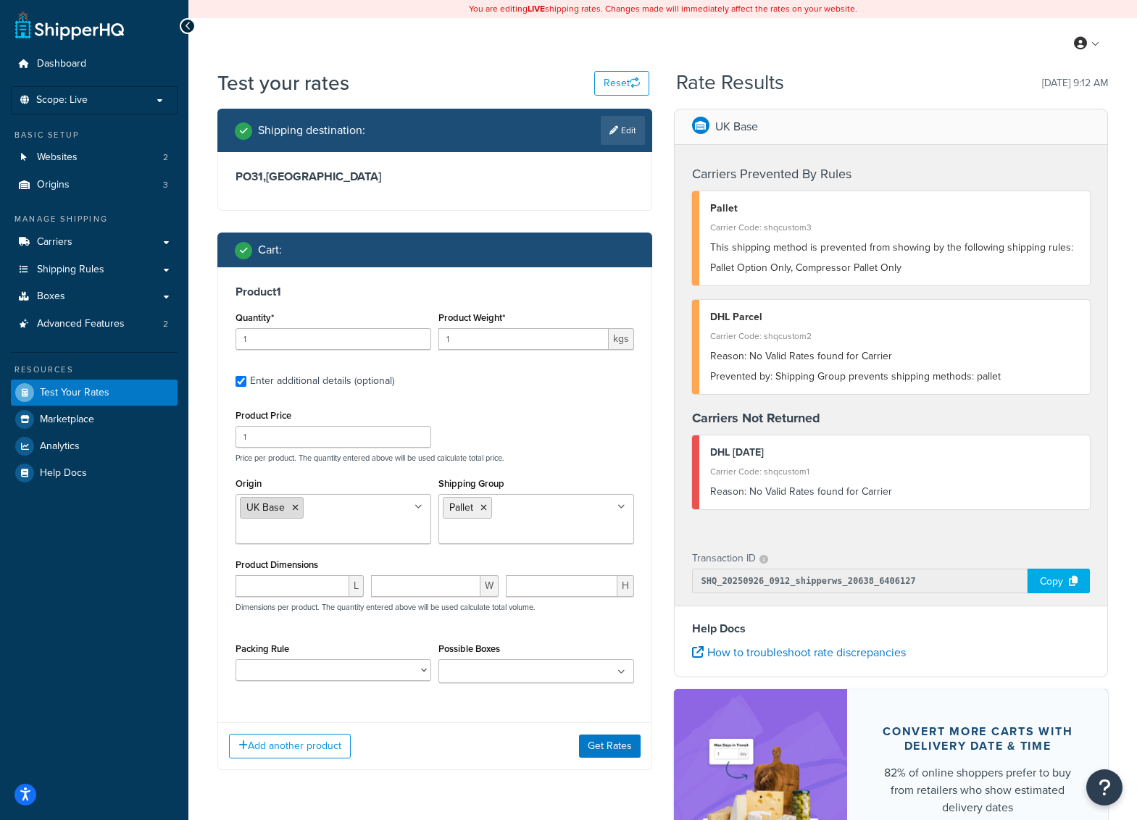
click at [294, 510] on icon at bounding box center [295, 507] width 7 height 9
click at [609, 748] on button "Get Rates" at bounding box center [610, 746] width 62 height 23
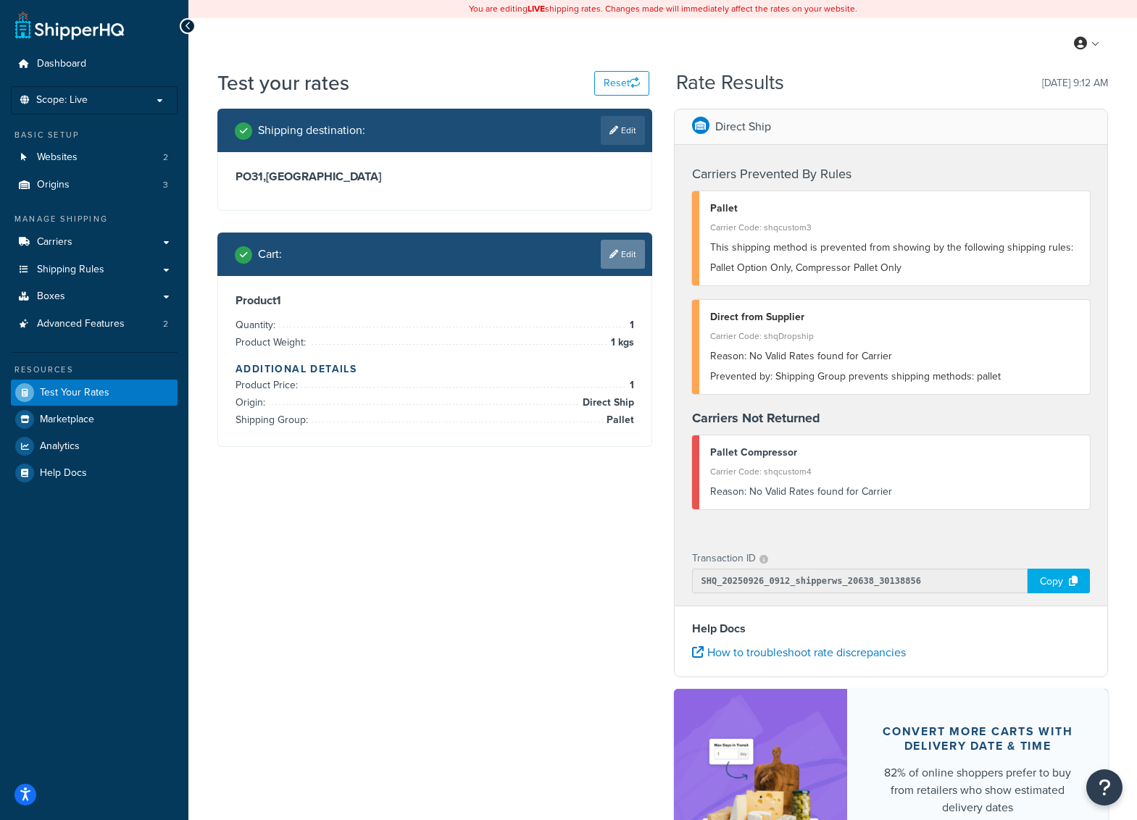
click at [627, 248] on link "Edit" at bounding box center [623, 254] width 44 height 29
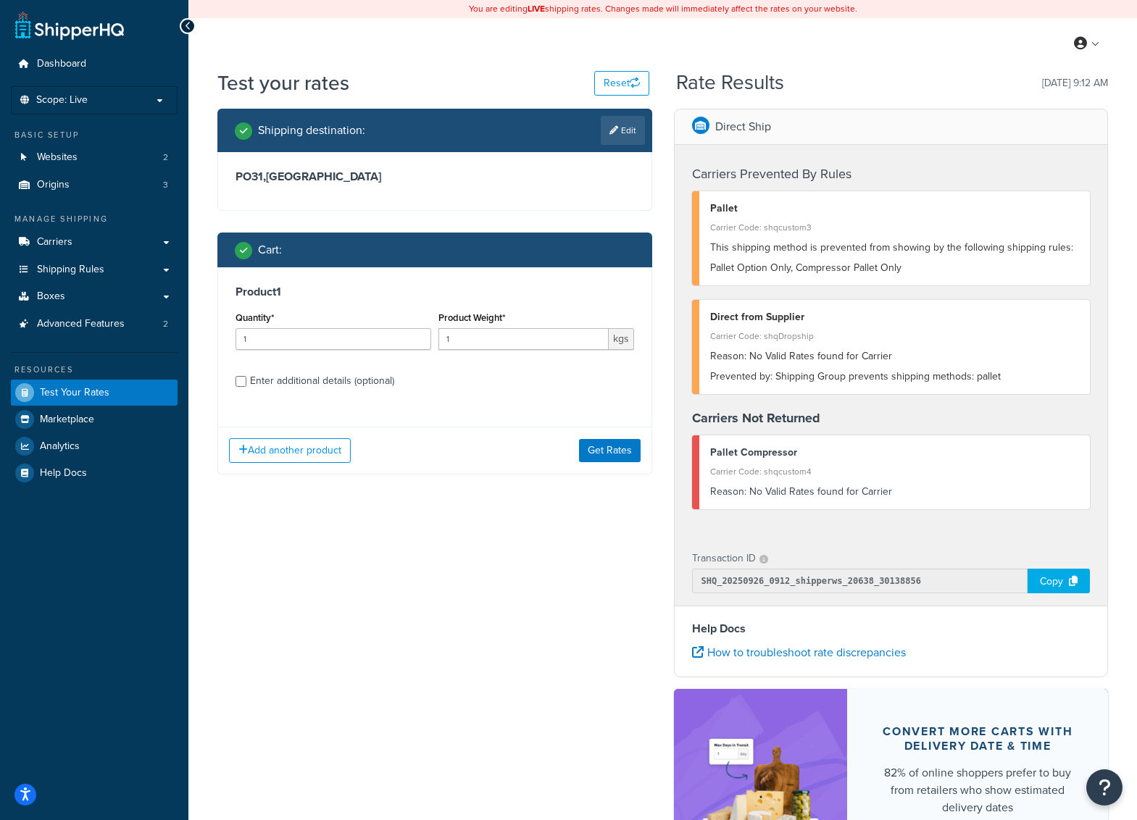
click at [322, 382] on div "Enter additional details (optional)" at bounding box center [322, 381] width 144 height 20
click at [246, 382] on input "Enter additional details (optional)" at bounding box center [240, 381] width 11 height 11
checkbox input "true"
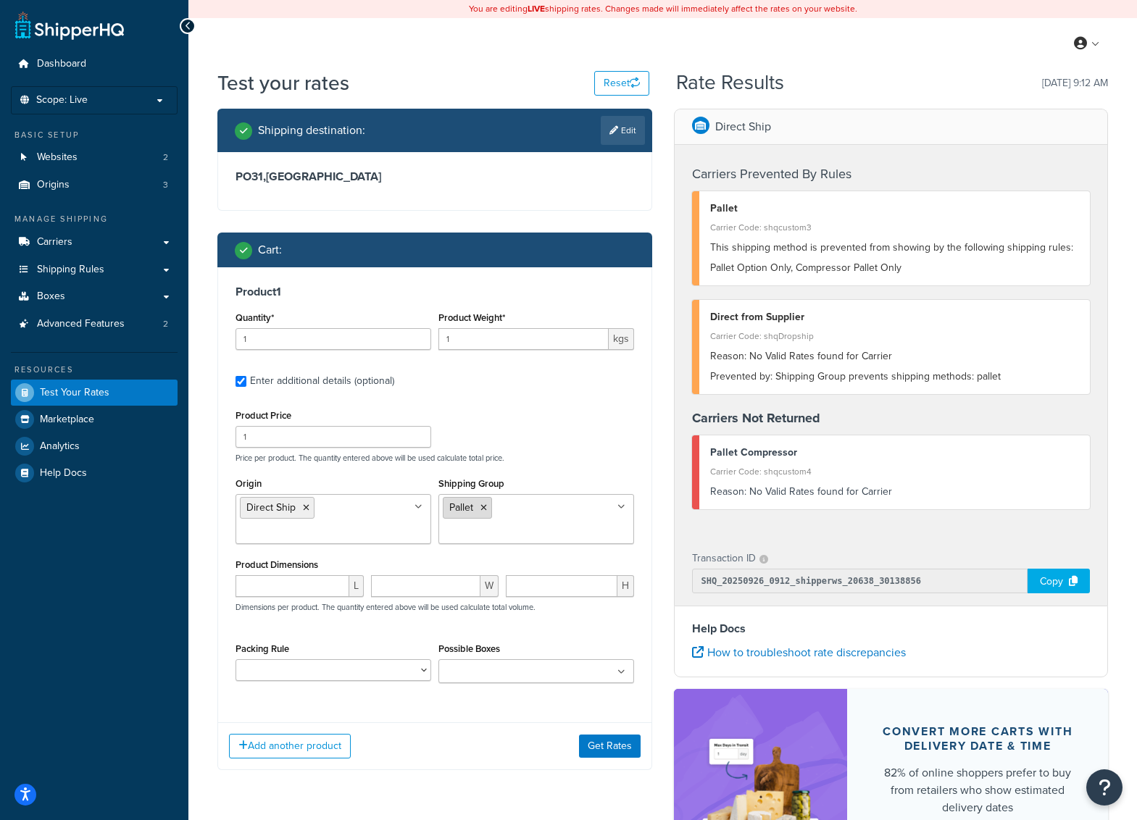
click at [481, 509] on icon at bounding box center [483, 507] width 7 height 9
click at [532, 513] on input "Shipping Group" at bounding box center [507, 507] width 128 height 16
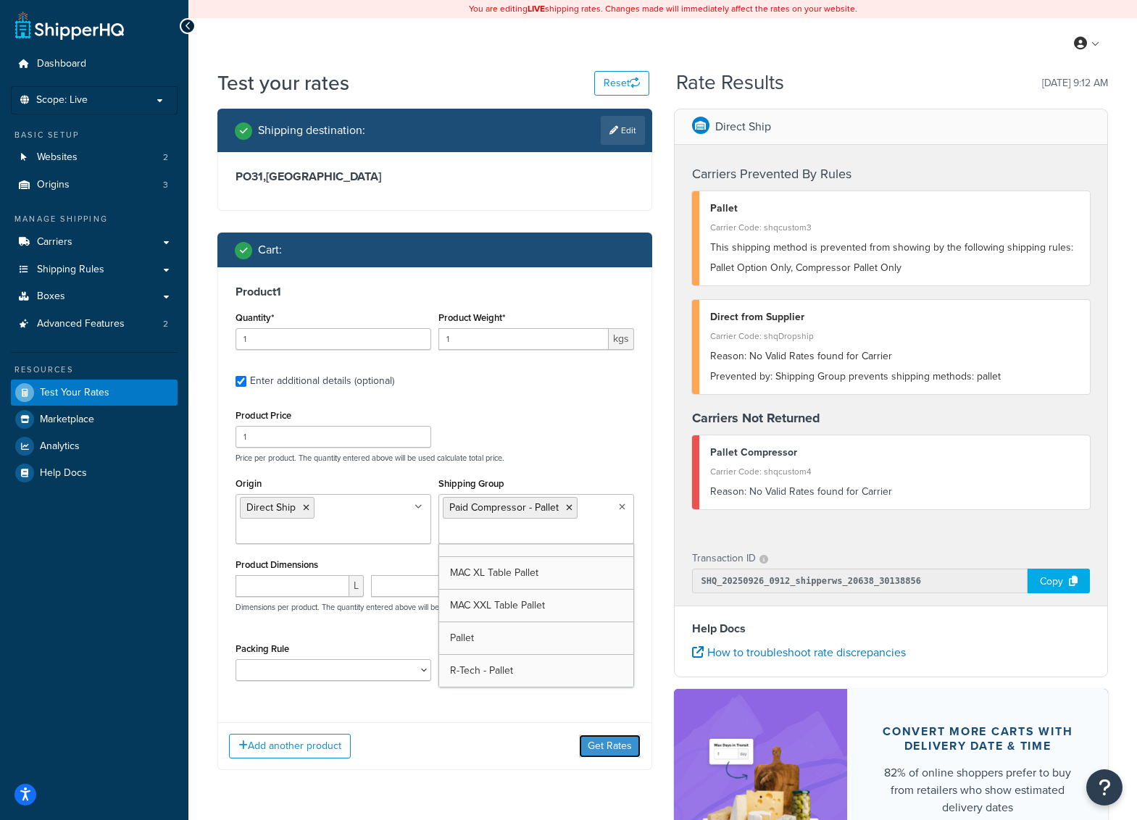
click at [593, 740] on button "Get Rates" at bounding box center [610, 746] width 62 height 23
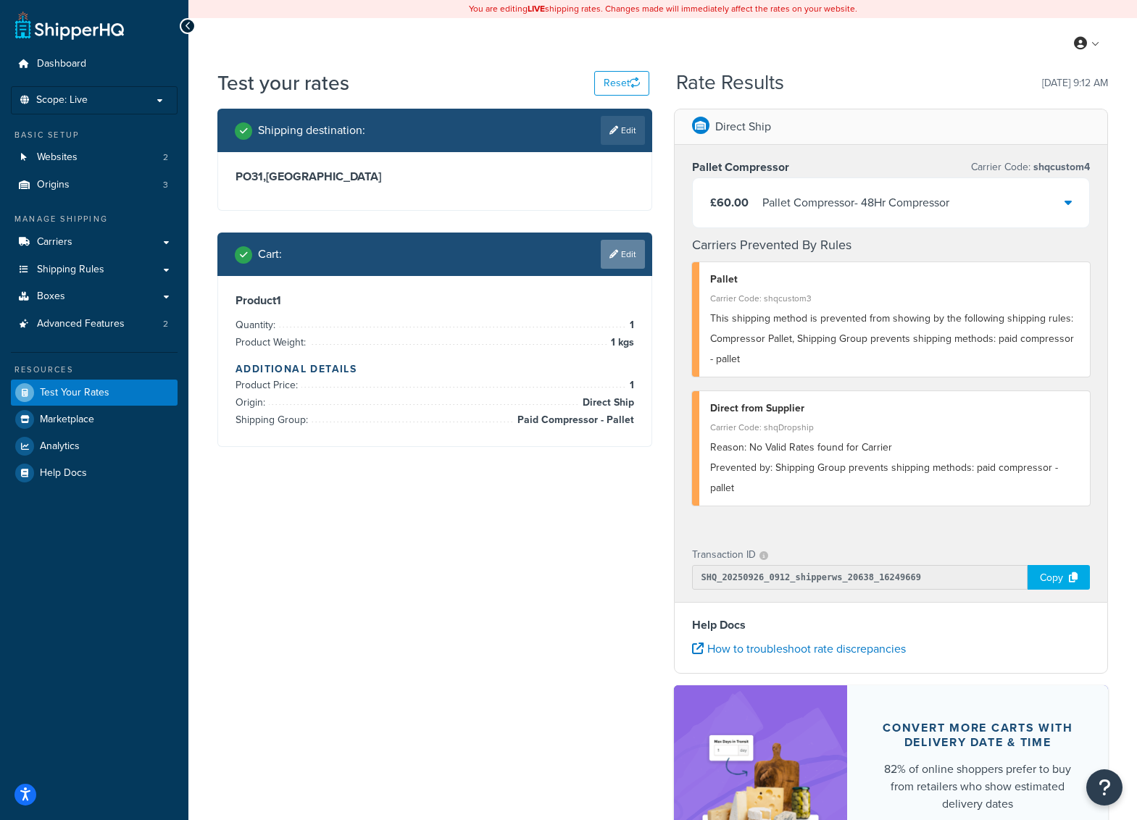
click at [614, 250] on icon at bounding box center [613, 254] width 9 height 9
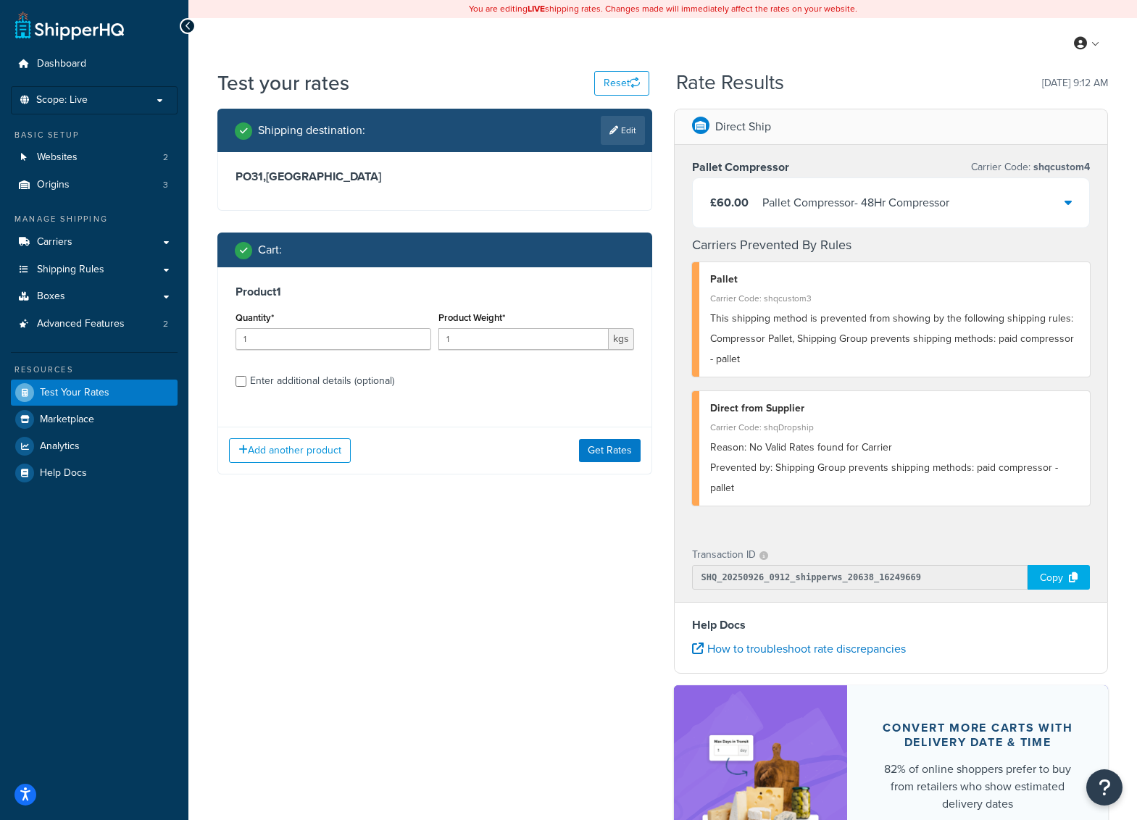
click at [306, 385] on div "Enter additional details (optional)" at bounding box center [322, 381] width 144 height 20
click at [246, 385] on input "Enter additional details (optional)" at bounding box center [240, 381] width 11 height 11
checkbox input "true"
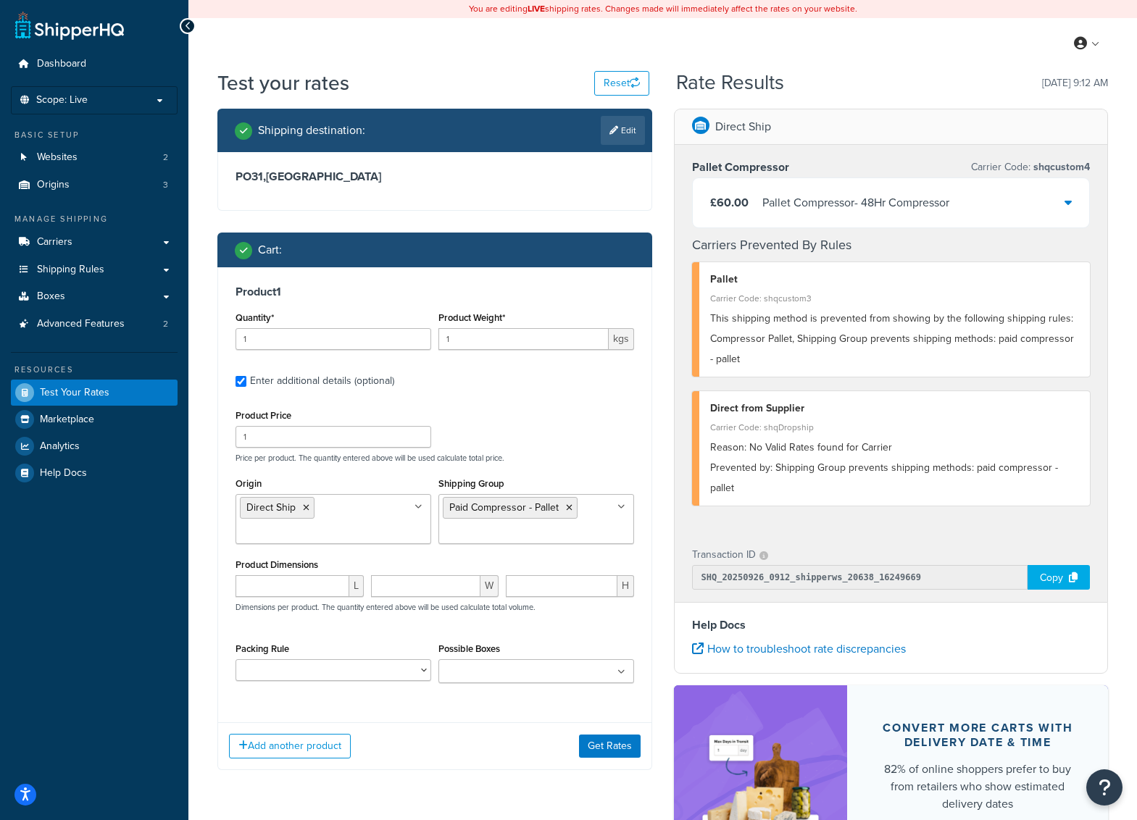
click at [628, 513] on ul "Paid Compressor - Pallet" at bounding box center [536, 519] width 196 height 50
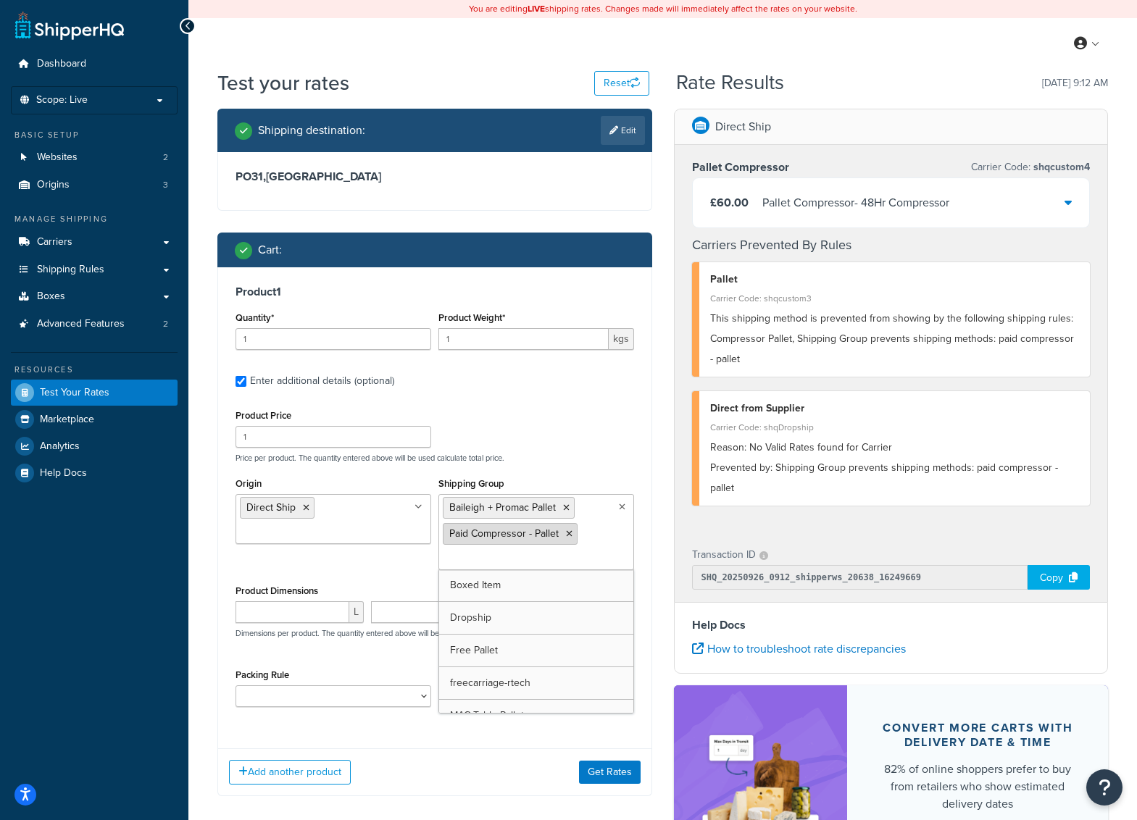
click at [568, 536] on icon at bounding box center [569, 534] width 7 height 9
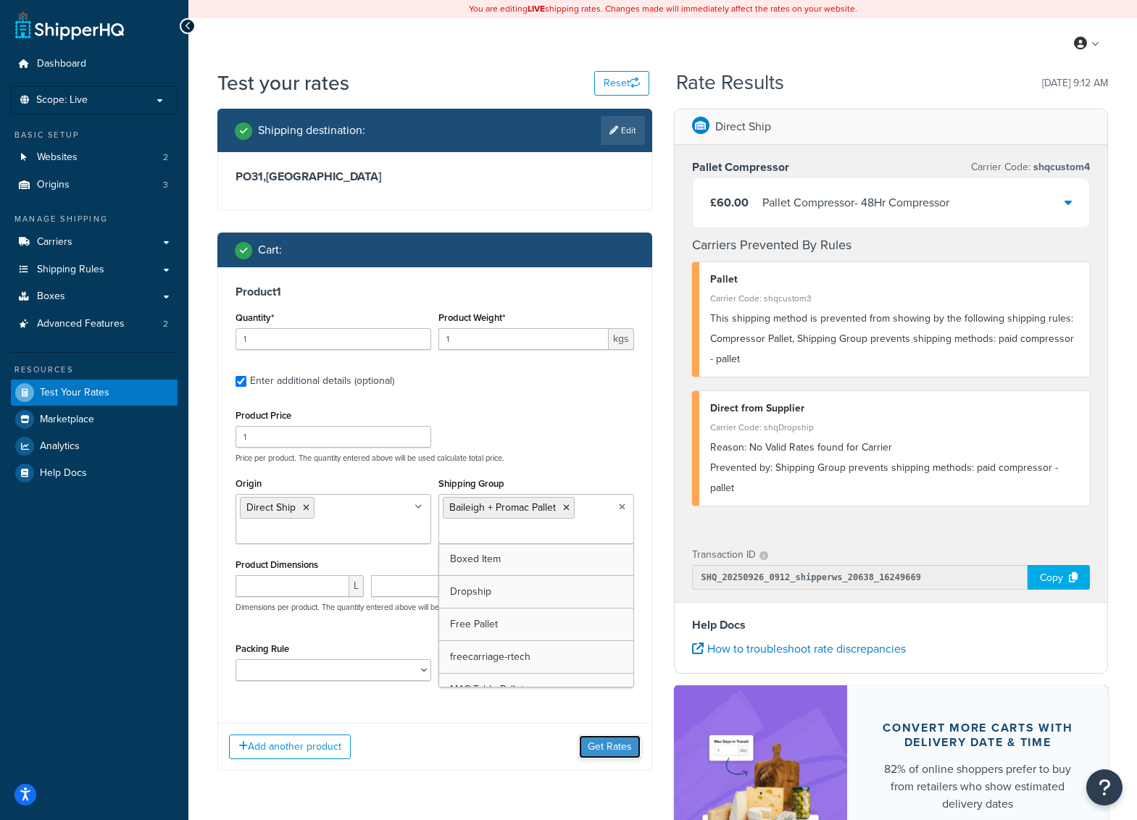
click at [611, 758] on button "Get Rates" at bounding box center [610, 746] width 62 height 23
